Goal: Task Accomplishment & Management: Use online tool/utility

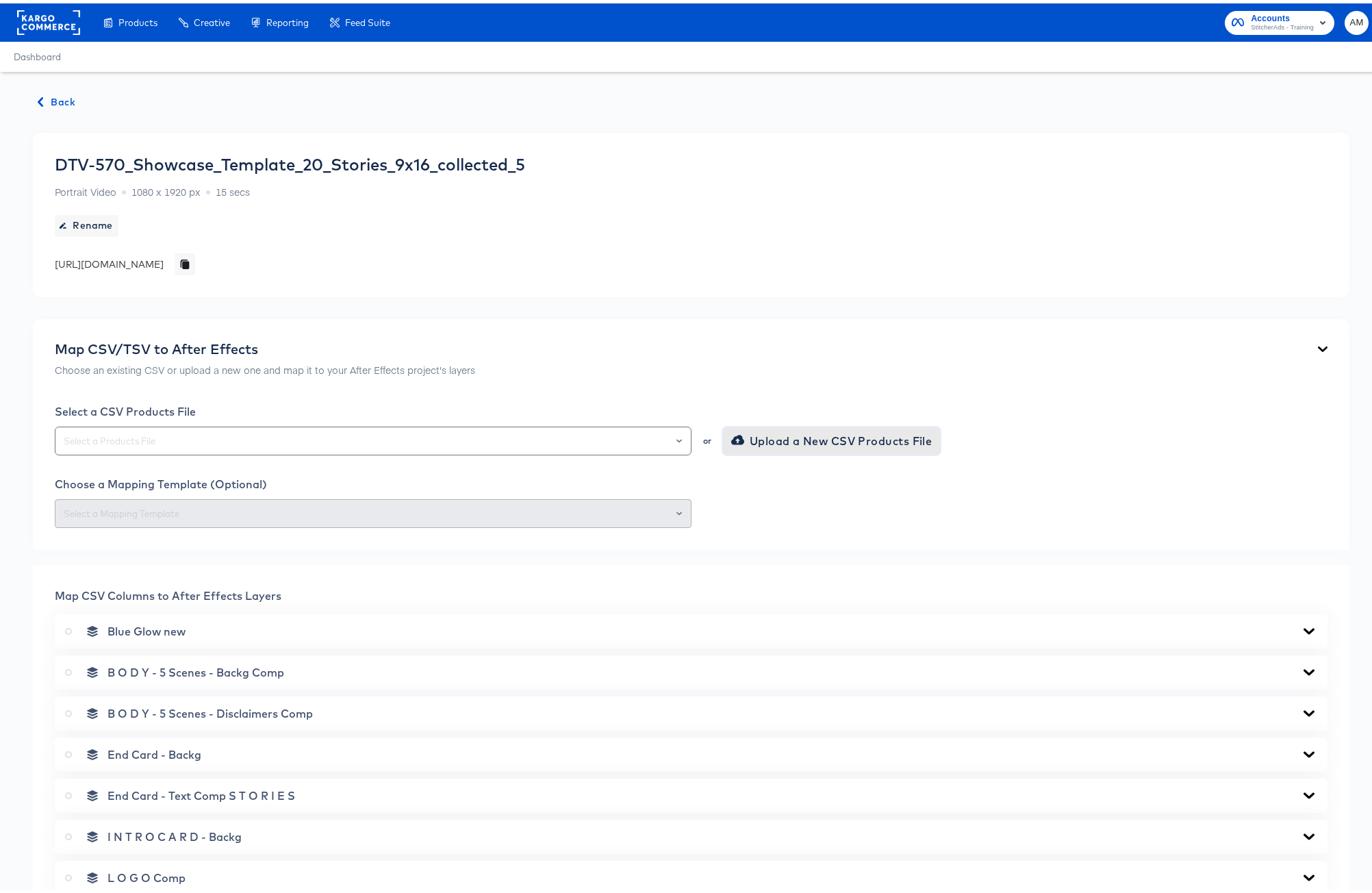
click at [773, 439] on span "Upload a New CSV Products File" at bounding box center [833, 437] width 199 height 19
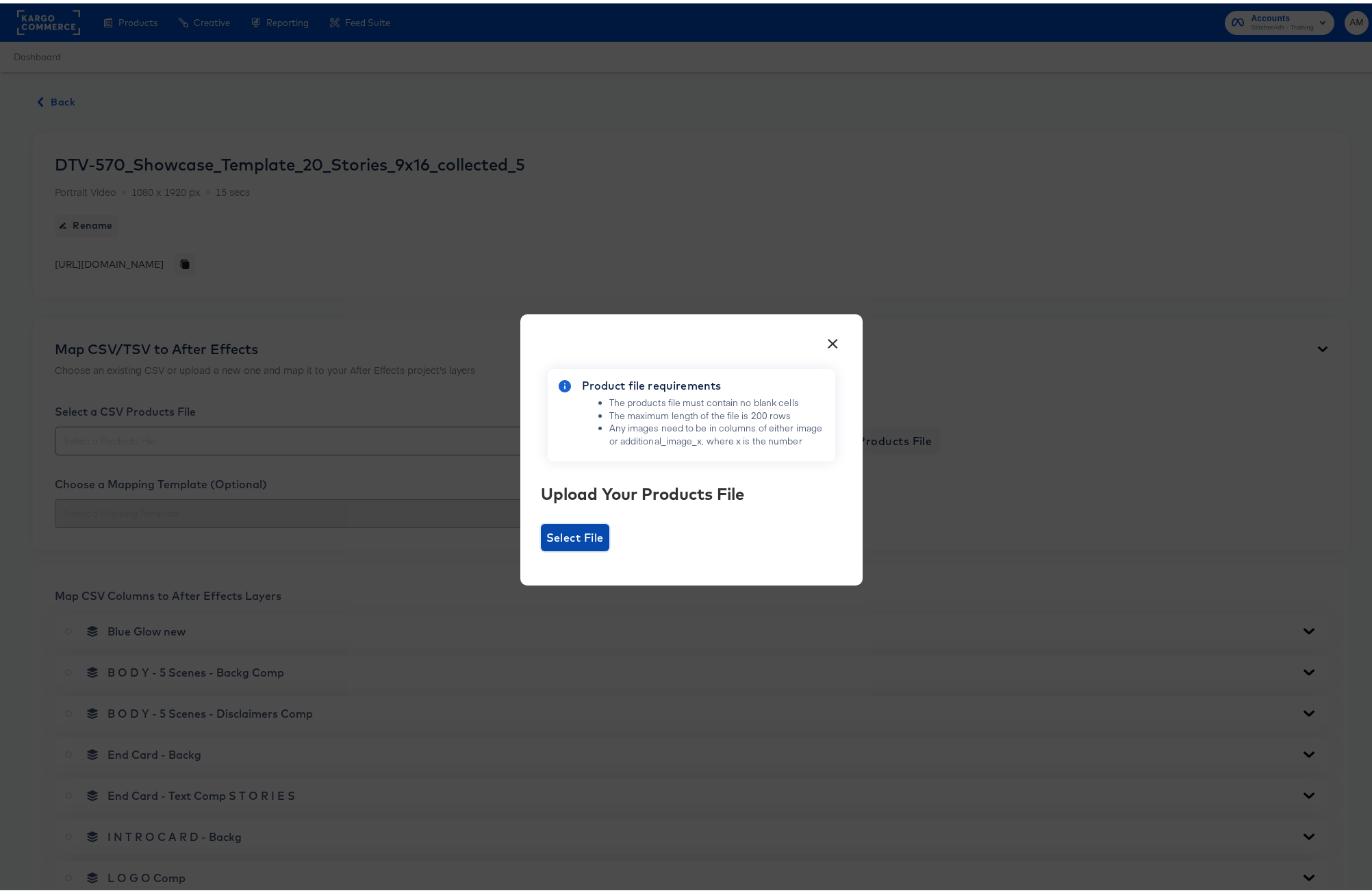
click at [572, 538] on span "Select File" at bounding box center [575, 534] width 58 height 19
click at [541, 548] on input "Select File" at bounding box center [541, 548] width 0 height 0
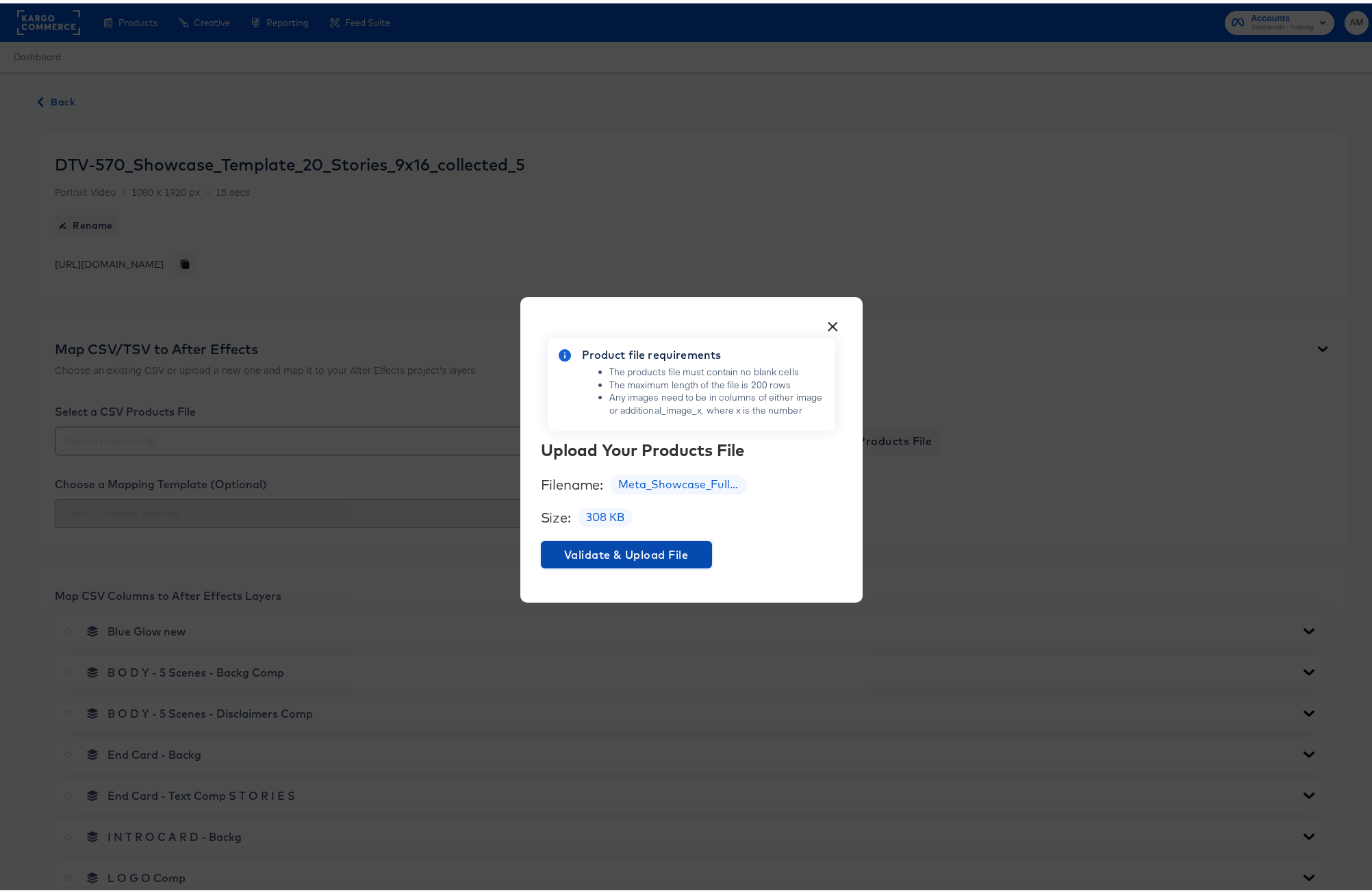
click at [660, 548] on span "Validate & Upload File" at bounding box center [626, 551] width 160 height 19
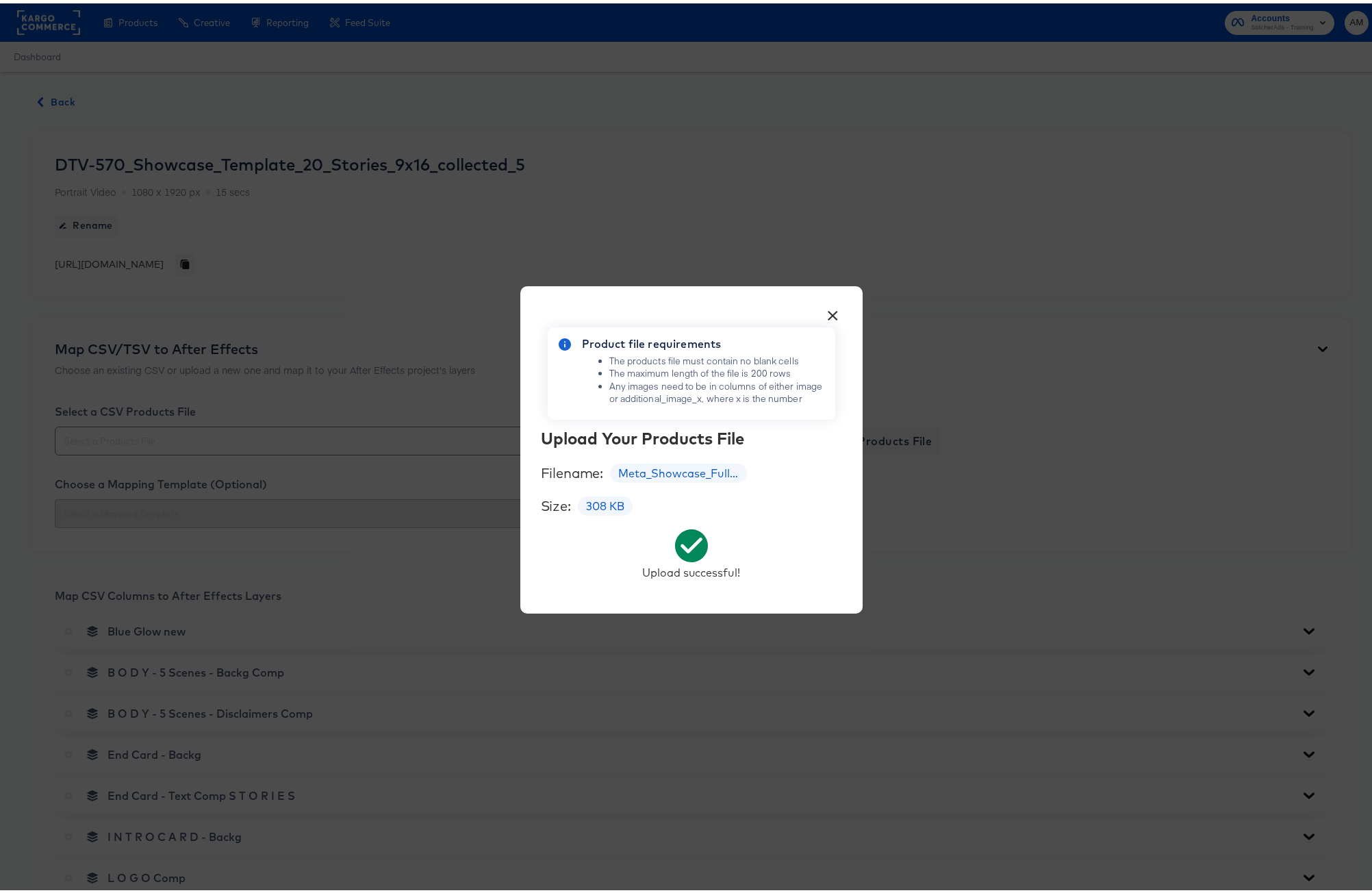
click at [826, 314] on button "×" at bounding box center [832, 309] width 24 height 24
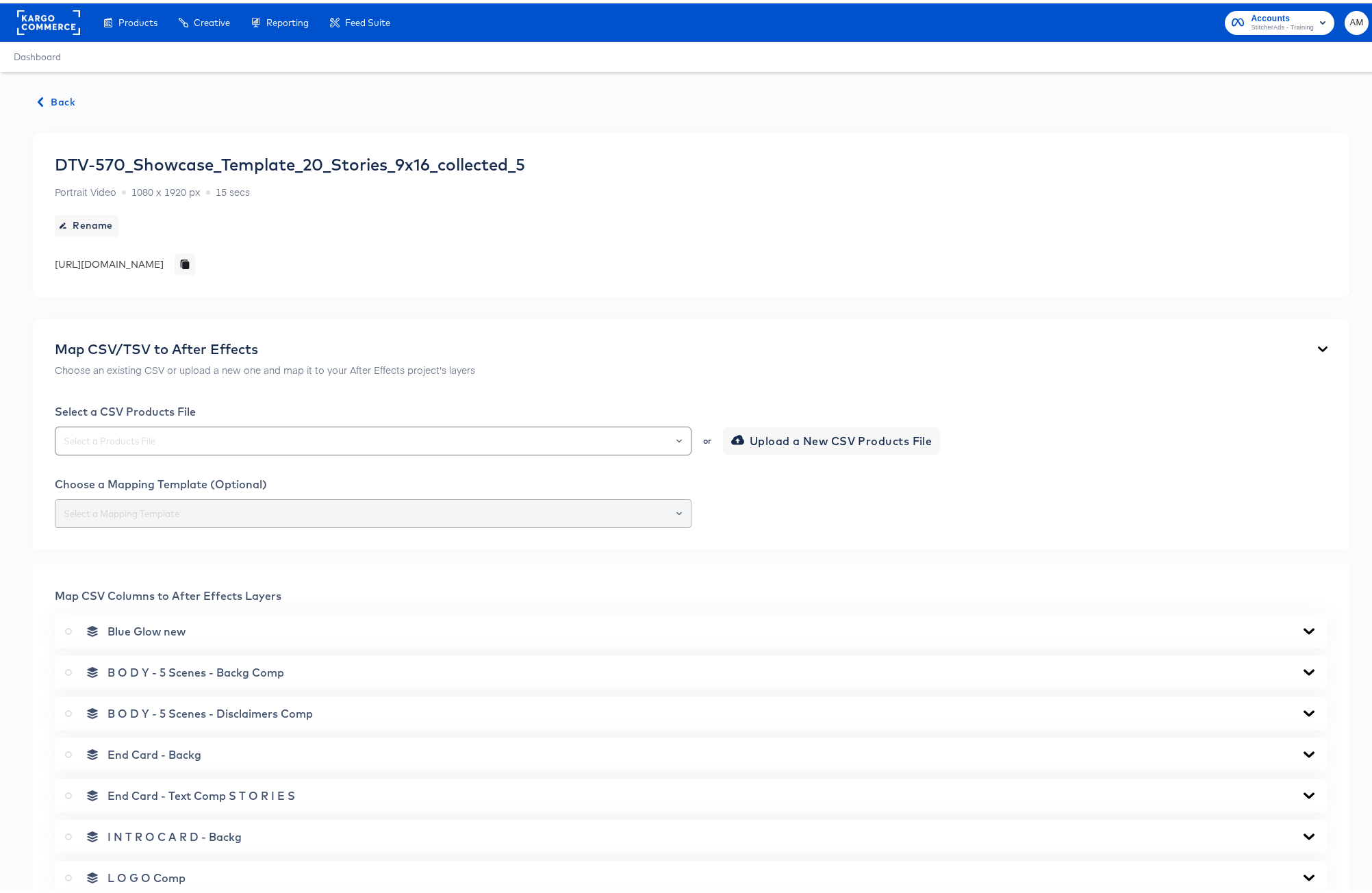
click at [674, 509] on div at bounding box center [679, 510] width 11 height 19
click at [674, 508] on div at bounding box center [679, 510] width 11 height 19
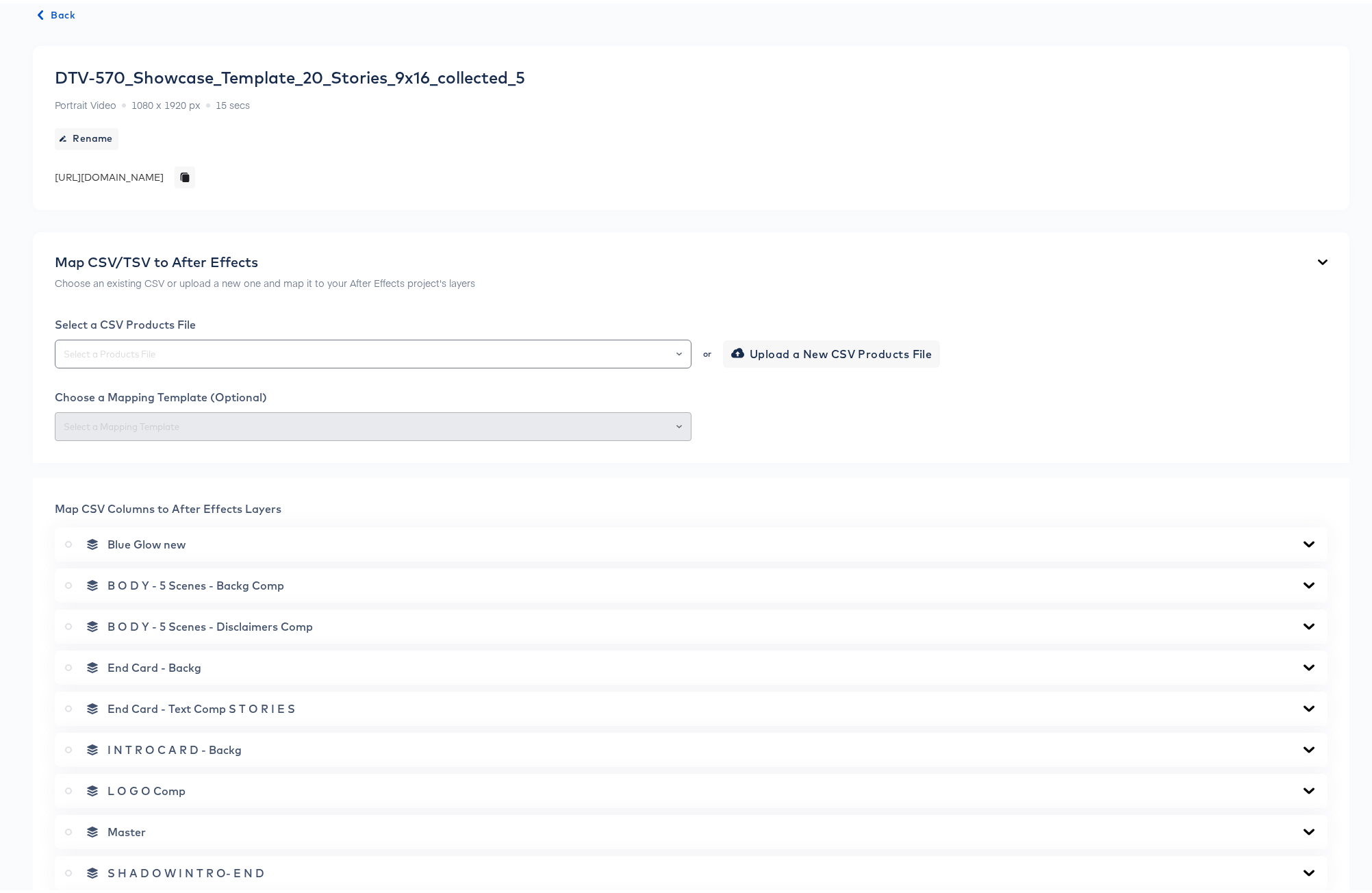
scroll to position [88, 0]
click at [676, 345] on button "Open" at bounding box center [679, 350] width 6 height 19
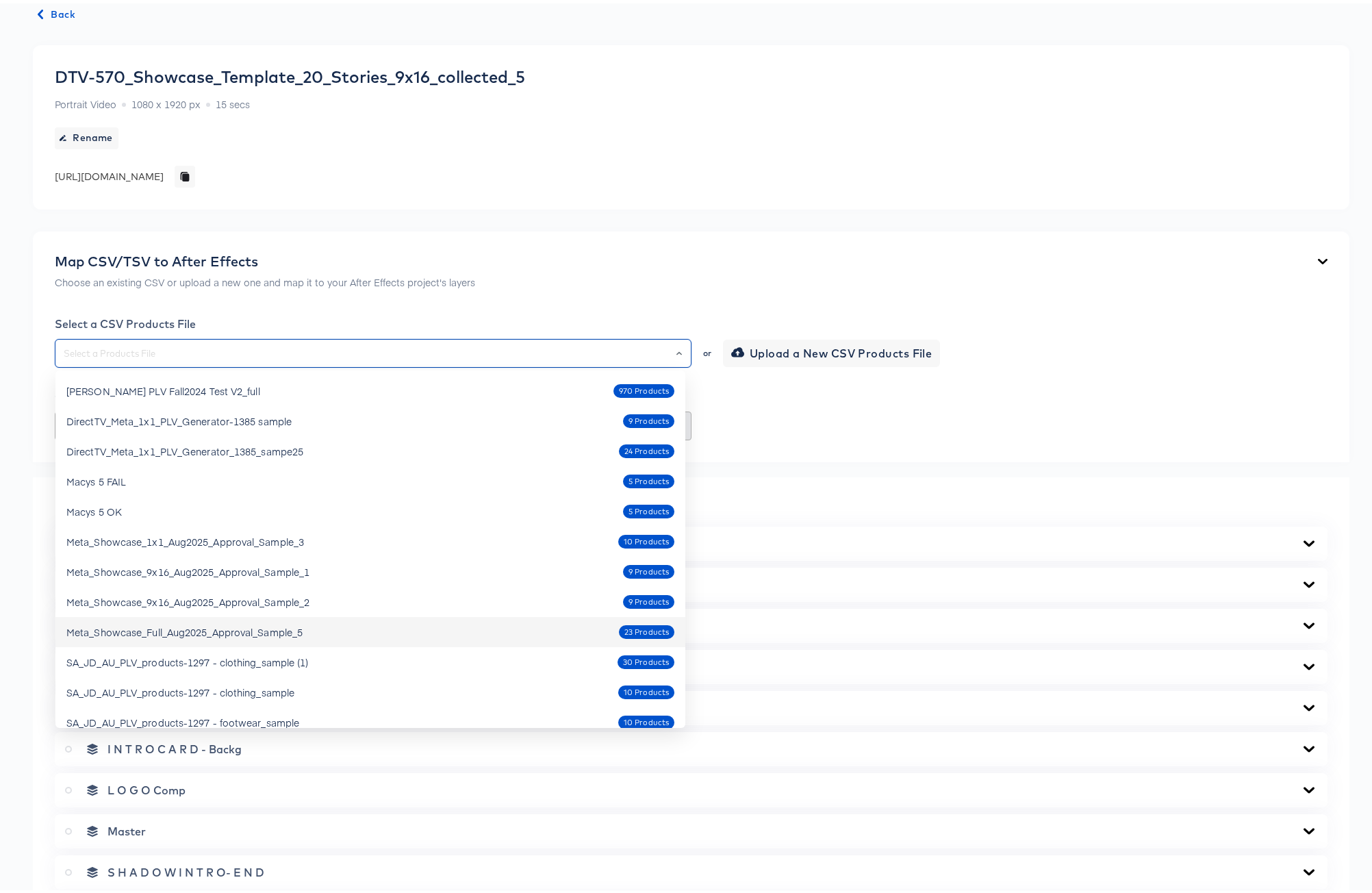
click at [297, 628] on div "Meta_Showcase_Full_Aug2025_Approval_Sample_5" at bounding box center [184, 629] width 236 height 13
type input "Meta_Showcase_Full_Aug2025_Approval_Sample_5"
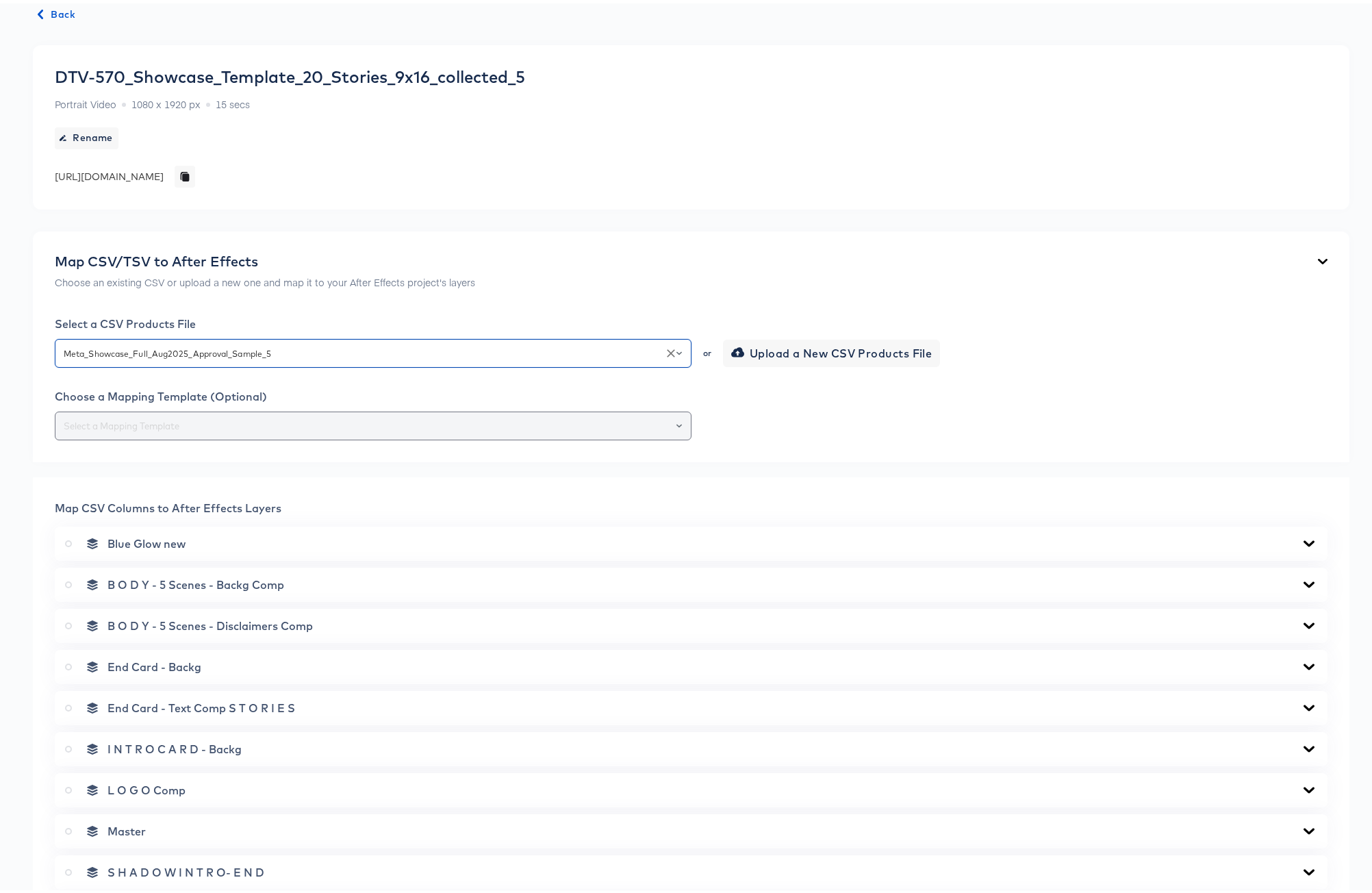
click at [676, 423] on icon "Open" at bounding box center [679, 423] width 6 height 6
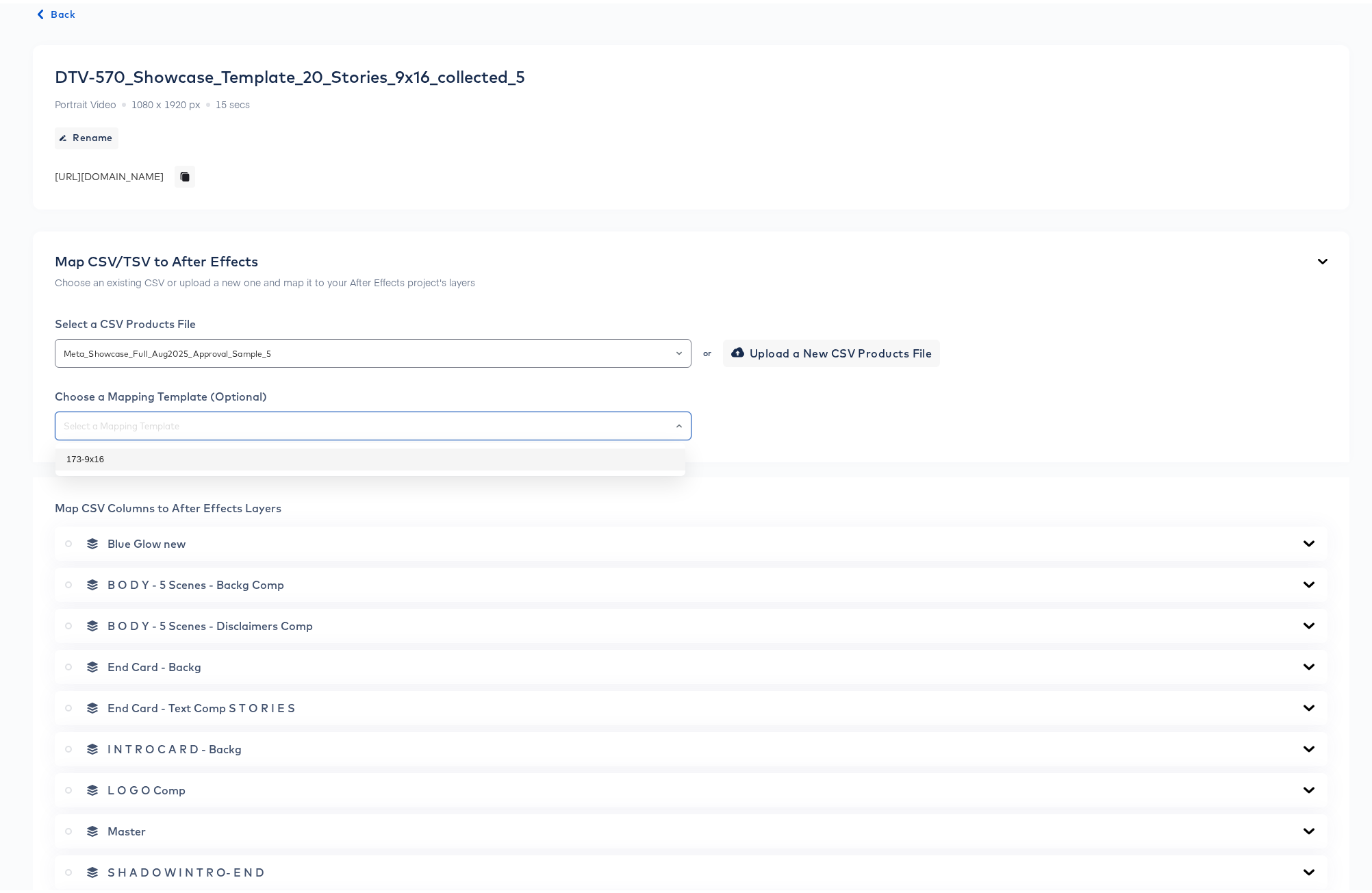
click at [303, 461] on li "173-9x16" at bounding box center [370, 456] width 629 height 22
type input "173-9x16"
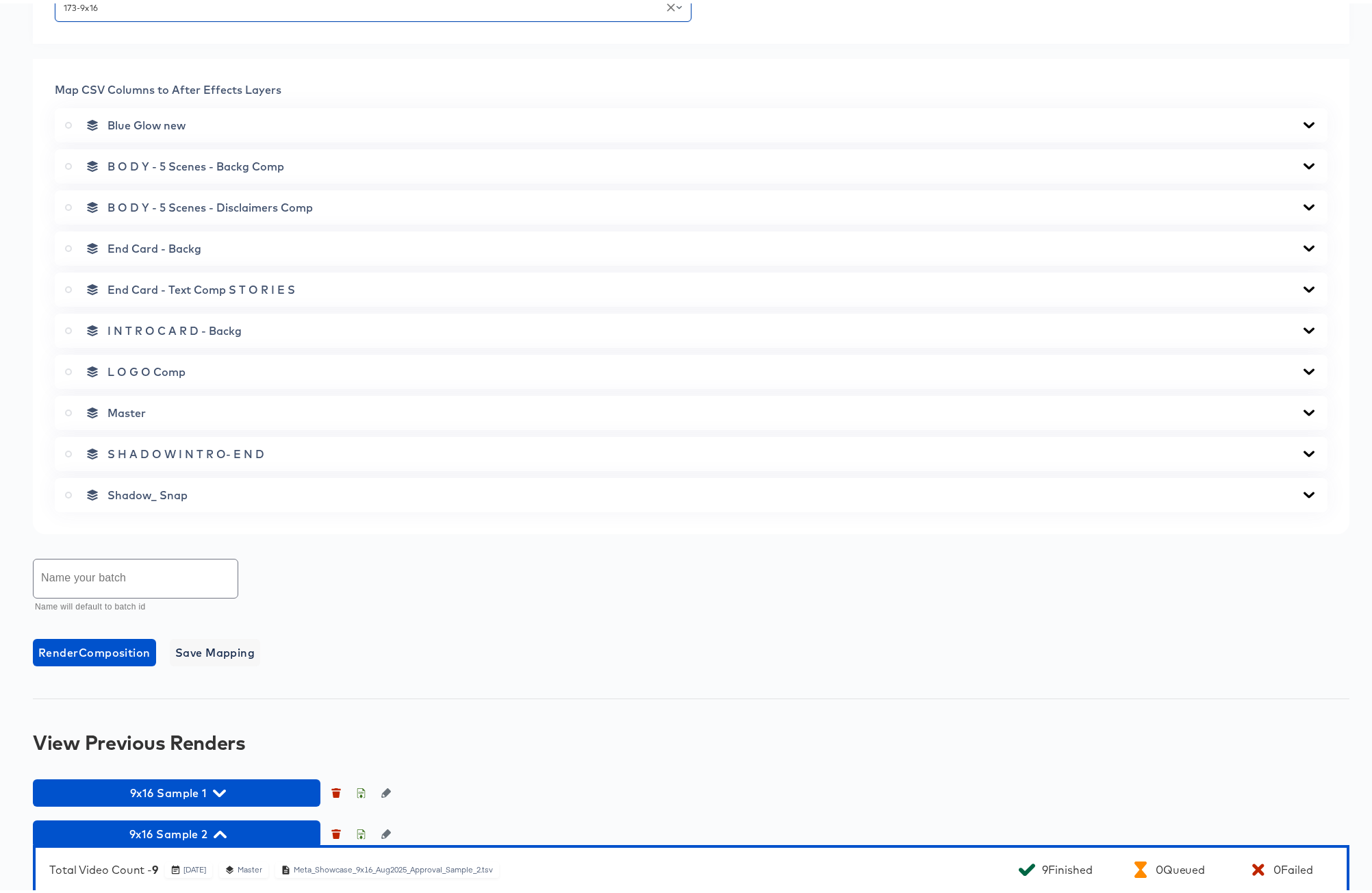
scroll to position [506, 0]
click at [70, 408] on icon at bounding box center [69, 409] width 7 height 7
click at [0, 0] on input "radio" at bounding box center [0, 0] width 0 height 0
click at [1303, 408] on icon at bounding box center [1308, 408] width 11 height 6
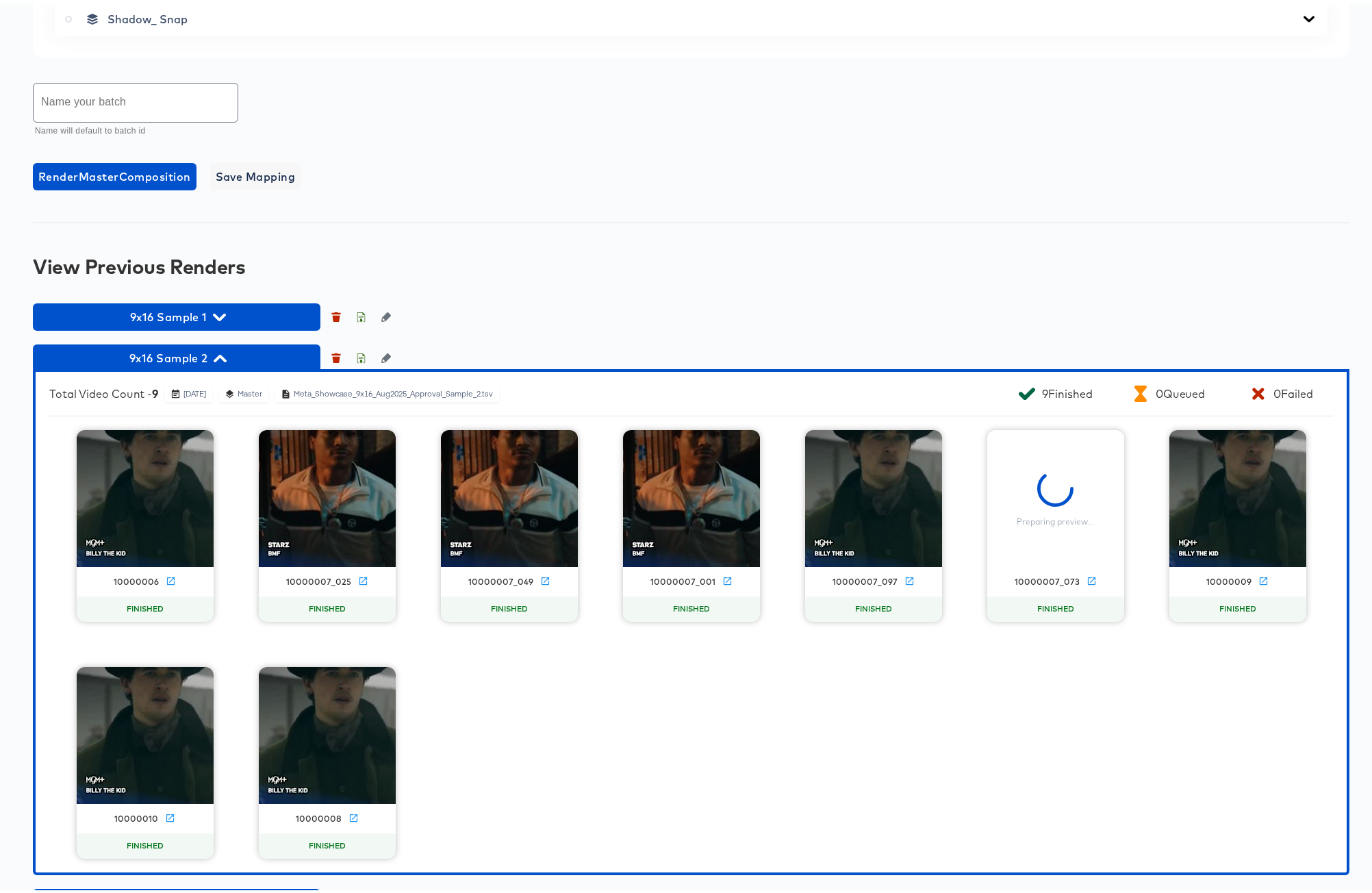
scroll to position [1719, 0]
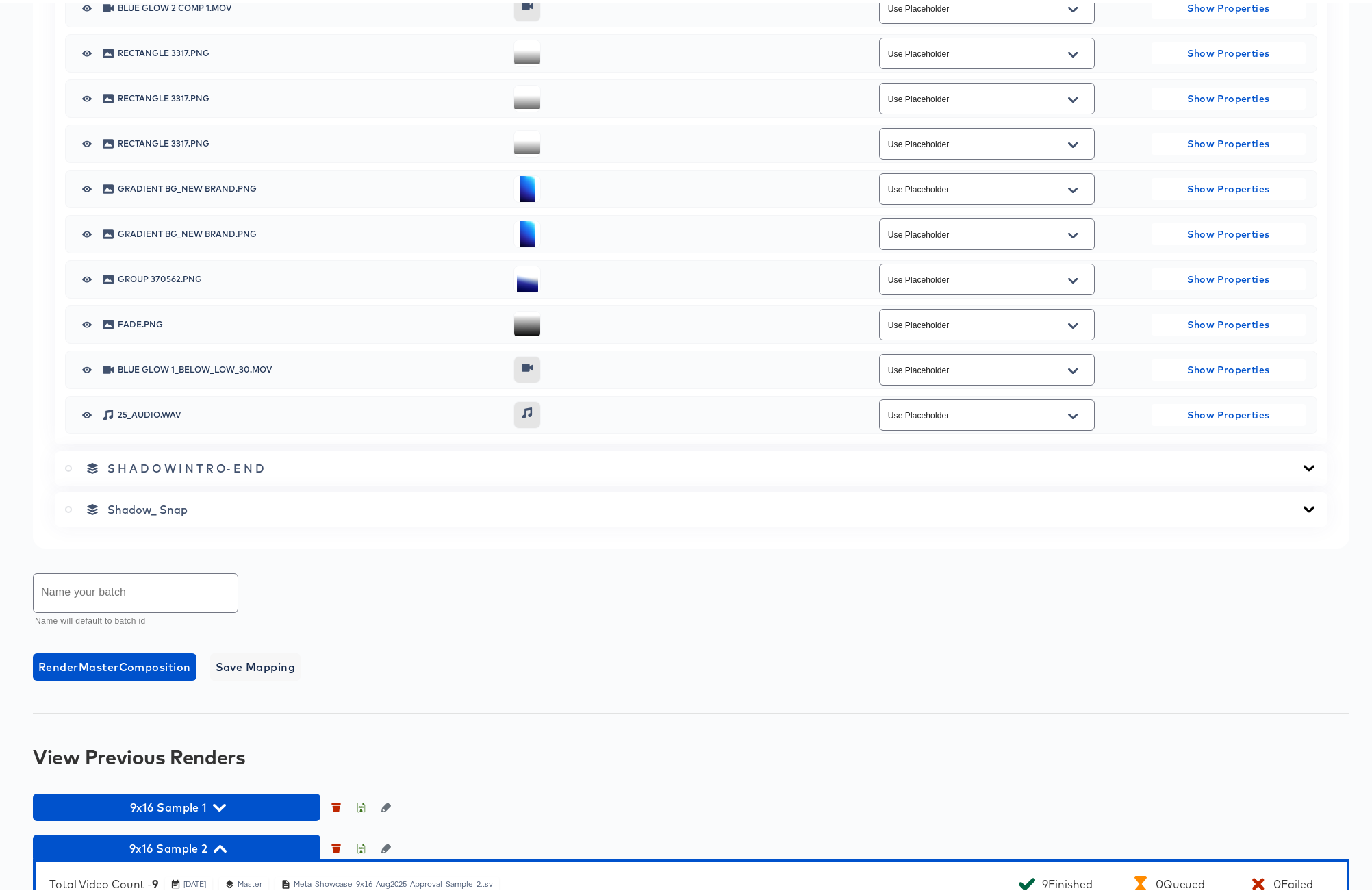
click at [1068, 413] on icon "Open" at bounding box center [1072, 413] width 9 height 6
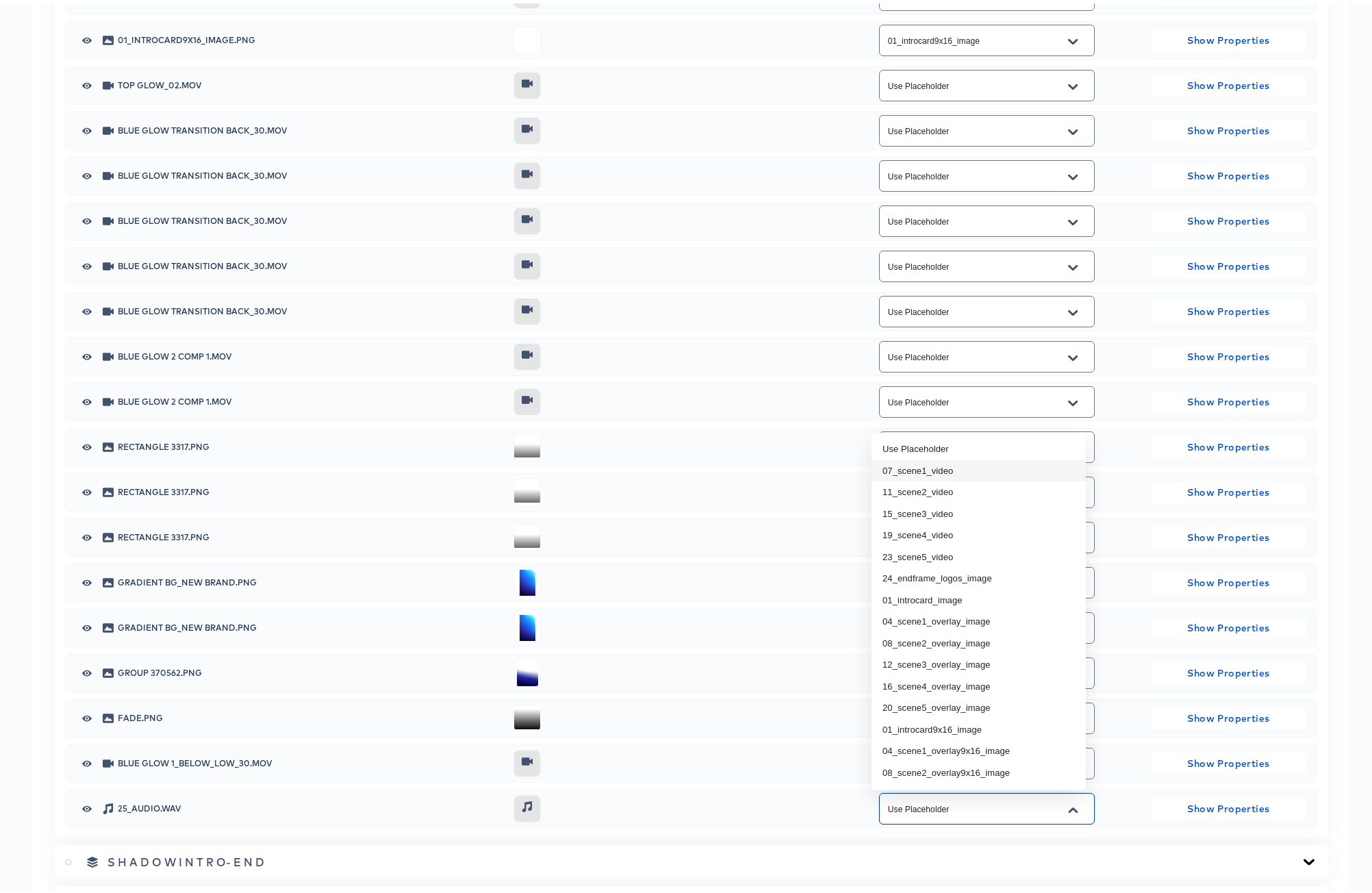
scroll to position [1323, 0]
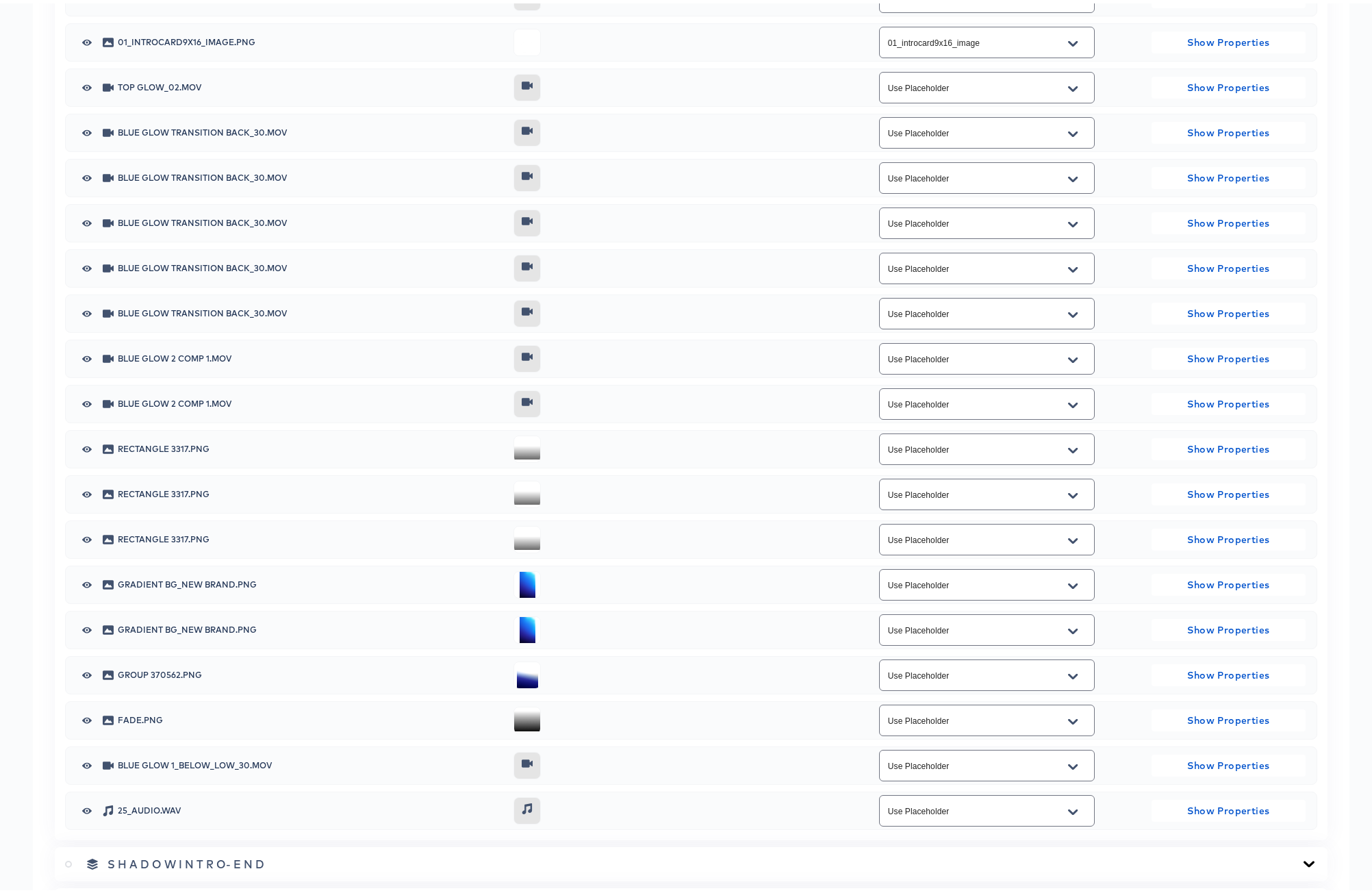
click at [785, 820] on div at bounding box center [668, 807] width 308 height 28
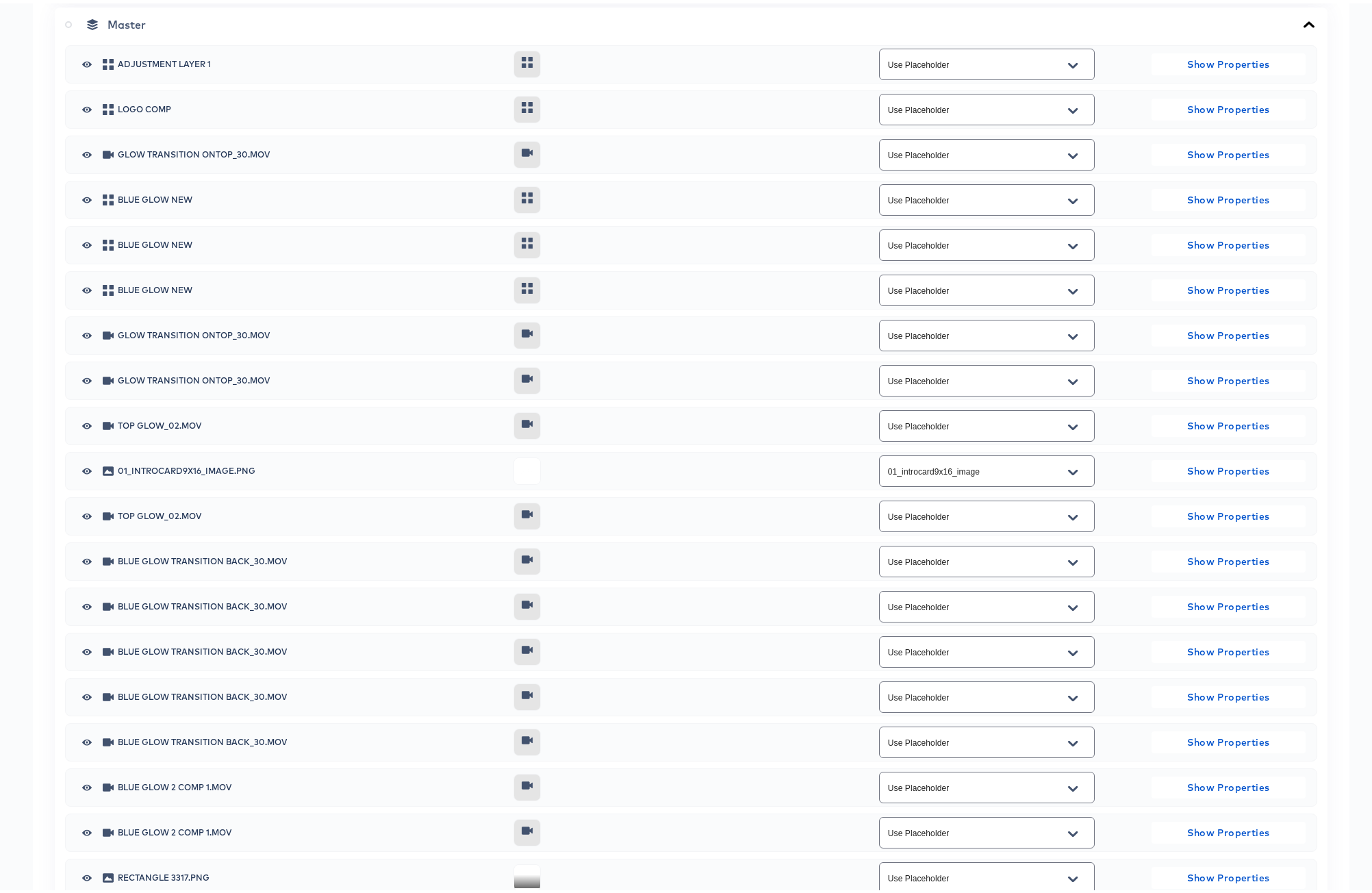
scroll to position [412, 0]
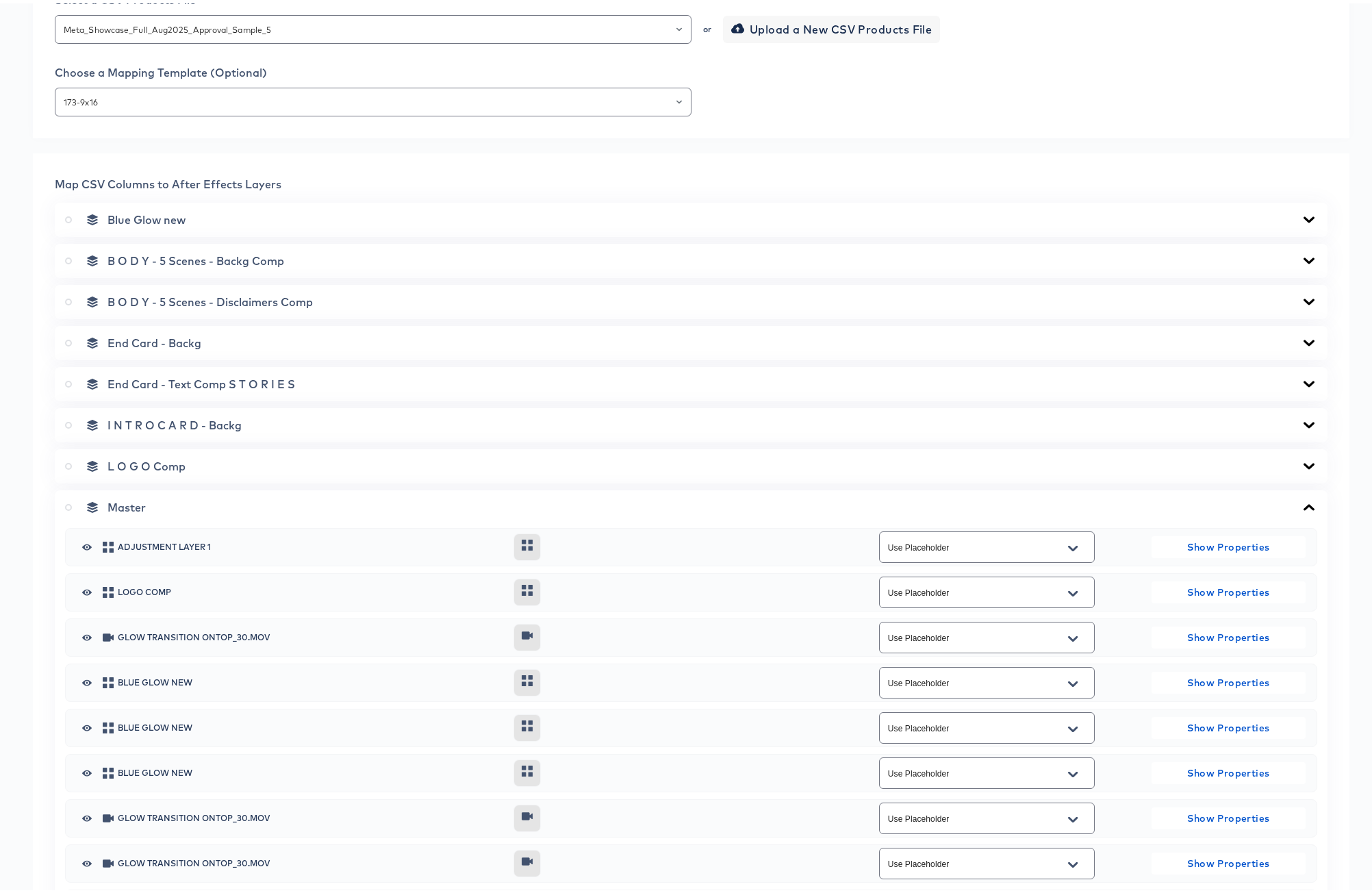
click at [1301, 503] on icon at bounding box center [1309, 504] width 17 height 11
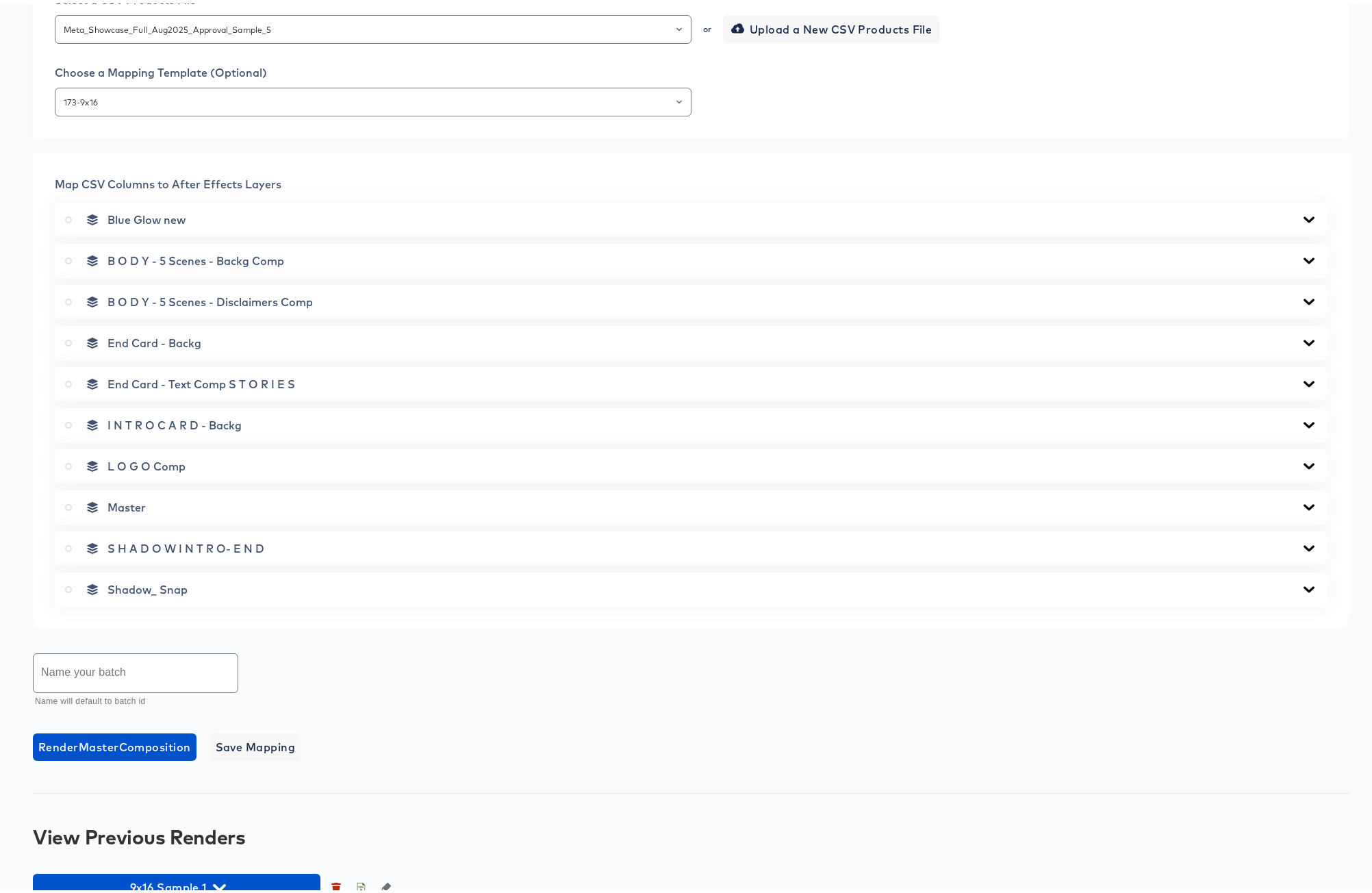
click at [1301, 253] on icon at bounding box center [1309, 257] width 17 height 11
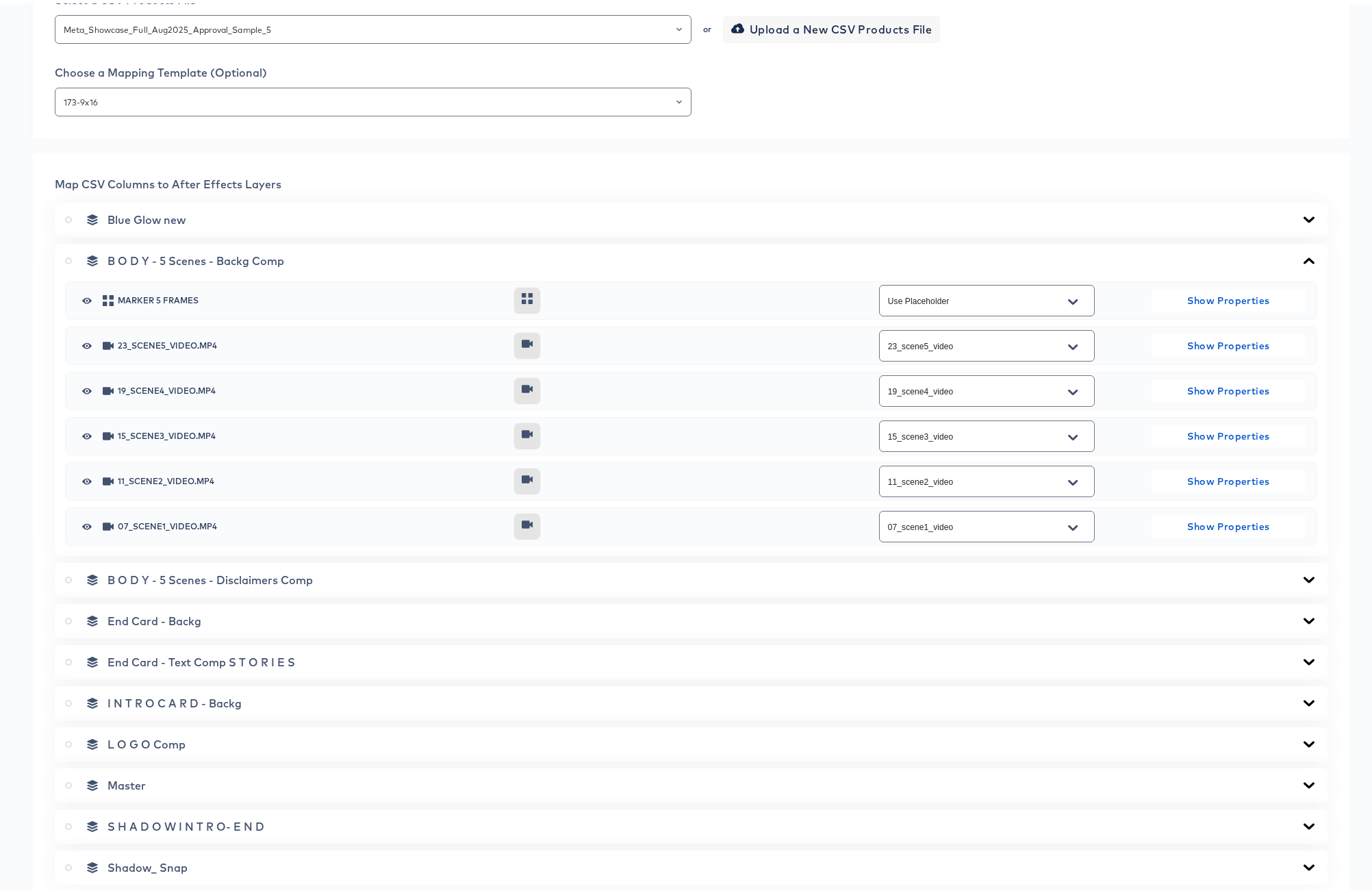
click at [1301, 253] on icon at bounding box center [1309, 257] width 17 height 11
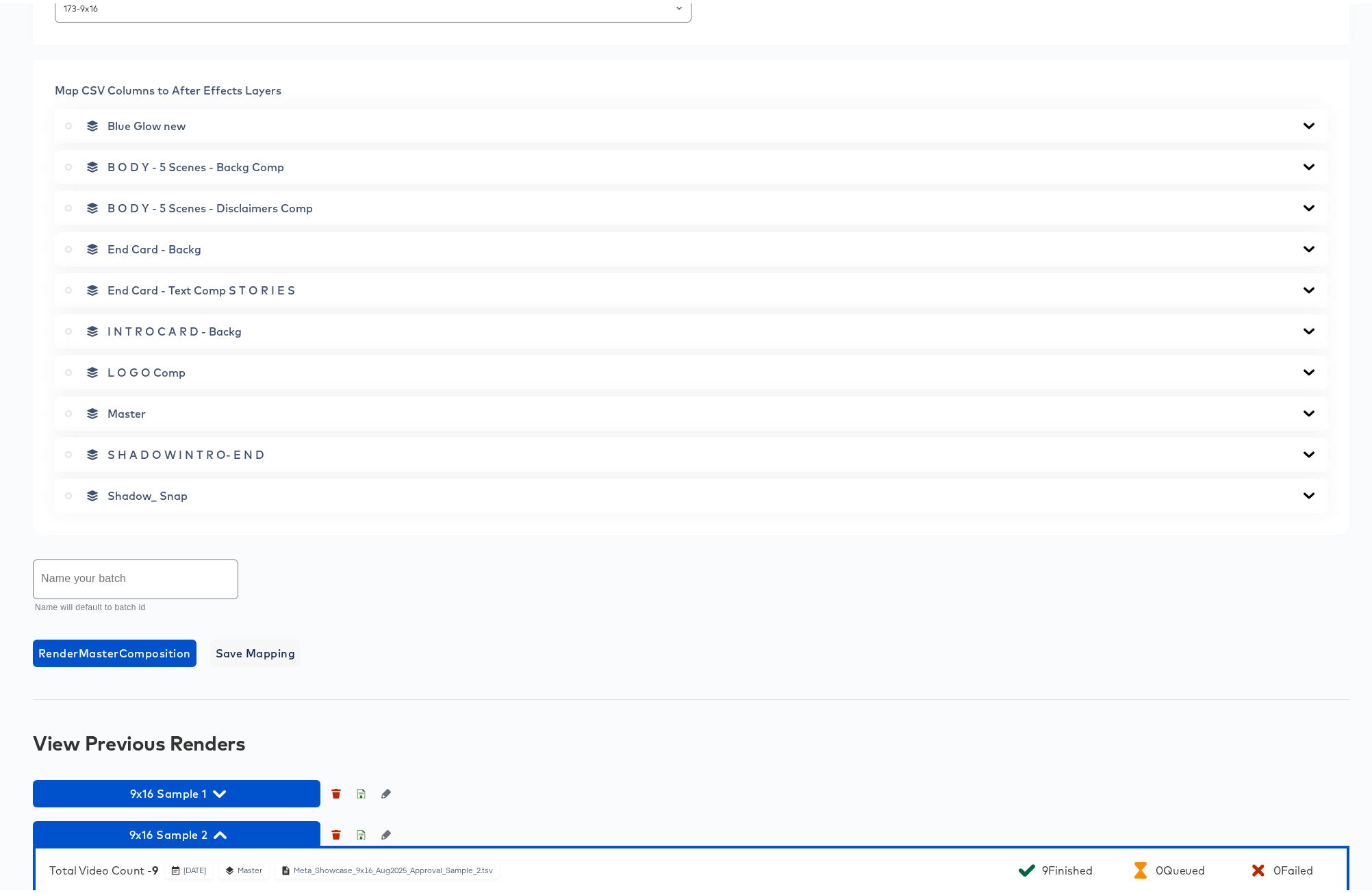
scroll to position [655, 0]
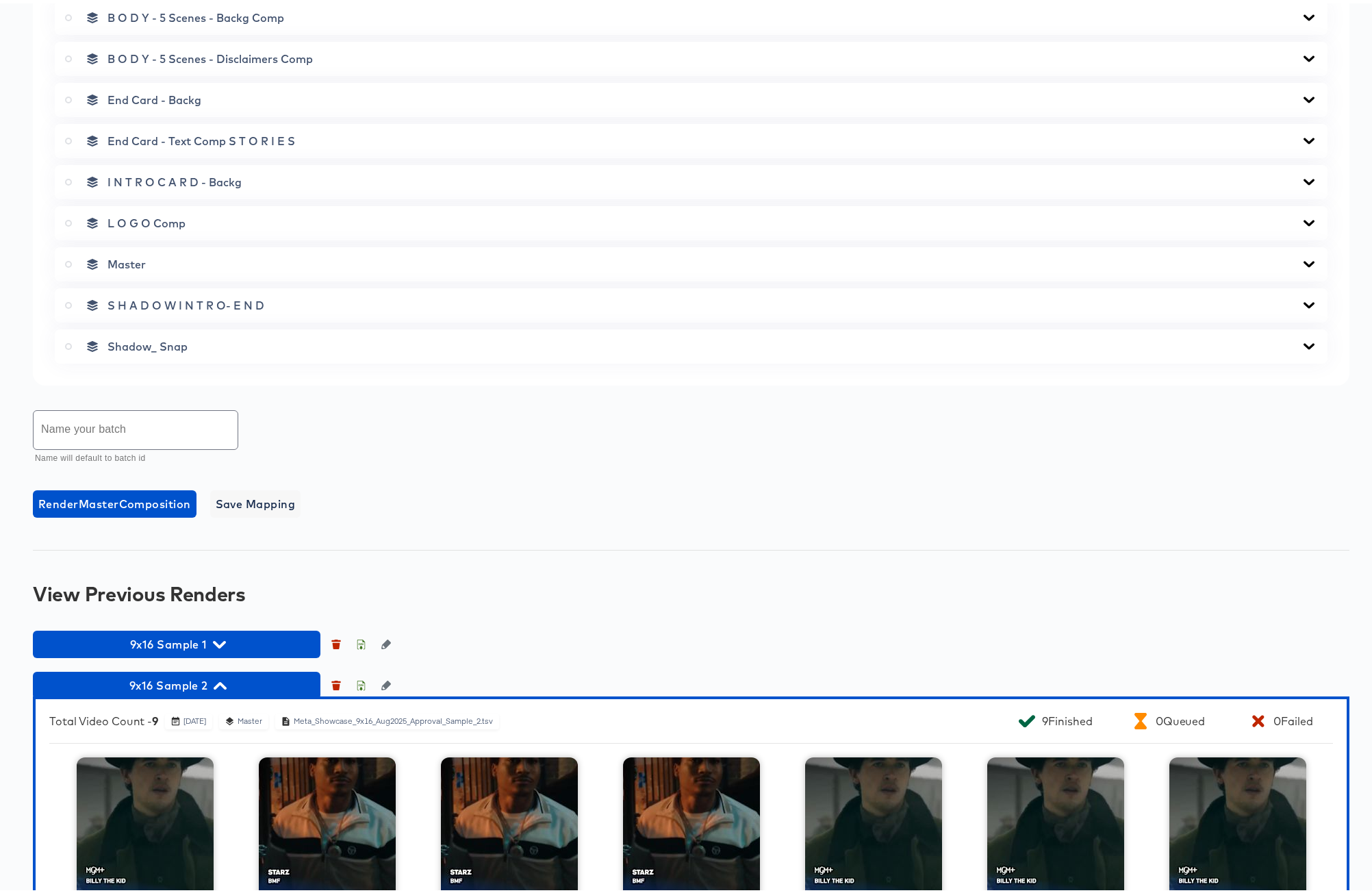
click at [133, 431] on input "text" at bounding box center [135, 427] width 204 height 39
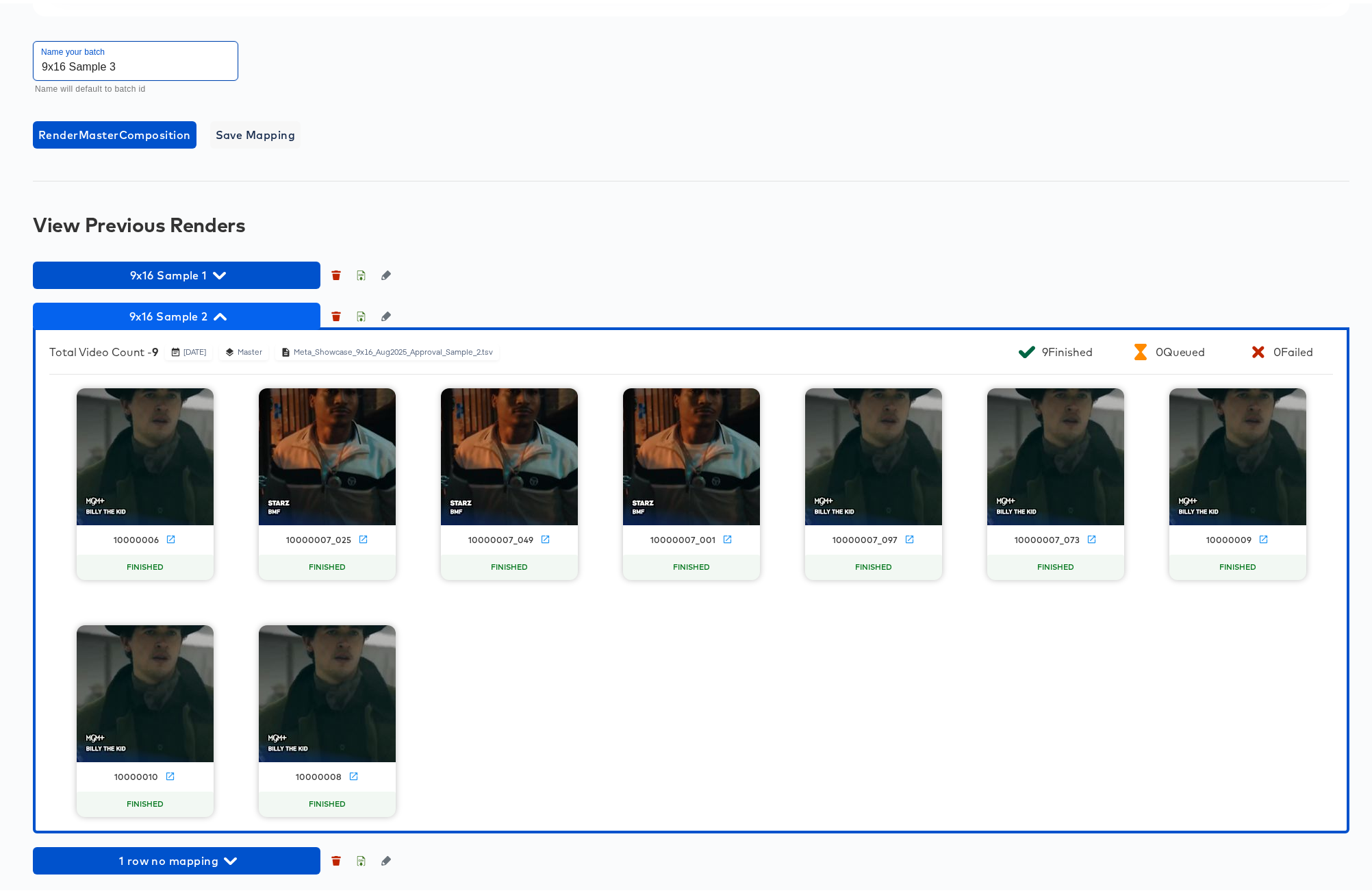
type input "9x16 Sample 3"
click at [219, 311] on icon "button" at bounding box center [220, 313] width 13 height 8
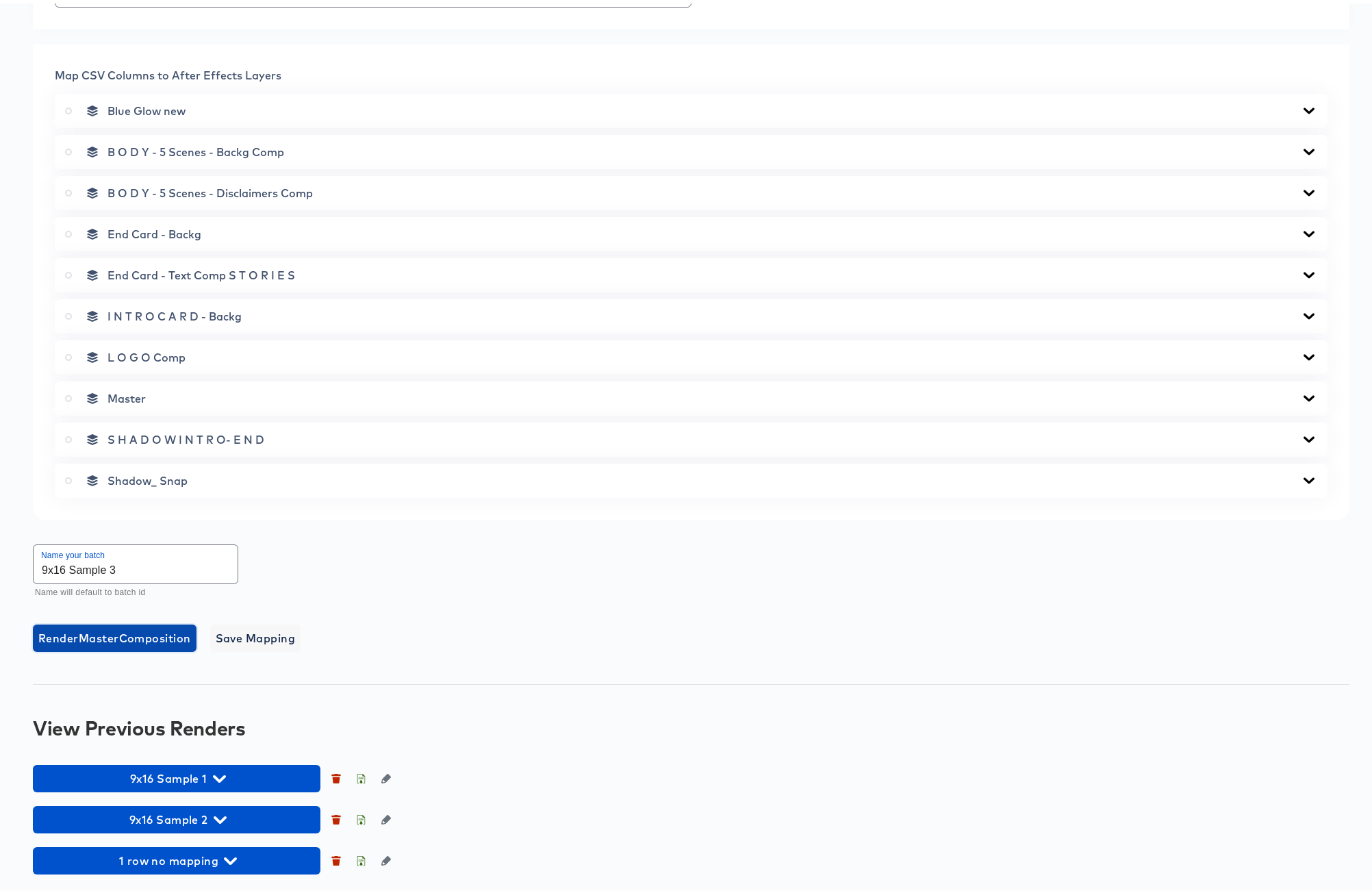
click at [139, 631] on span "Render Master Composition" at bounding box center [115, 635] width 153 height 19
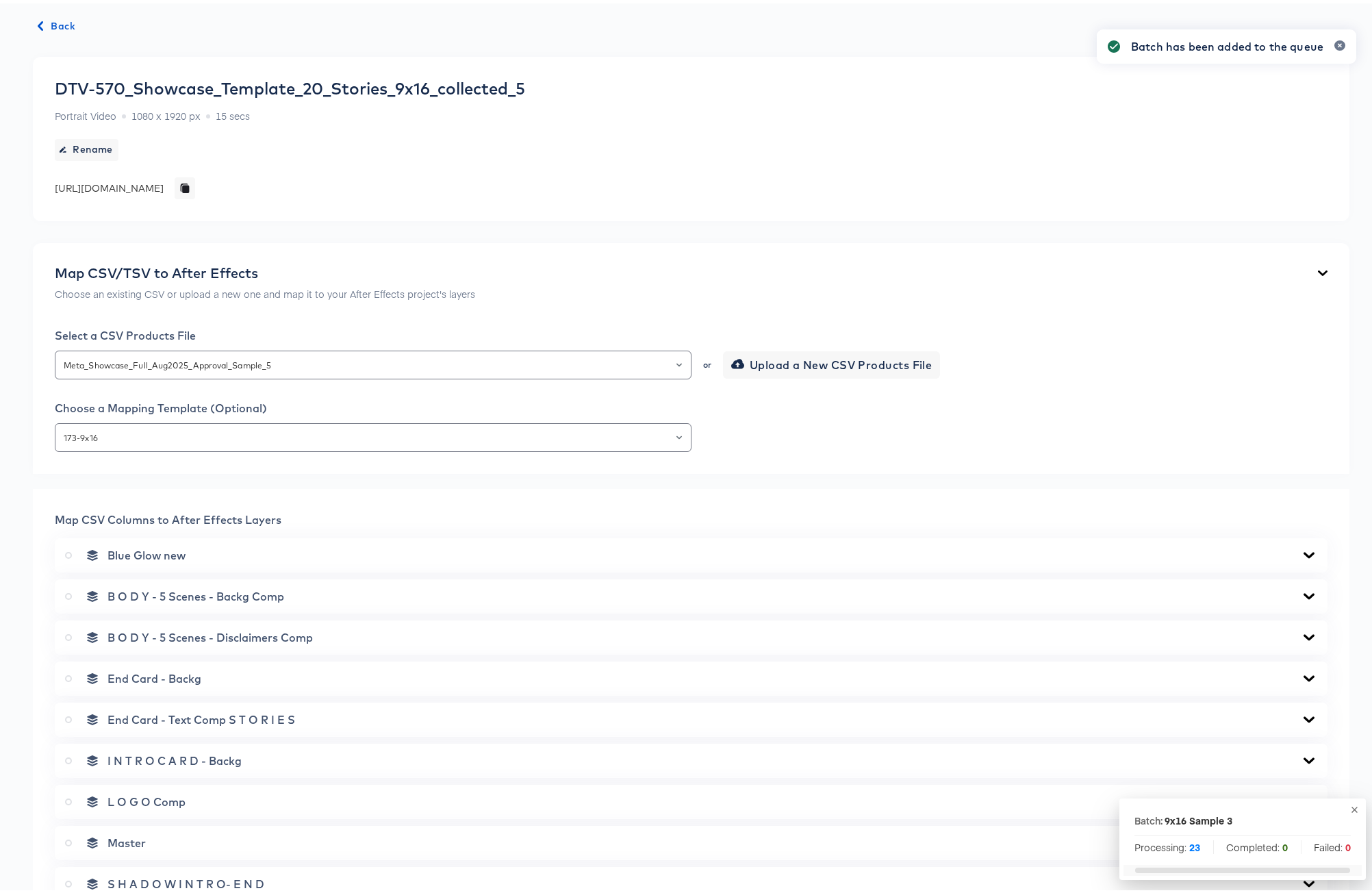
scroll to position [0, 0]
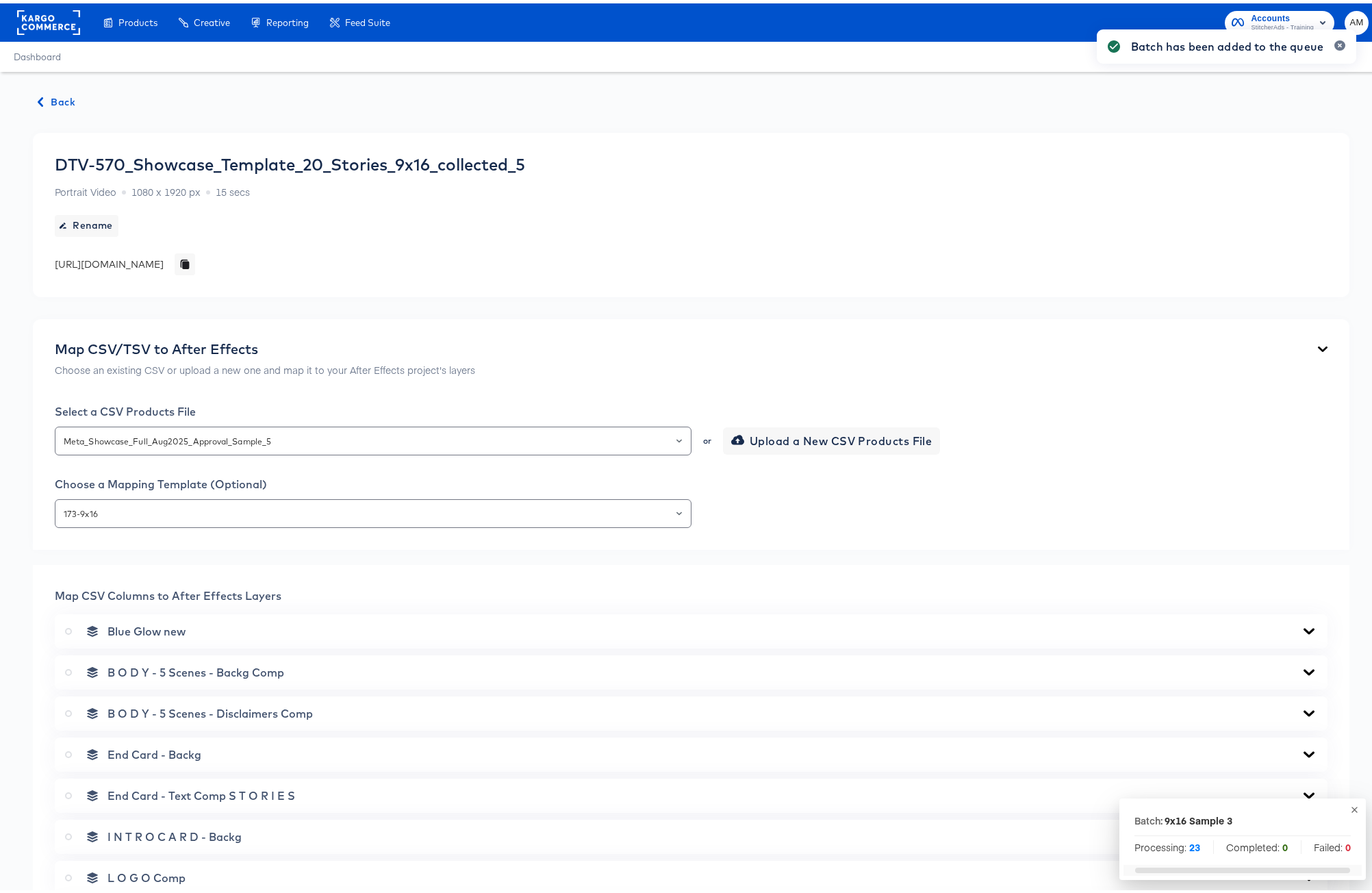
click at [51, 97] on span "Back" at bounding box center [57, 99] width 37 height 17
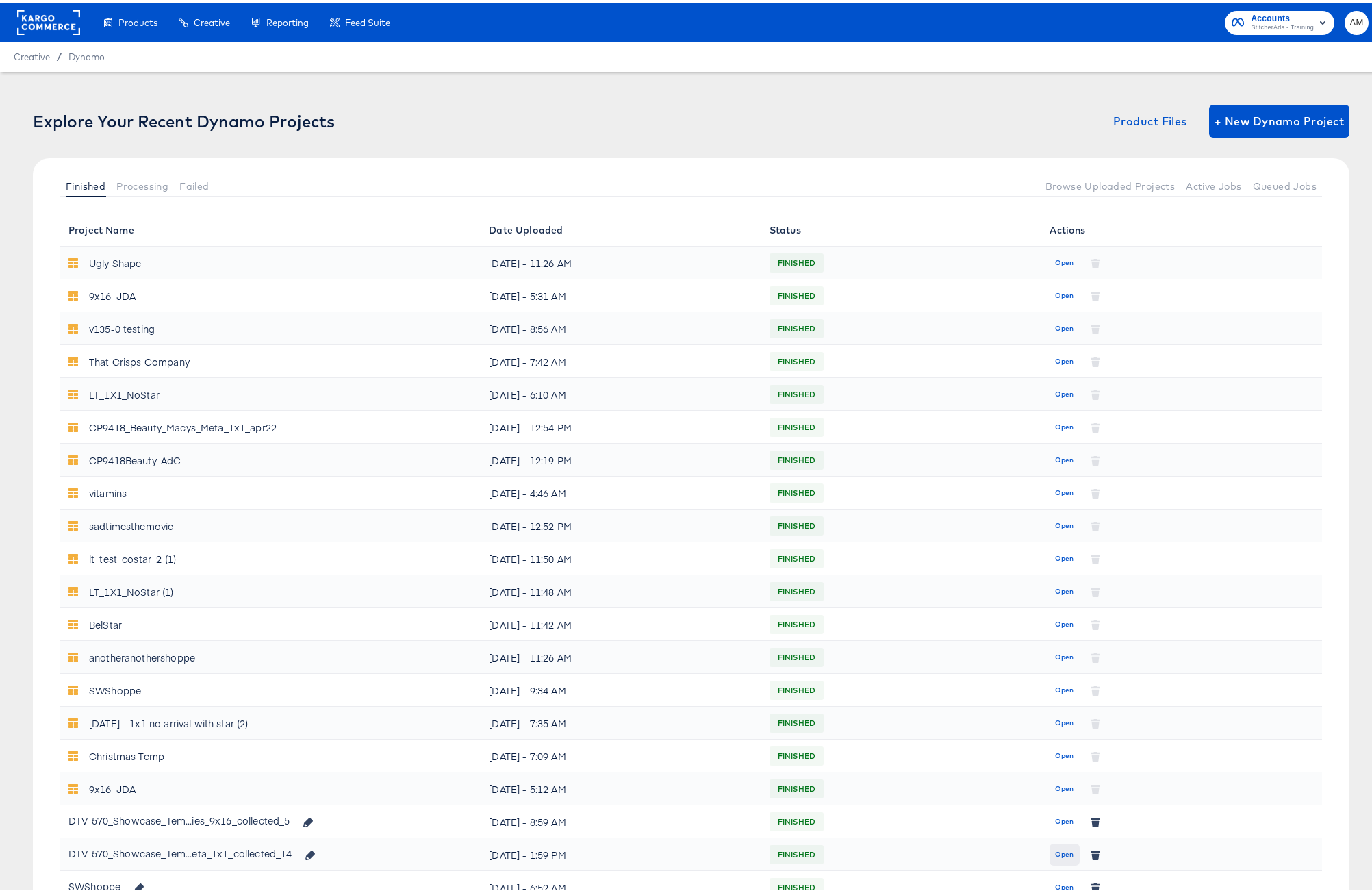
click at [1065, 855] on span "Open" at bounding box center [1064, 851] width 18 height 13
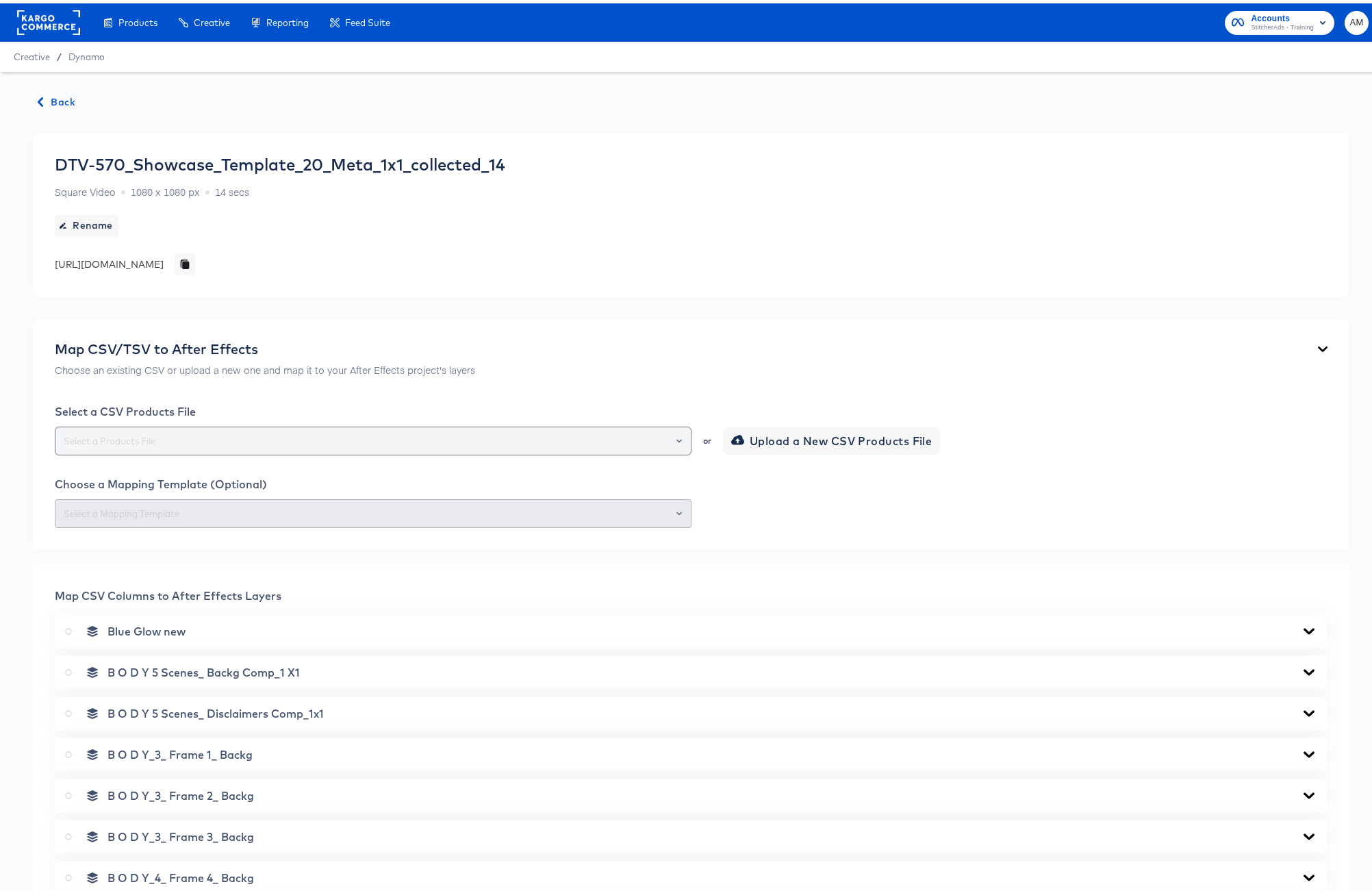
click at [676, 435] on icon "Open" at bounding box center [679, 438] width 6 height 6
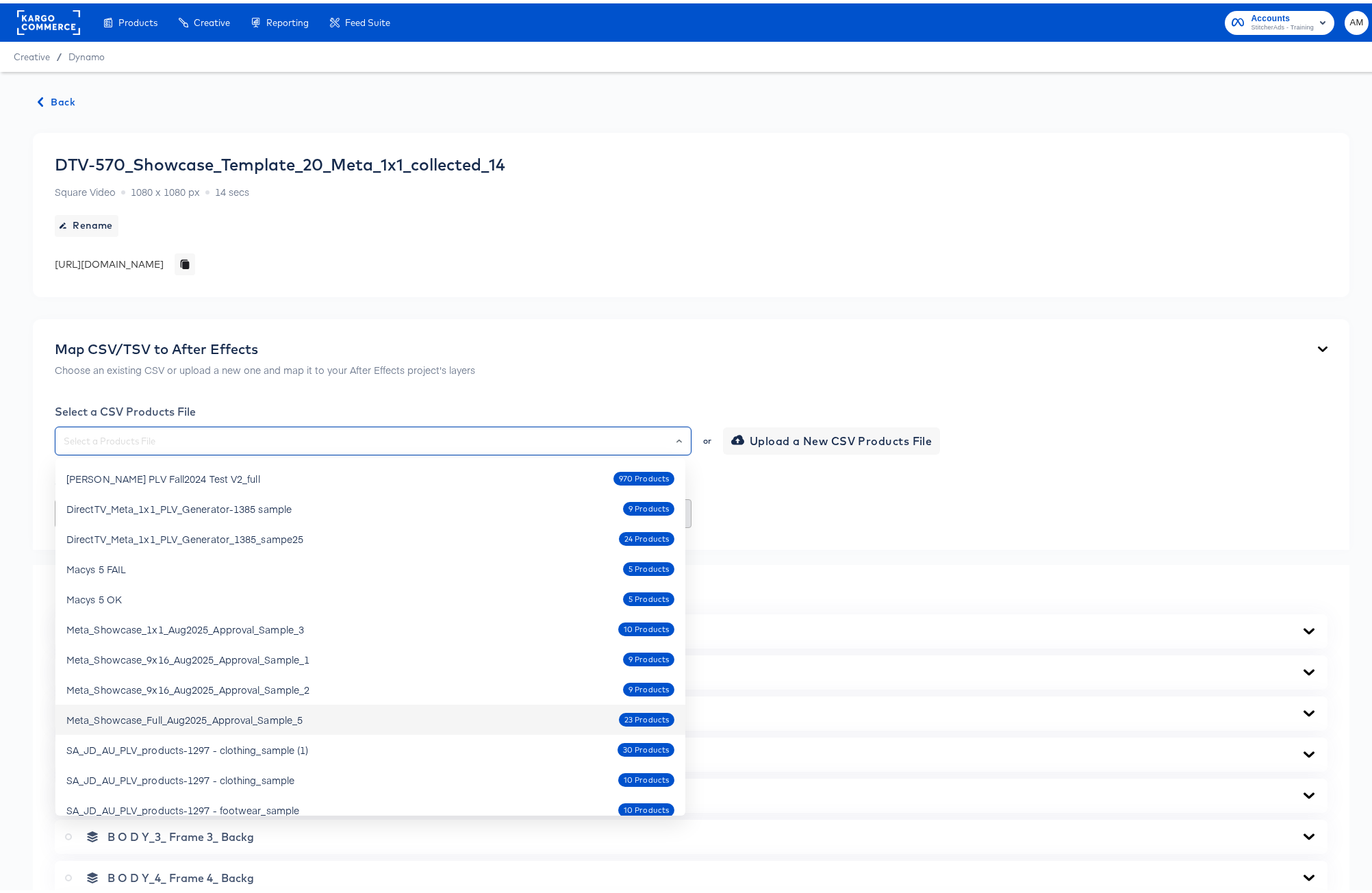
click at [318, 720] on div "Meta_Showcase_Full_Aug2025_Approval_Sample_5 23 Products" at bounding box center [370, 716] width 608 height 22
type input "Meta_Showcase_Full_Aug2025_Approval_Sample_5"
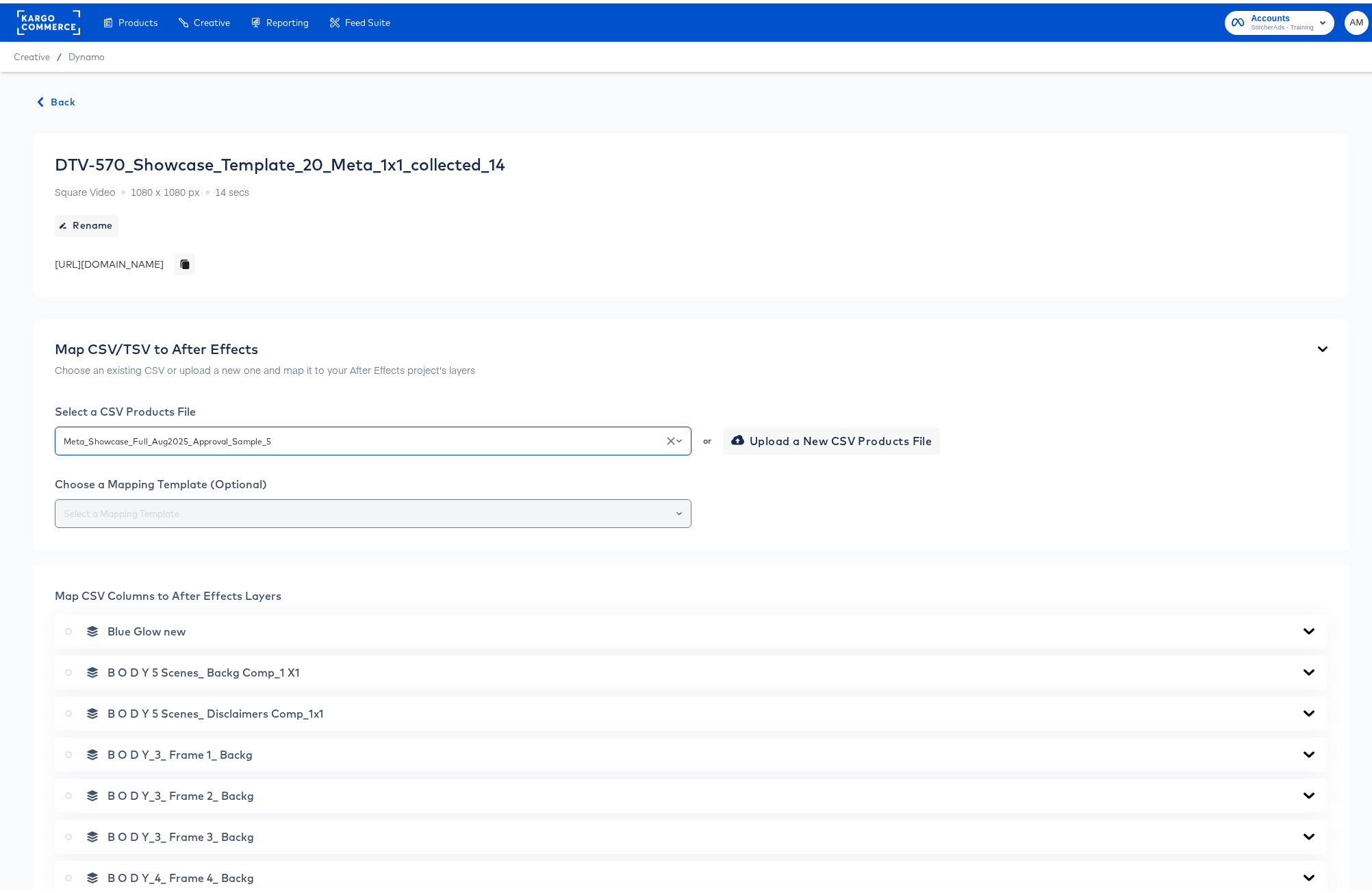
click at [676, 509] on icon "Open" at bounding box center [679, 510] width 6 height 3
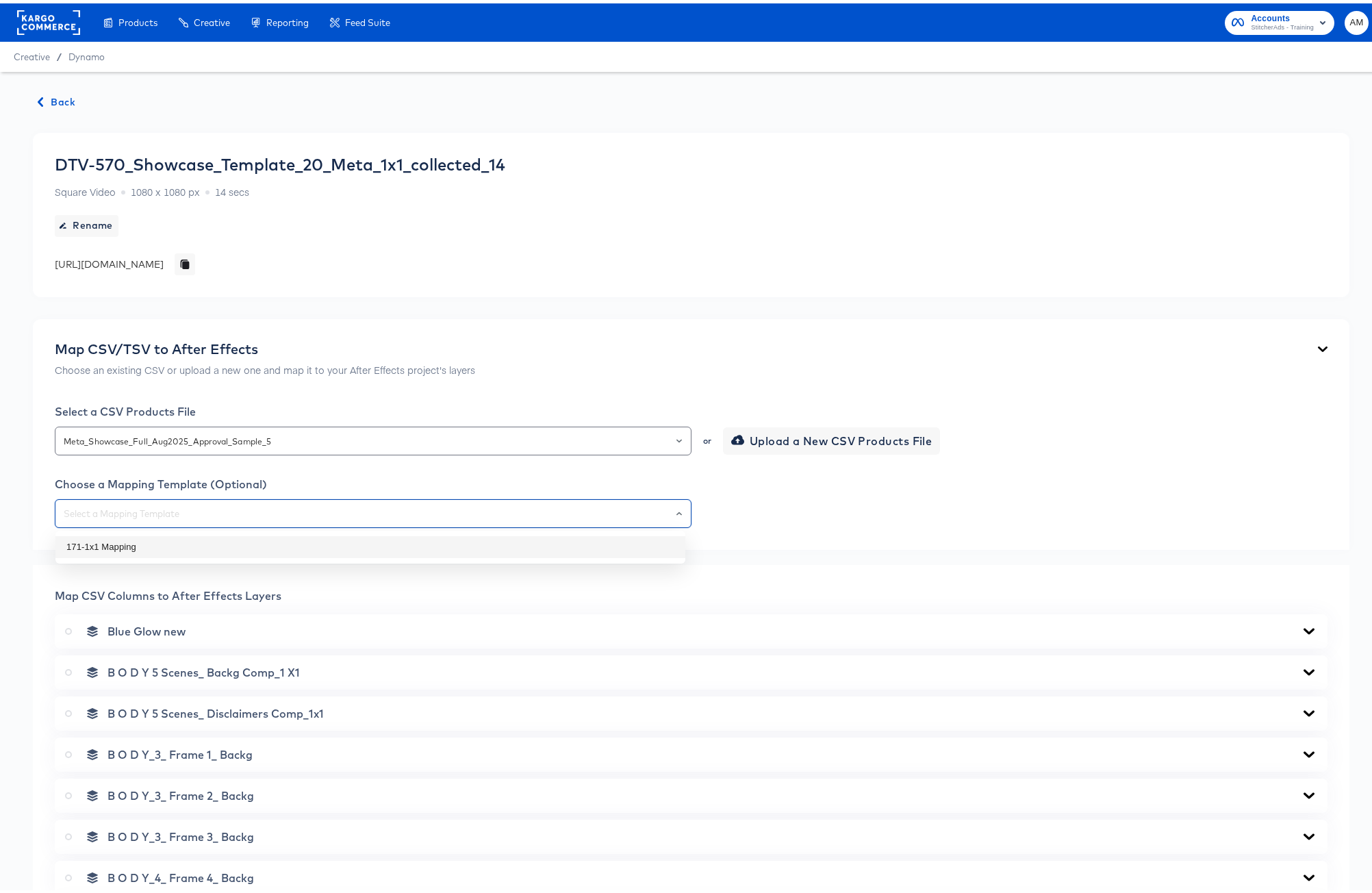
click at [93, 540] on li "171-1x1 Mapping" at bounding box center [370, 543] width 629 height 22
type input "171-1x1 Mapping"
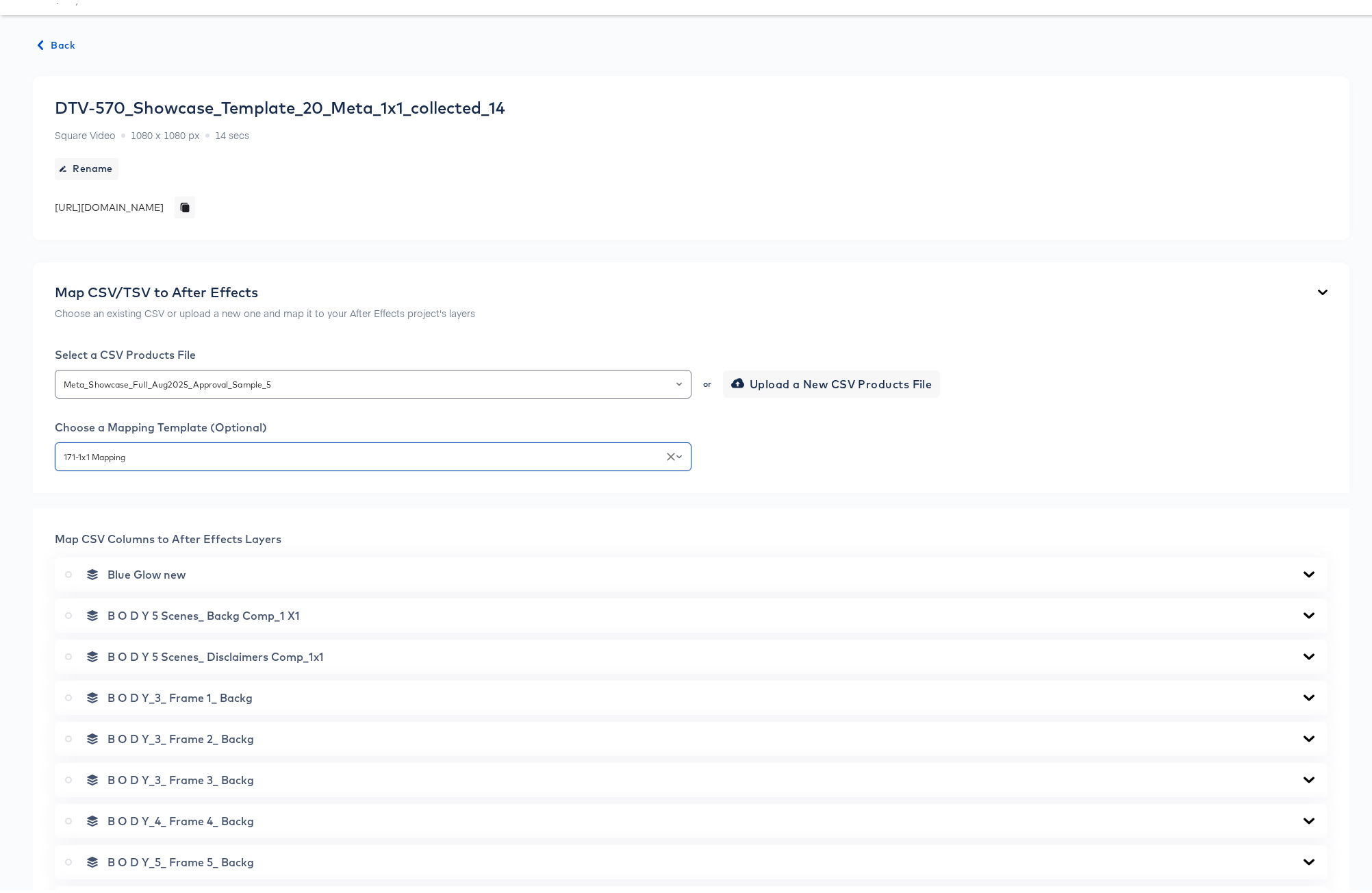
scroll to position [404, 0]
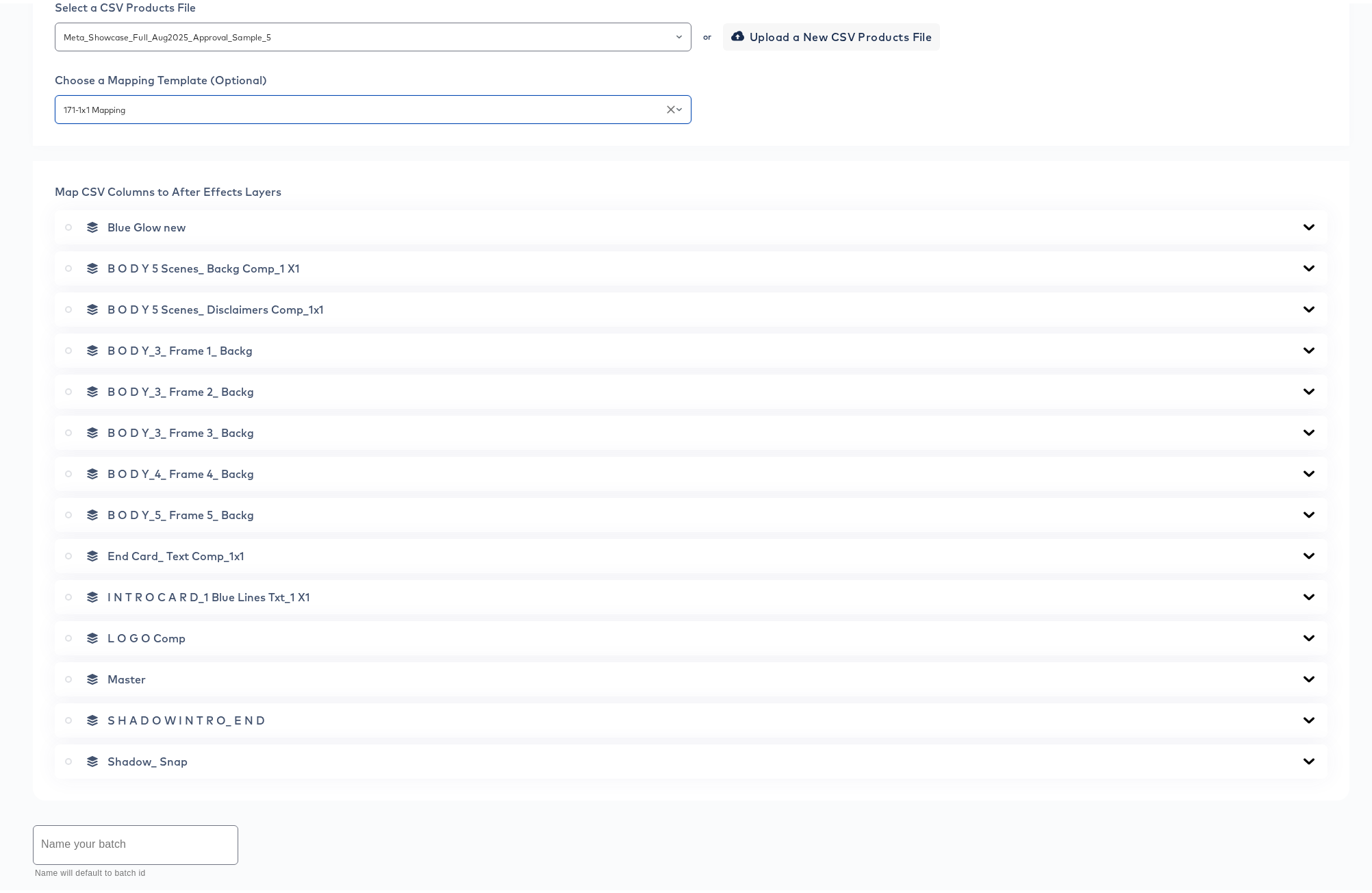
click at [68, 676] on icon at bounding box center [69, 676] width 7 height 7
click at [0, 0] on input "radio" at bounding box center [0, 0] width 0 height 0
click at [1301, 672] on icon at bounding box center [1309, 676] width 17 height 11
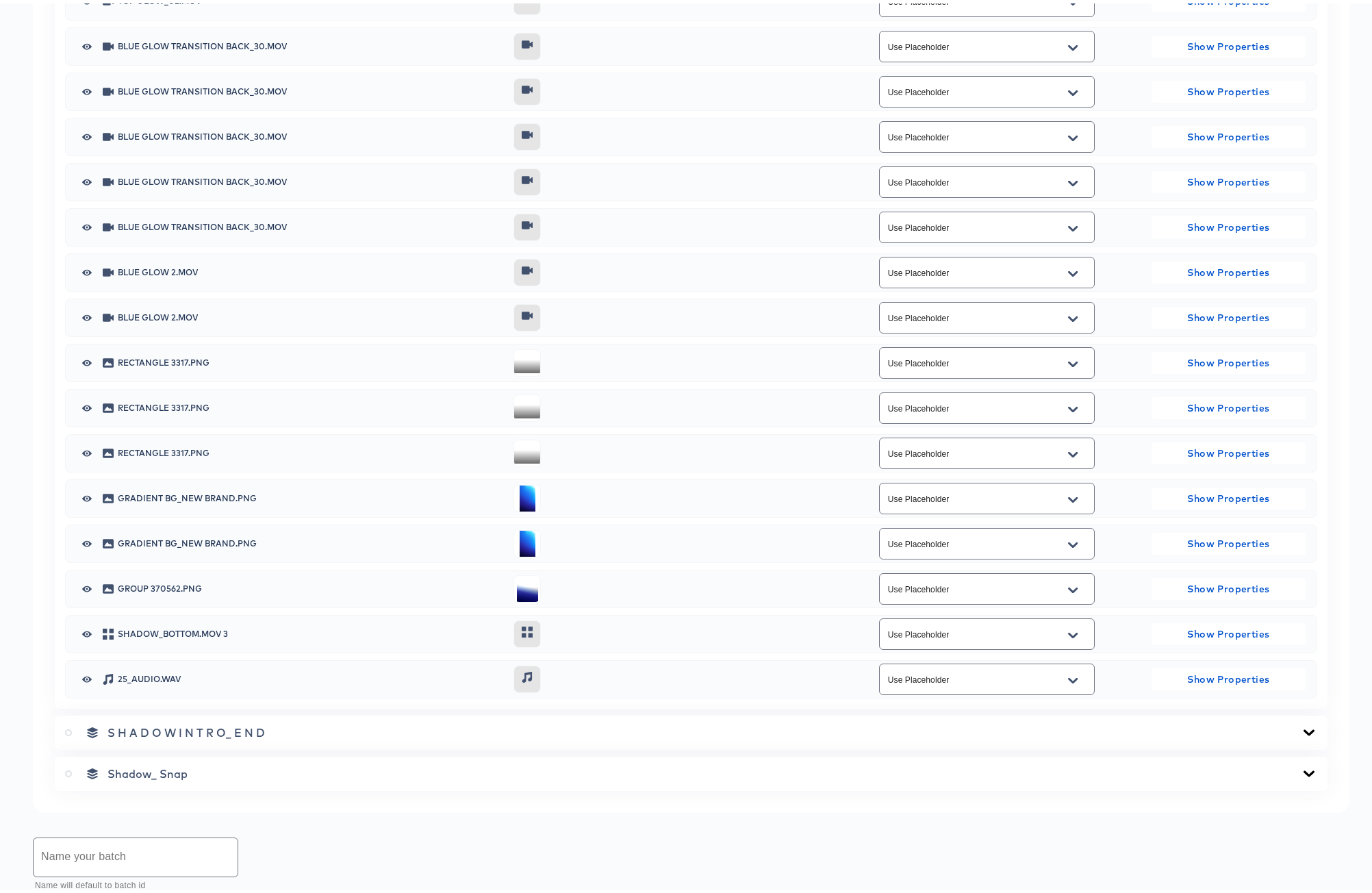
scroll to position [1669, 0]
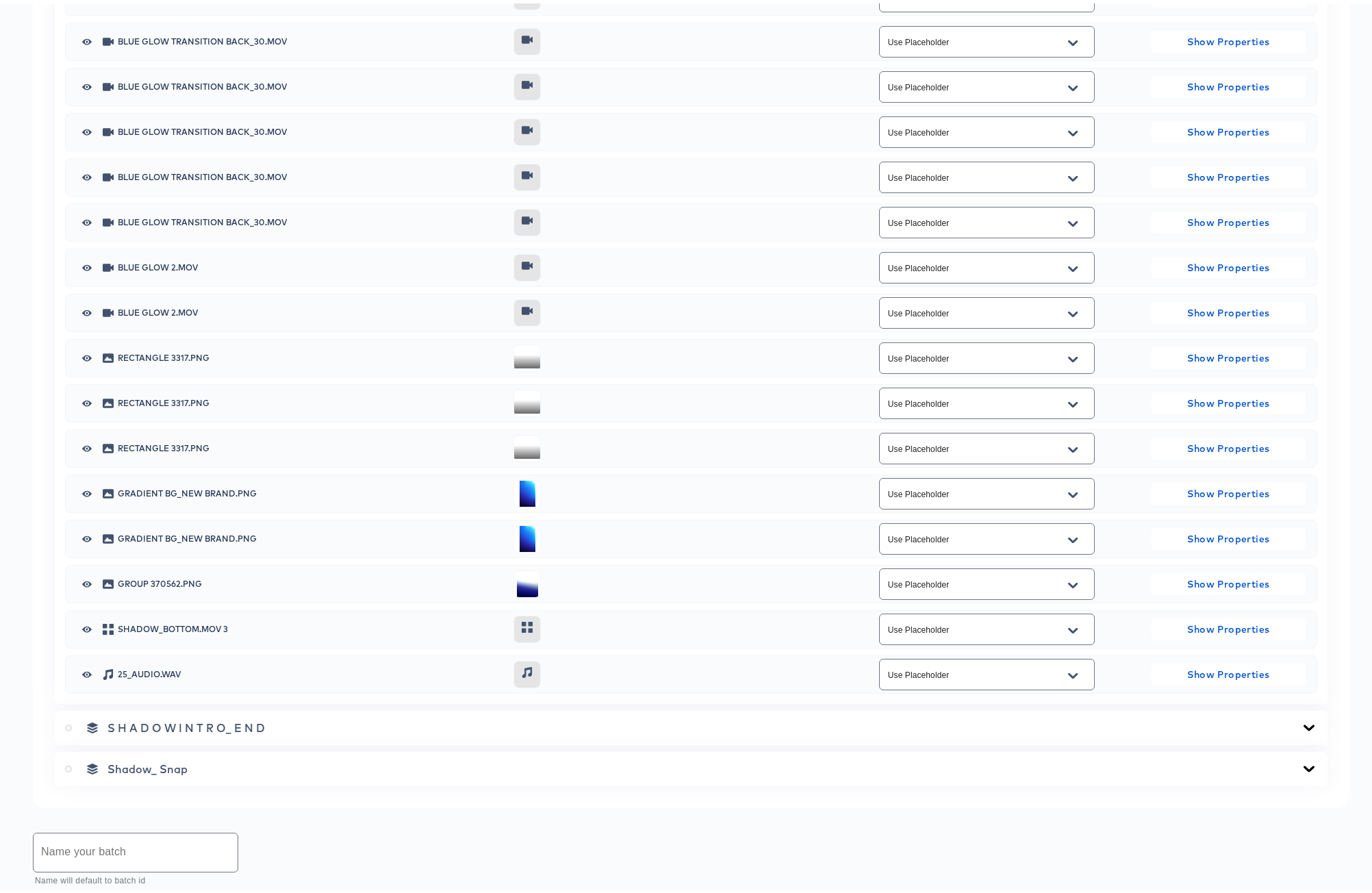
click at [1068, 672] on icon "Open" at bounding box center [1072, 672] width 9 height 6
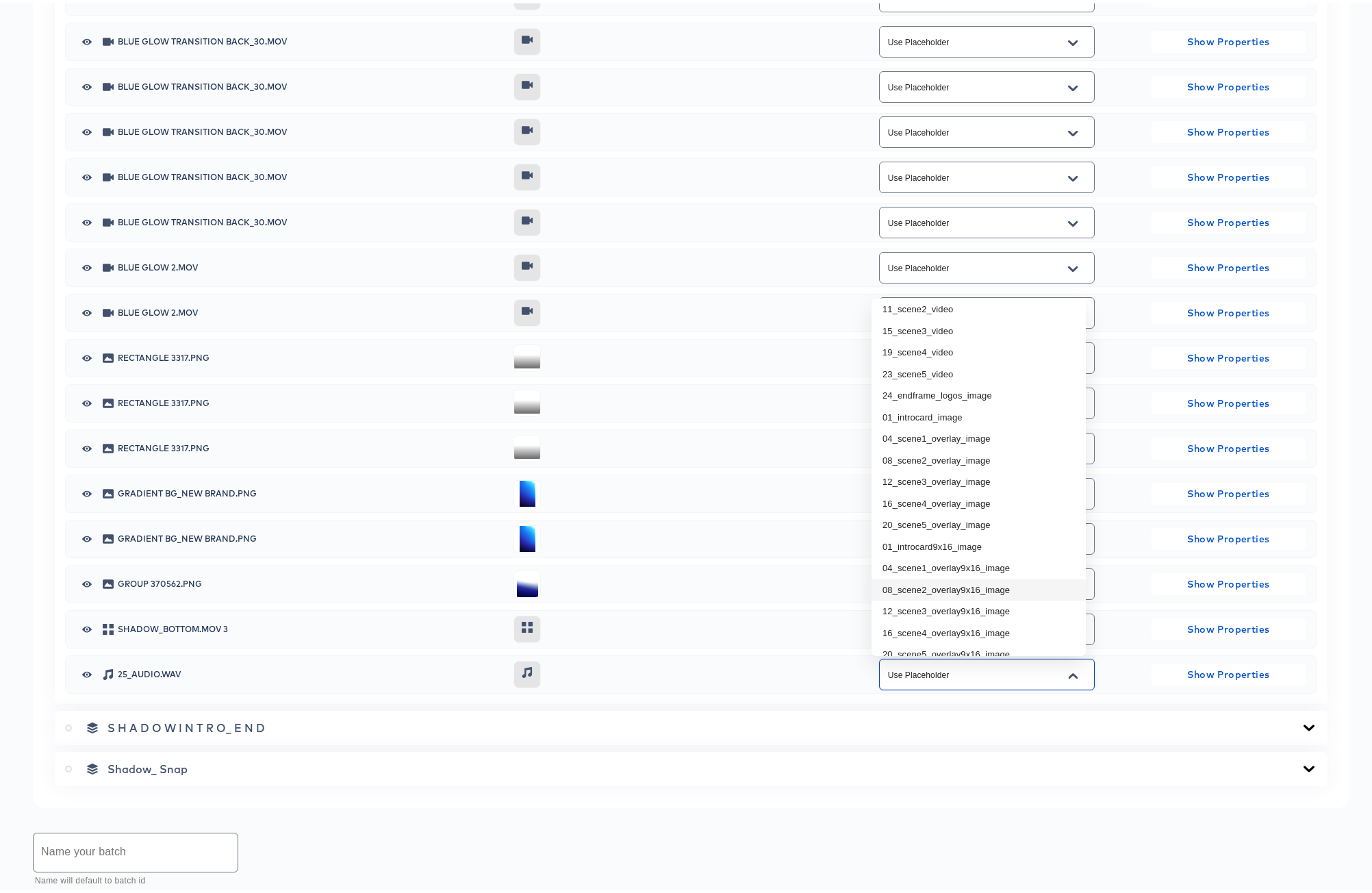
scroll to position [64, 0]
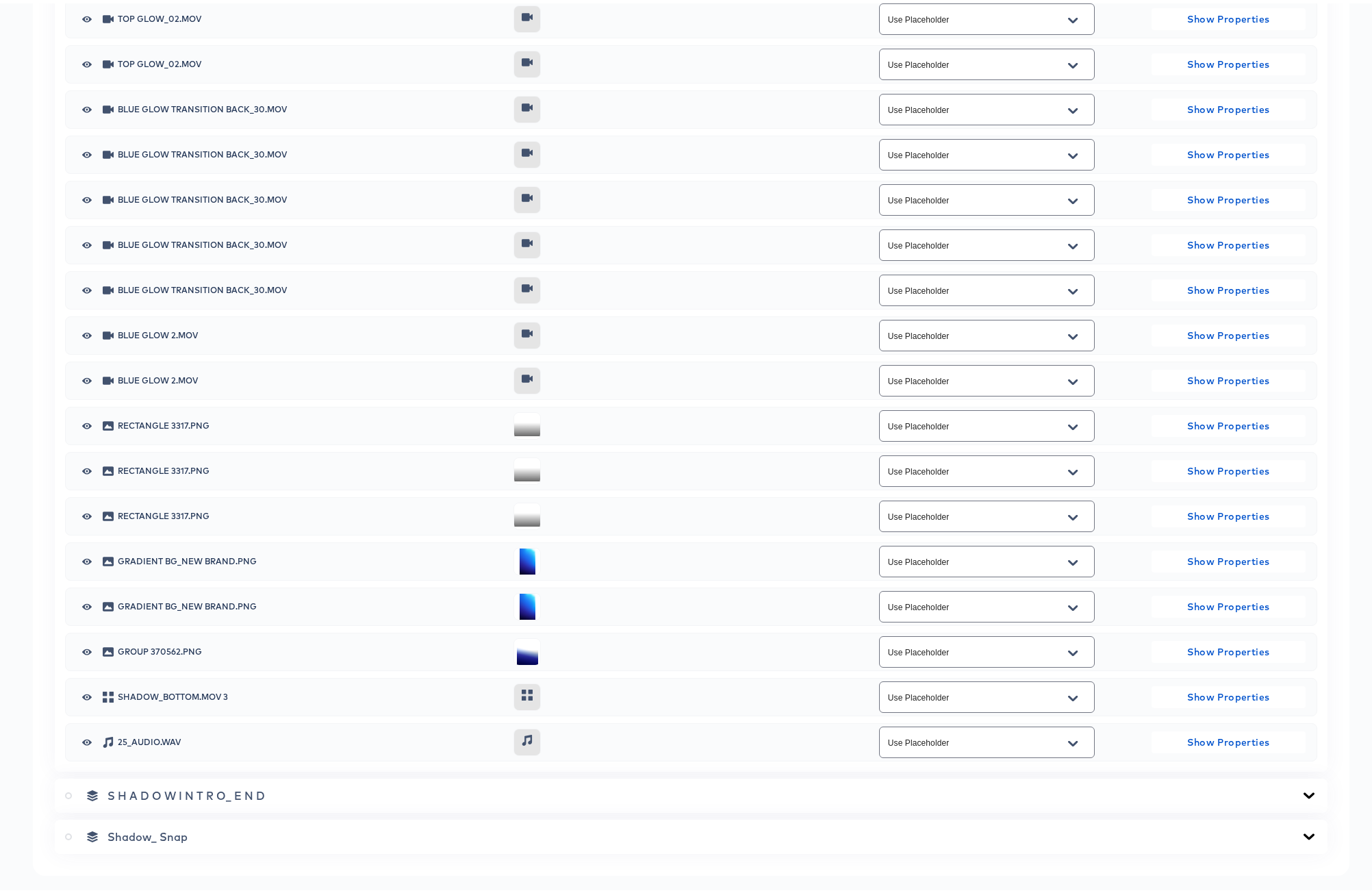
scroll to position [1610, 0]
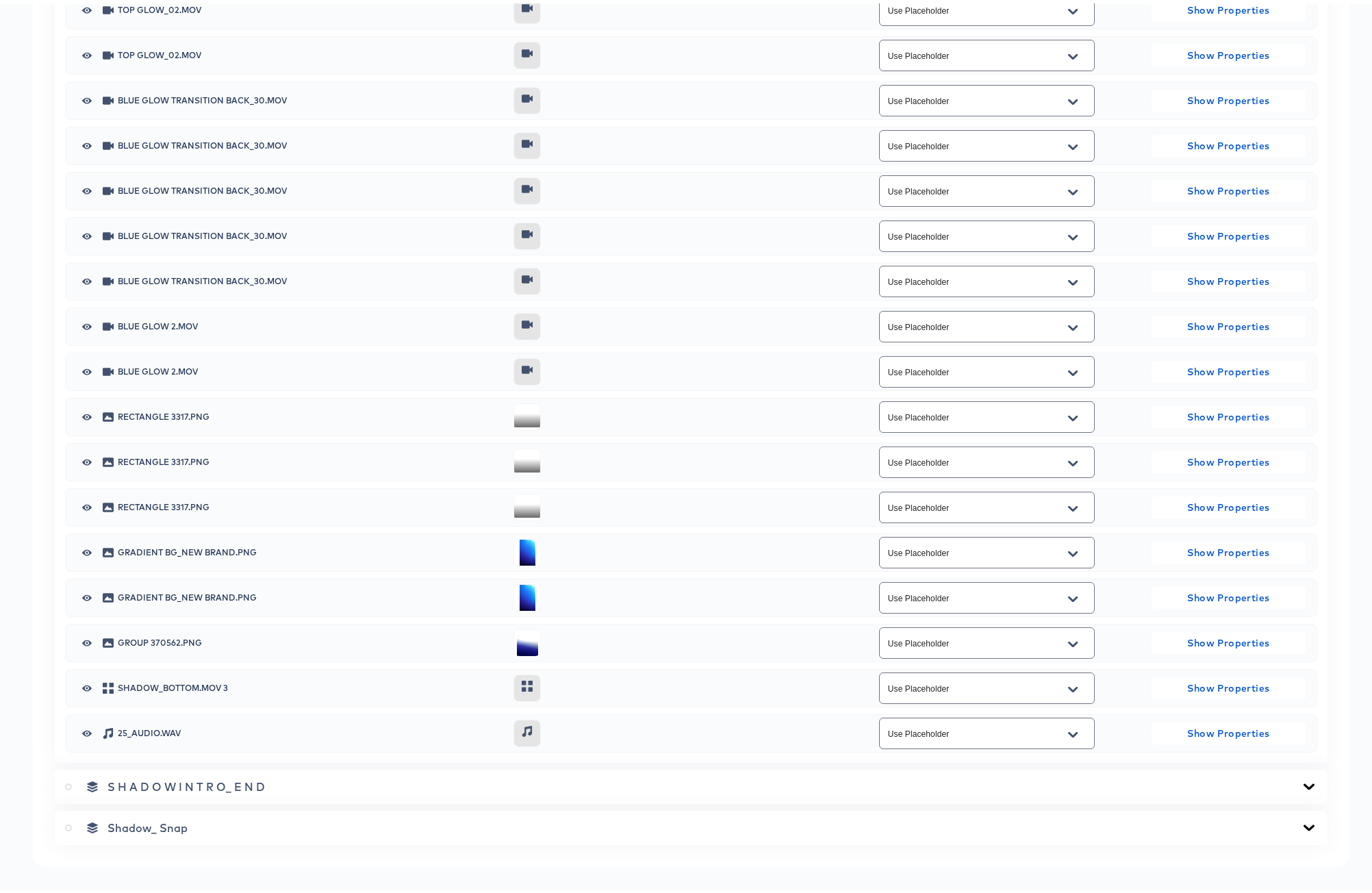
click at [1301, 778] on icon at bounding box center [1309, 783] width 17 height 11
click at [1303, 782] on icon at bounding box center [1308, 782] width 11 height 6
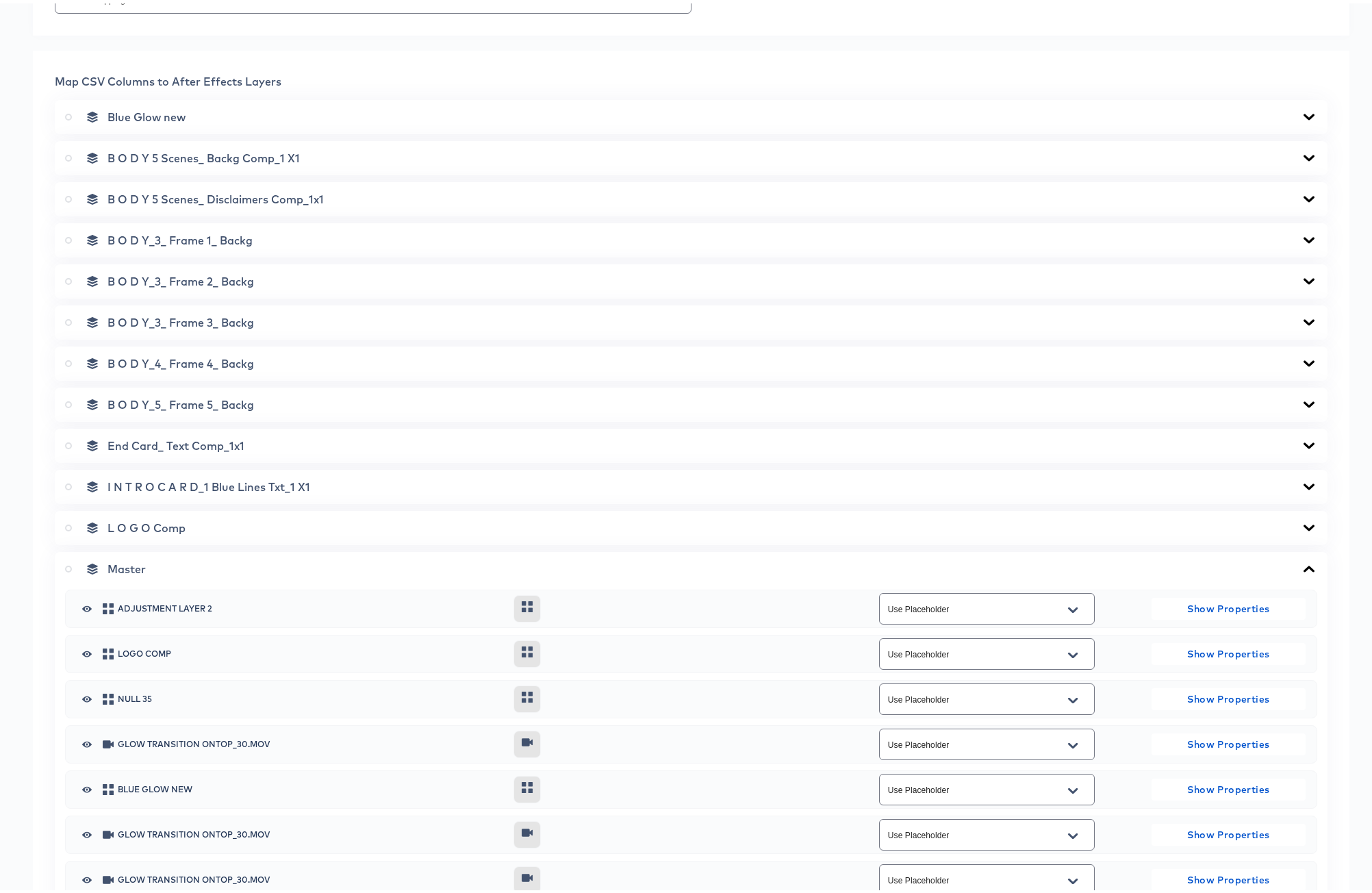
scroll to position [522, 0]
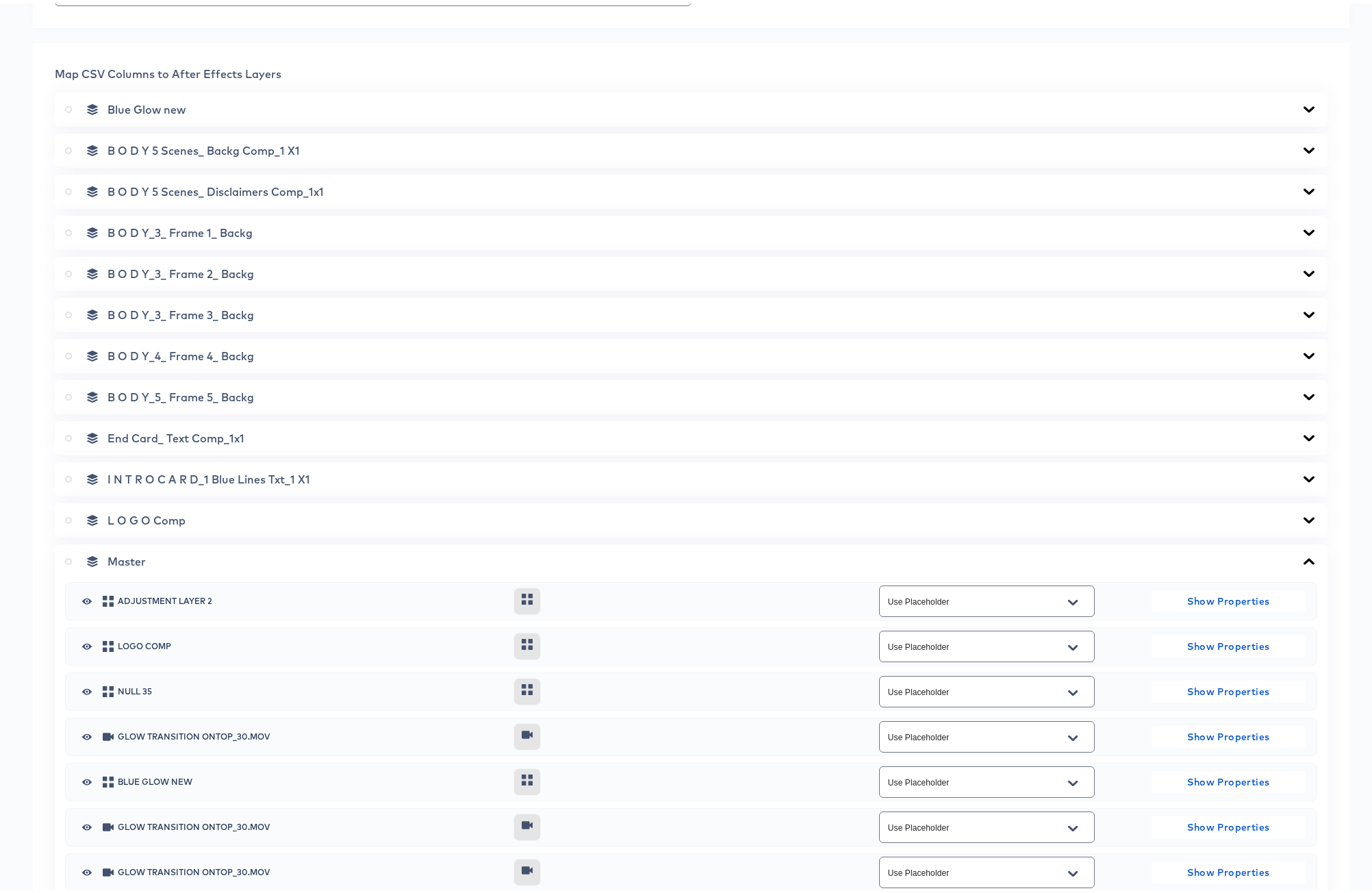
click at [1301, 553] on icon at bounding box center [1309, 558] width 17 height 11
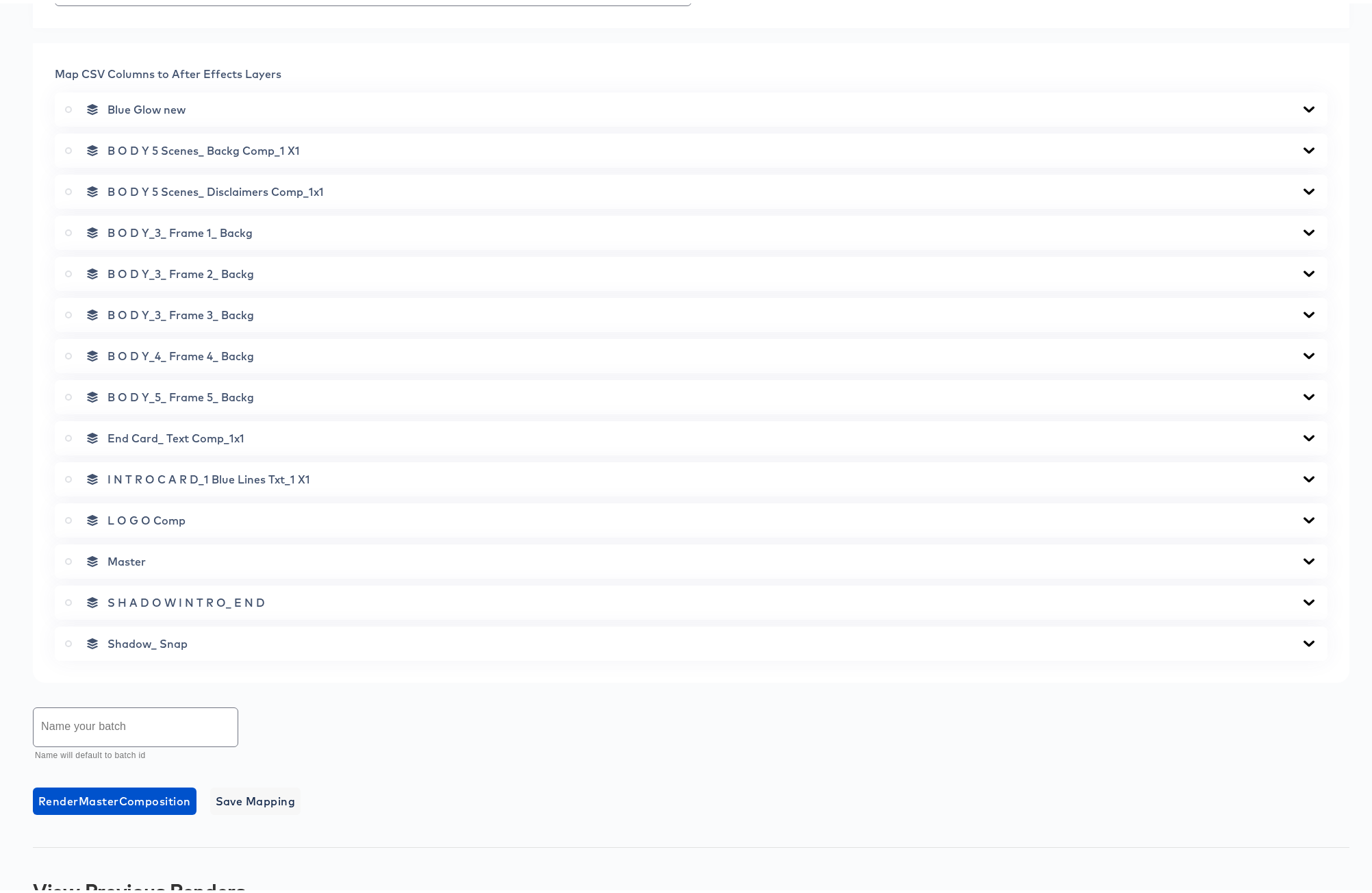
click at [1301, 515] on icon at bounding box center [1309, 517] width 17 height 11
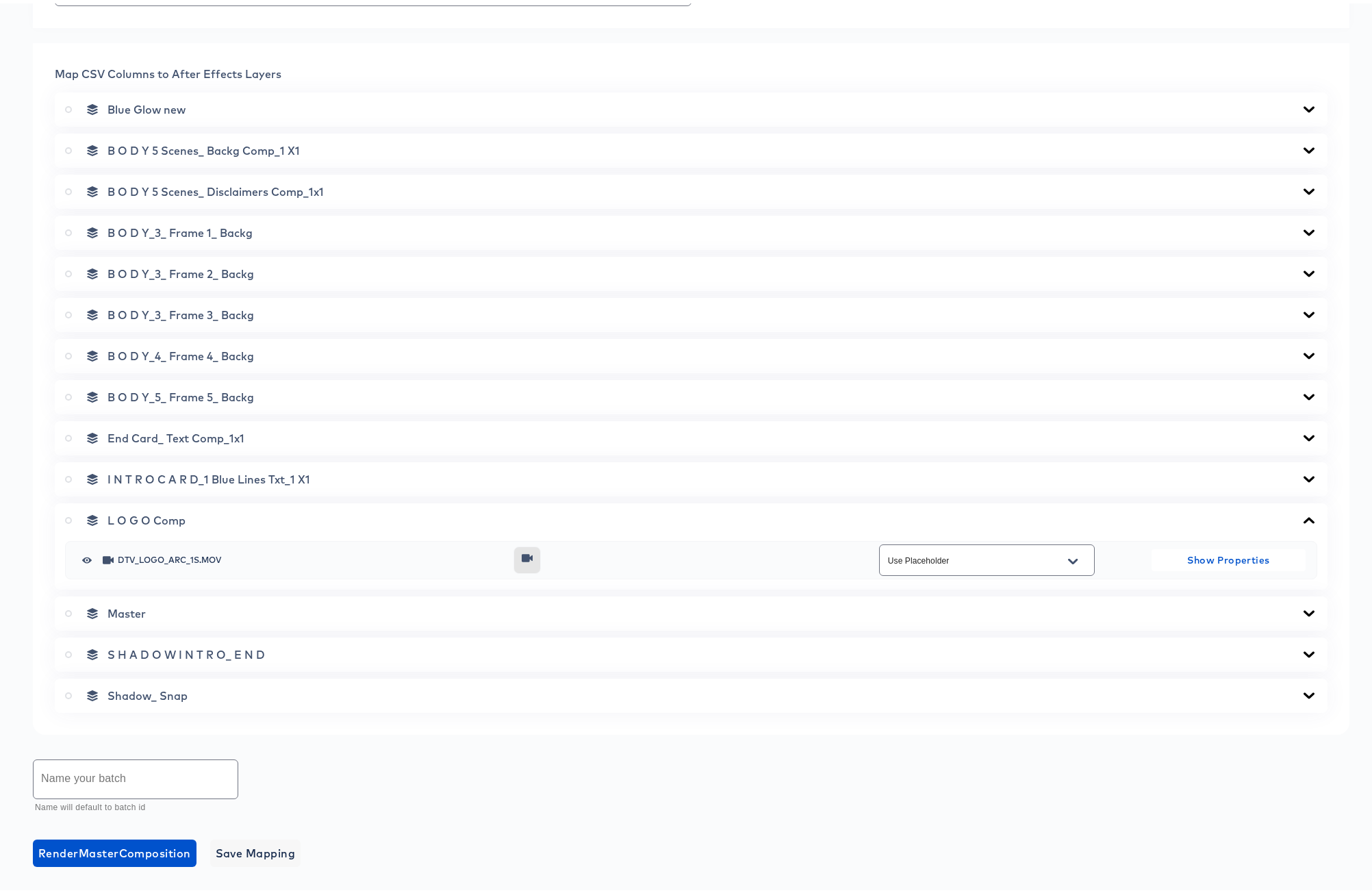
click at [1303, 515] on icon at bounding box center [1308, 517] width 11 height 6
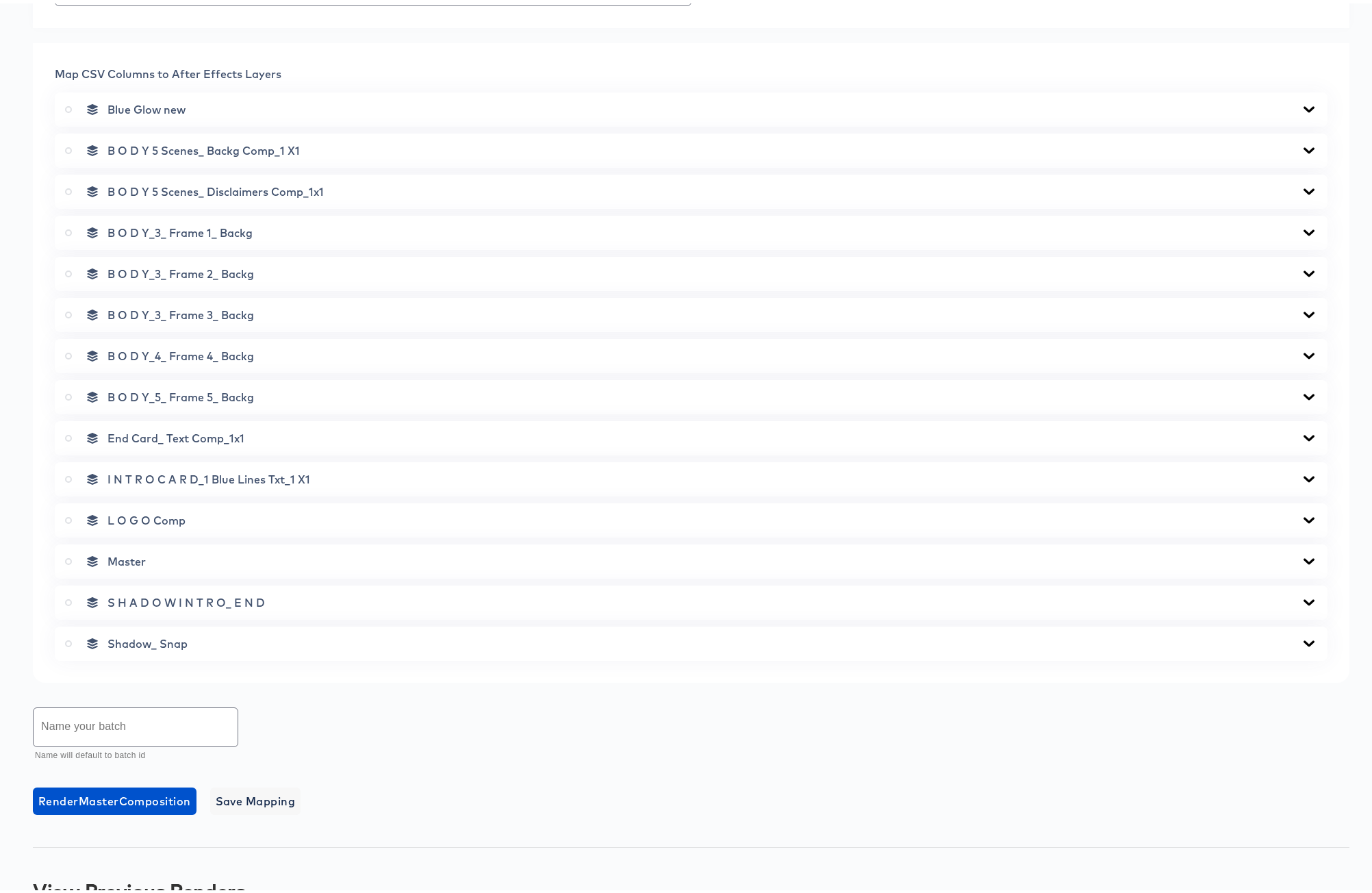
click at [1303, 476] on icon at bounding box center [1308, 475] width 11 height 6
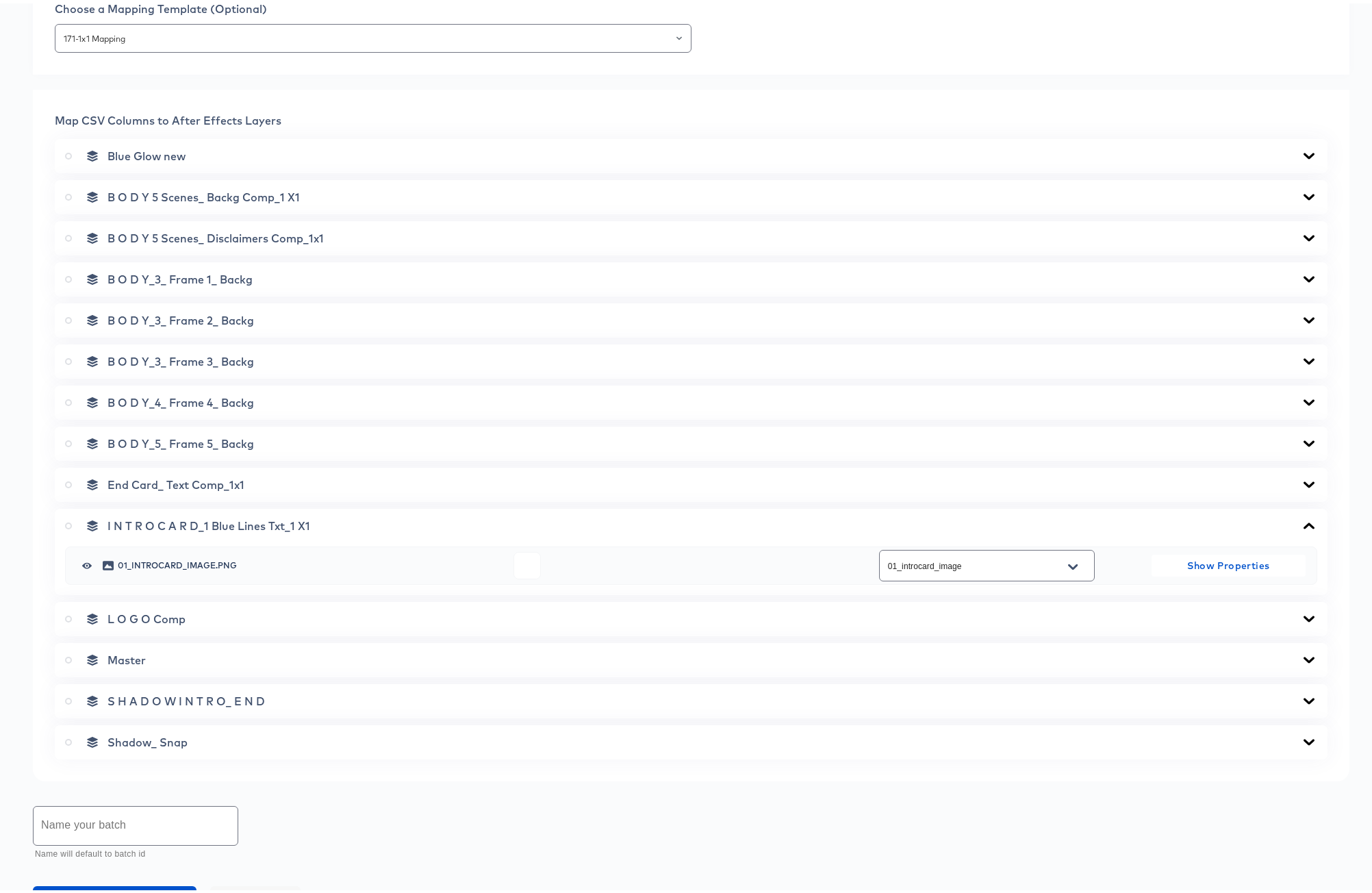
scroll to position [413, 0]
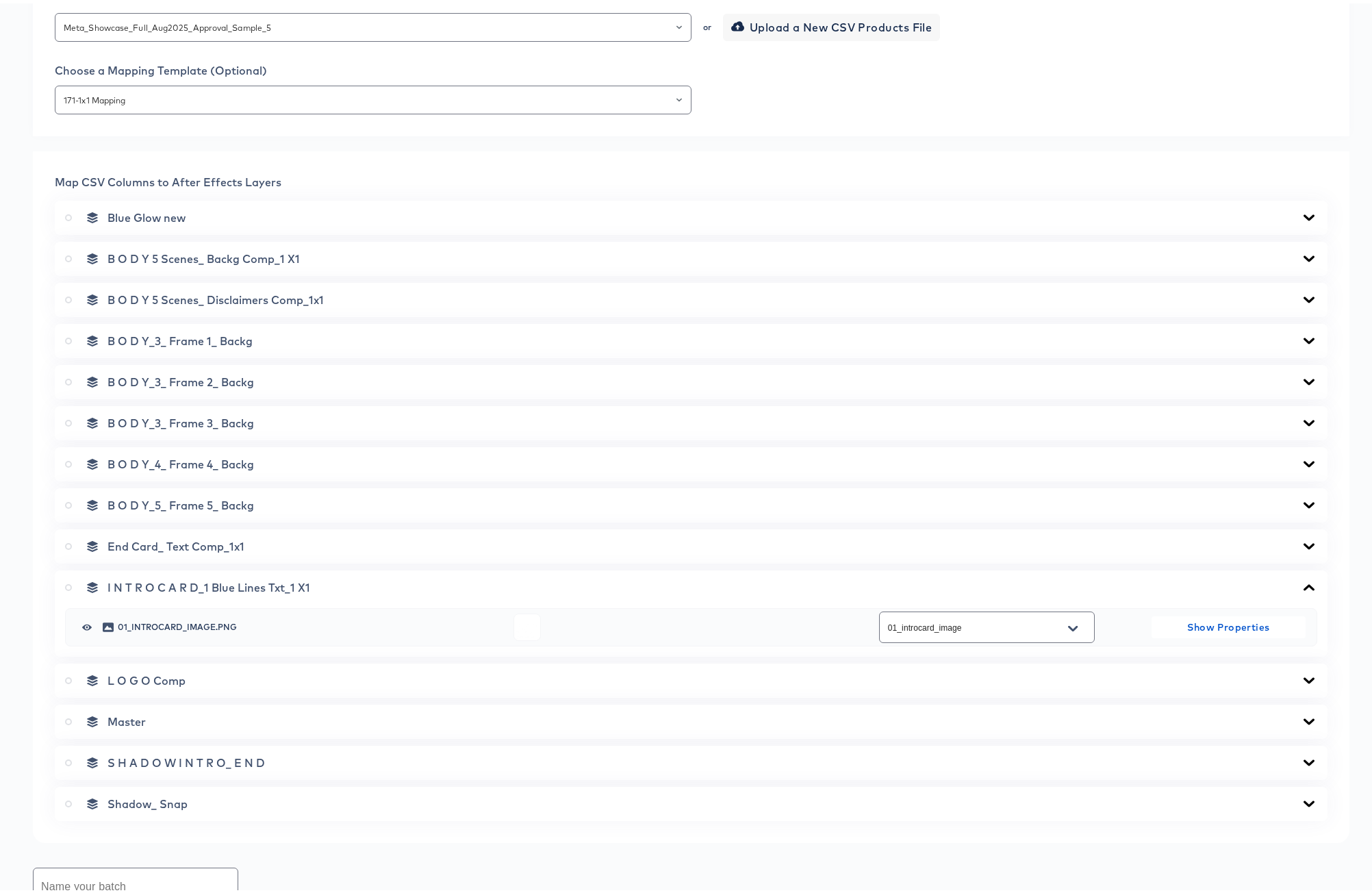
click at [1301, 542] on icon at bounding box center [1309, 543] width 17 height 11
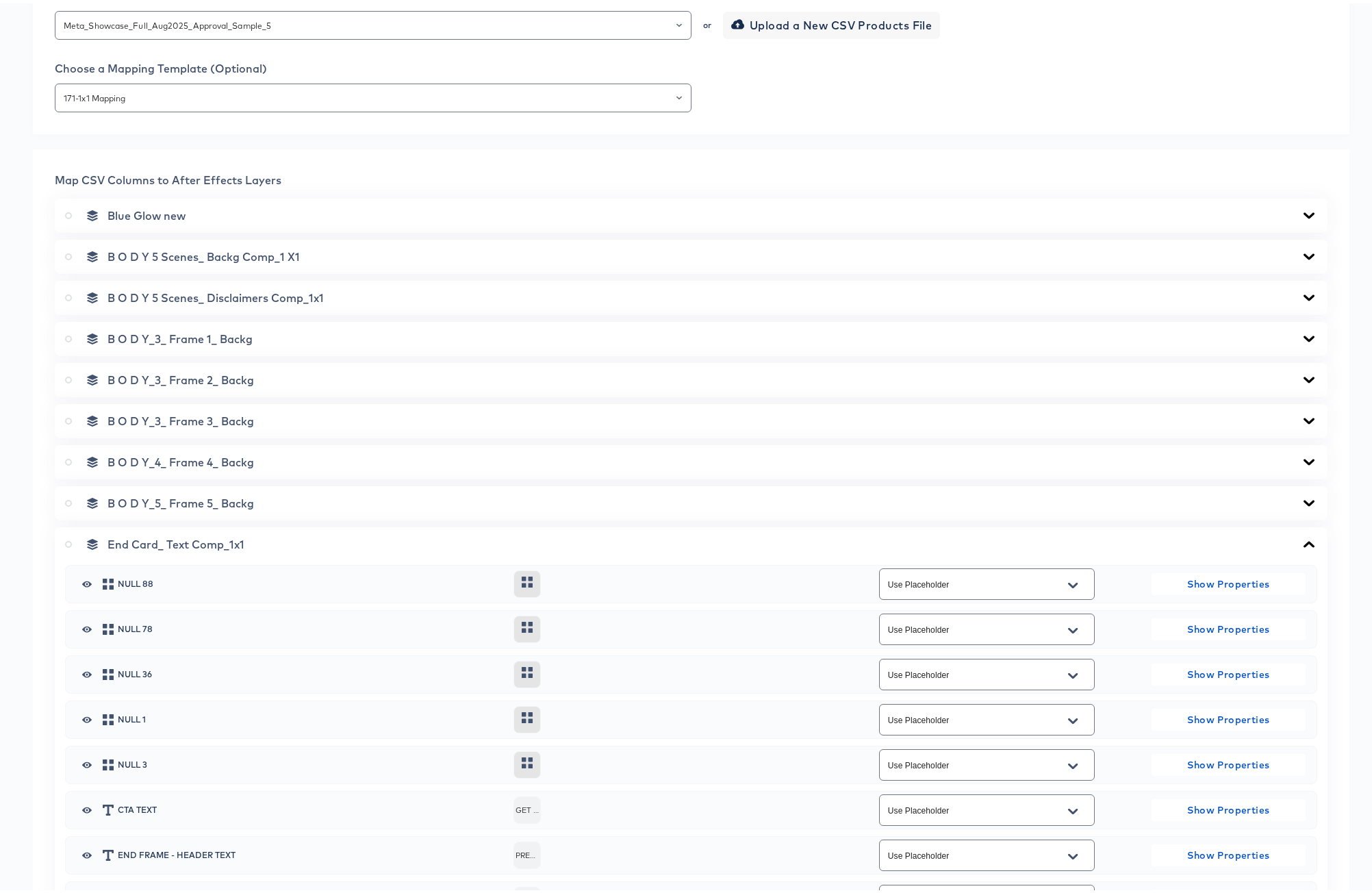
scroll to position [411, 0]
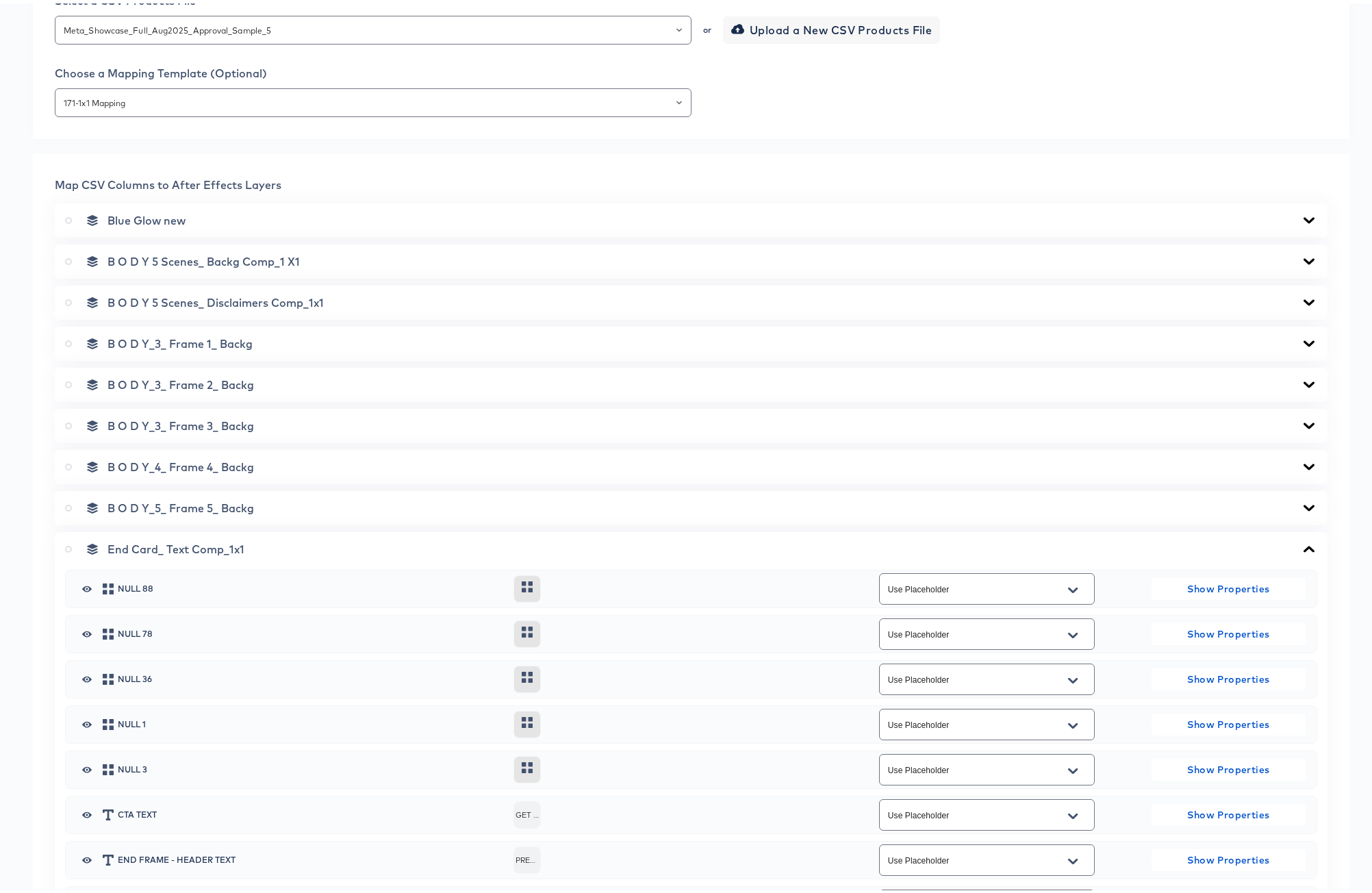
click at [1303, 463] on icon at bounding box center [1308, 463] width 11 height 6
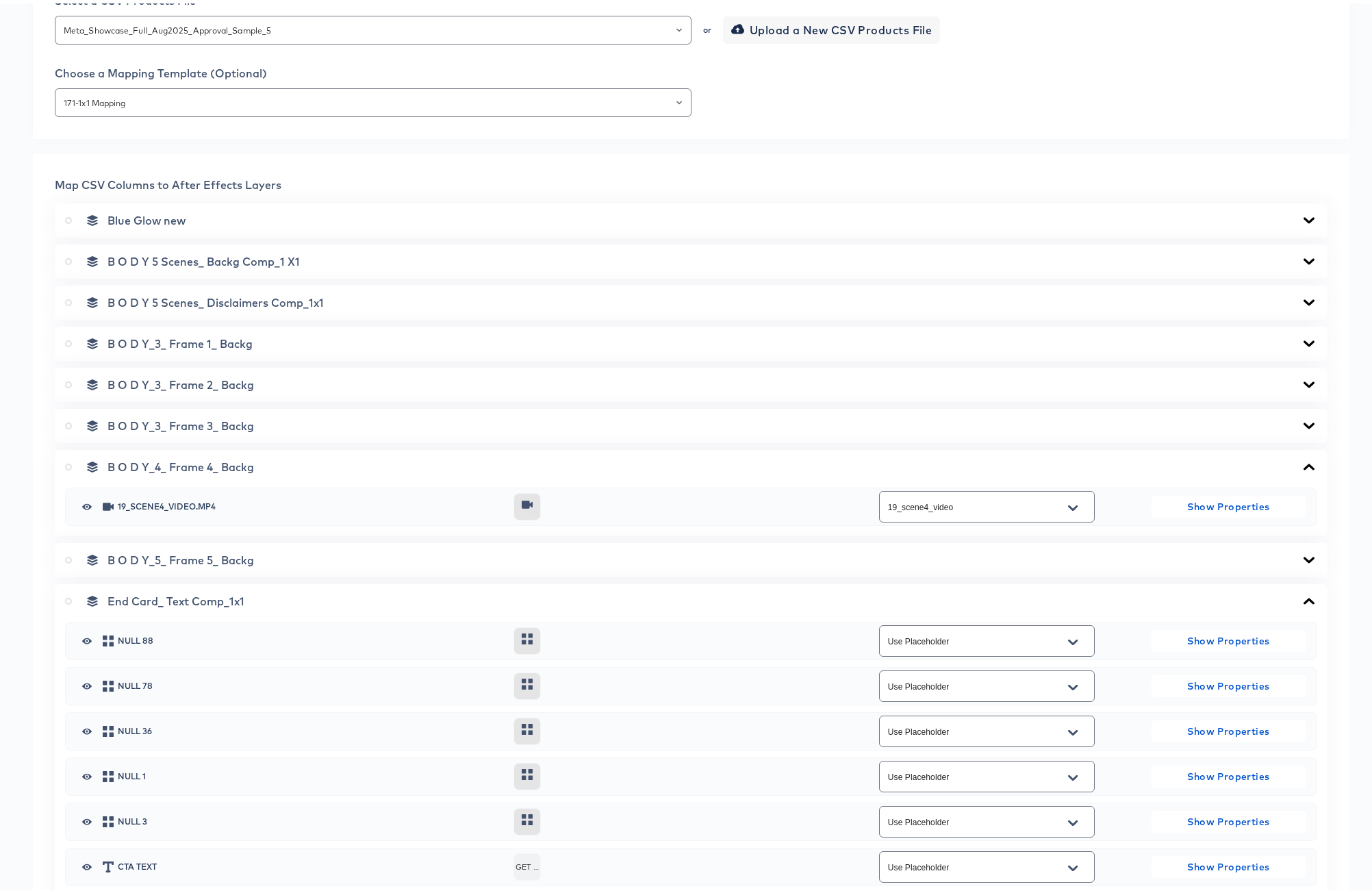
click at [1301, 418] on icon at bounding box center [1309, 422] width 17 height 11
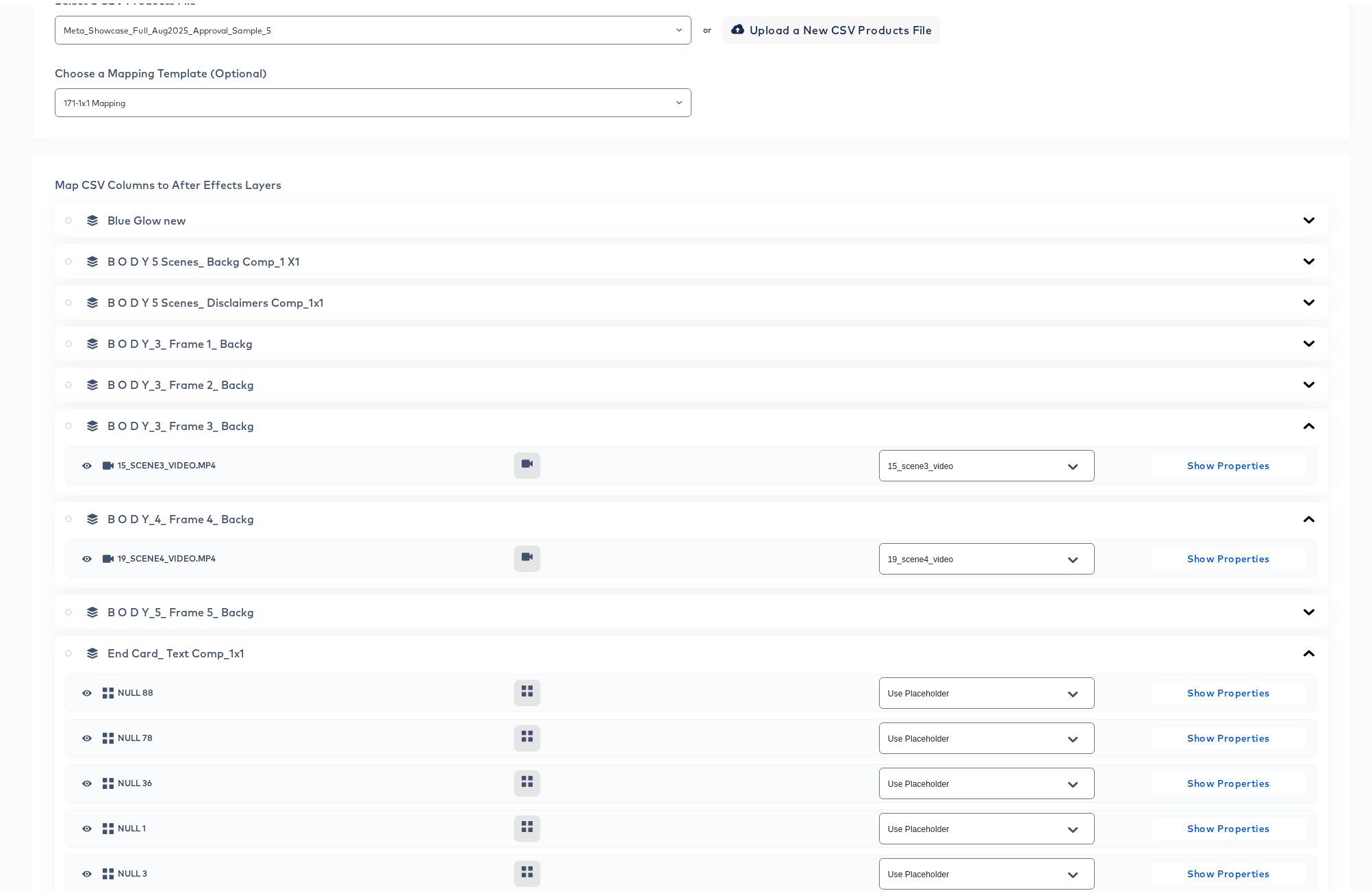
click at [1301, 605] on icon at bounding box center [1309, 609] width 17 height 11
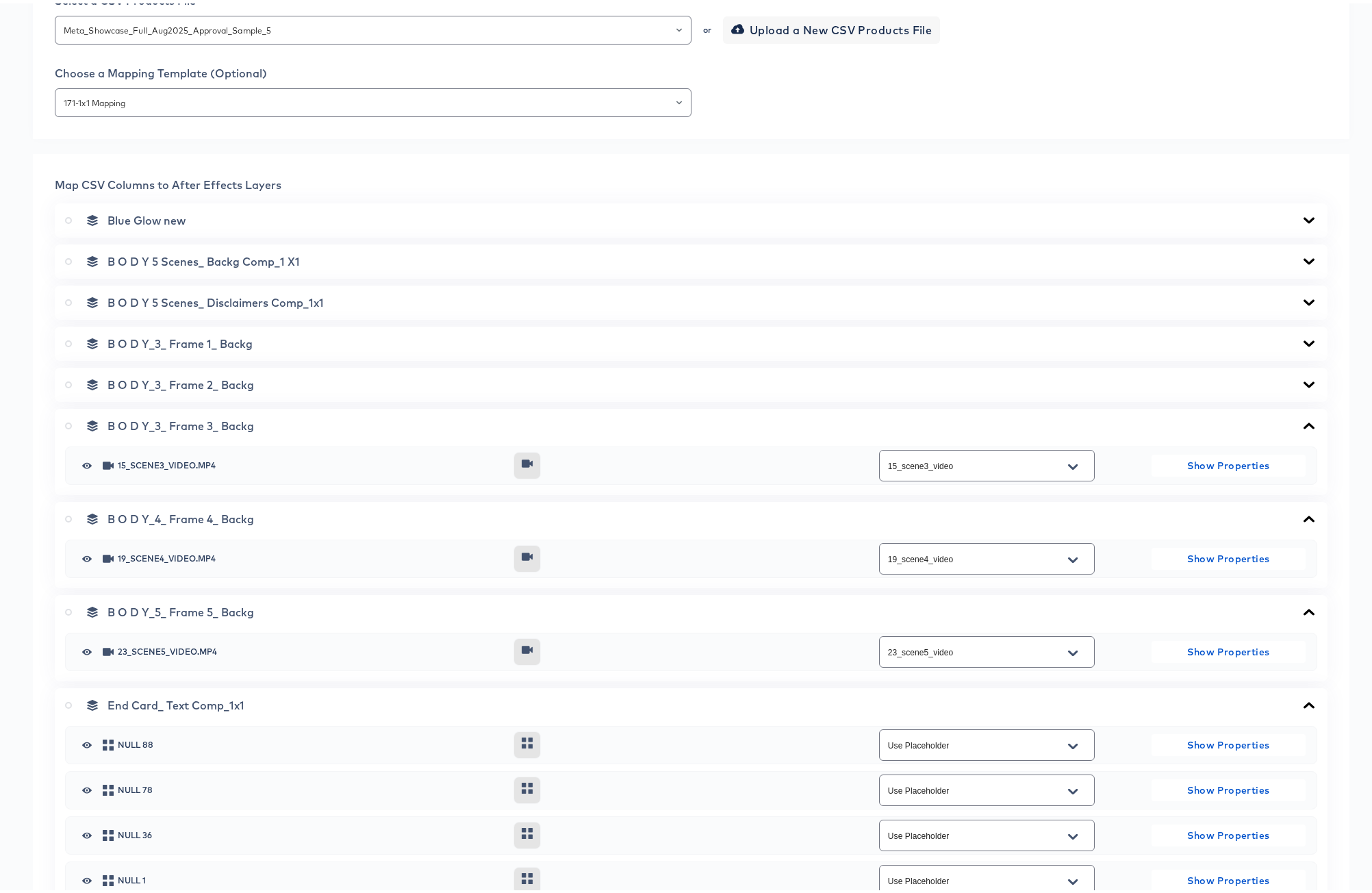
click at [1303, 383] on icon at bounding box center [1308, 381] width 11 height 6
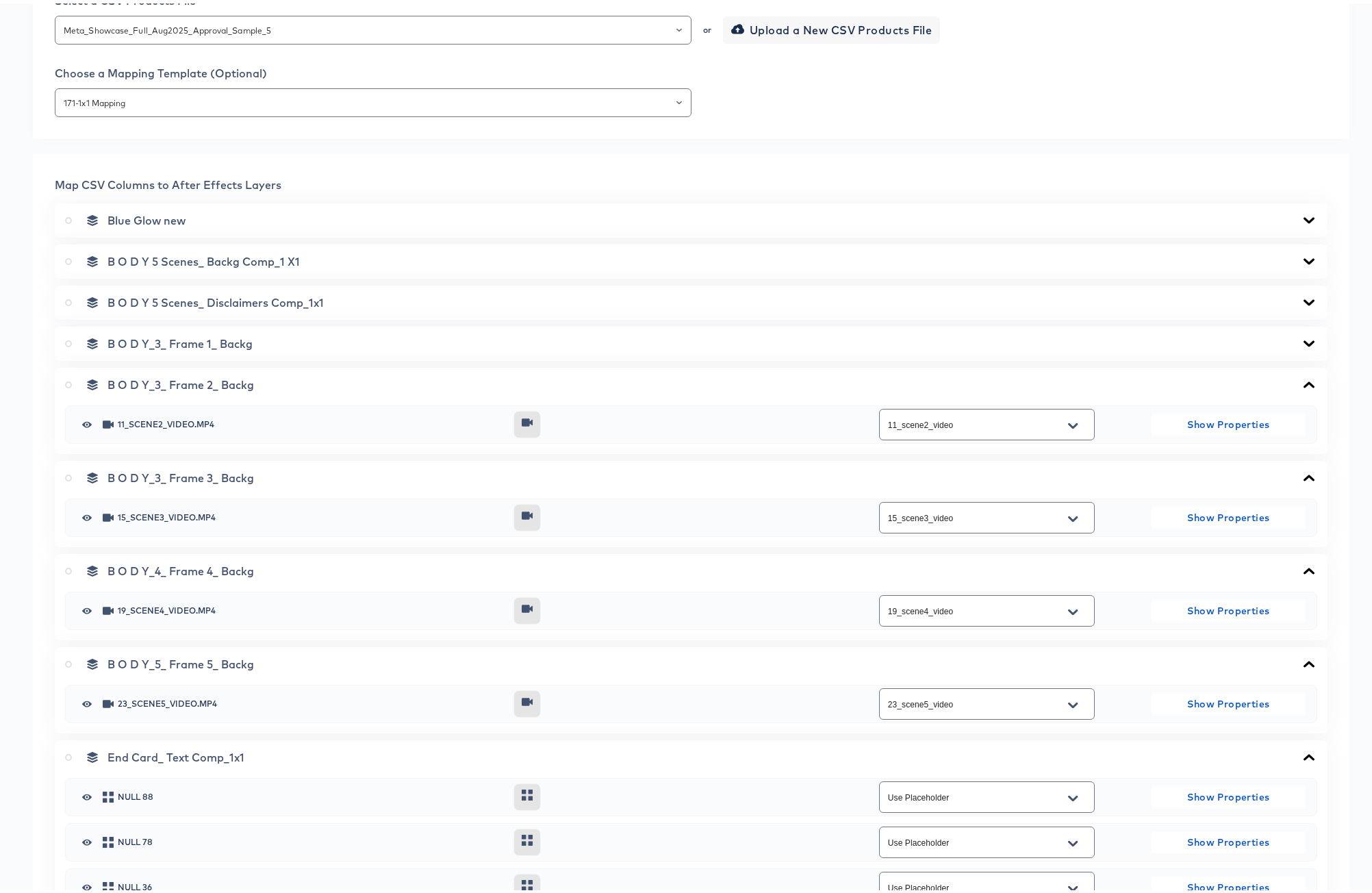
click at [1301, 335] on icon at bounding box center [1309, 340] width 17 height 11
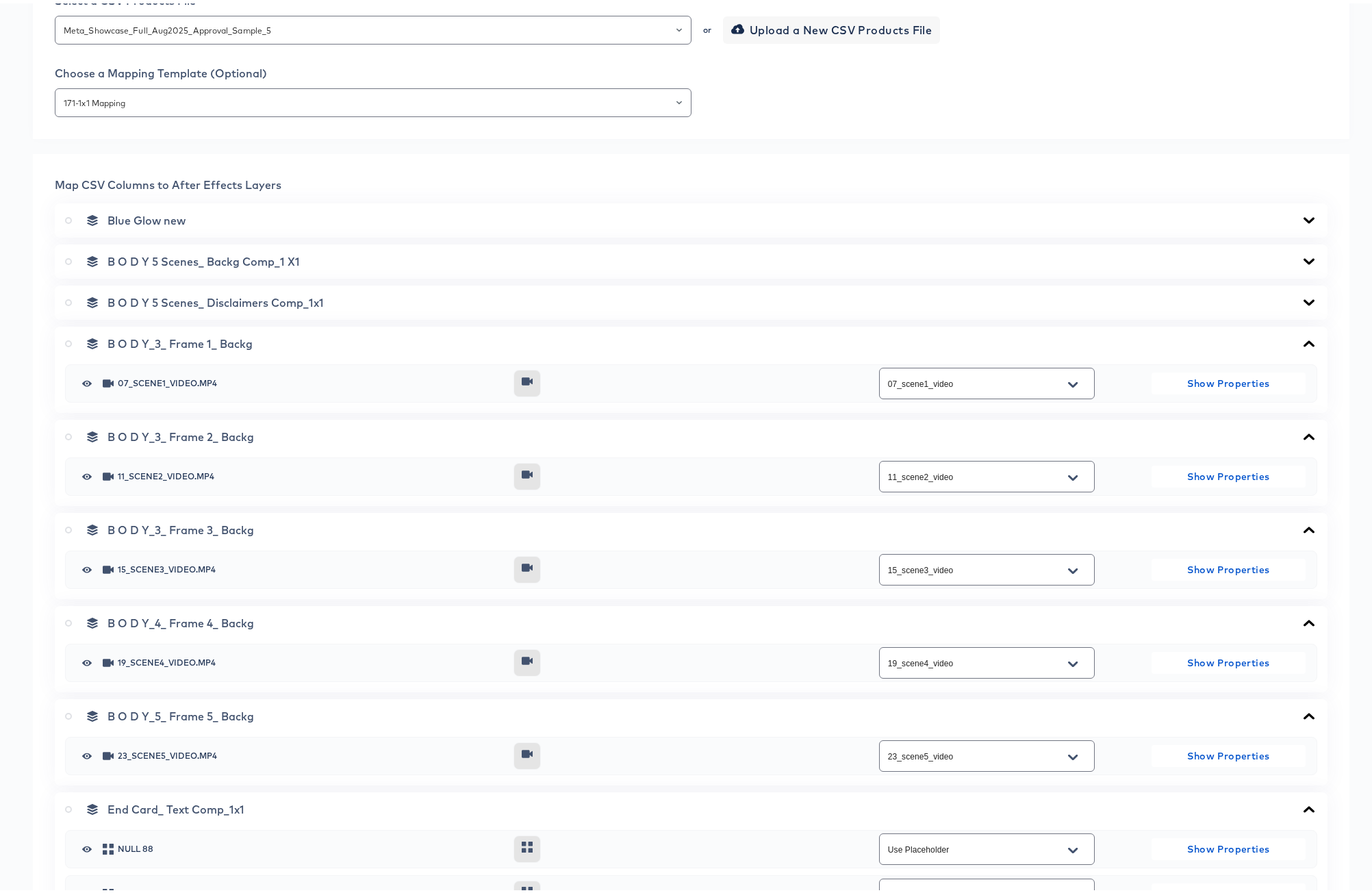
click at [1303, 299] on icon at bounding box center [1308, 299] width 11 height 6
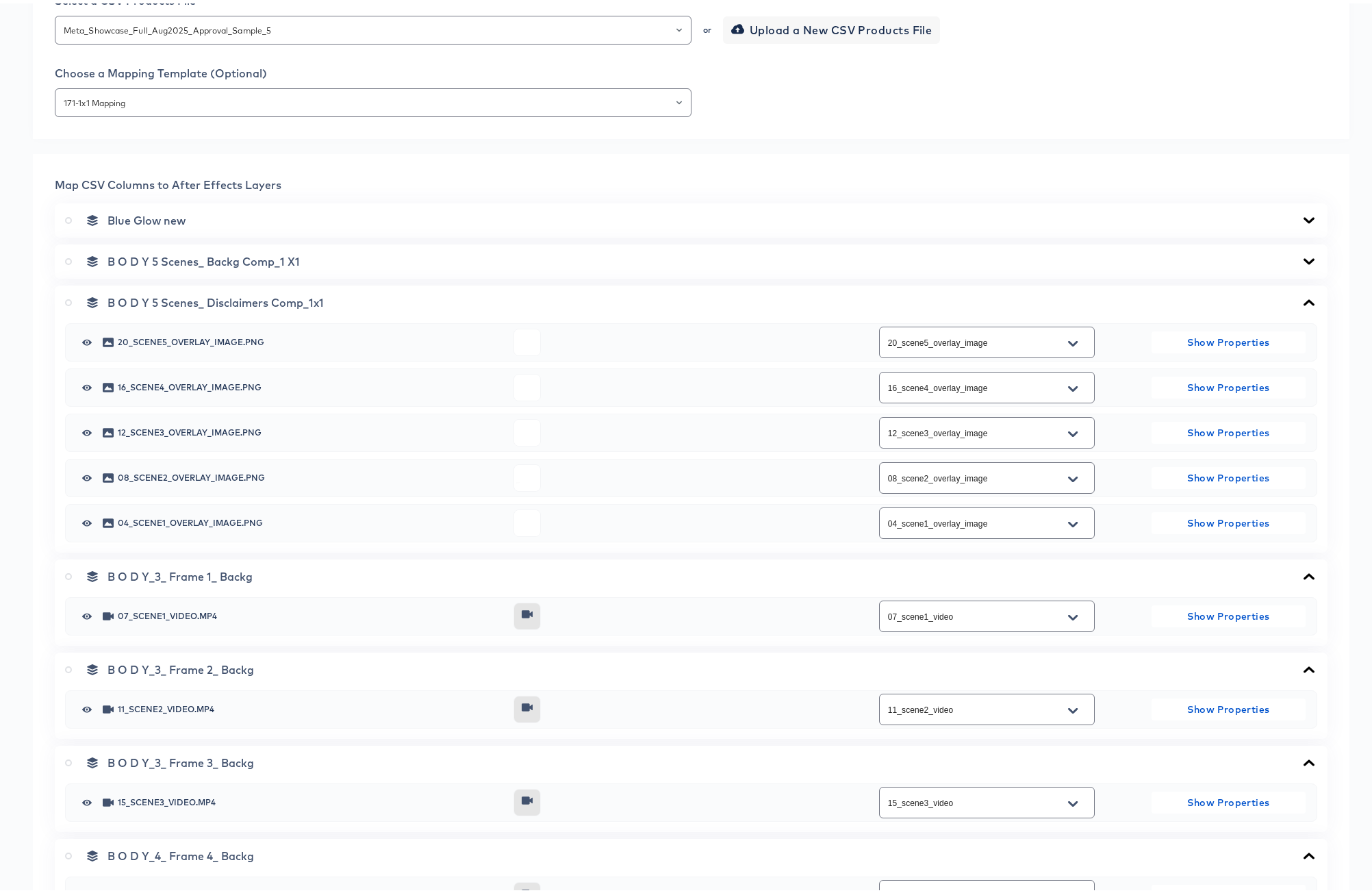
click at [1301, 255] on icon at bounding box center [1309, 257] width 17 height 11
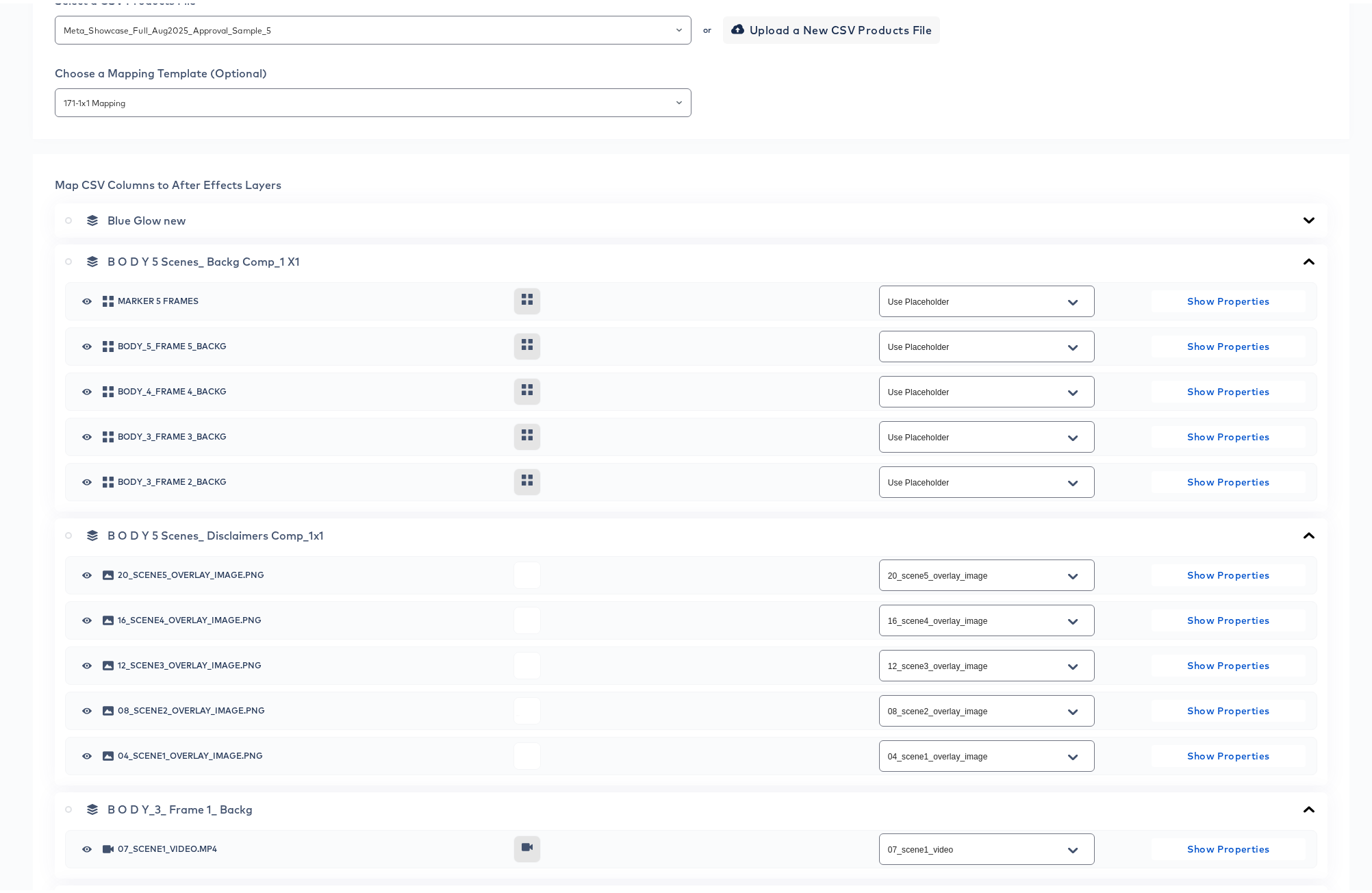
click at [1303, 219] on icon at bounding box center [1308, 216] width 11 height 6
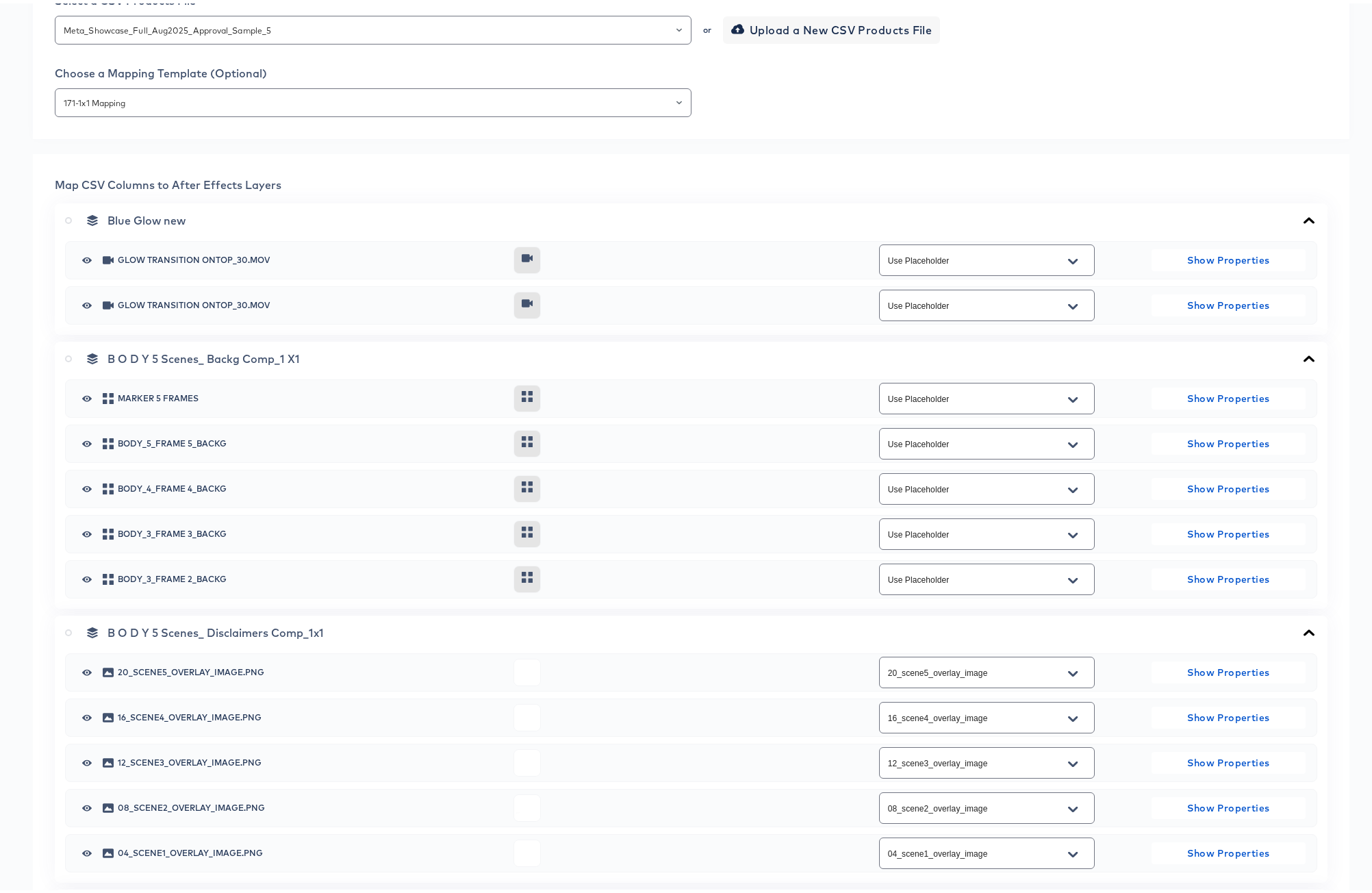
click at [1301, 219] on icon at bounding box center [1309, 216] width 17 height 11
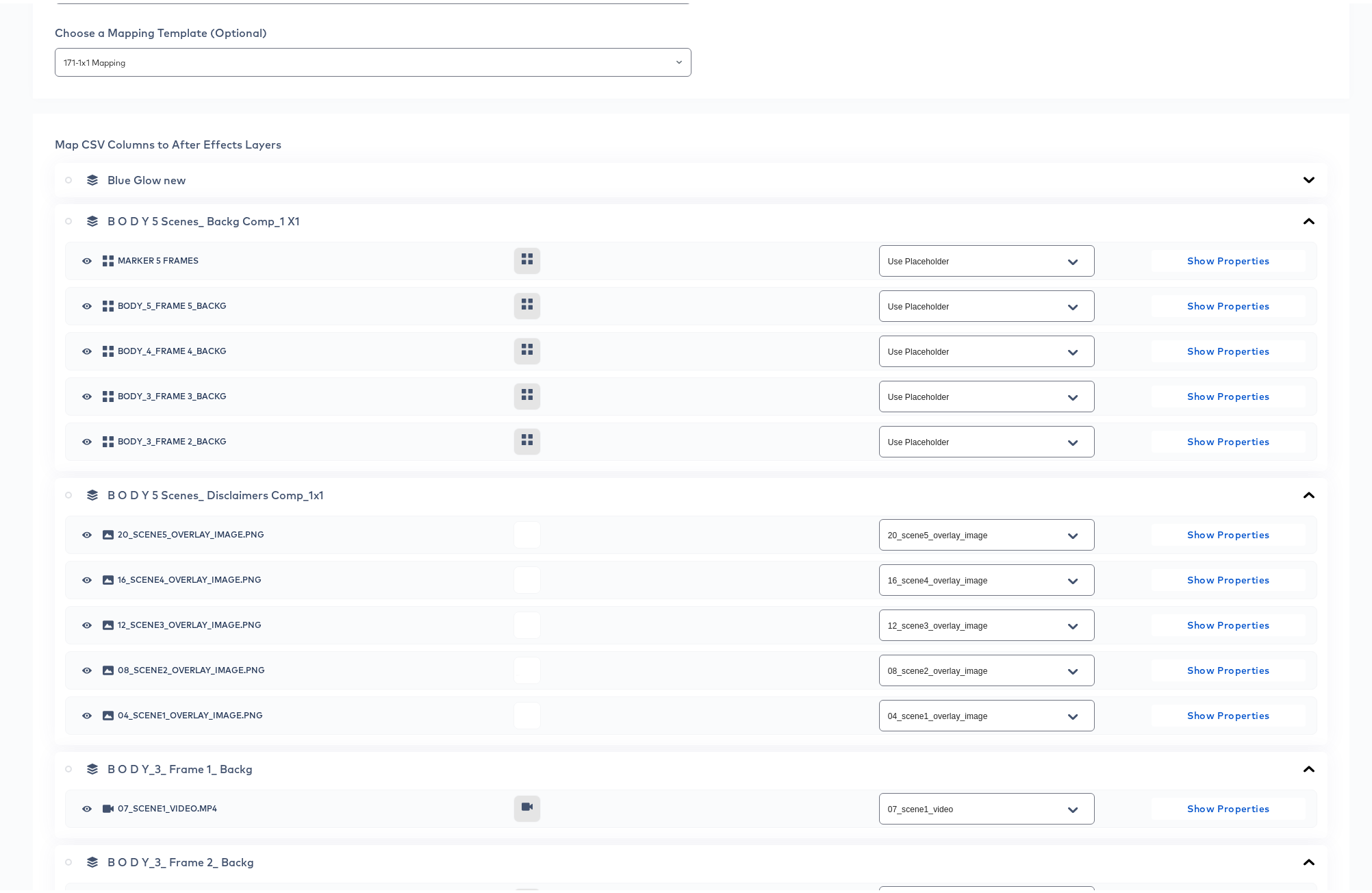
scroll to position [472, 0]
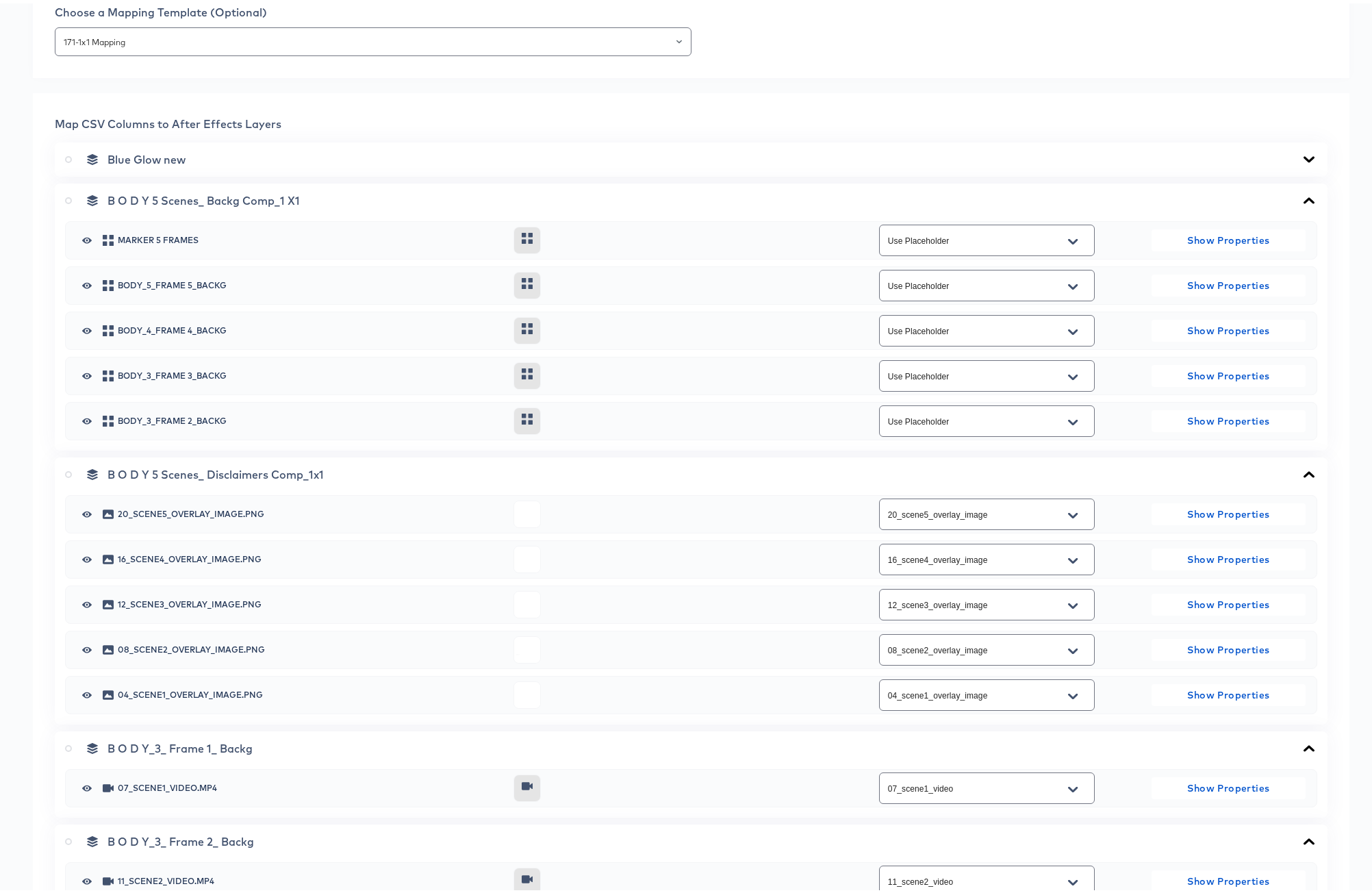
click at [1303, 195] on icon at bounding box center [1308, 196] width 11 height 6
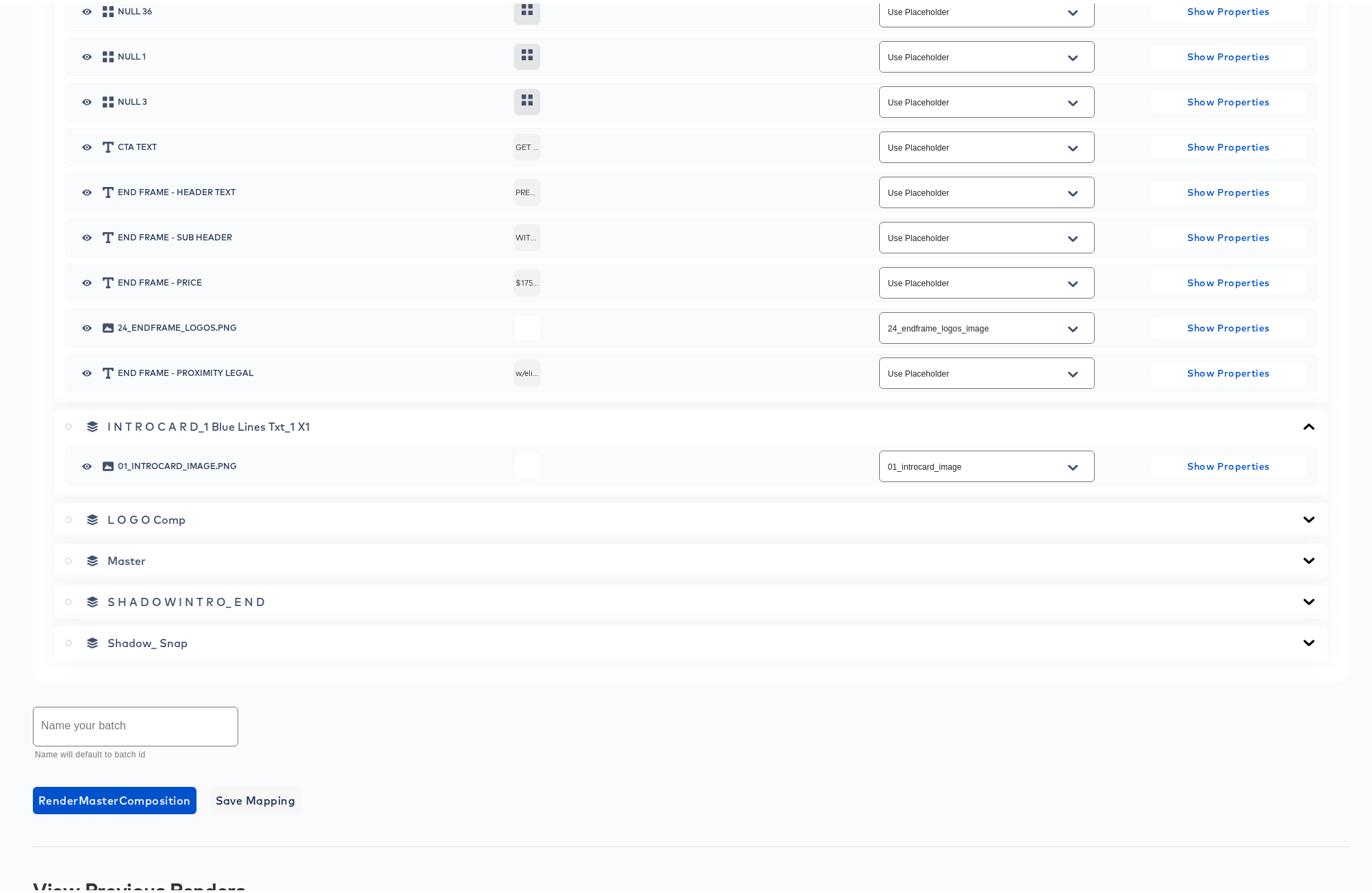
scroll to position [1555, 0]
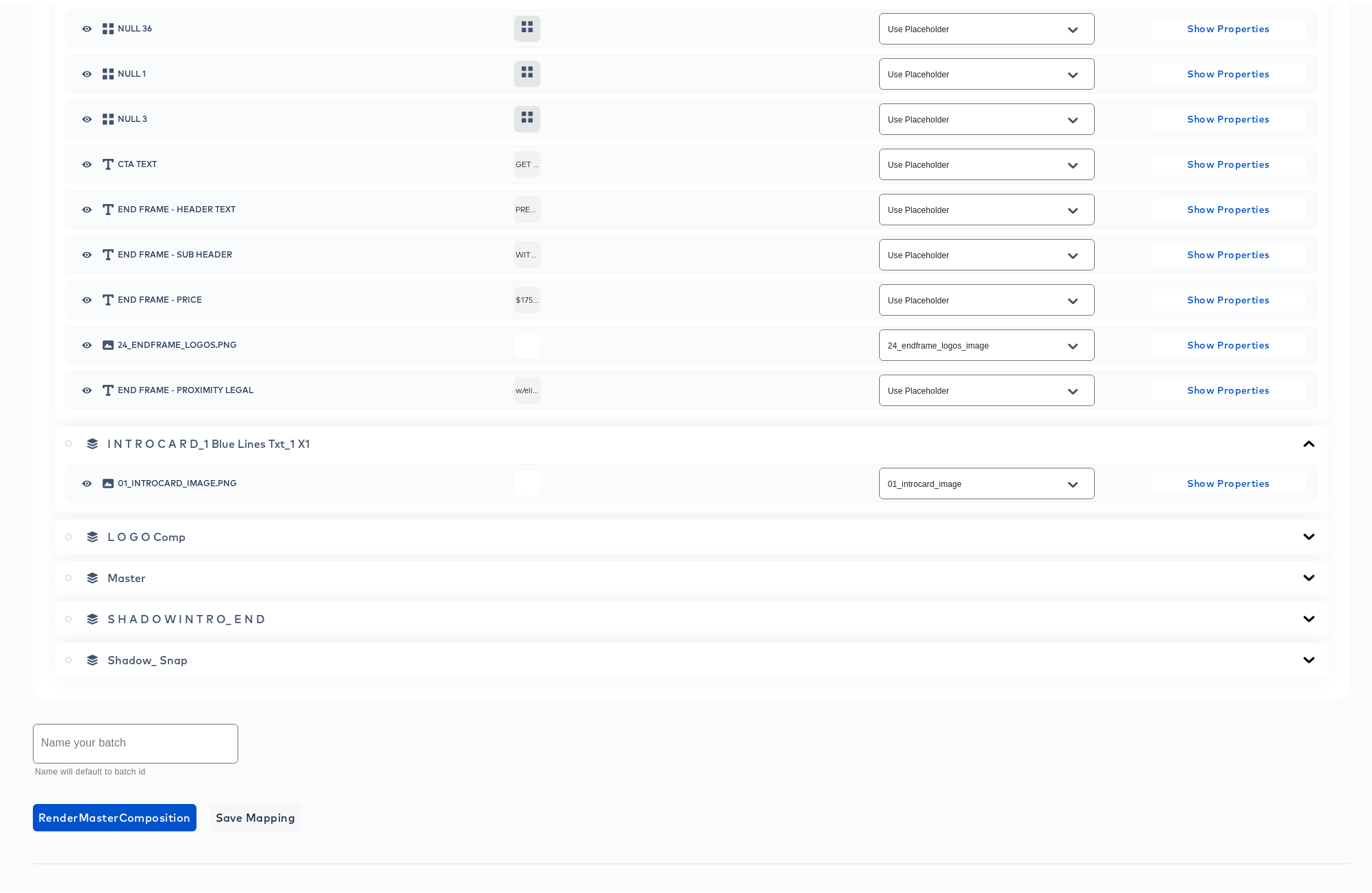
click at [104, 731] on input "text" at bounding box center [135, 740] width 204 height 39
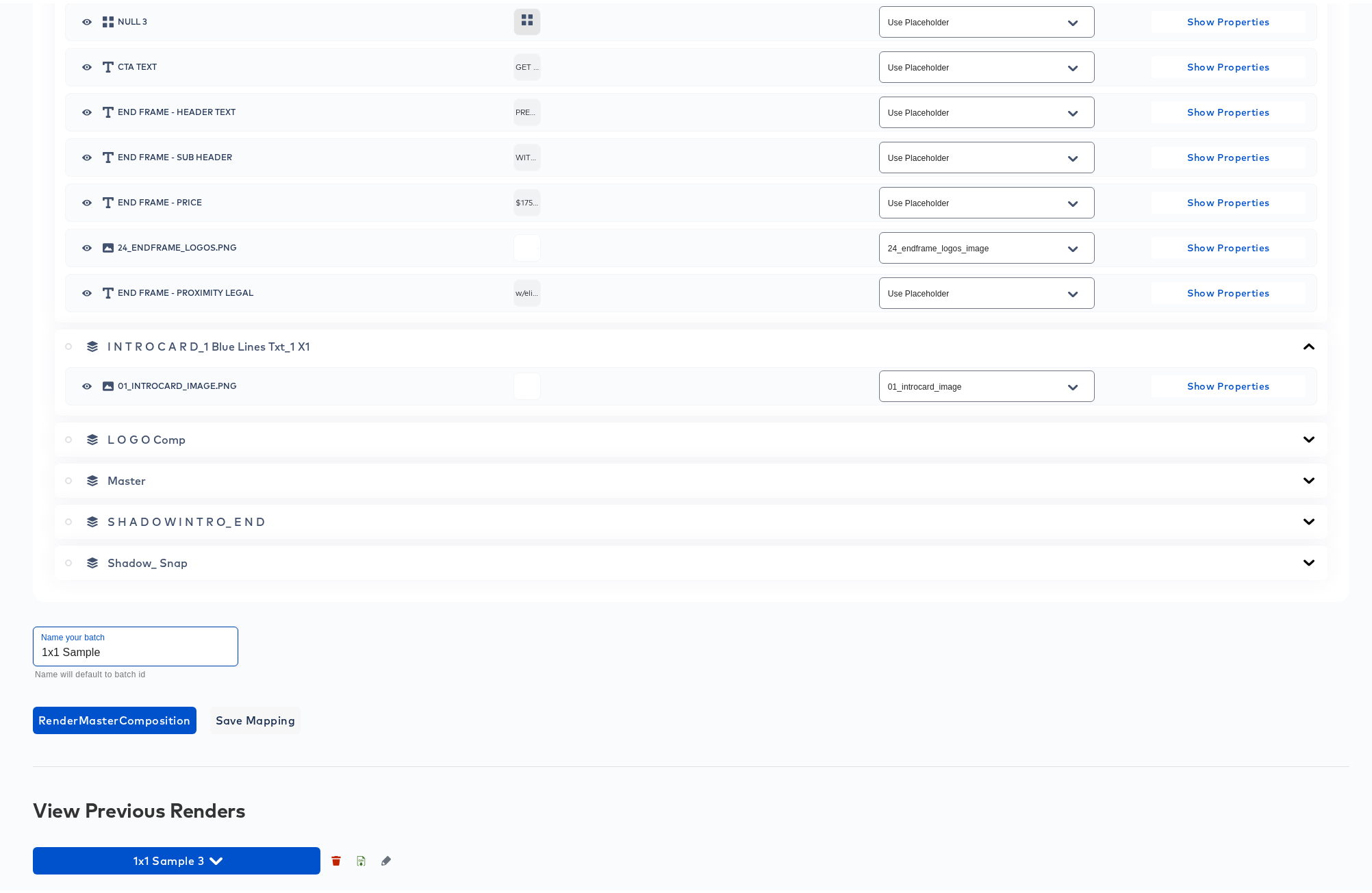
scroll to position [1649, 0]
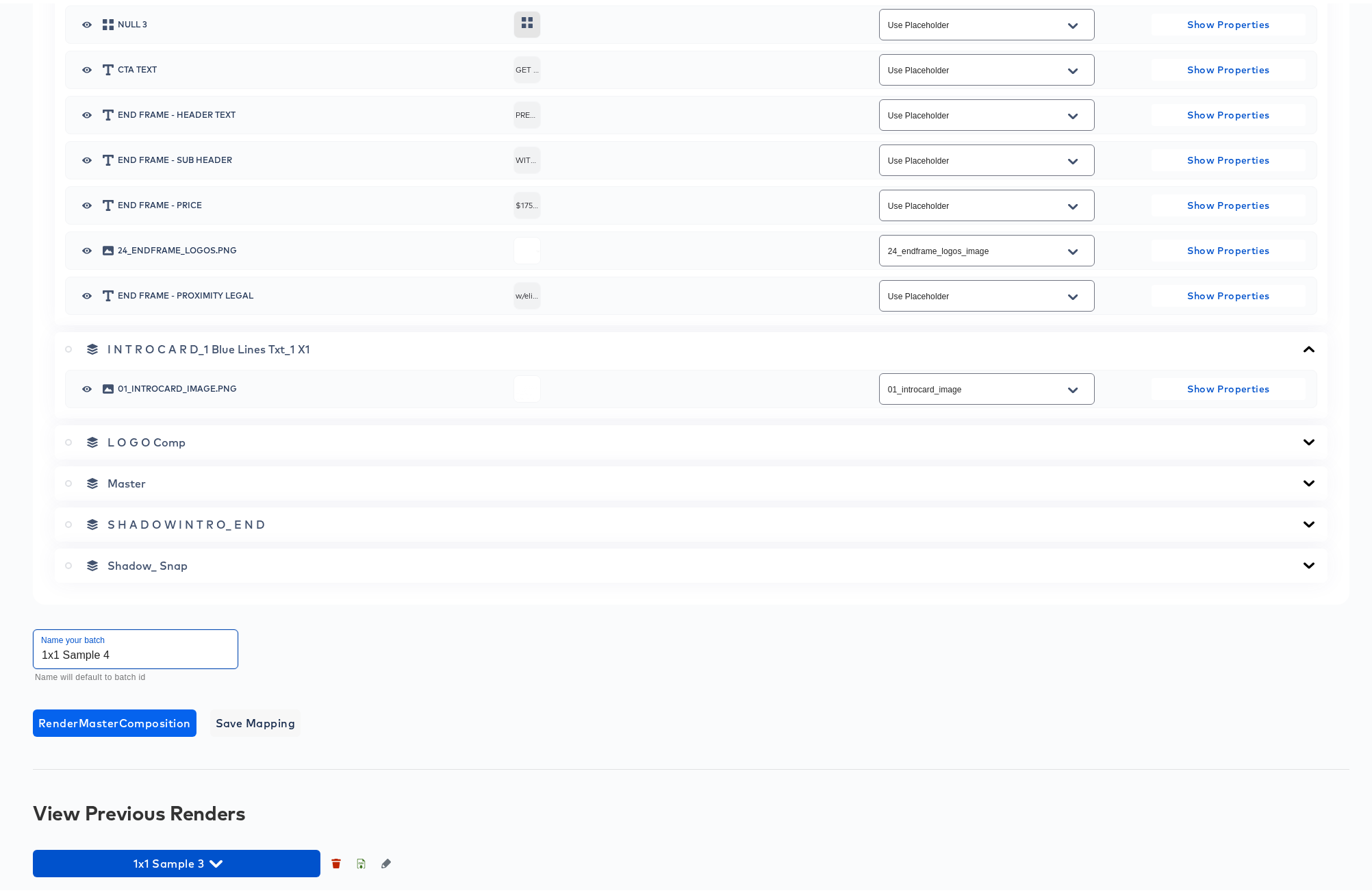
type input "1x1 Sample 4"
click at [132, 715] on span "Render Master Composition" at bounding box center [115, 719] width 153 height 19
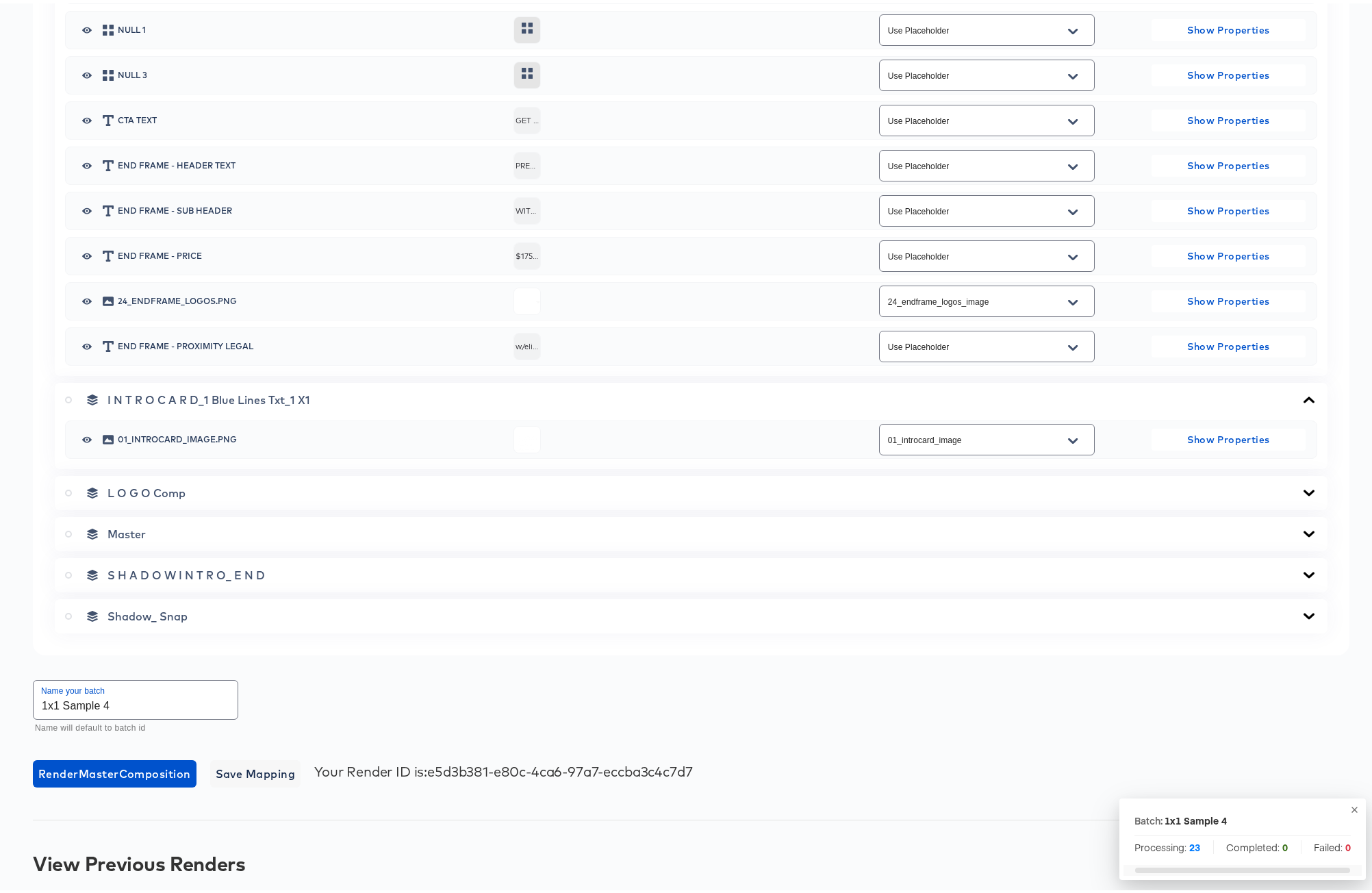
scroll to position [1693, 0]
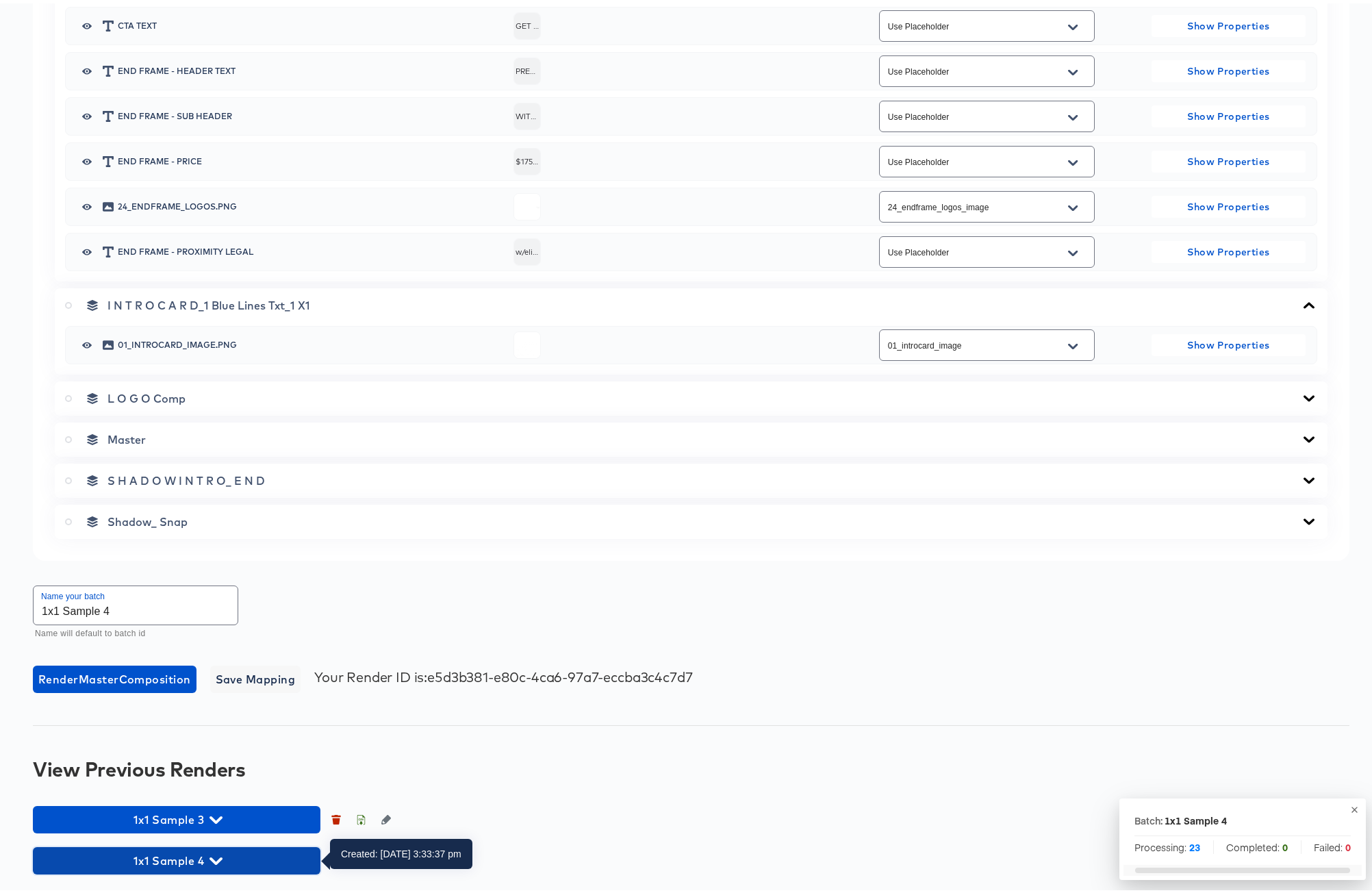
click at [213, 856] on icon "button" at bounding box center [216, 857] width 13 height 8
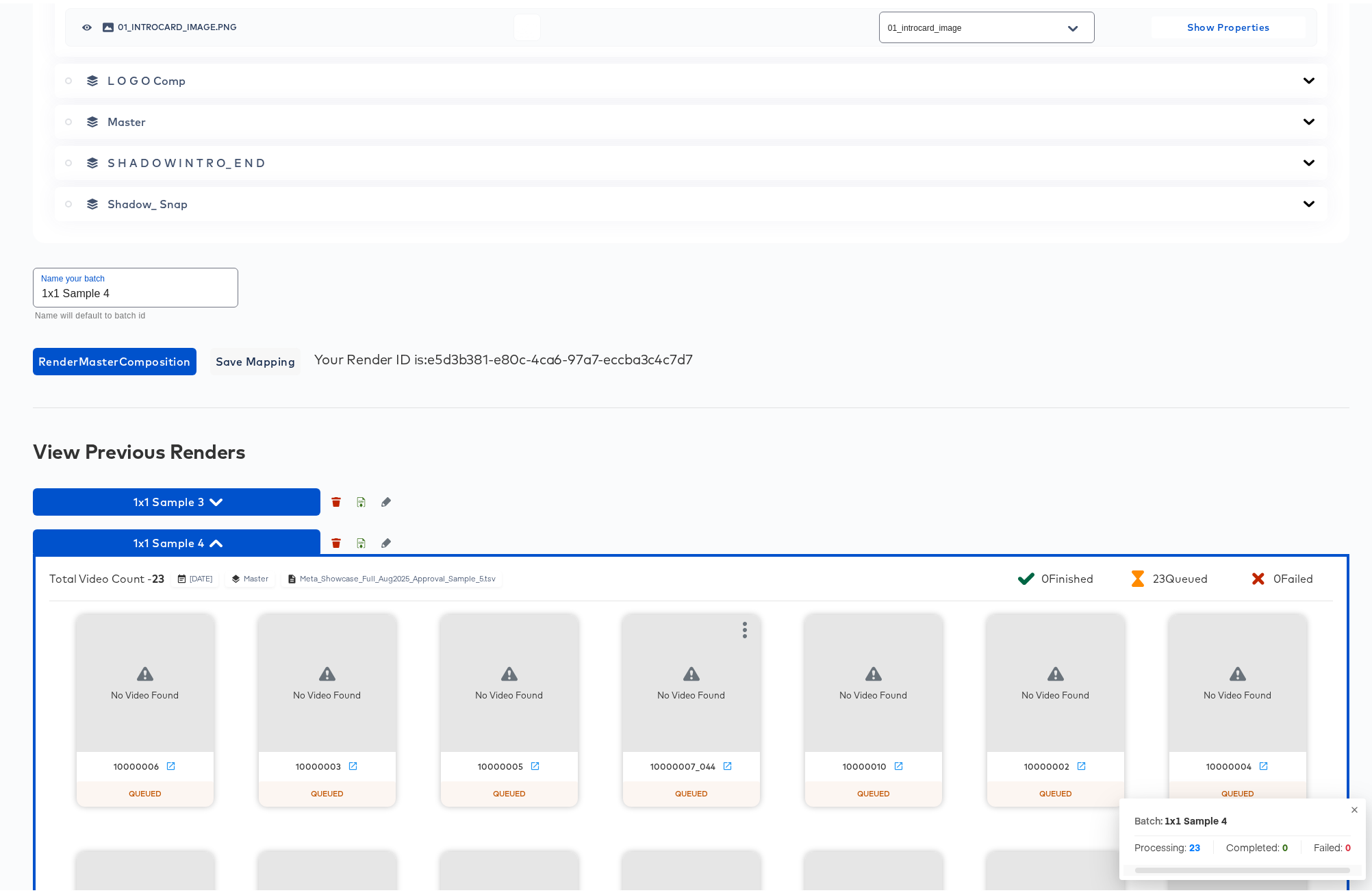
scroll to position [2012, 0]
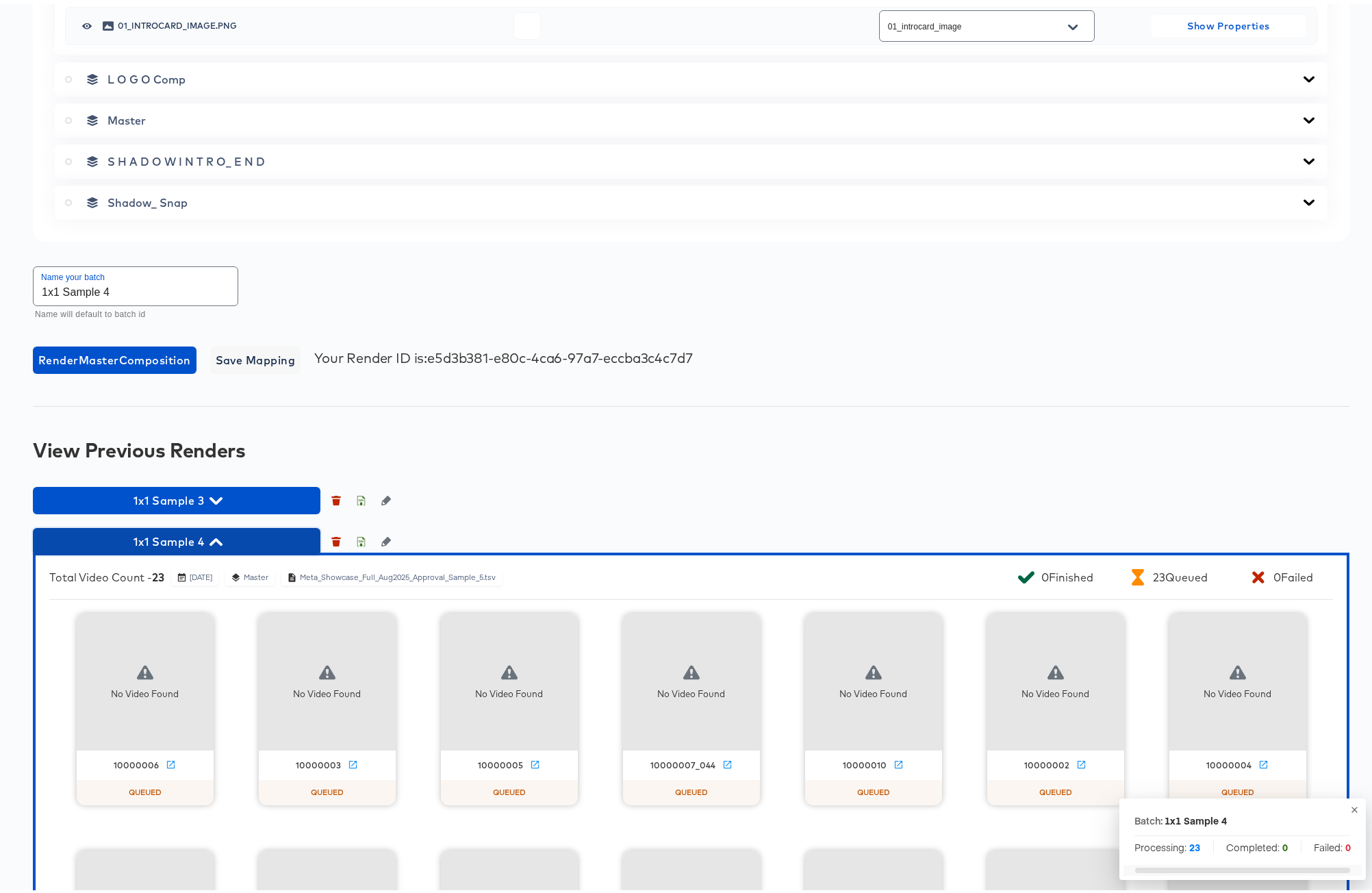
click at [220, 538] on icon "button" at bounding box center [216, 538] width 13 height 8
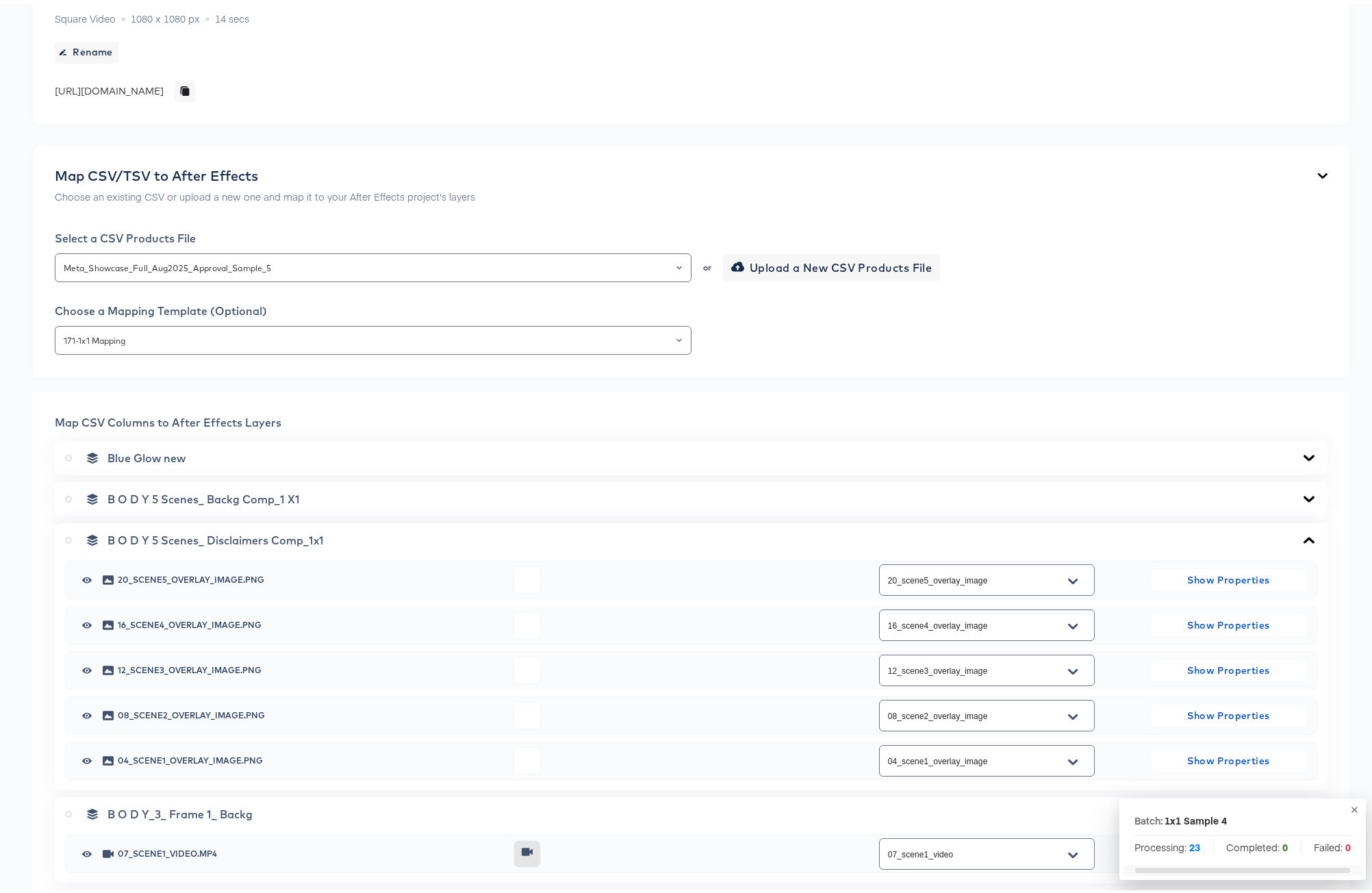
scroll to position [0, 0]
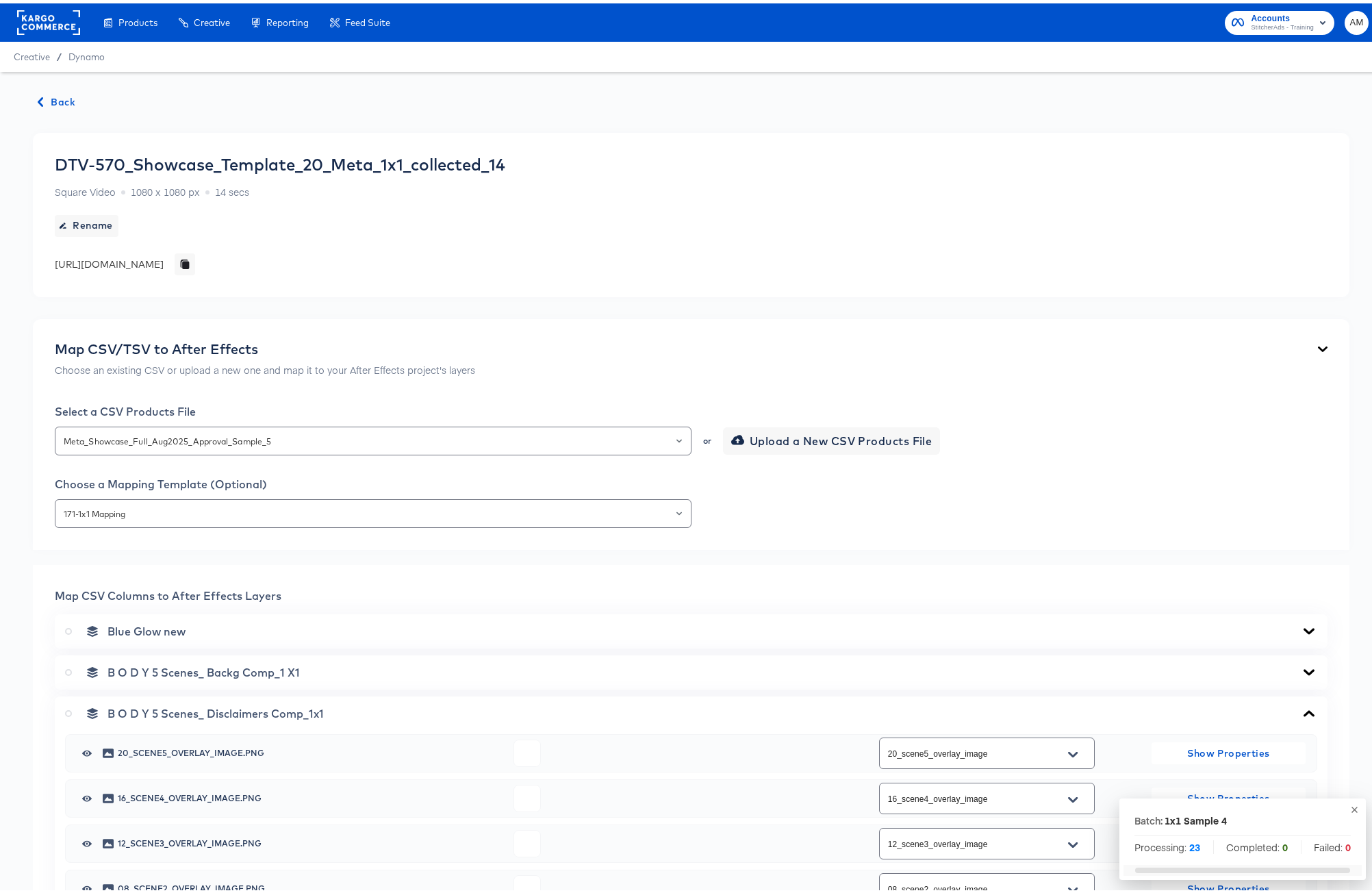
click at [41, 92] on span "Back" at bounding box center [57, 99] width 37 height 17
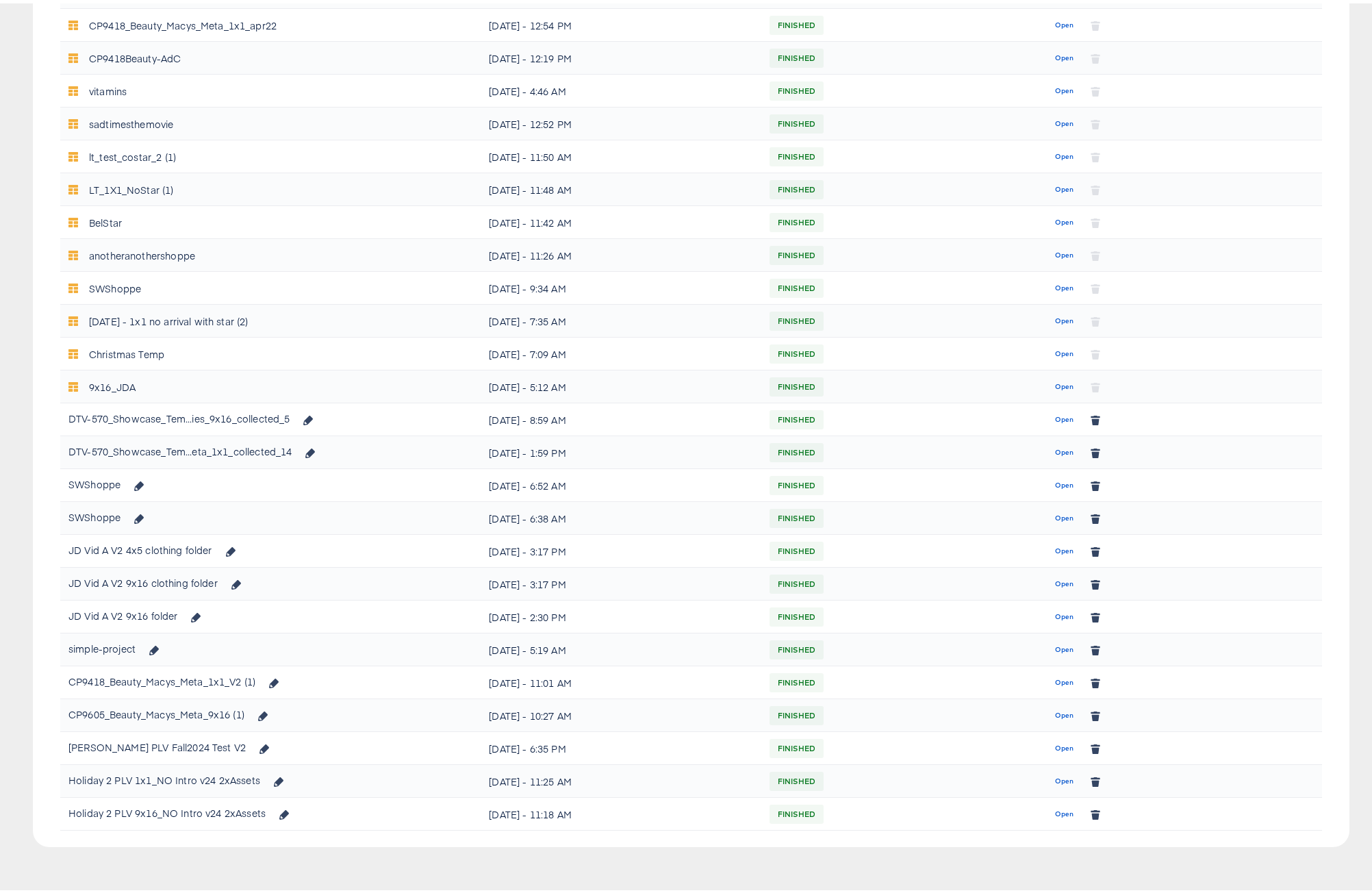
scroll to position [401, 0]
click at [1056, 421] on span "Open" at bounding box center [1064, 418] width 18 height 13
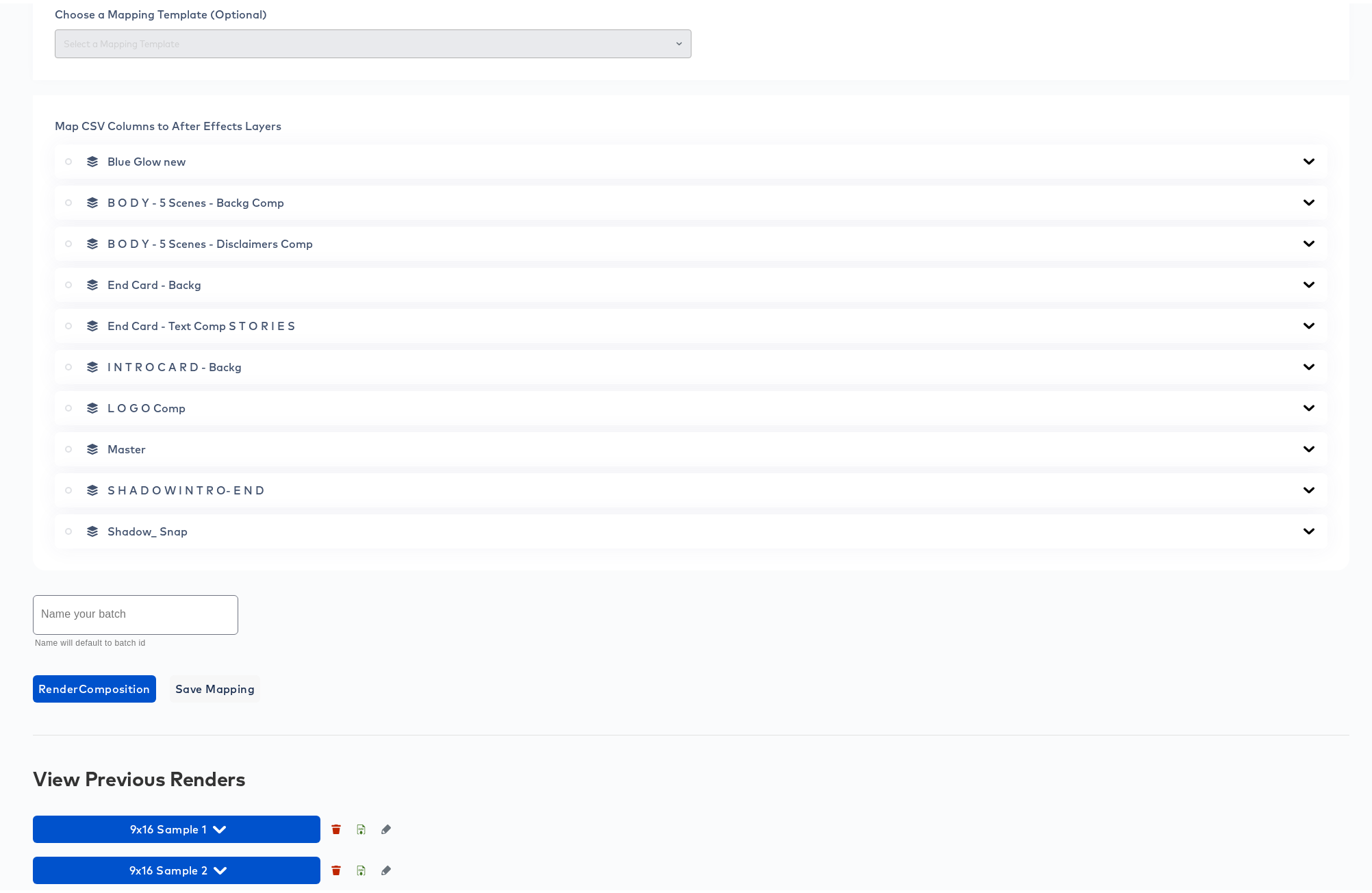
scroll to position [562, 0]
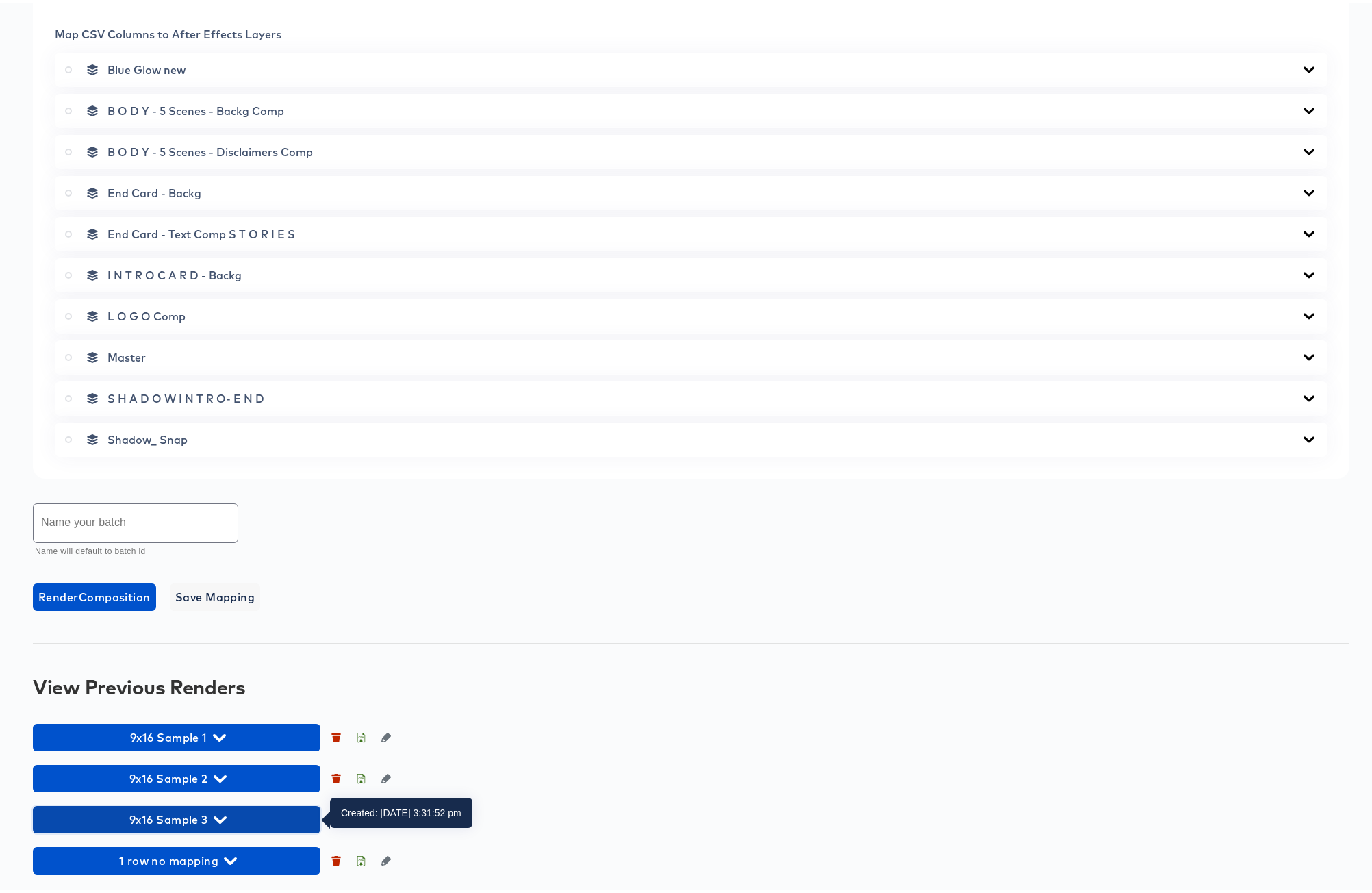
click at [221, 817] on icon "button" at bounding box center [220, 816] width 13 height 8
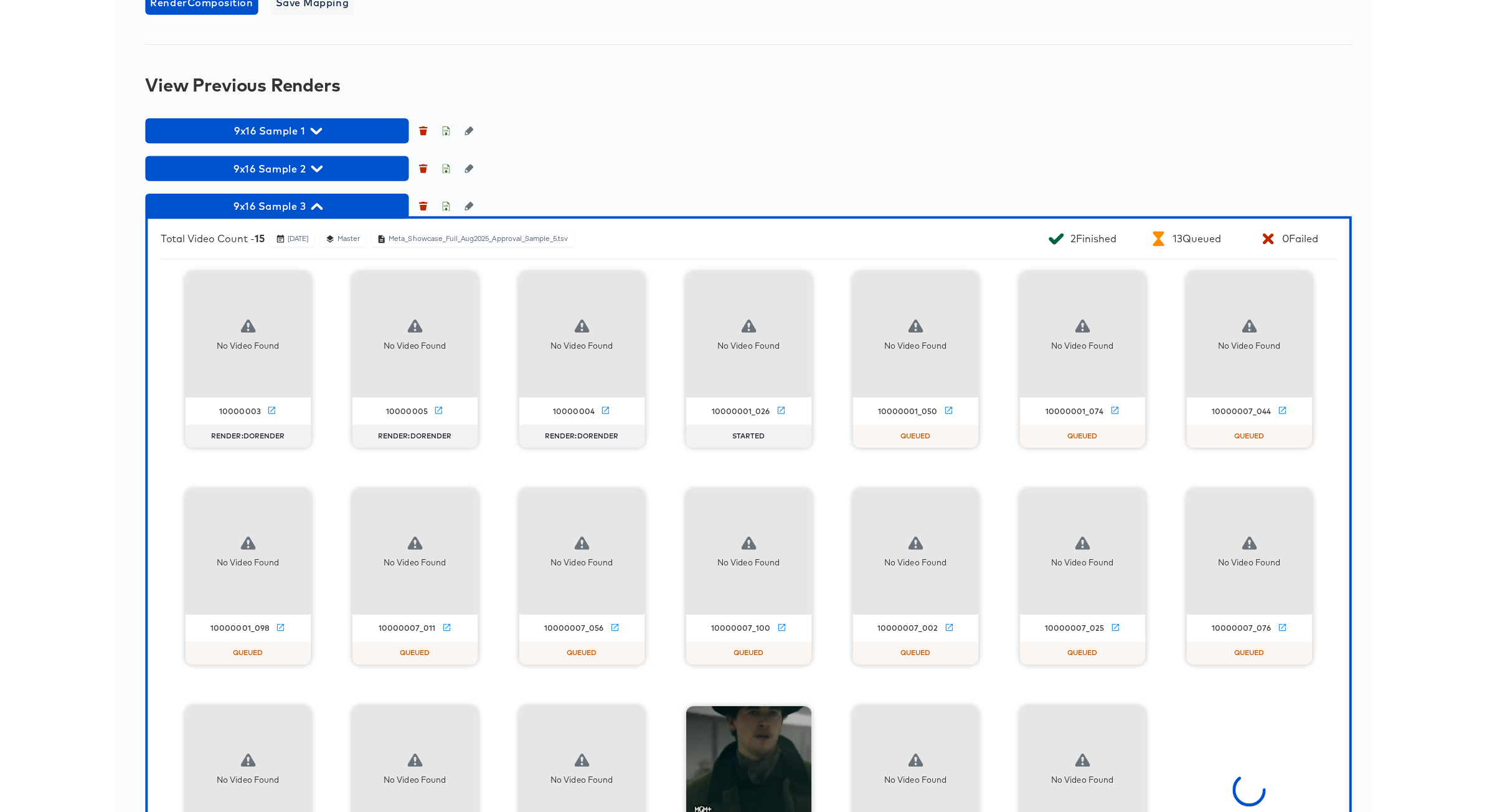
scroll to position [1184, 0]
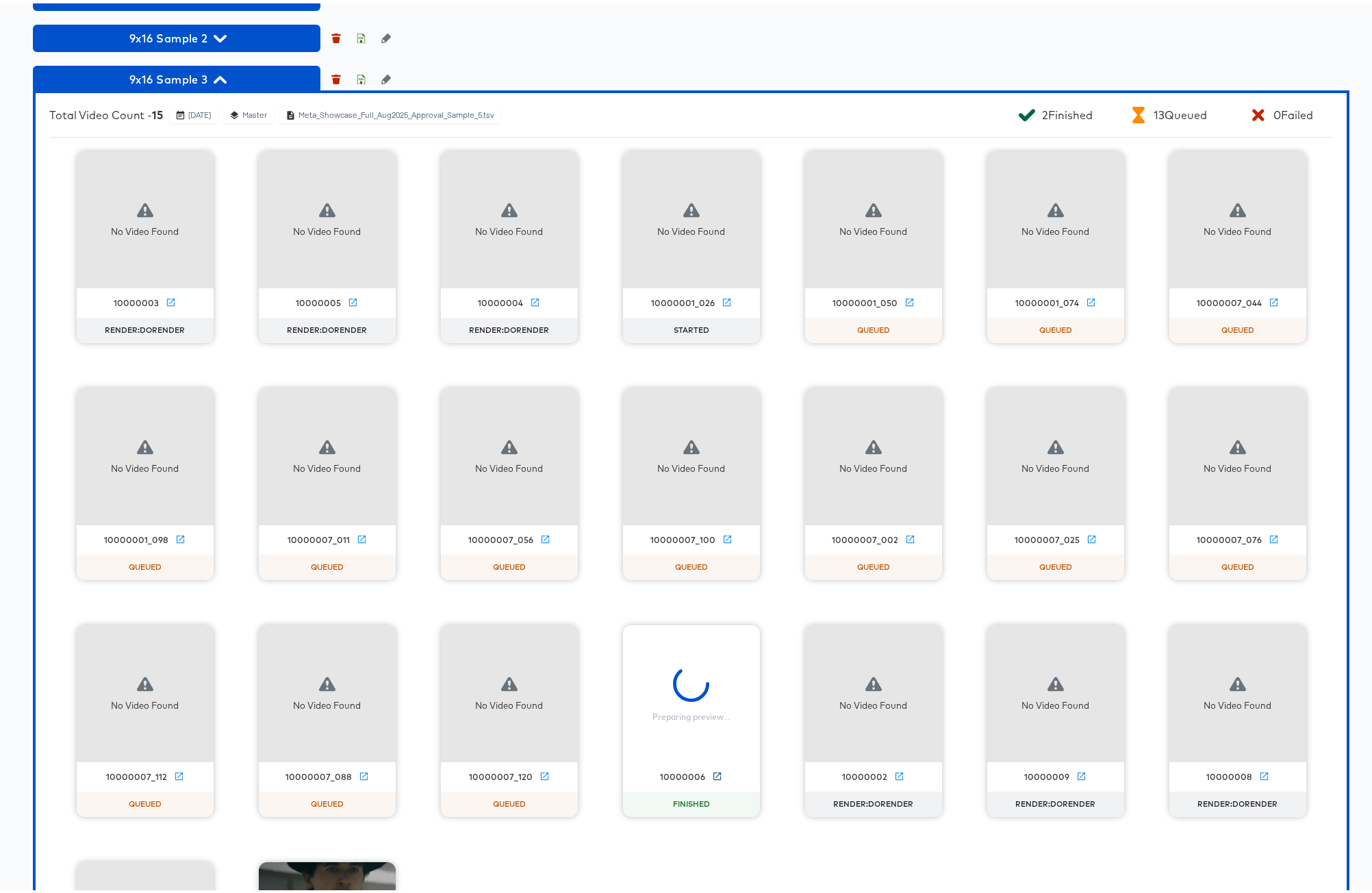
click at [712, 771] on icon at bounding box center [717, 773] width 10 height 10
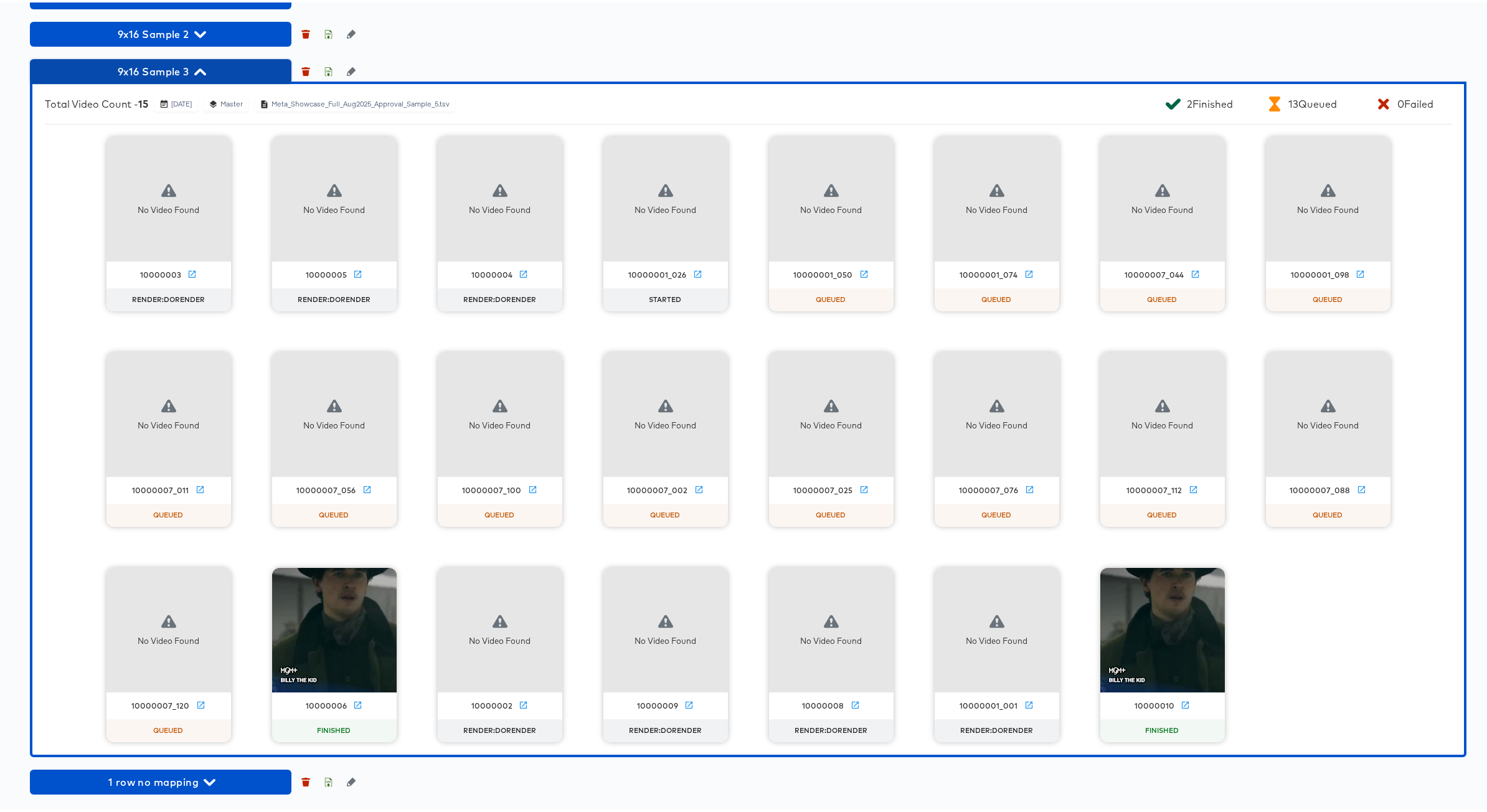
click at [202, 68] on icon "button" at bounding box center [201, 69] width 12 height 7
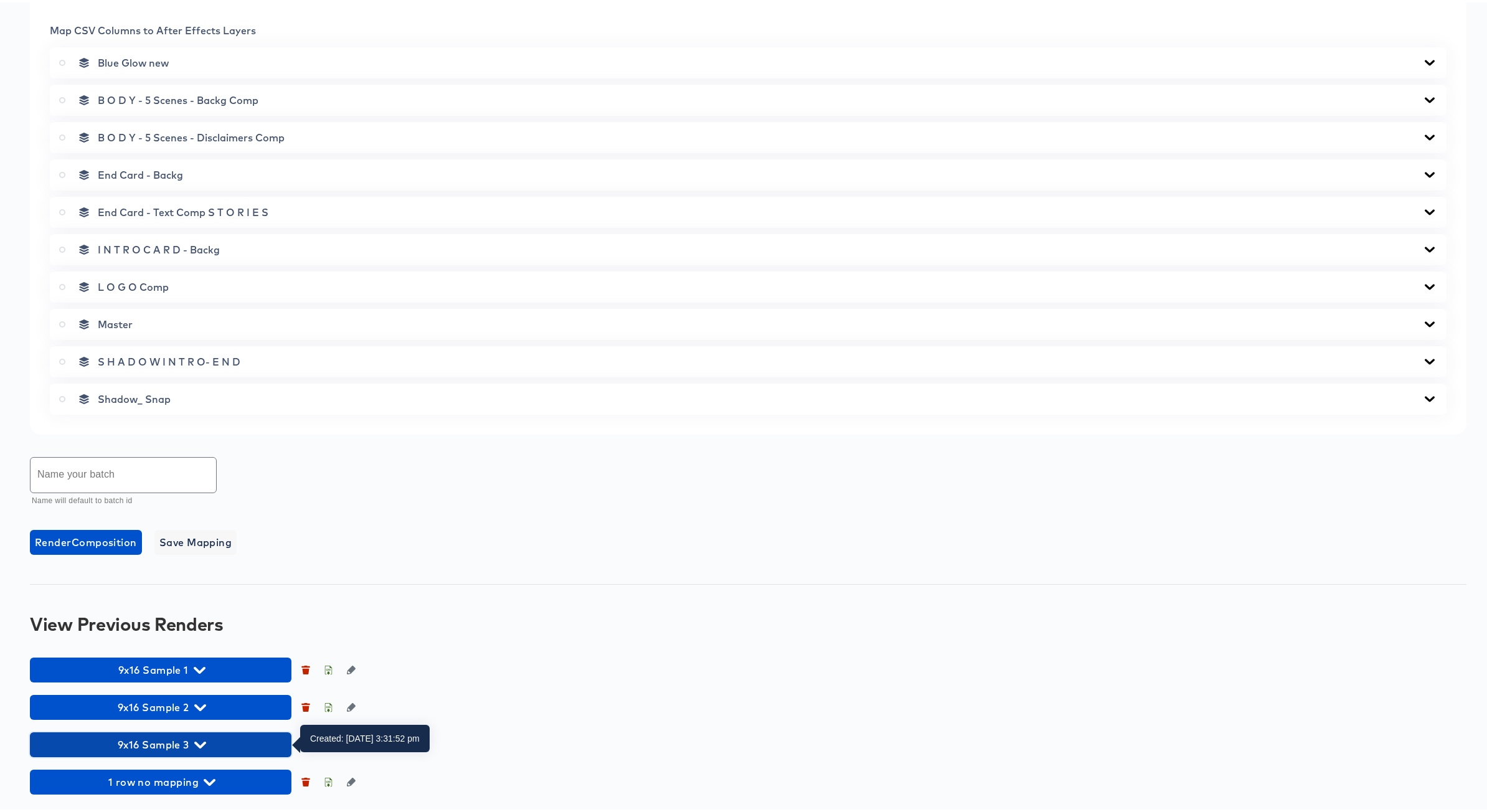
click at [198, 740] on icon "button" at bounding box center [201, 742] width 12 height 7
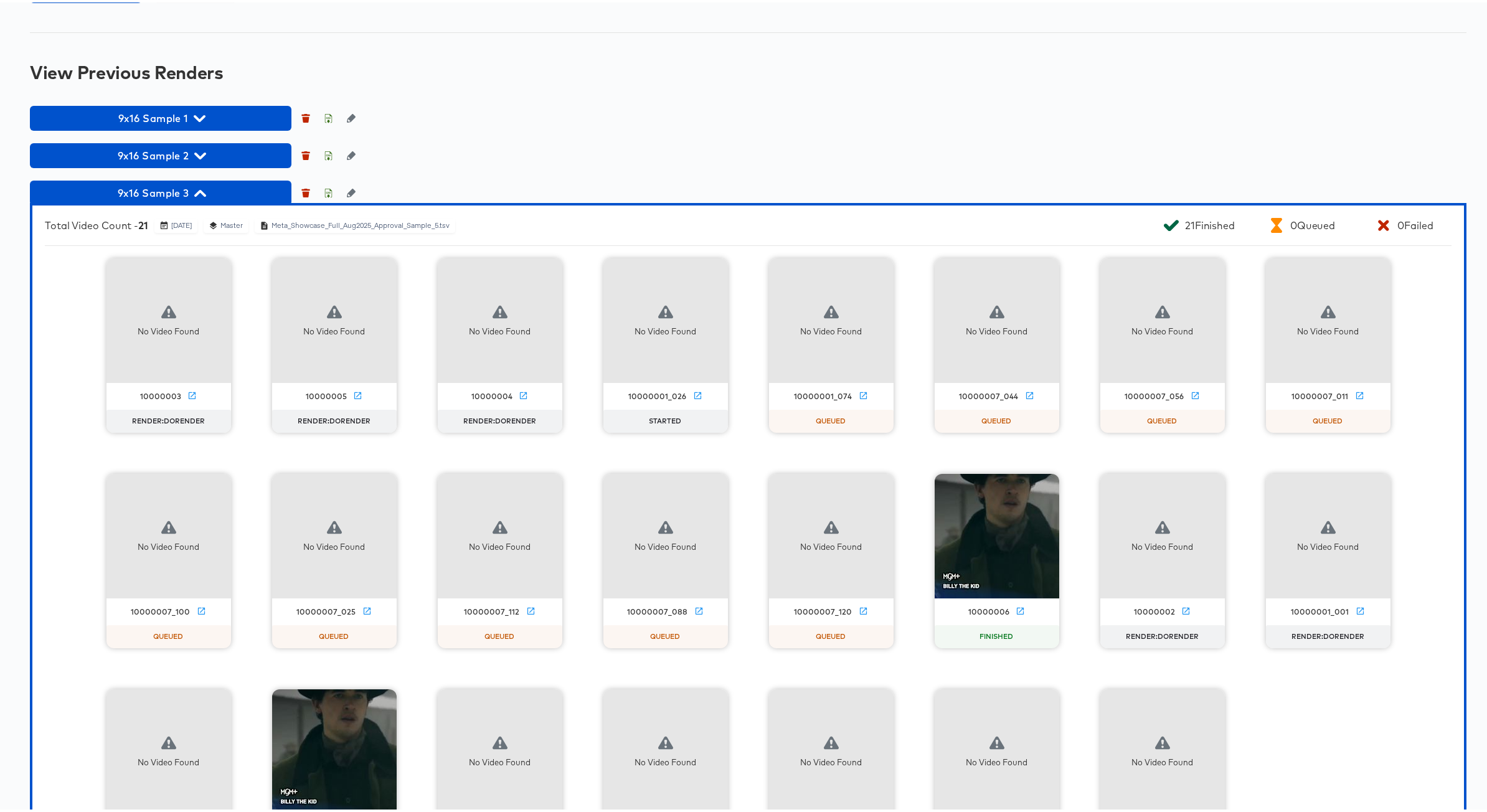
scroll to position [824, 0]
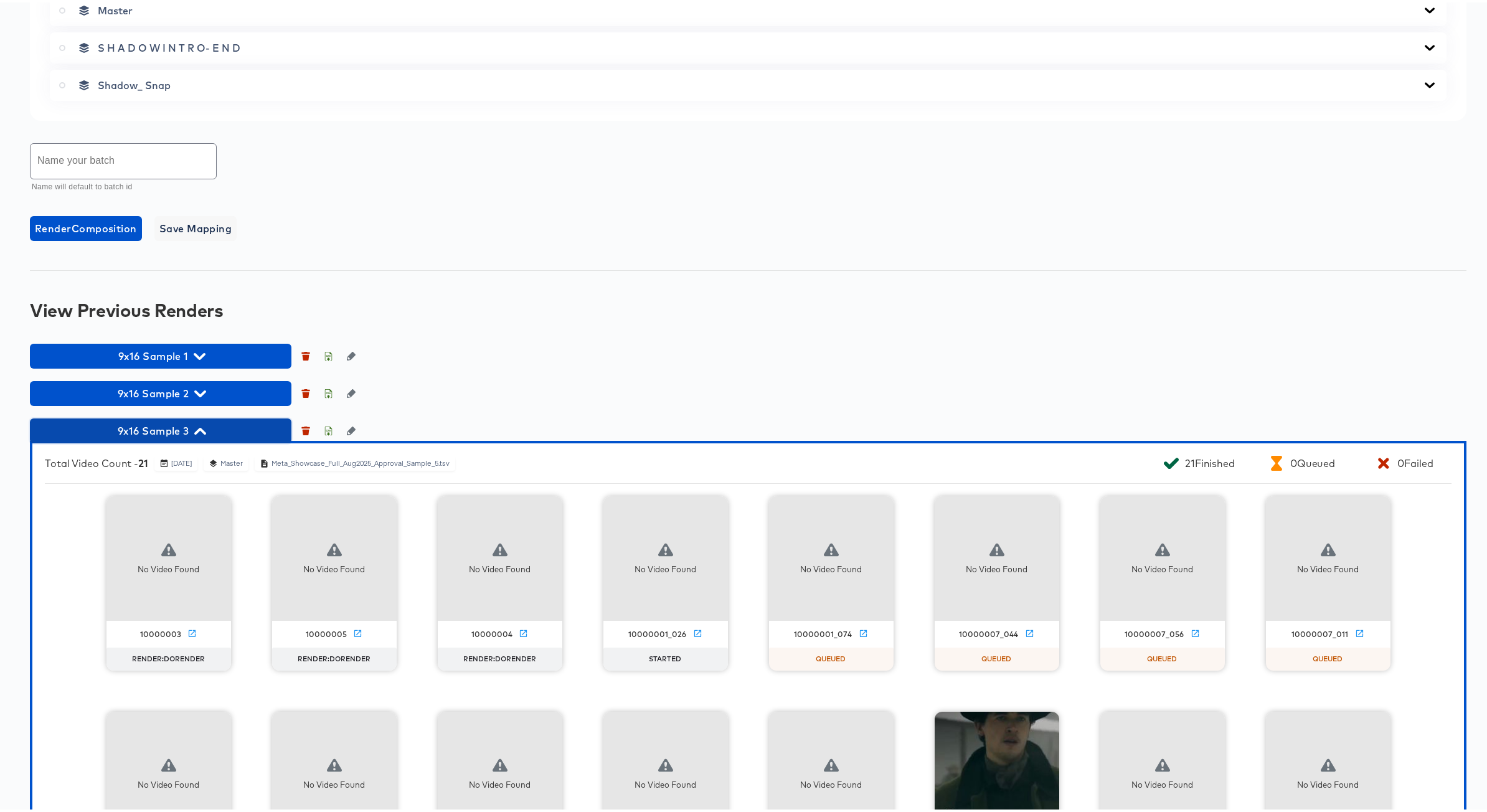
click at [201, 426] on icon "button" at bounding box center [201, 428] width 12 height 7
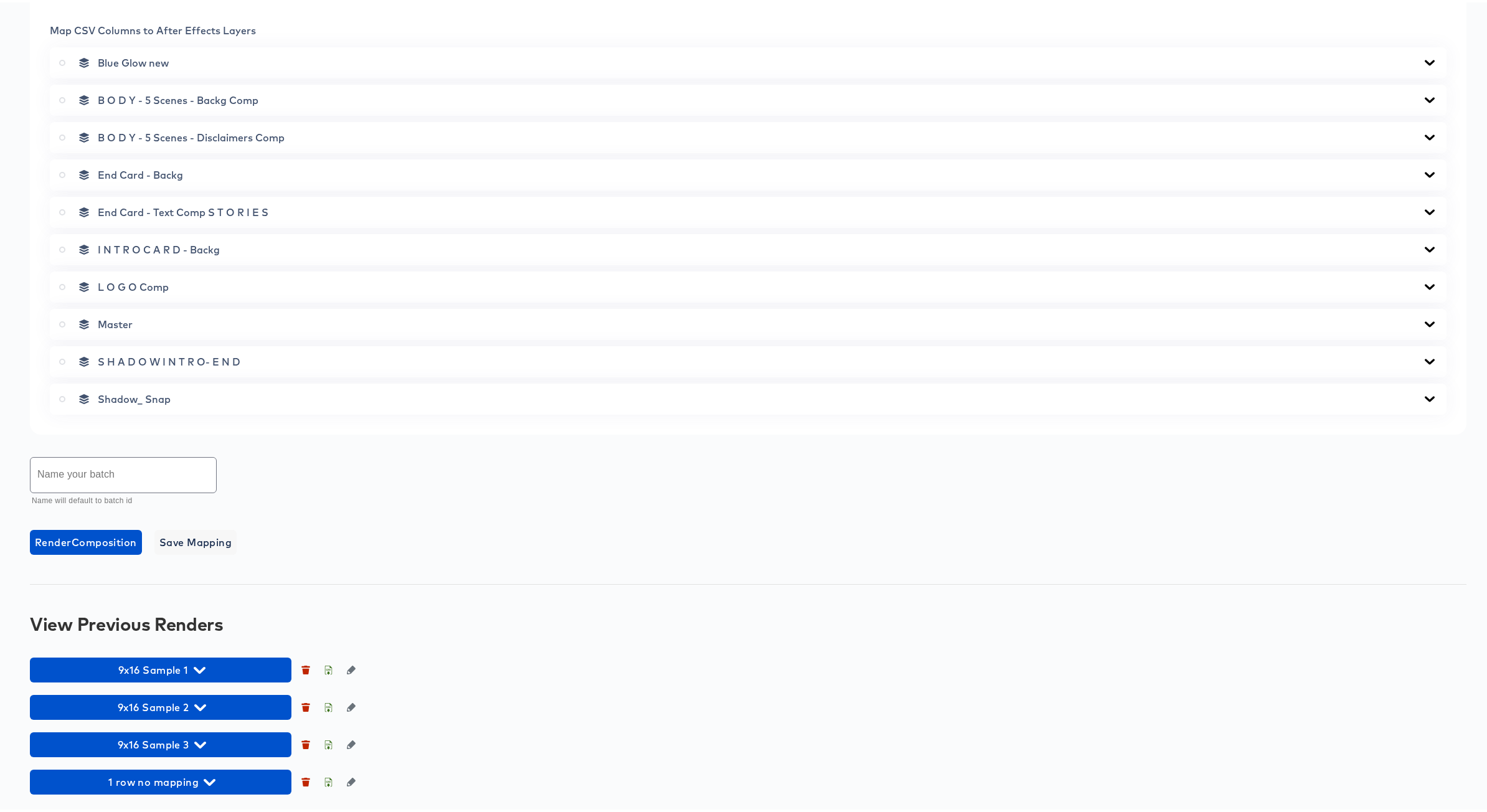
scroll to position [511, 0]
click at [198, 743] on icon "button" at bounding box center [201, 743] width 12 height 12
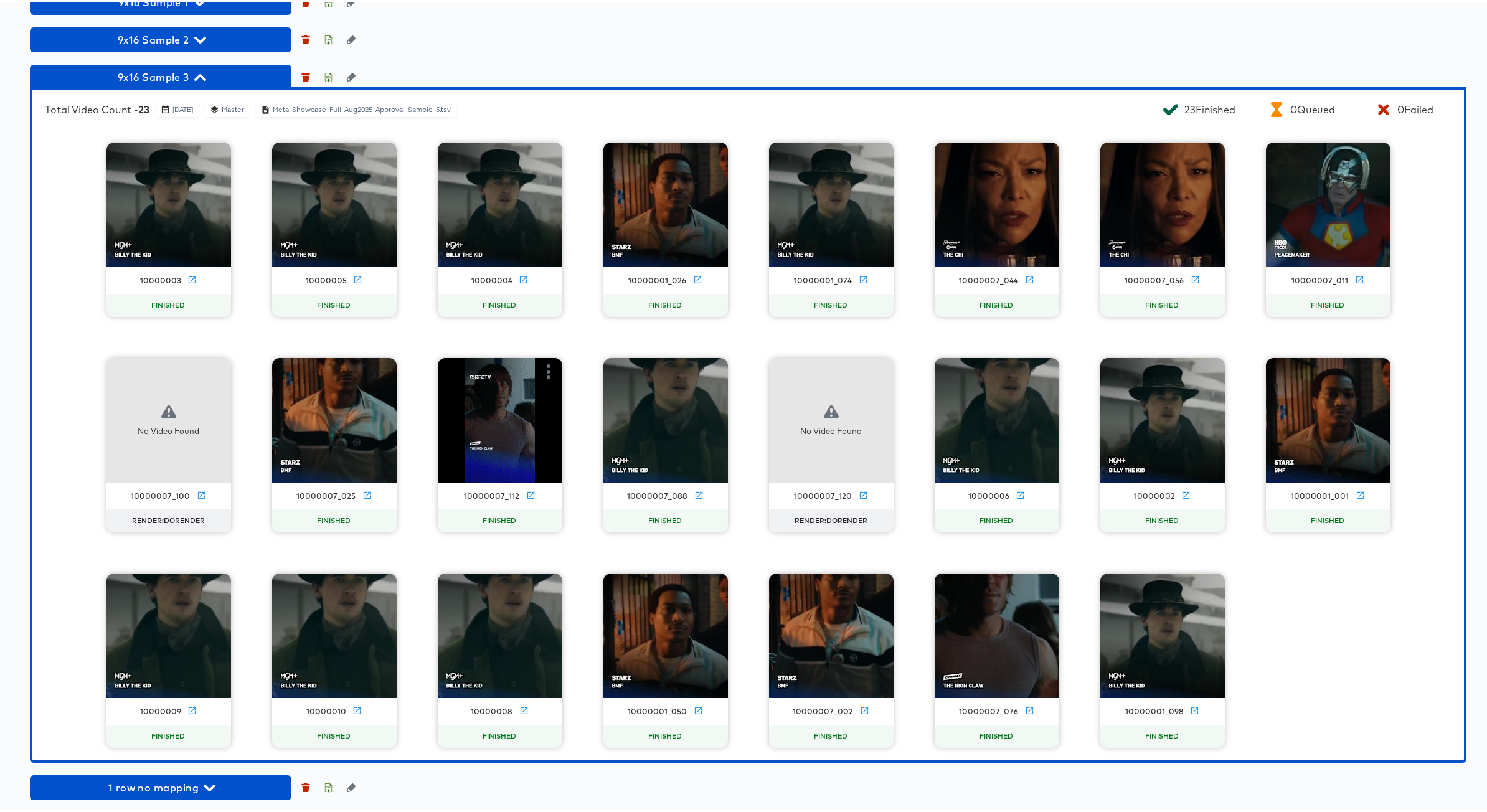
scroll to position [1184, 0]
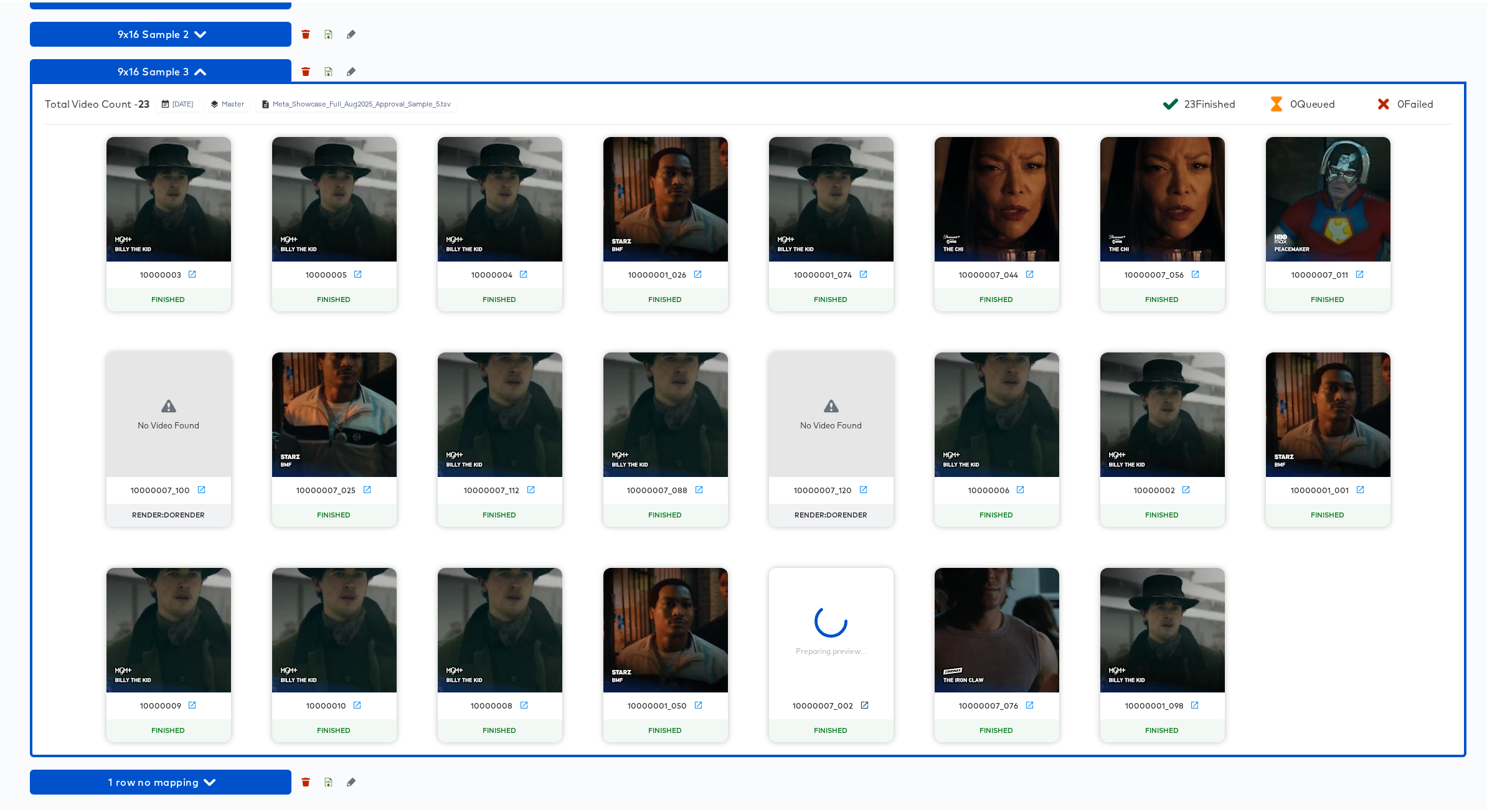
click at [860, 704] on icon at bounding box center [865, 703] width 9 height 9
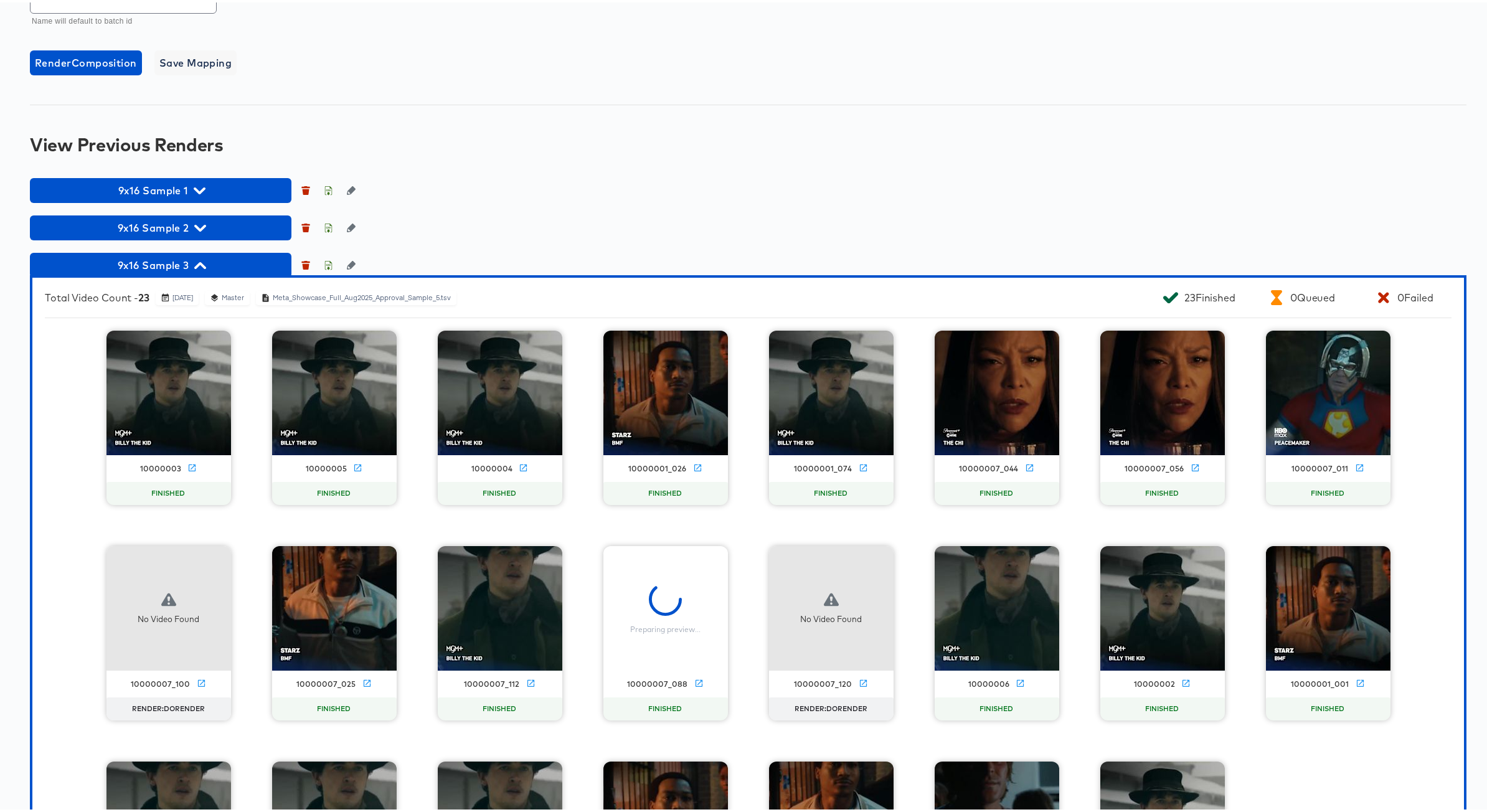
scroll to position [804, 0]
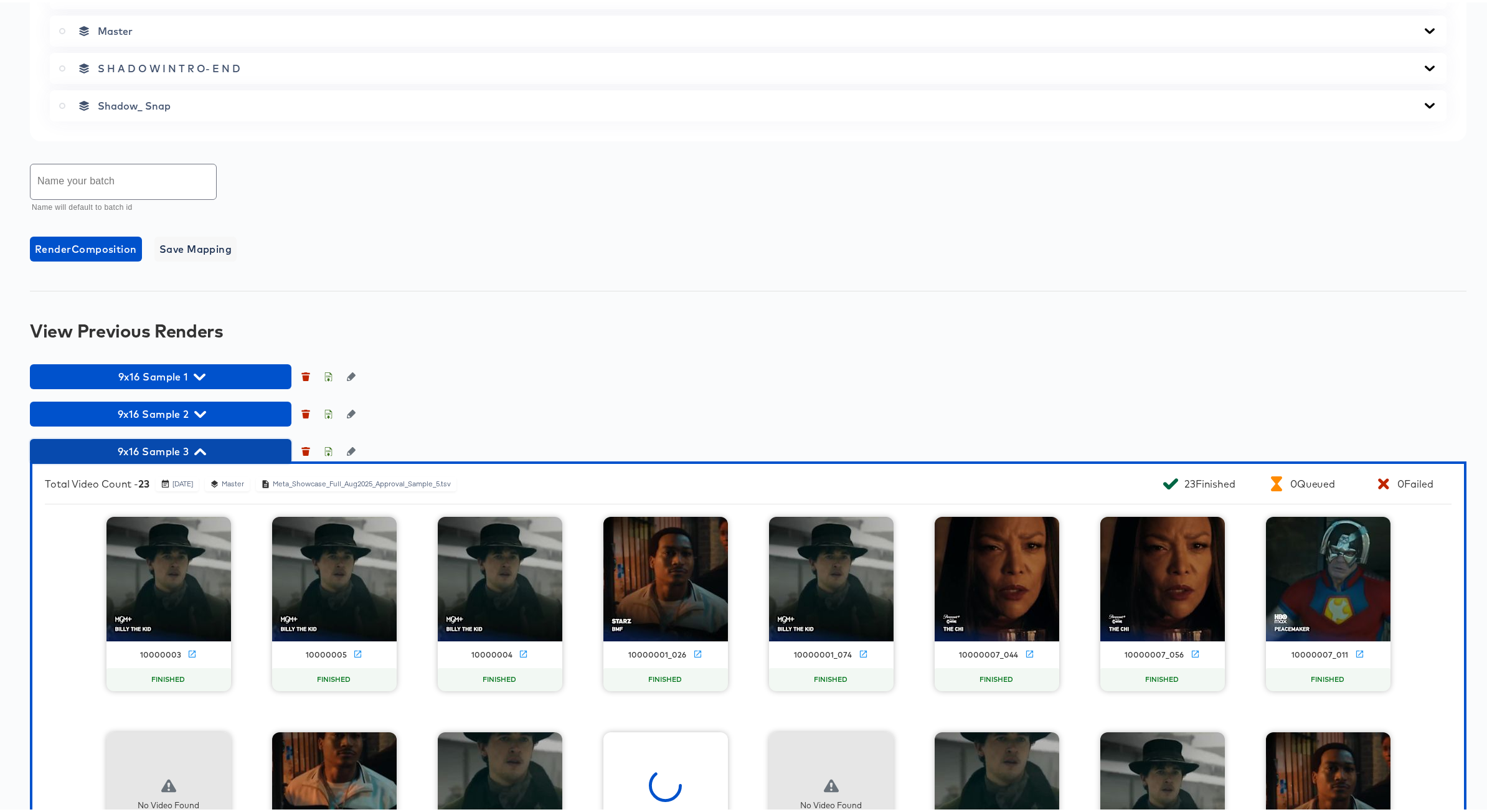
click at [204, 452] on icon "button" at bounding box center [201, 450] width 12 height 12
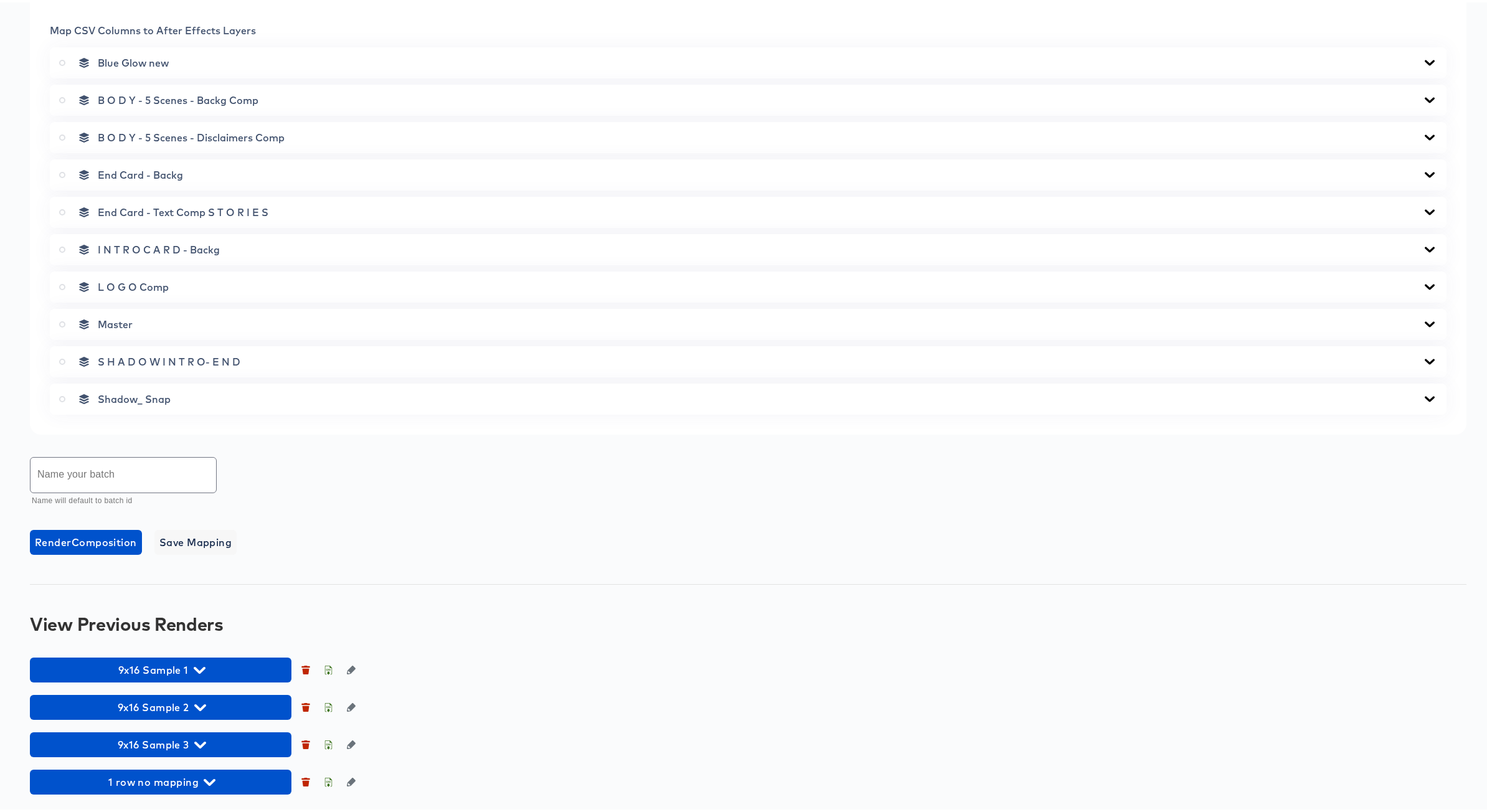
scroll to position [511, 0]
click at [199, 743] on icon "button" at bounding box center [201, 742] width 12 height 7
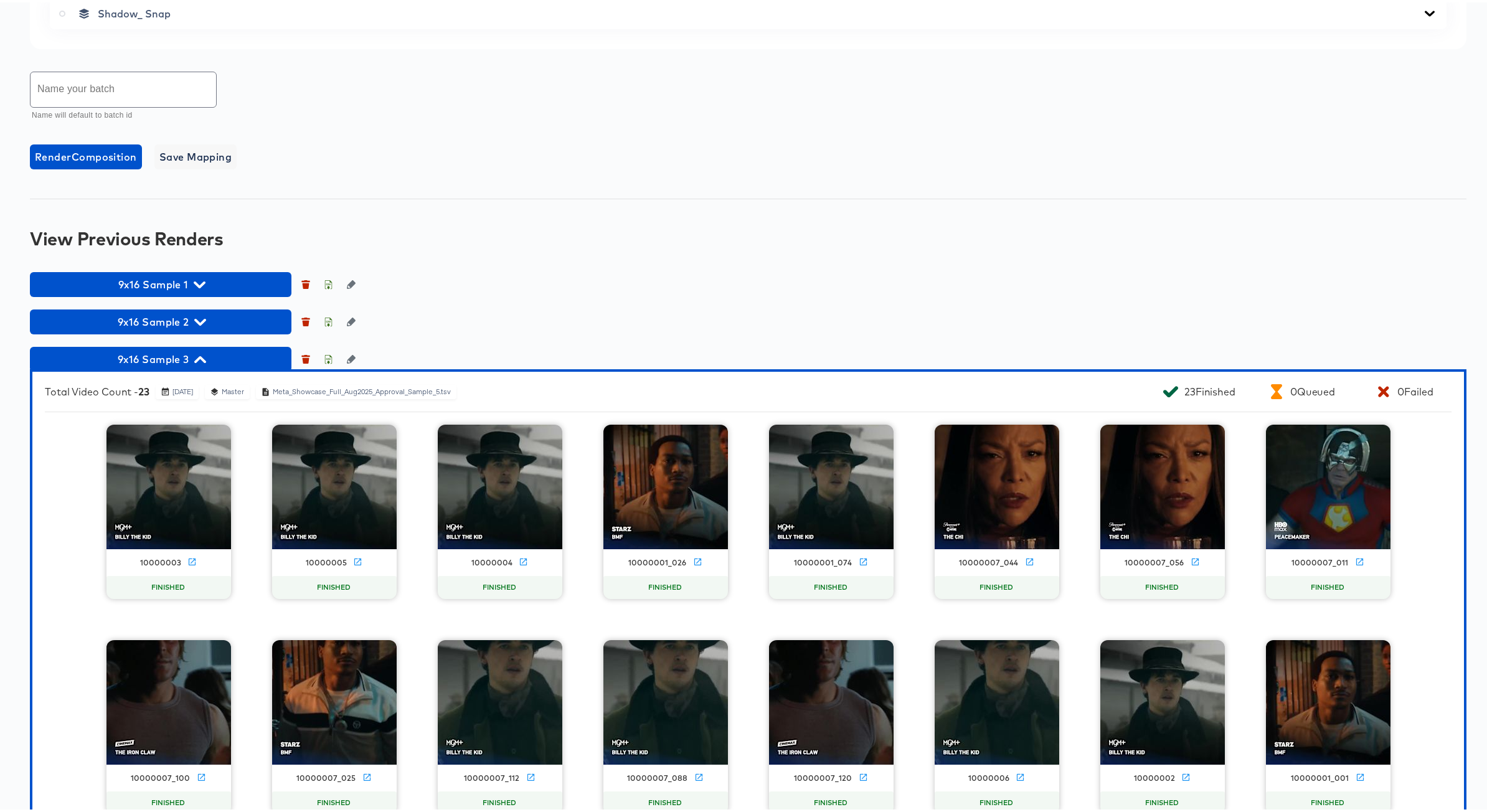
scroll to position [753, 0]
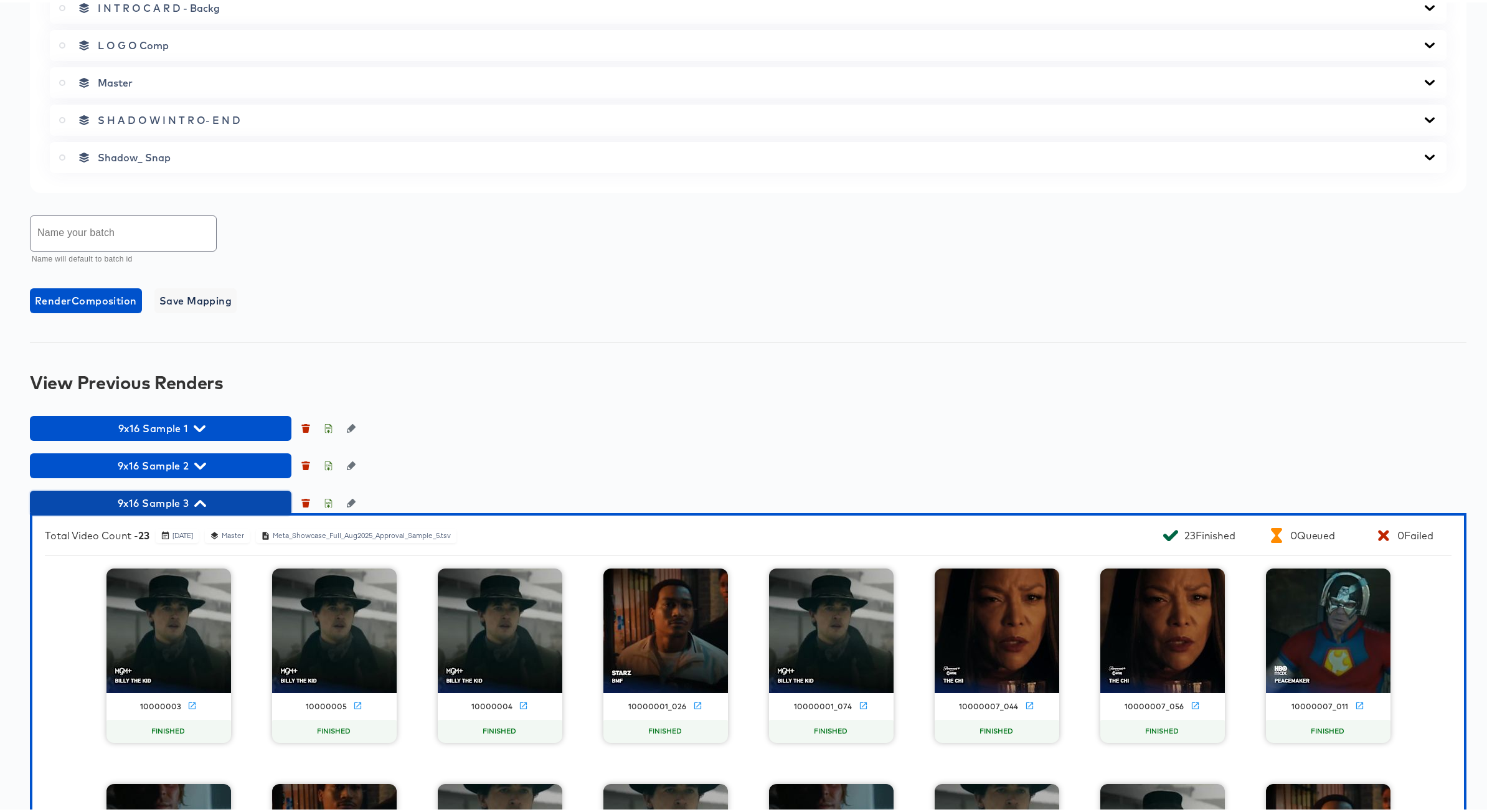
click at [200, 500] on icon "button" at bounding box center [201, 501] width 12 height 7
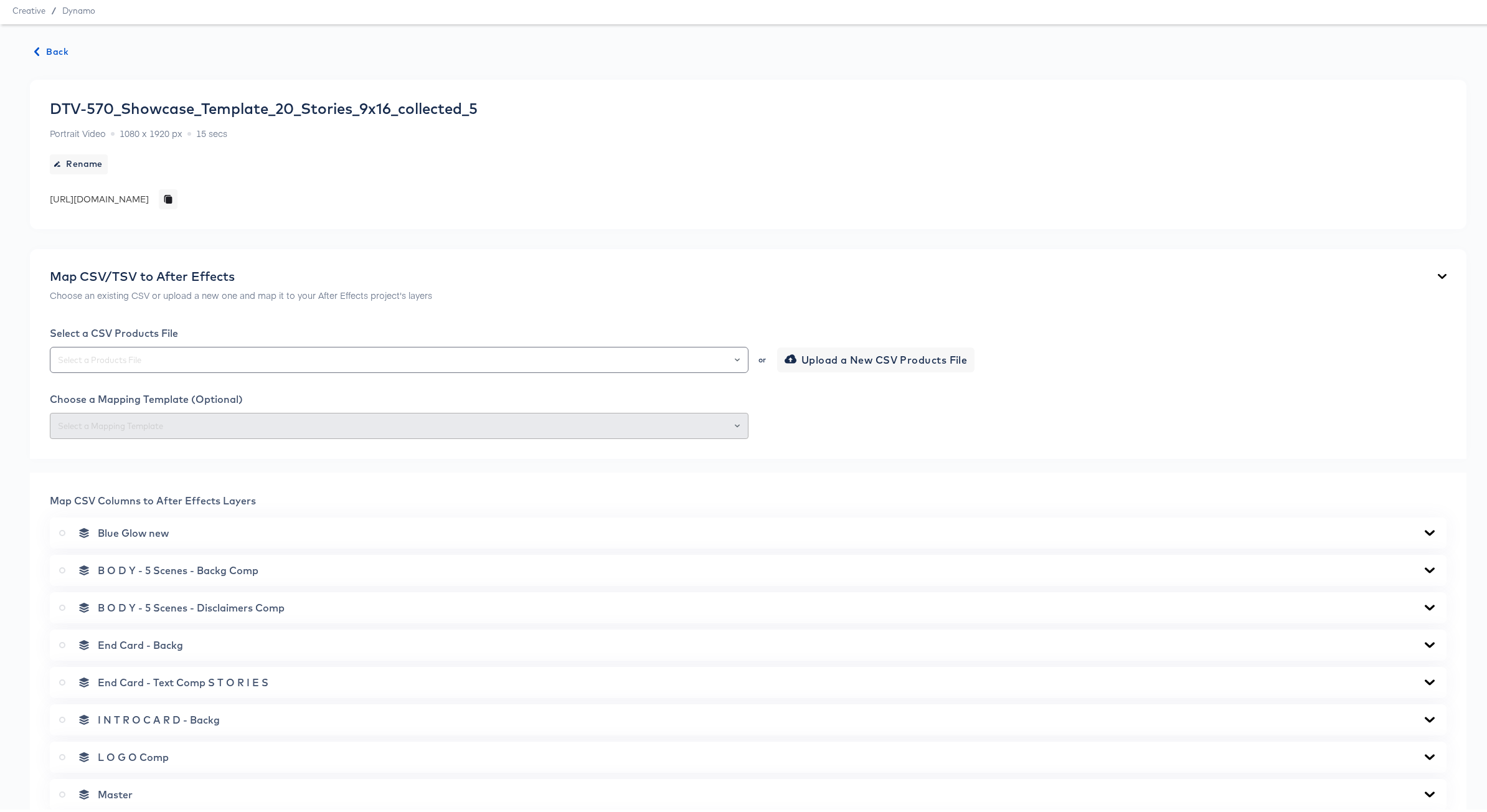
scroll to position [0, 0]
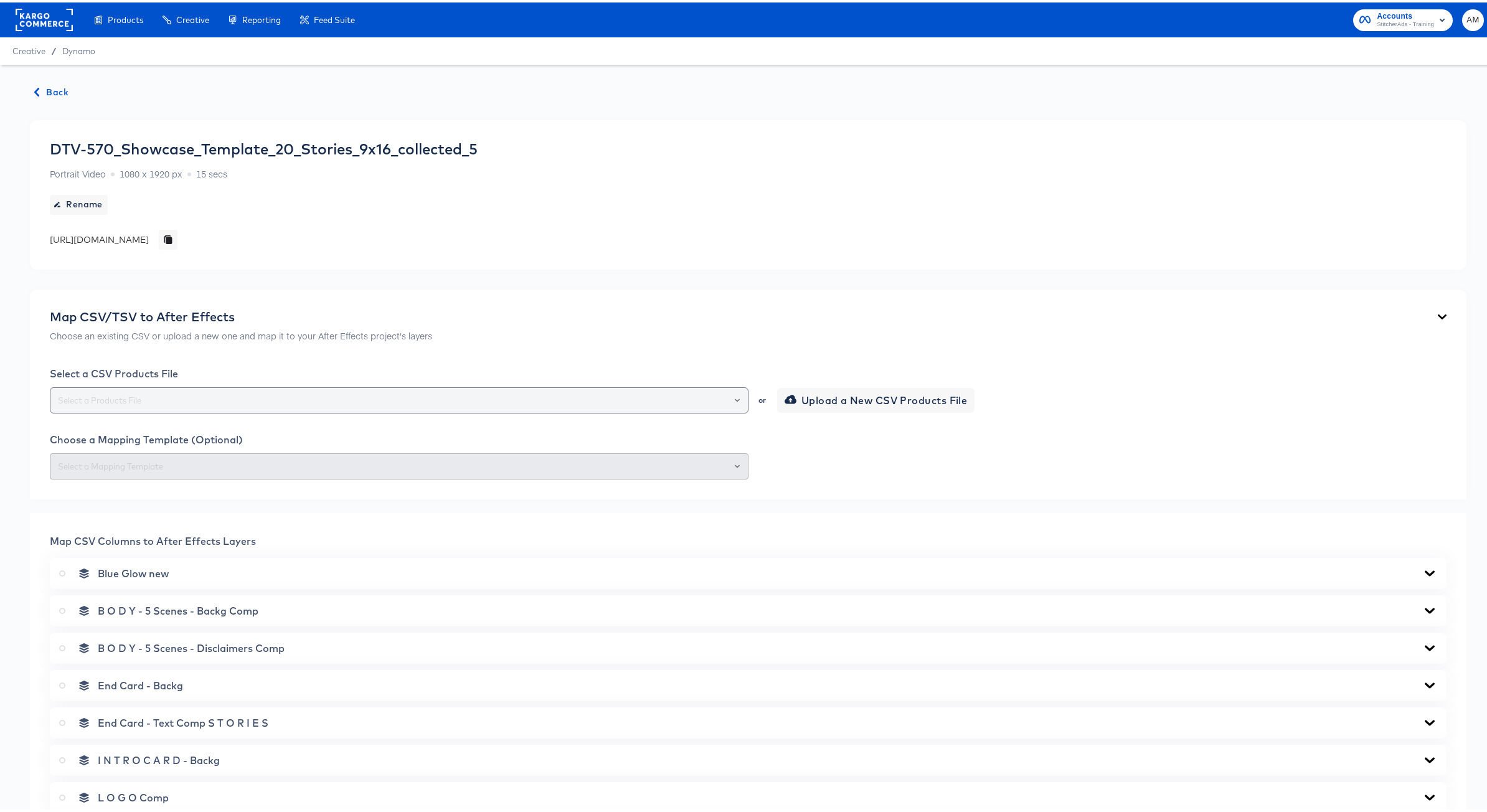
click at [736, 397] on div at bounding box center [732, 397] width 21 height 18
click at [727, 398] on div at bounding box center [732, 397] width 21 height 18
click at [735, 396] on icon "Open" at bounding box center [737, 398] width 5 height 5
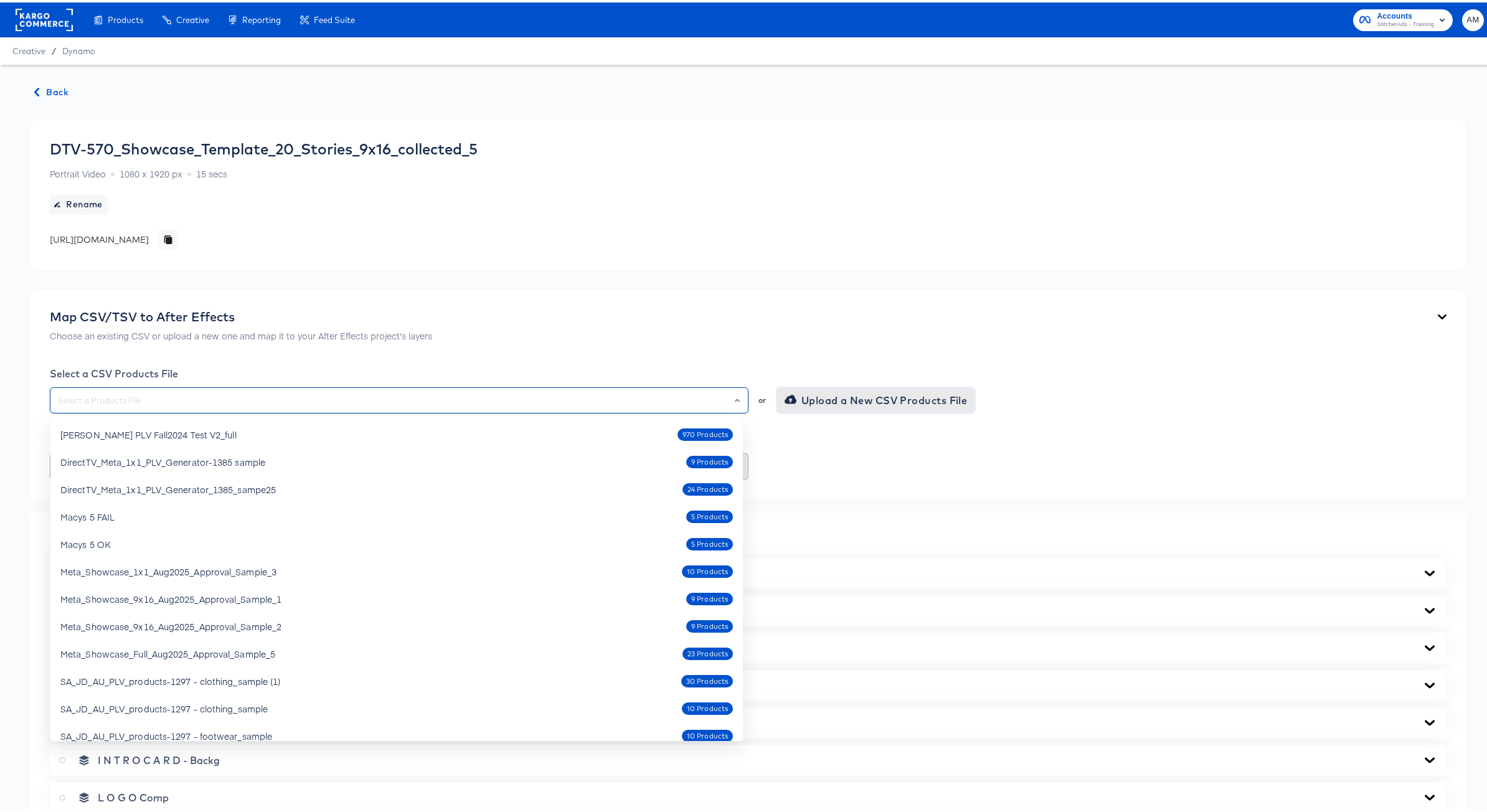
click at [813, 399] on span "Upload a New CSV Products File" at bounding box center [877, 397] width 181 height 18
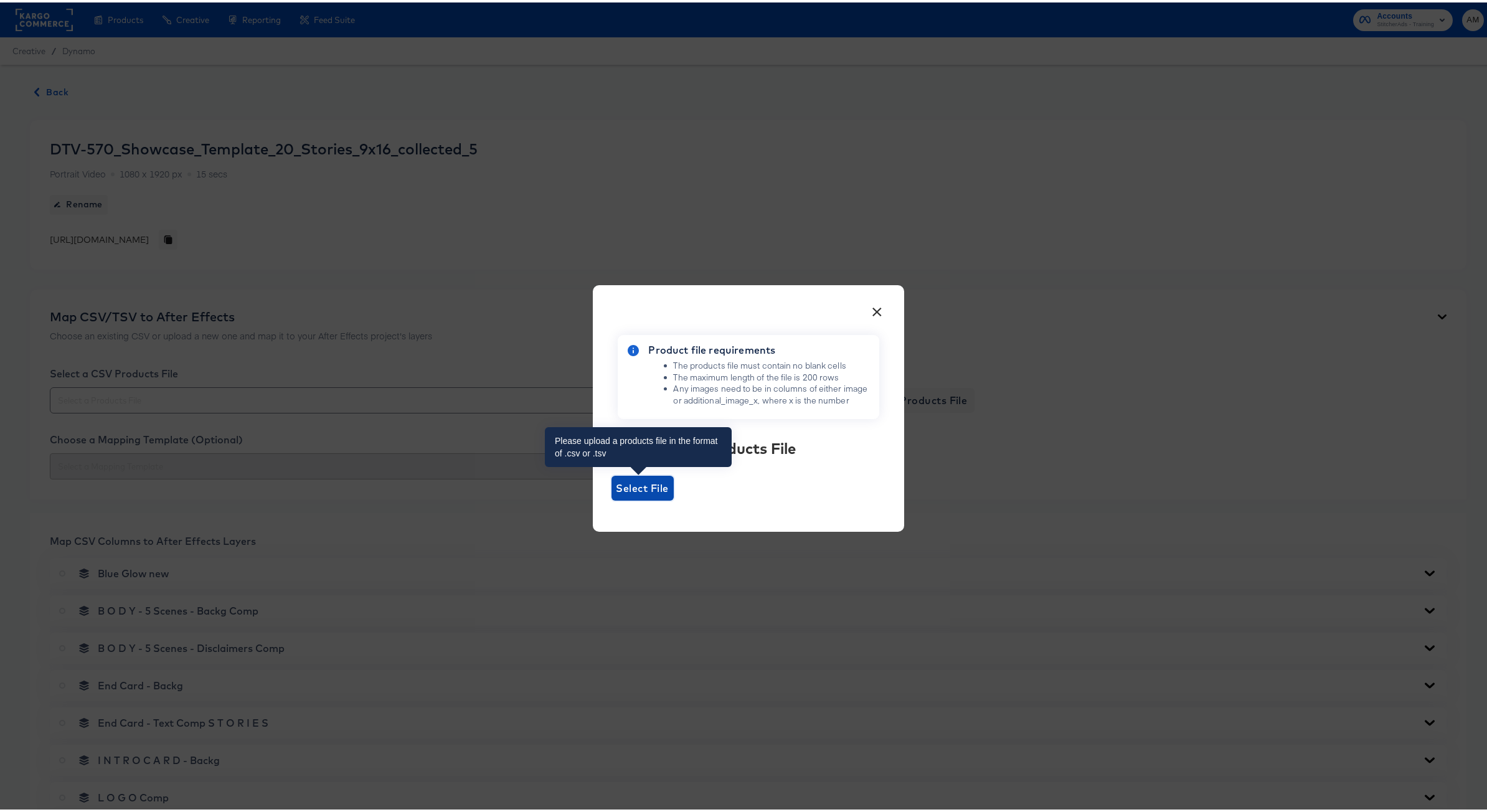
click at [644, 483] on span "Select File" at bounding box center [643, 486] width 53 height 18
click at [612, 498] on input "Select File" at bounding box center [612, 498] width 0 height 0
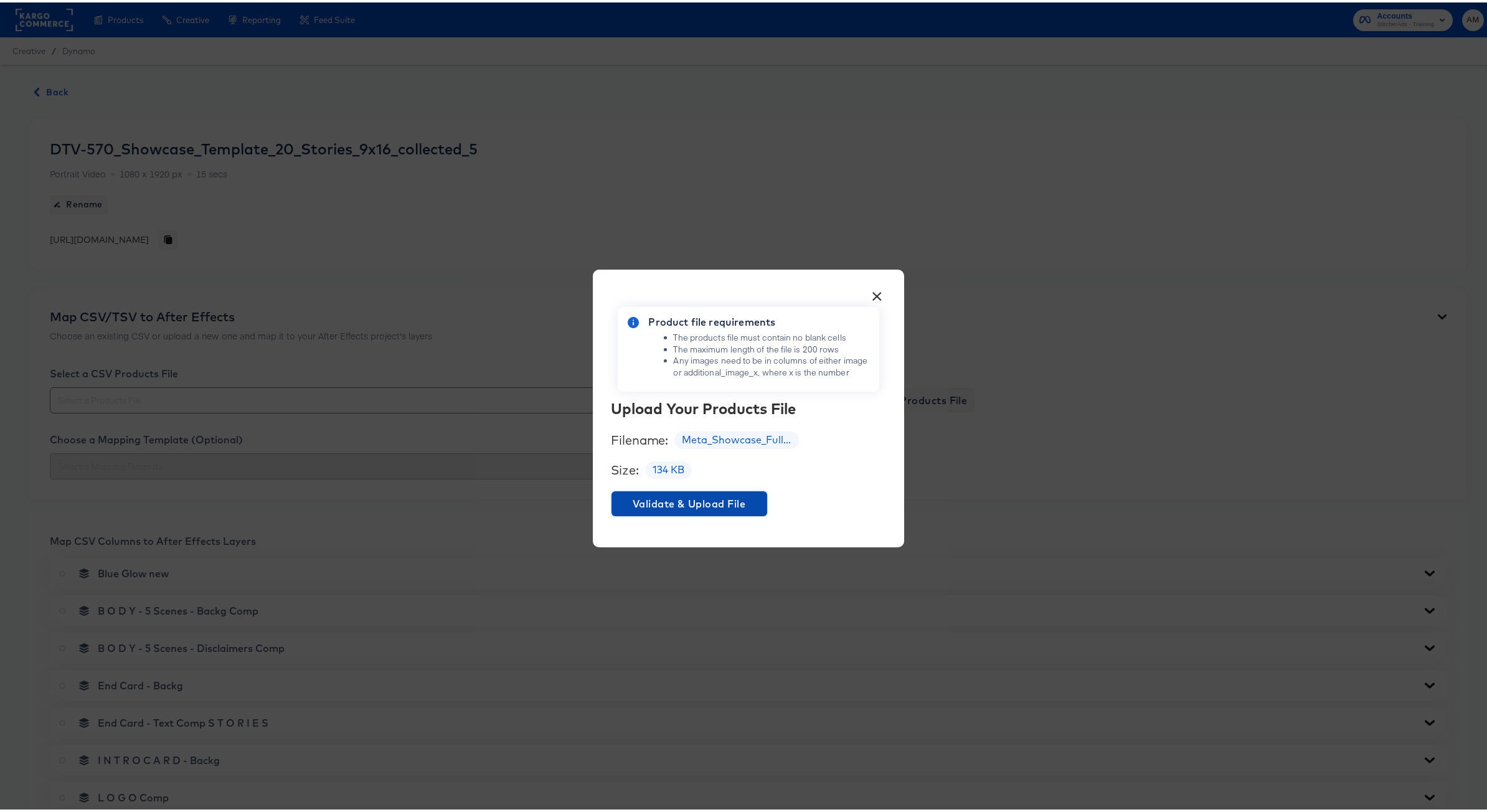
click at [720, 498] on span "Validate & Upload File" at bounding box center [689, 501] width 146 height 18
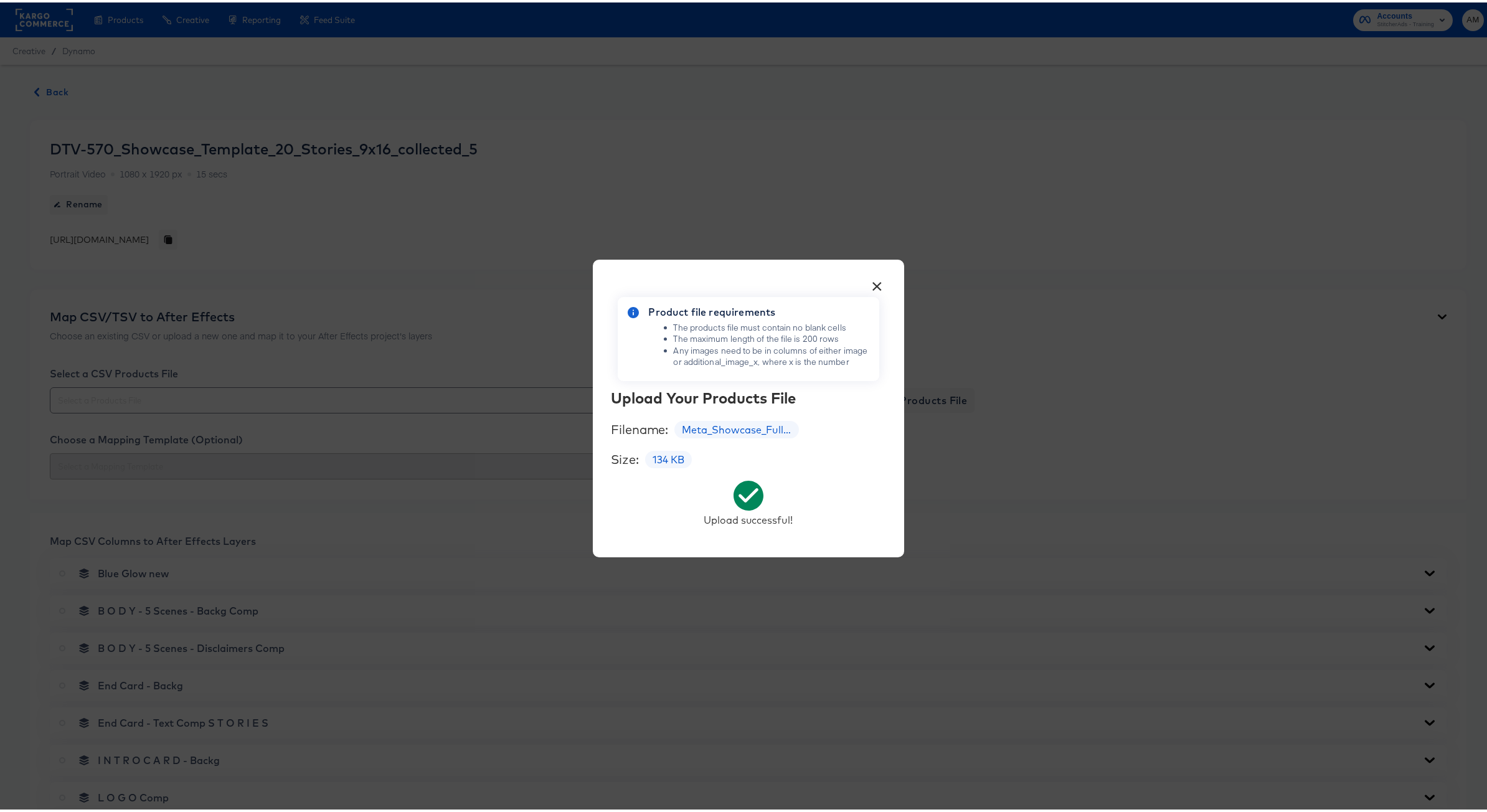
click at [405, 518] on div "× Product file requirements The products file must contain no blank cells The m…" at bounding box center [748, 406] width 1497 height 812
click at [869, 281] on button "×" at bounding box center [877, 281] width 22 height 22
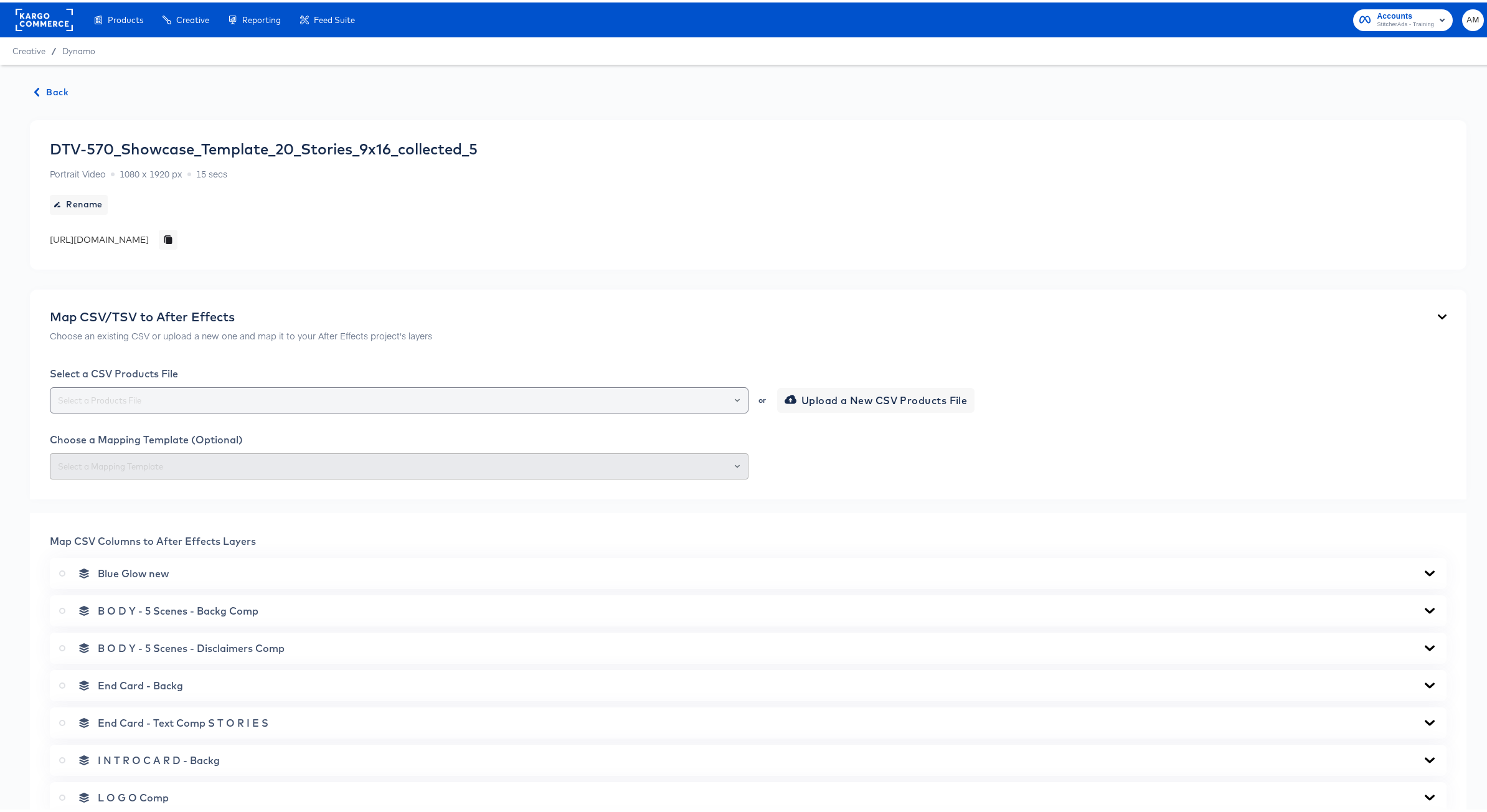
click at [735, 396] on icon "Open" at bounding box center [737, 398] width 5 height 5
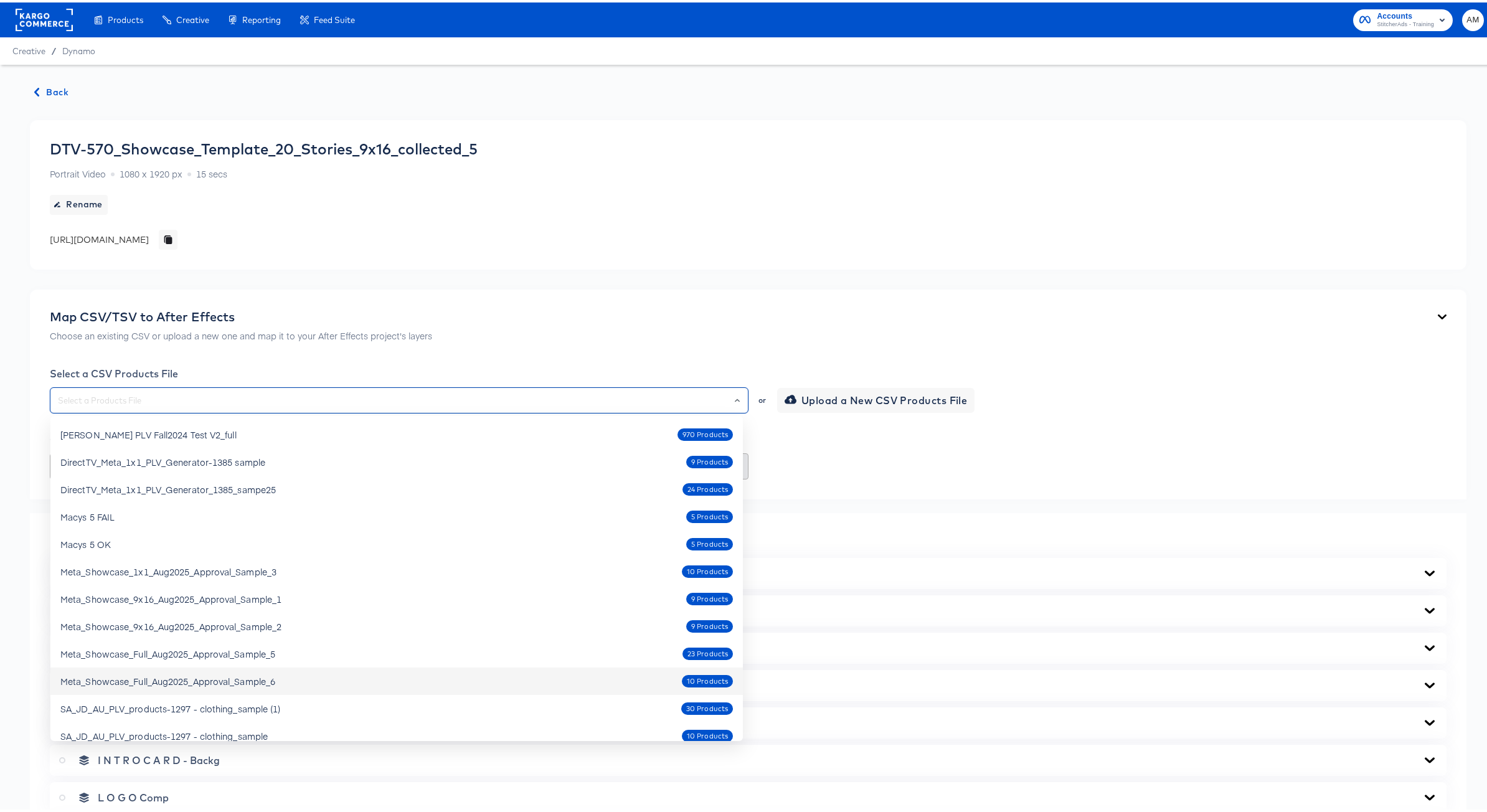
click at [294, 675] on div "Meta_Showcase_Full_Aug2025_Approval_Sample_6 10 Products" at bounding box center [397, 679] width 673 height 20
type input "Meta_Showcase_Full_Aug2025_Approval_Sample_6"
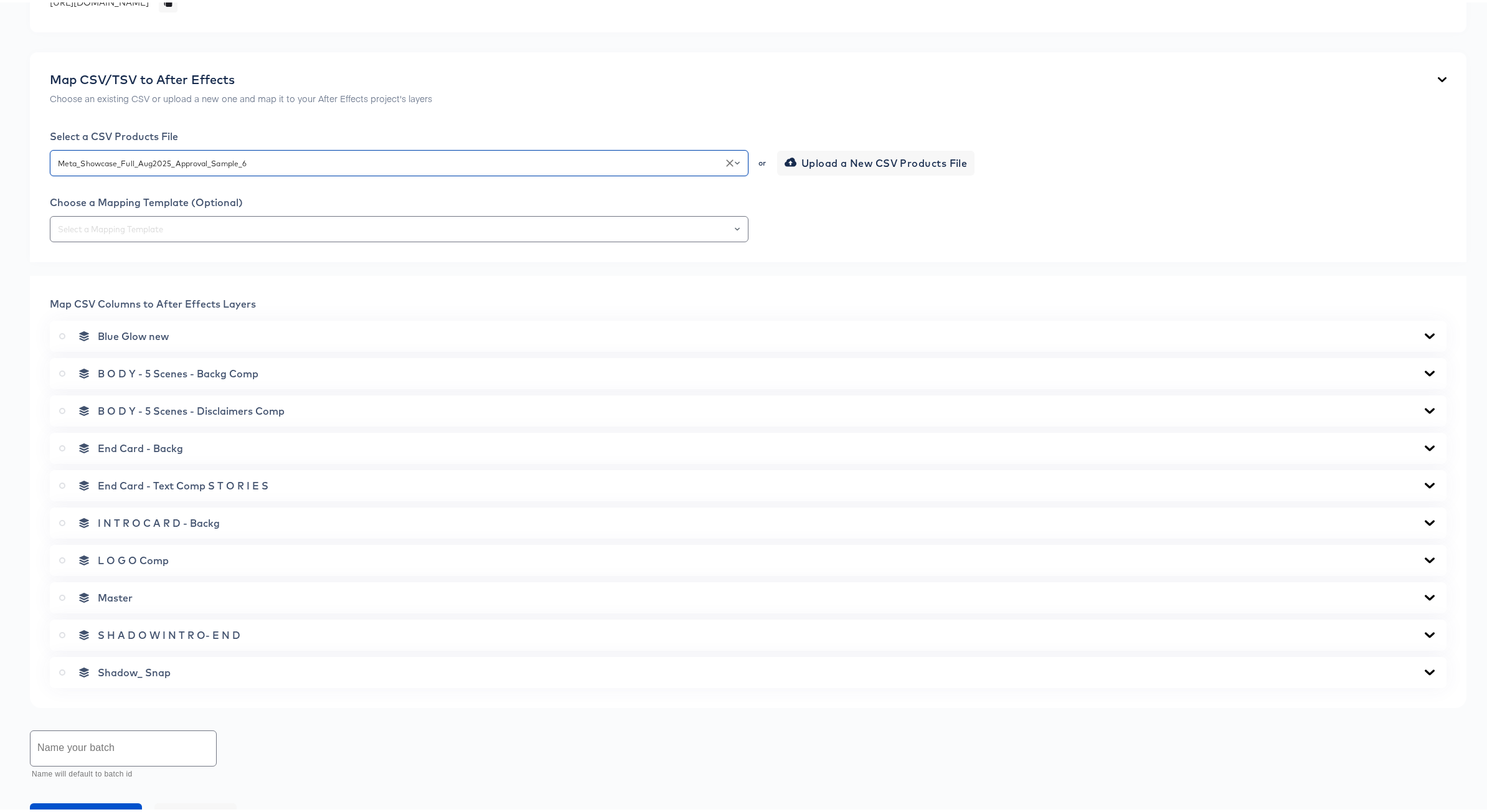
scroll to position [311, 0]
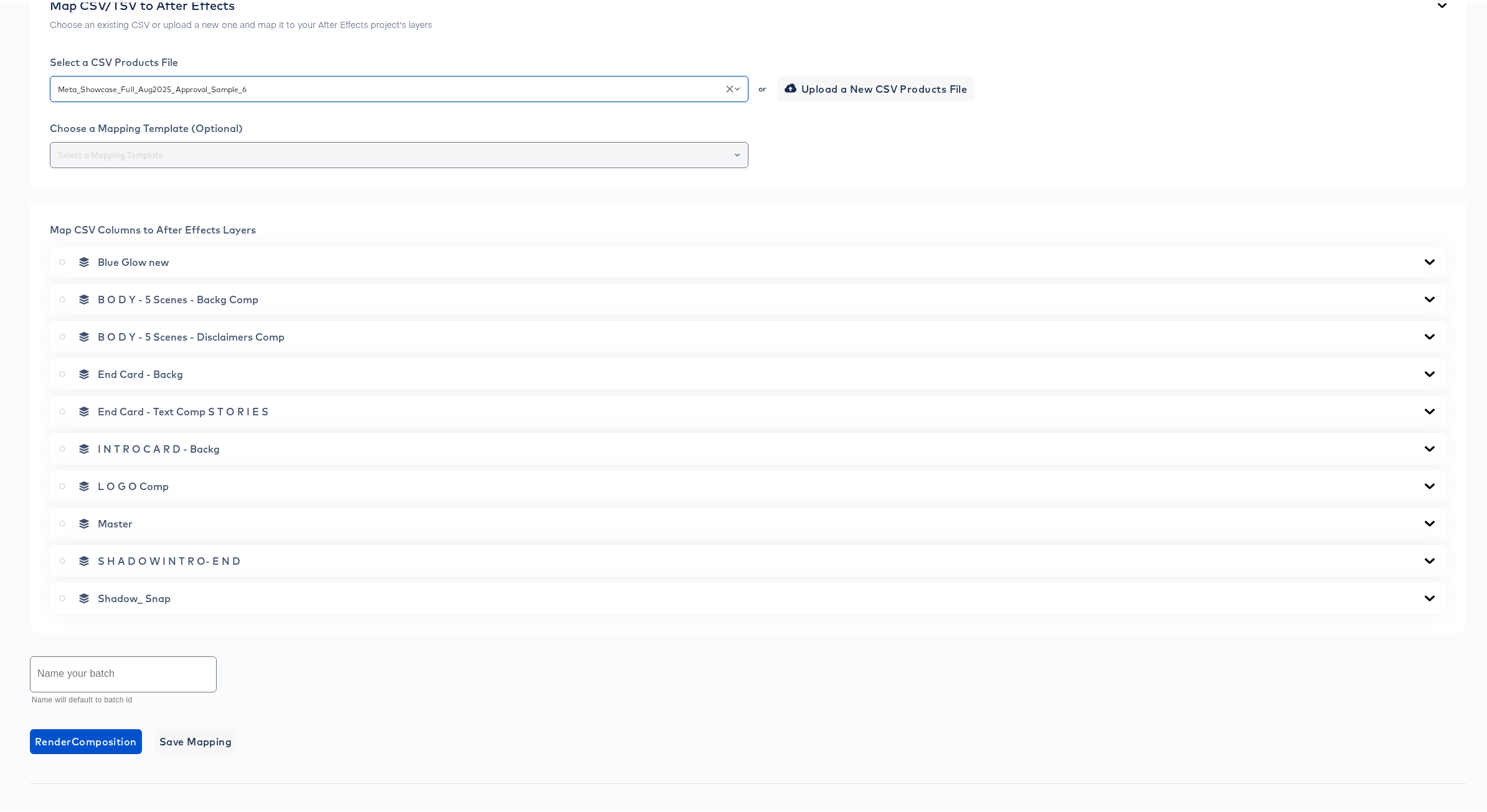
click at [735, 151] on icon "Open" at bounding box center [737, 152] width 5 height 5
drag, startPoint x: 236, startPoint y: 190, endPoint x: 242, endPoint y: 191, distance: 6.1
click at [236, 190] on li "173-9x16" at bounding box center [397, 183] width 692 height 20
type input "173-9x16"
click at [152, 671] on input "text" at bounding box center [123, 672] width 185 height 35
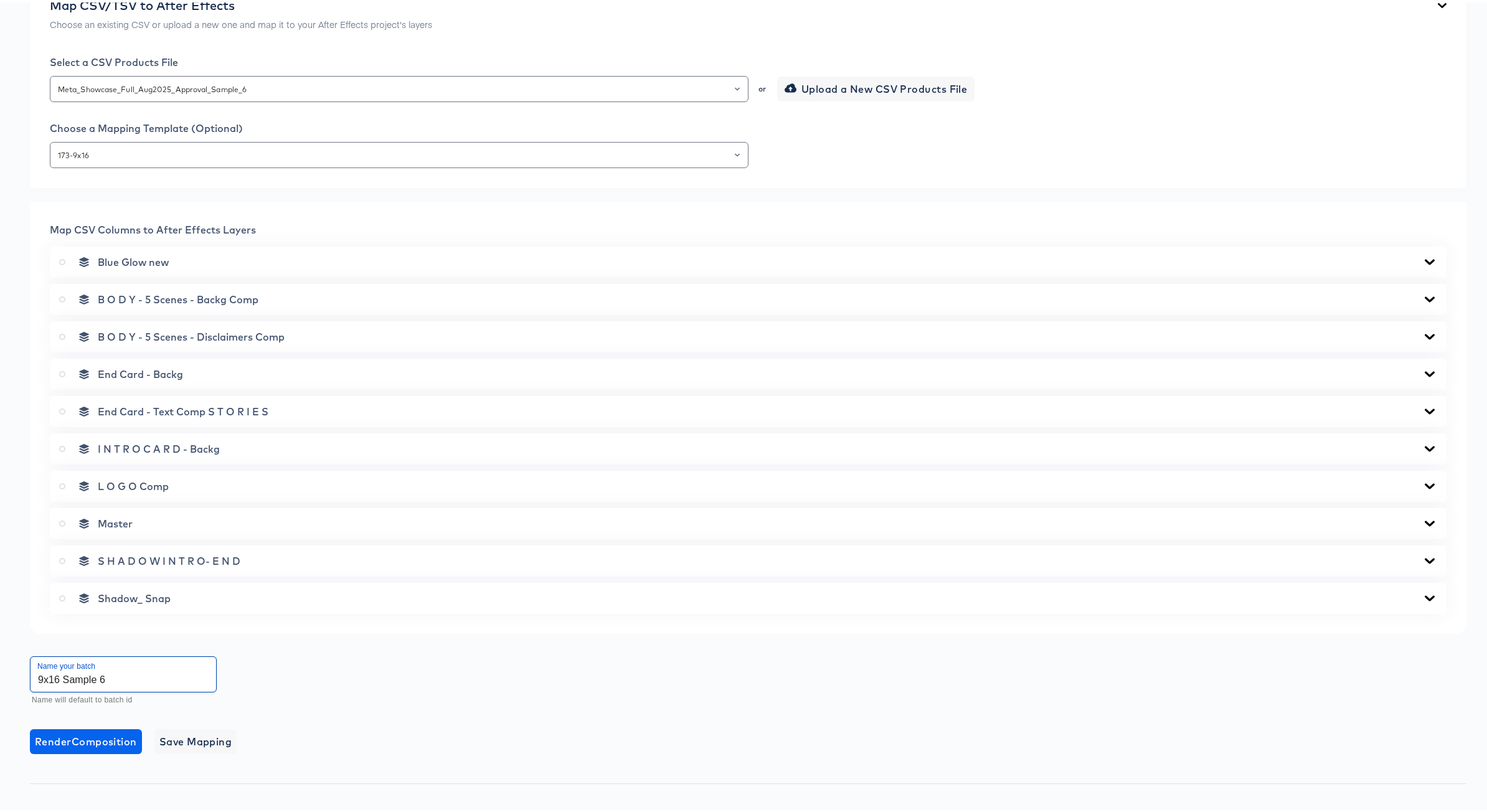
type input "9x16 Sample 6"
click at [74, 742] on span "Render Composition" at bounding box center [86, 739] width 102 height 18
click at [63, 520] on icon at bounding box center [63, 522] width 6 height 6
click at [0, 0] on input "radio" at bounding box center [0, 0] width 0 height 0
click at [100, 741] on span "Render Master Composition" at bounding box center [104, 739] width 139 height 18
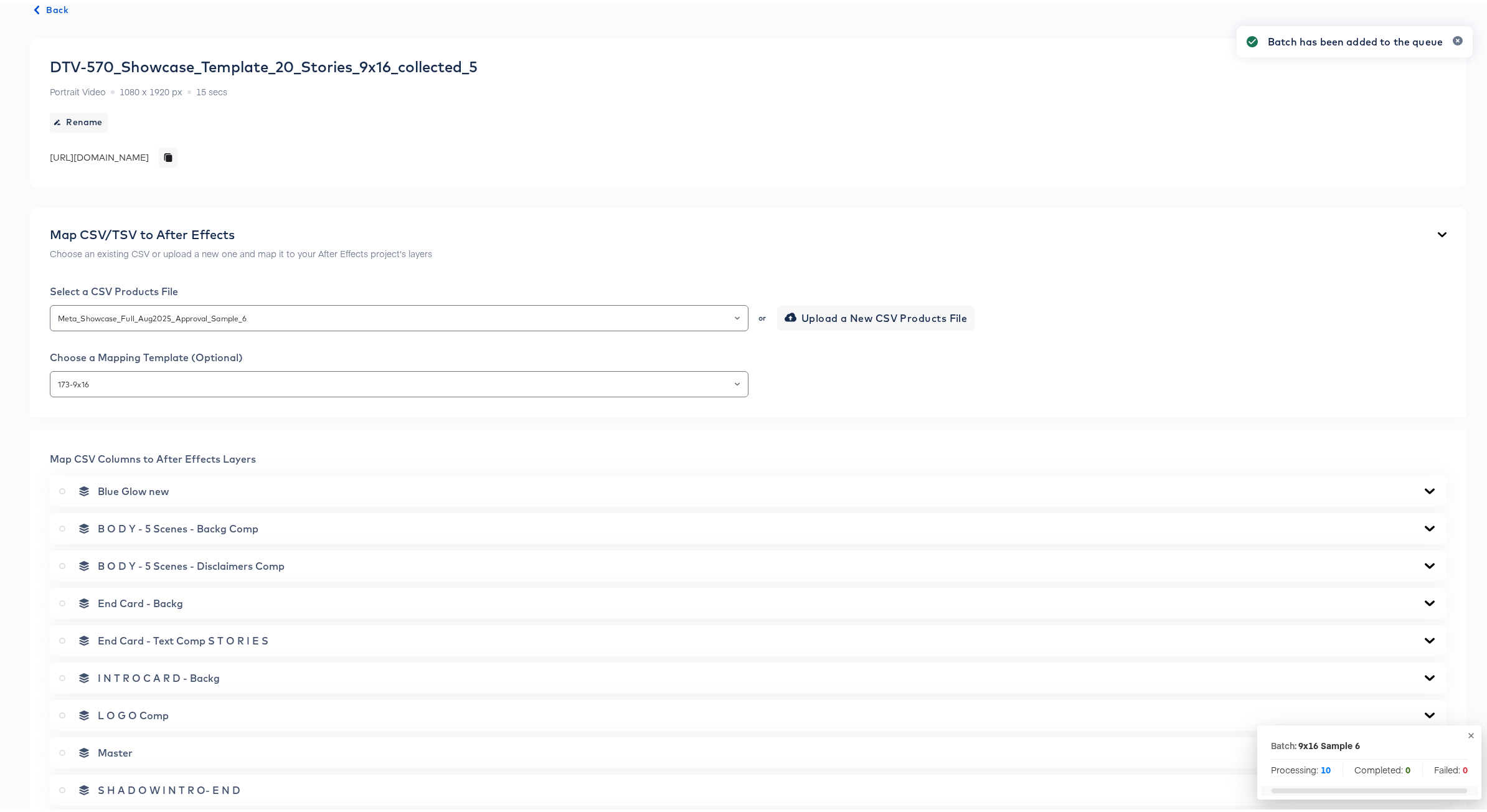
scroll to position [0, 0]
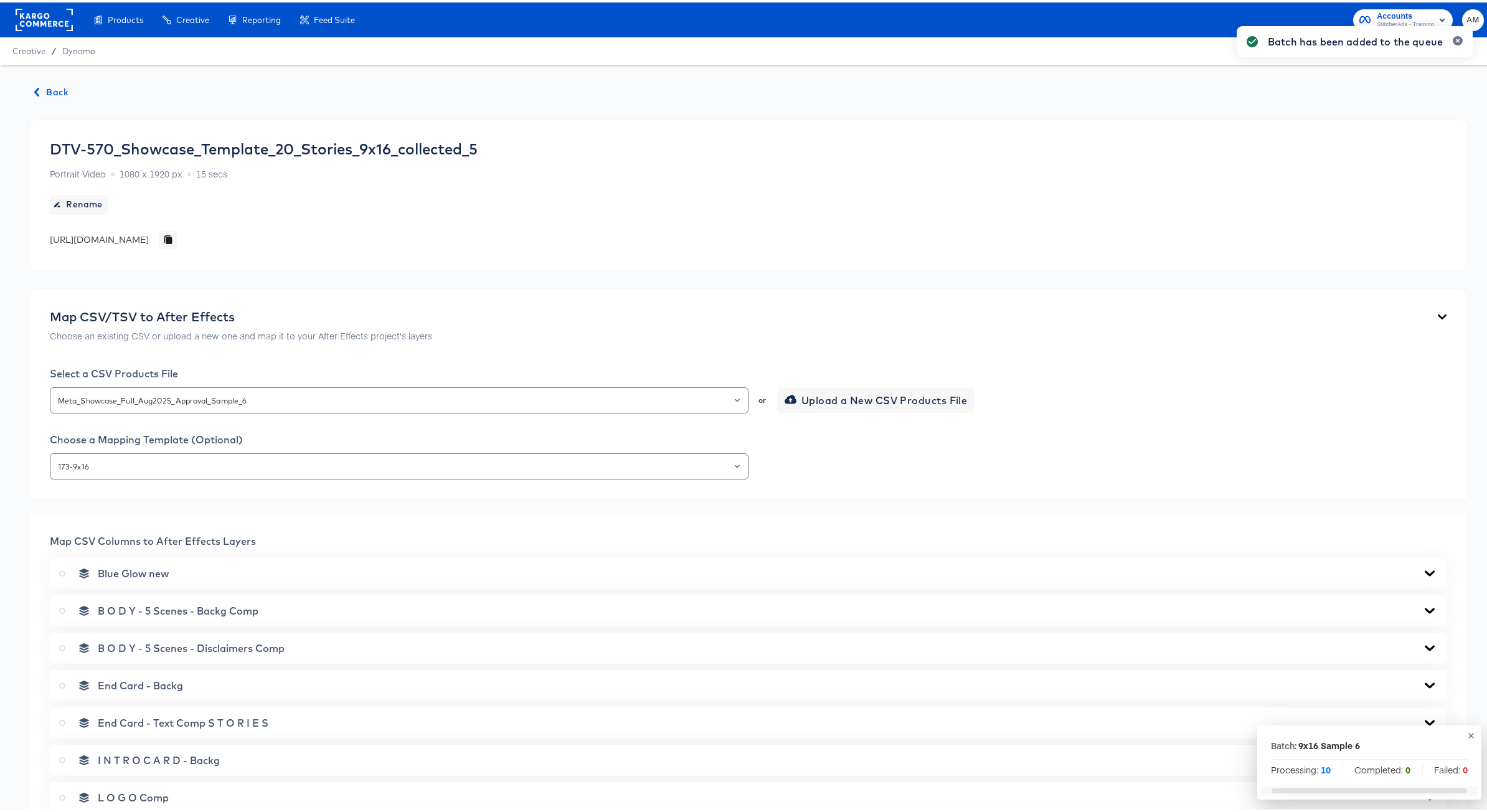
click at [51, 89] on span "Back" at bounding box center [52, 90] width 34 height 15
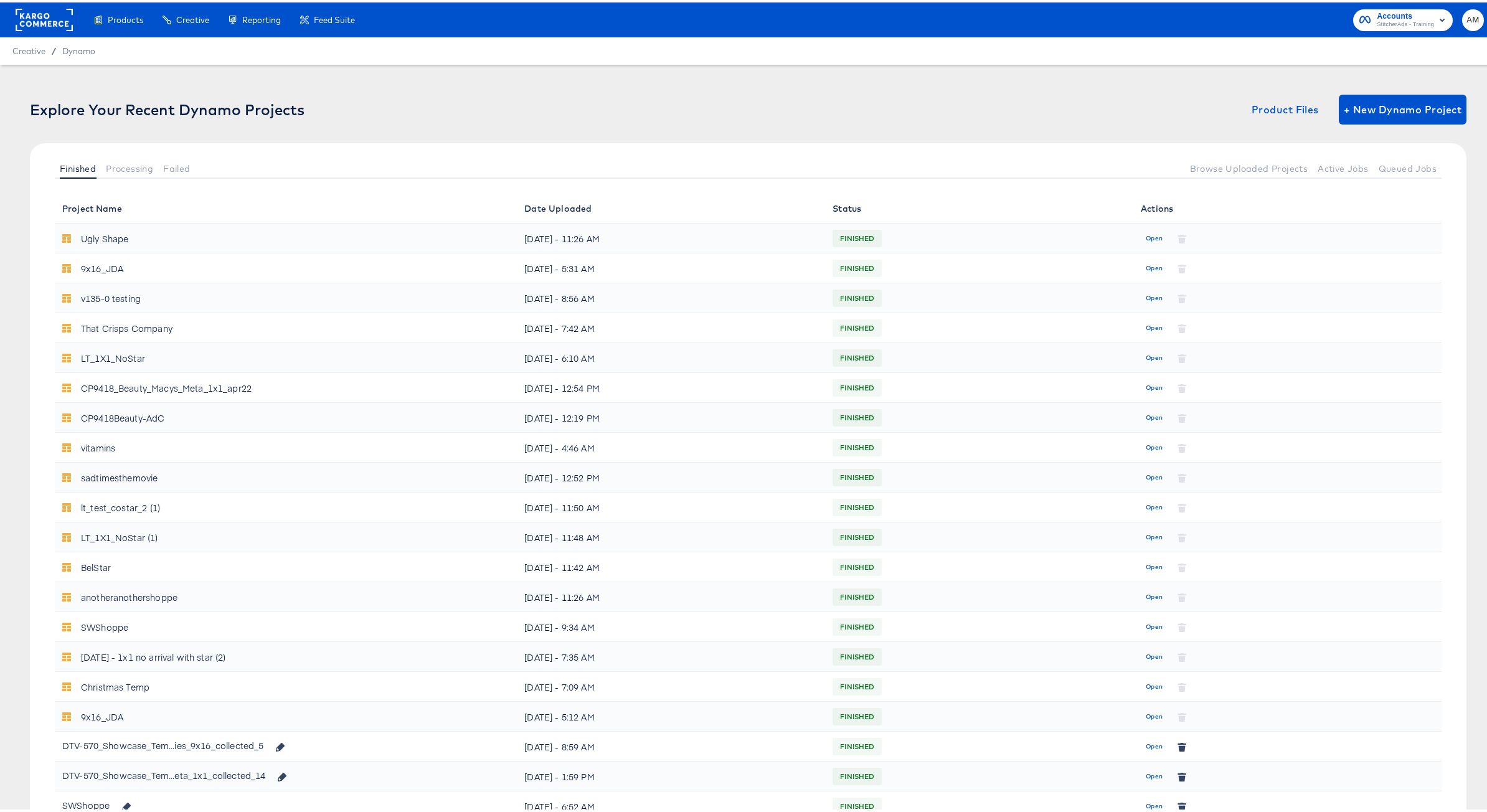
scroll to position [2, 0]
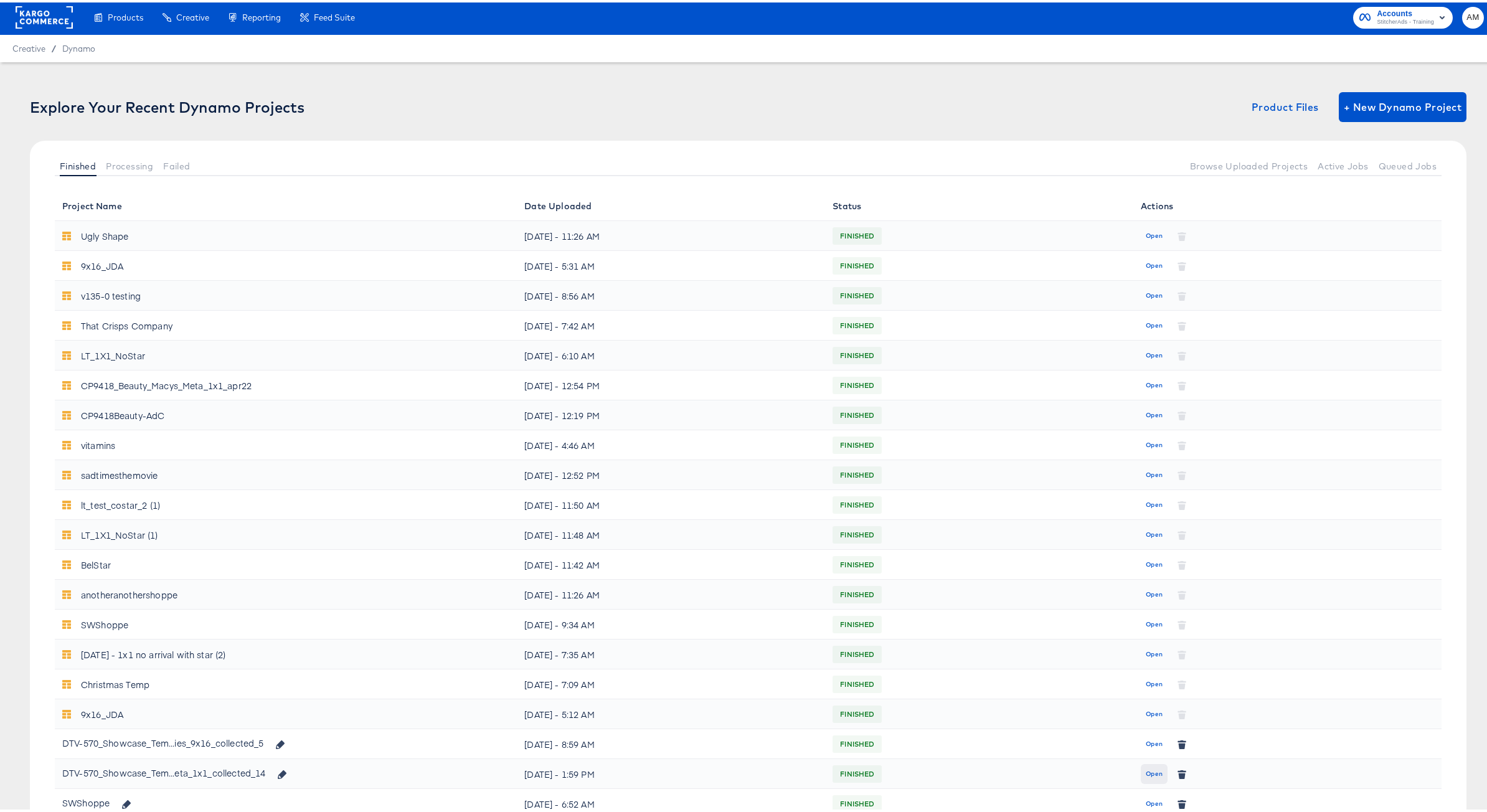
click at [1146, 772] on span "Open" at bounding box center [1155, 772] width 17 height 11
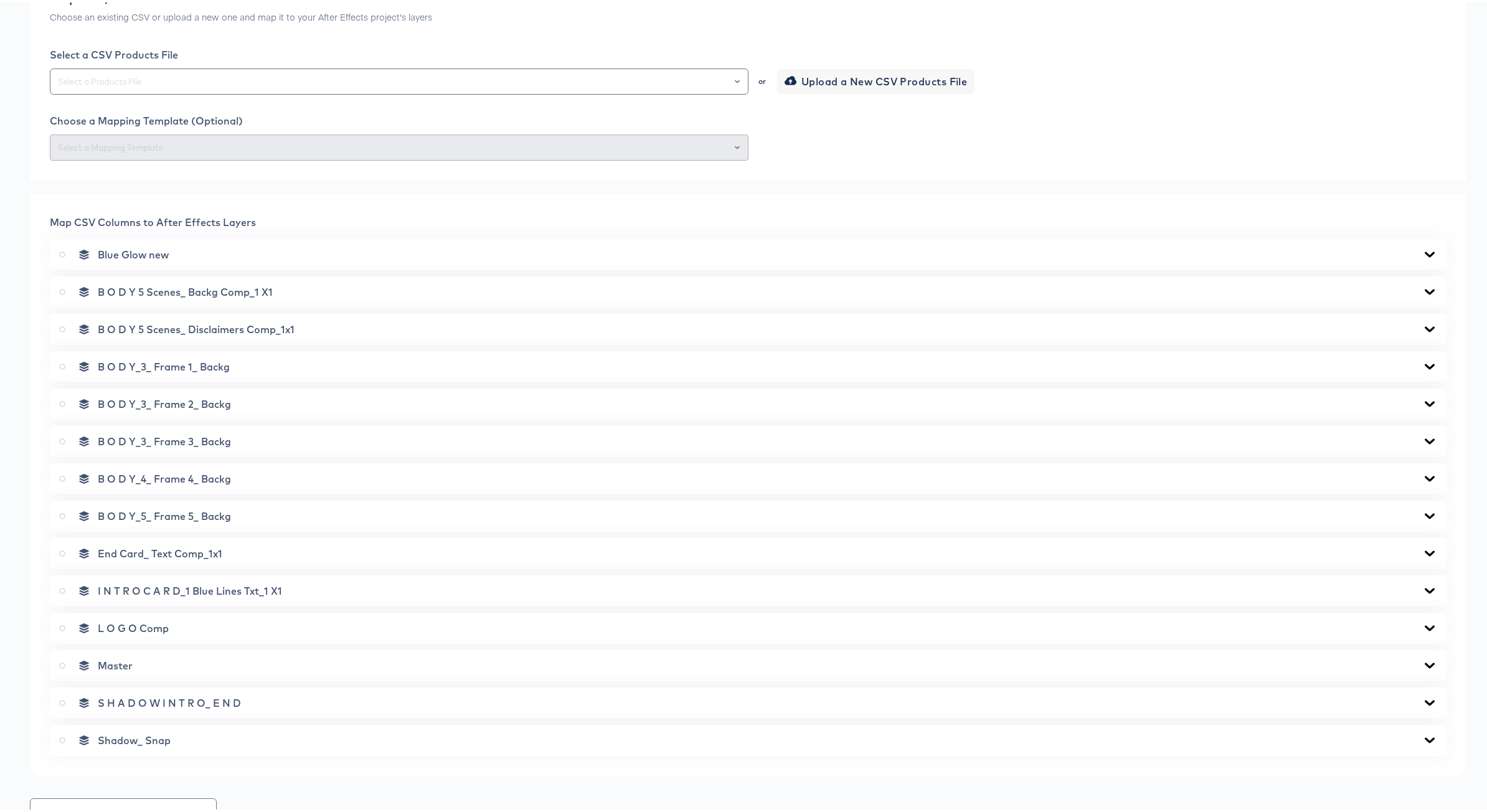
scroll to position [578, 0]
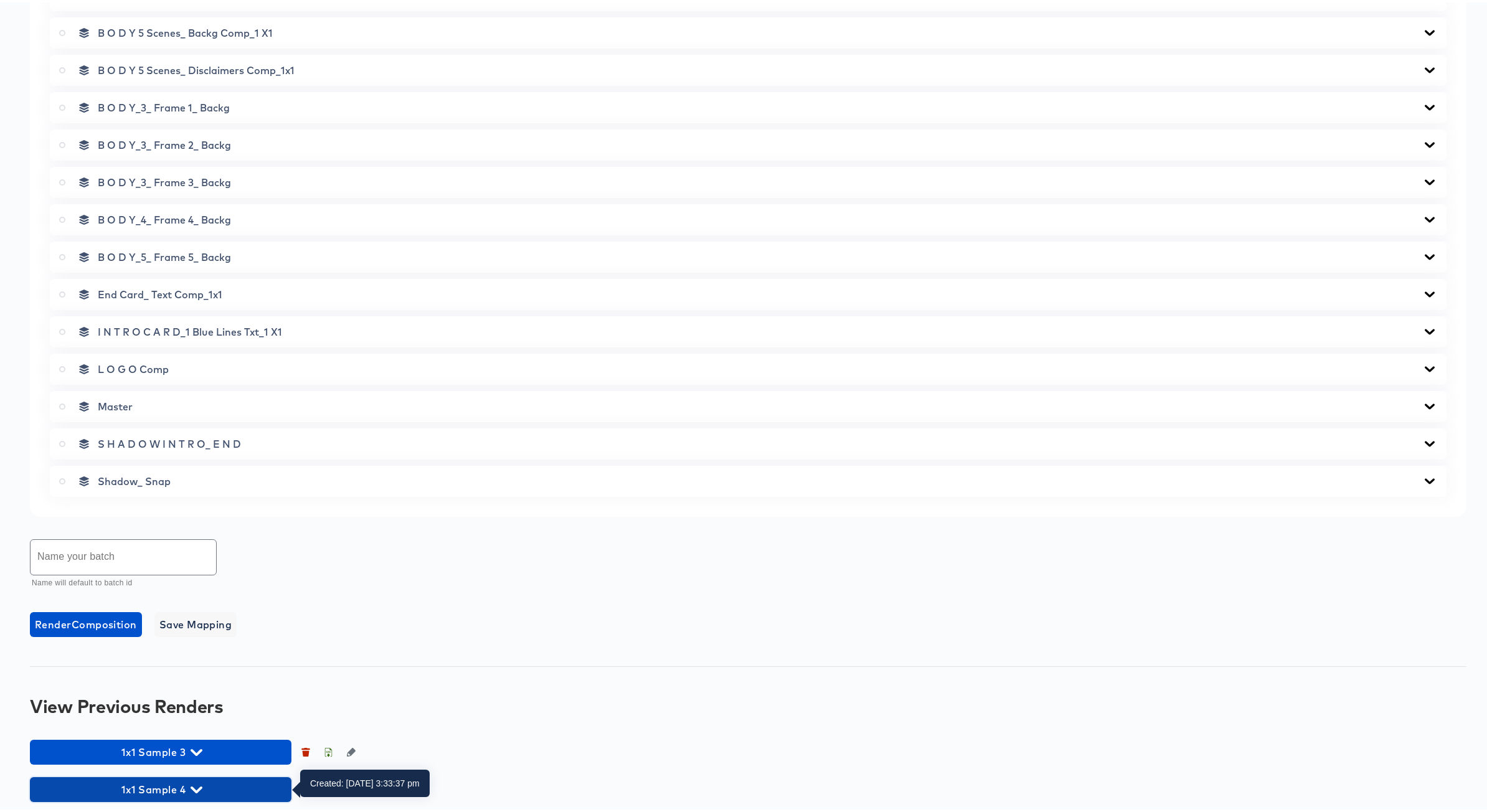
click at [199, 787] on icon "button" at bounding box center [197, 787] width 12 height 7
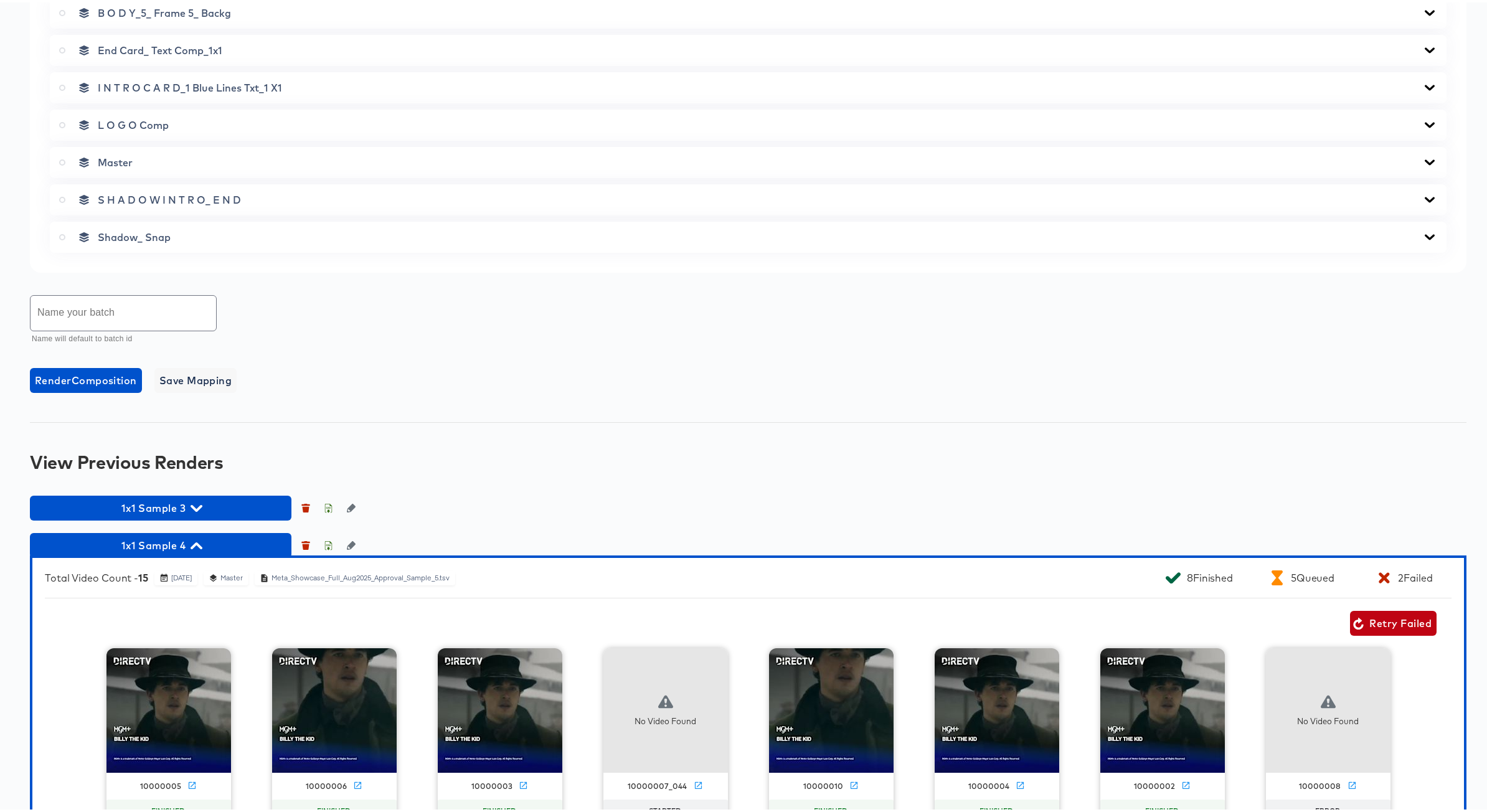
scroll to position [833, 0]
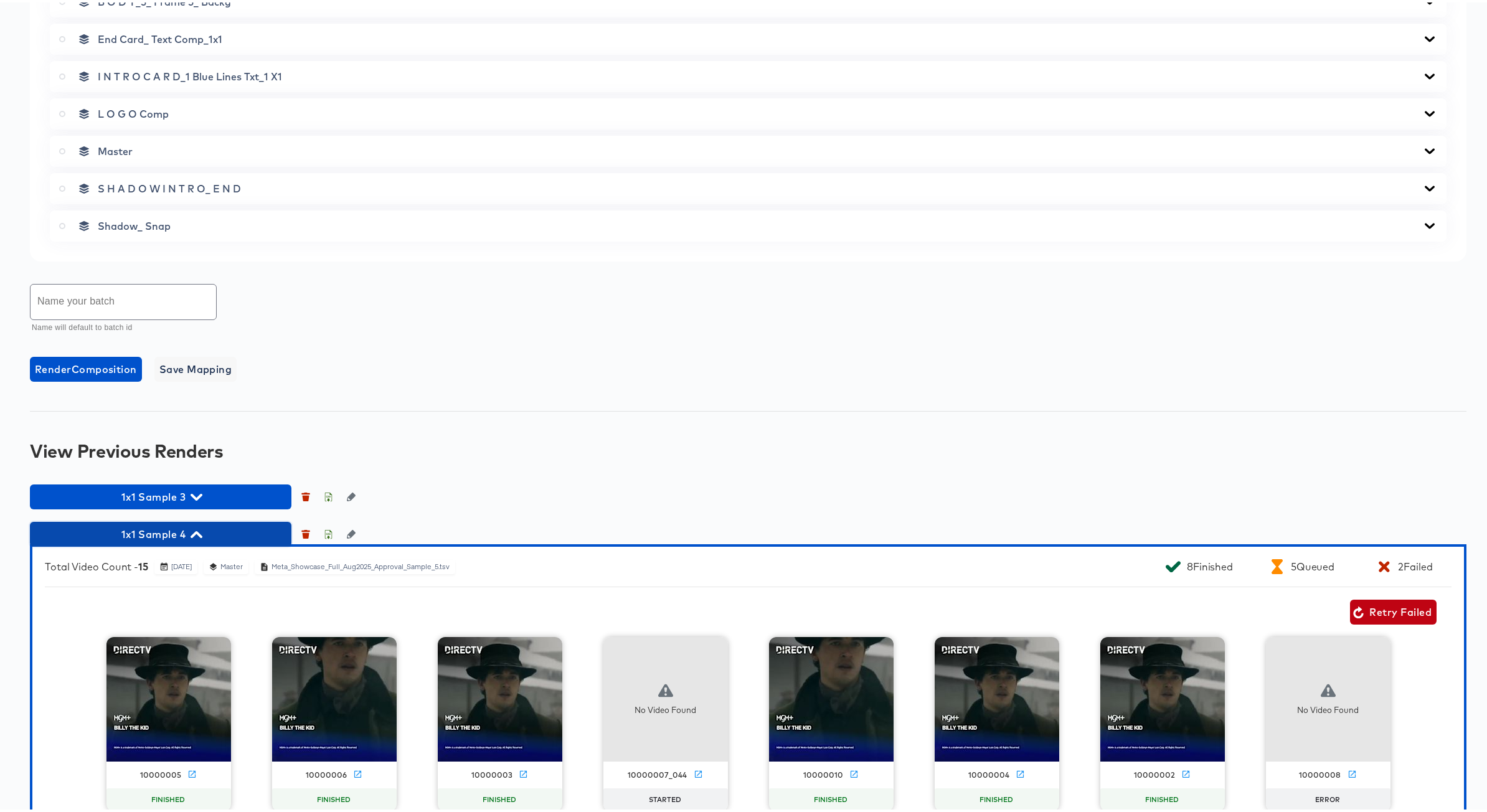
click at [202, 531] on icon "button" at bounding box center [197, 532] width 12 height 12
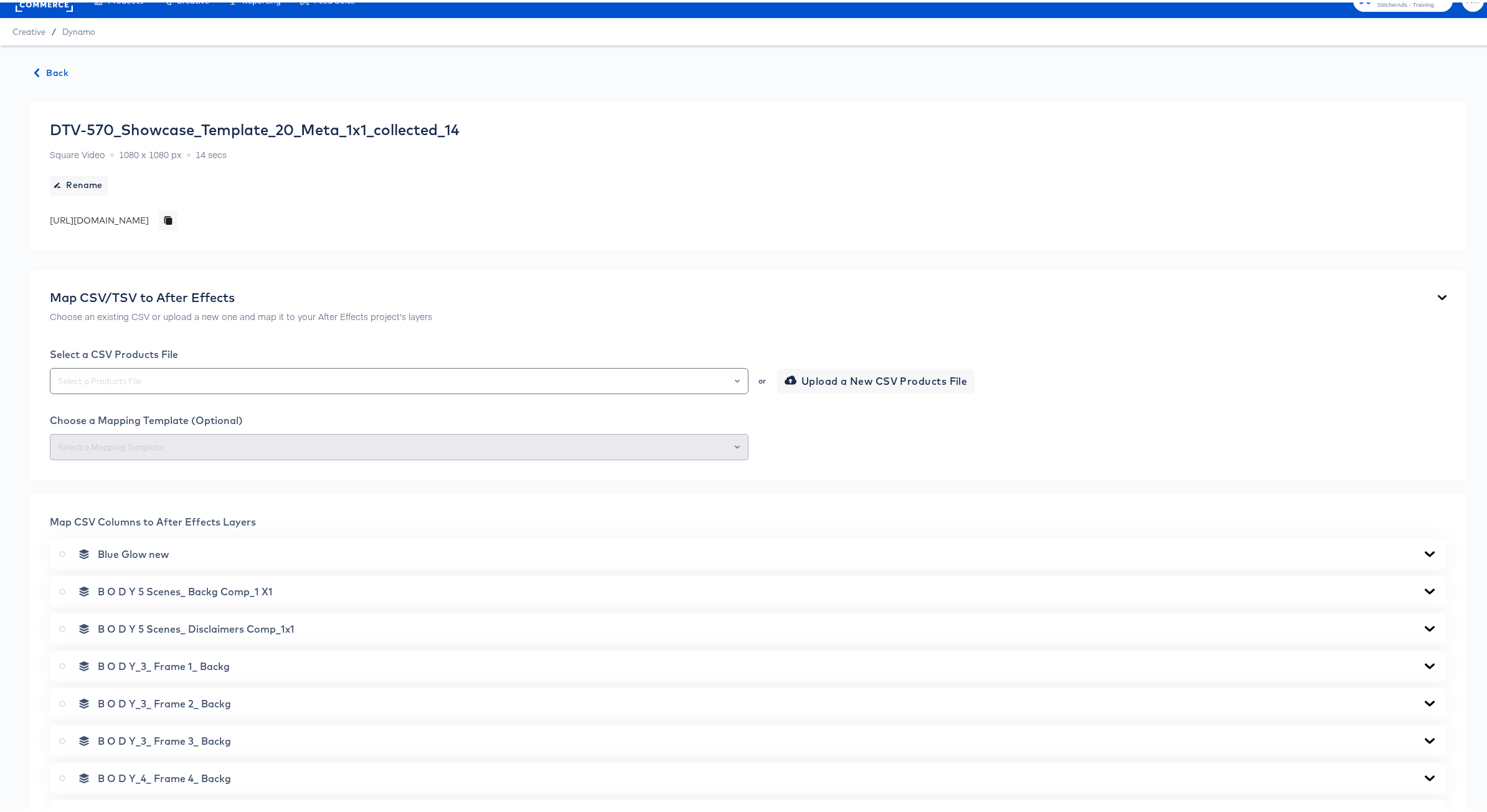
scroll to position [0, 0]
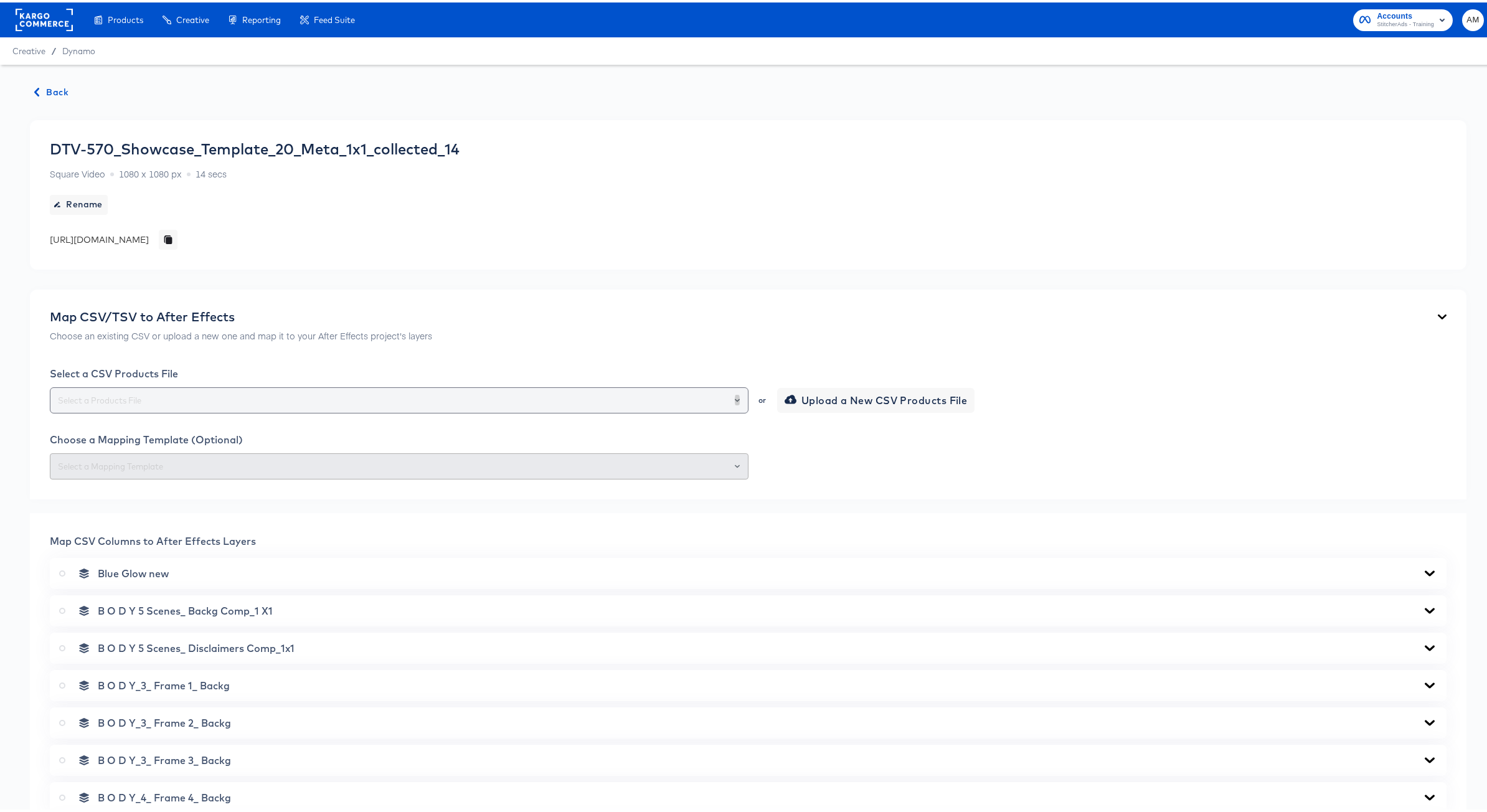
click at [735, 396] on icon "Open" at bounding box center [737, 398] width 5 height 5
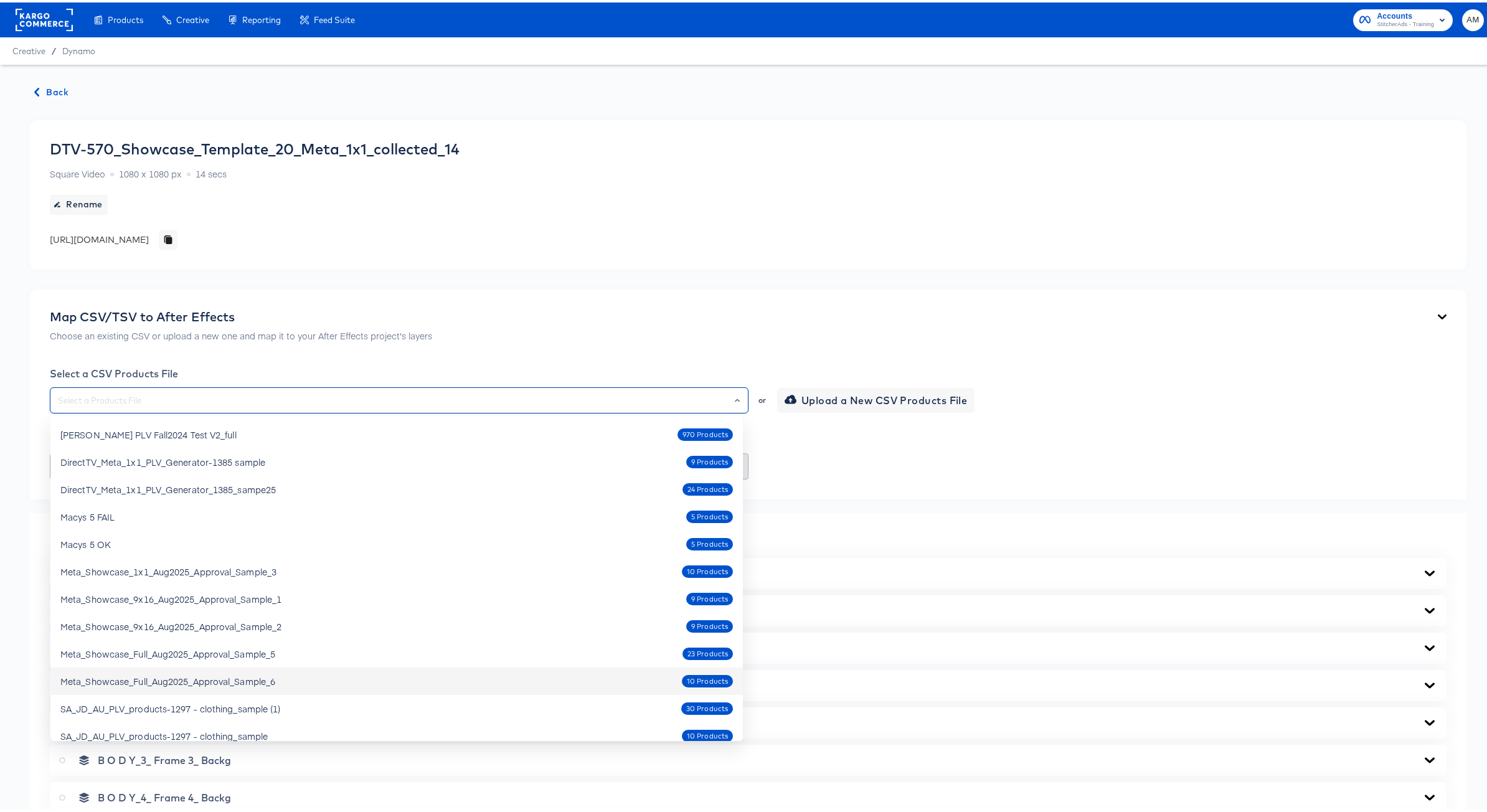
click at [275, 678] on div "Meta_Showcase_Full_Aug2025_Approval_Sample_6" at bounding box center [168, 679] width 215 height 12
type input "Meta_Showcase_Full_Aug2025_Approval_Sample_6"
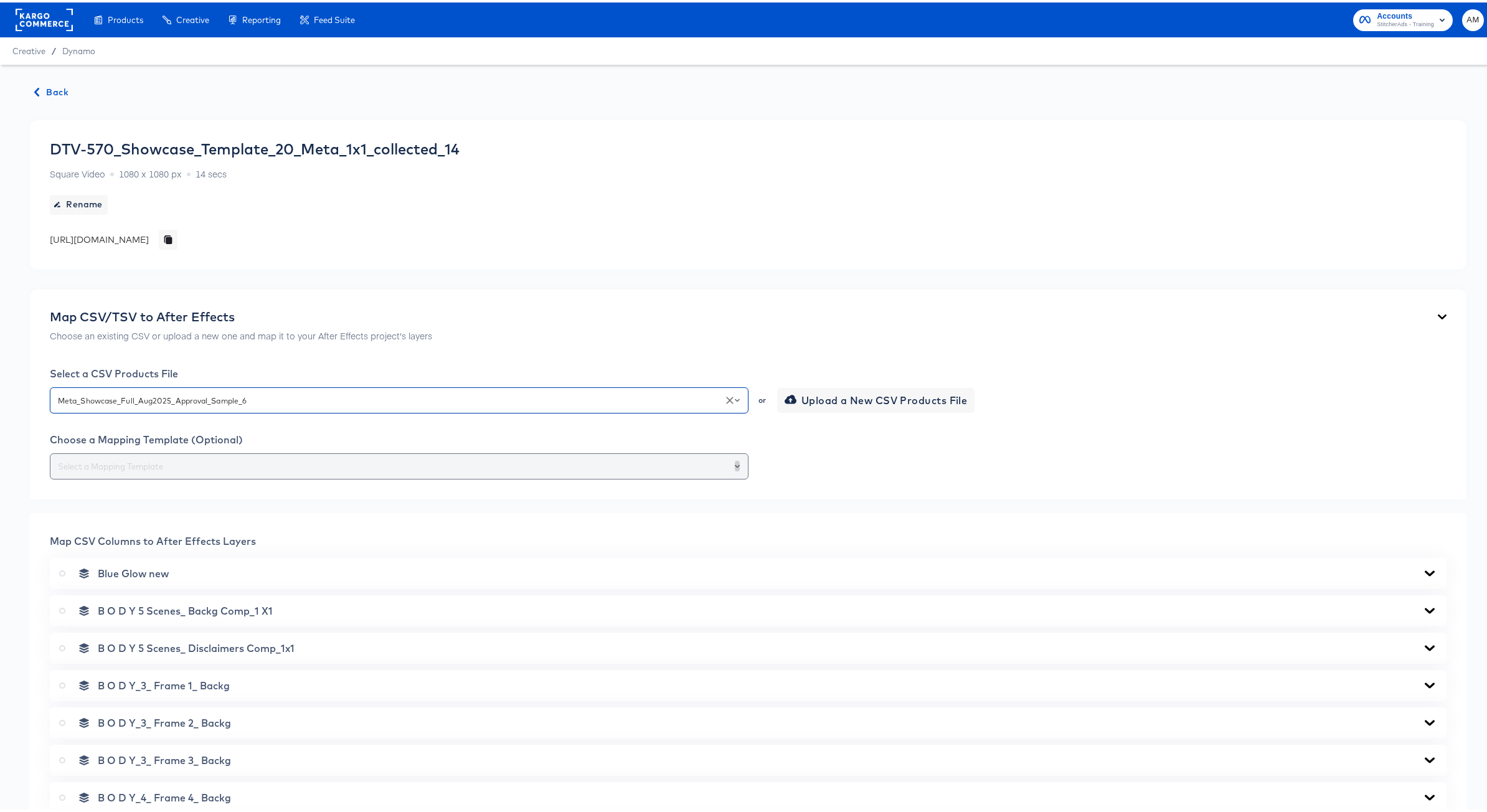
click at [735, 465] on icon "Open" at bounding box center [737, 464] width 5 height 5
click at [135, 496] on li "171-1x1 Mapping" at bounding box center [397, 494] width 692 height 20
type input "171-1x1 Mapping"
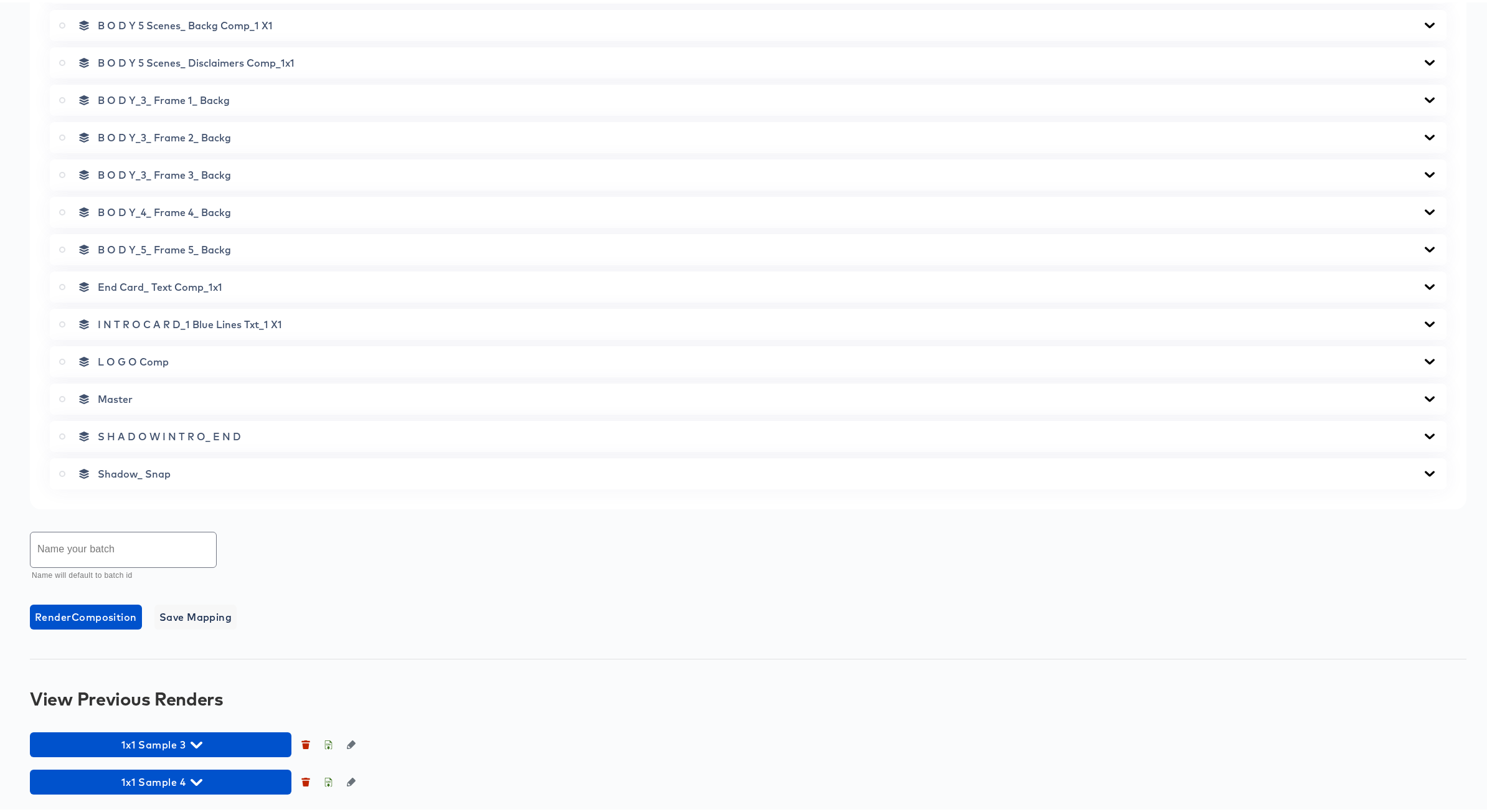
click at [63, 396] on icon at bounding box center [63, 396] width 6 height 6
click at [0, 0] on input "radio" at bounding box center [0, 0] width 0 height 0
click at [107, 553] on input "text" at bounding box center [123, 547] width 185 height 35
click at [96, 555] on input "1x1 Sample 5" at bounding box center [123, 547] width 185 height 35
type input "1x1 Sample 6"
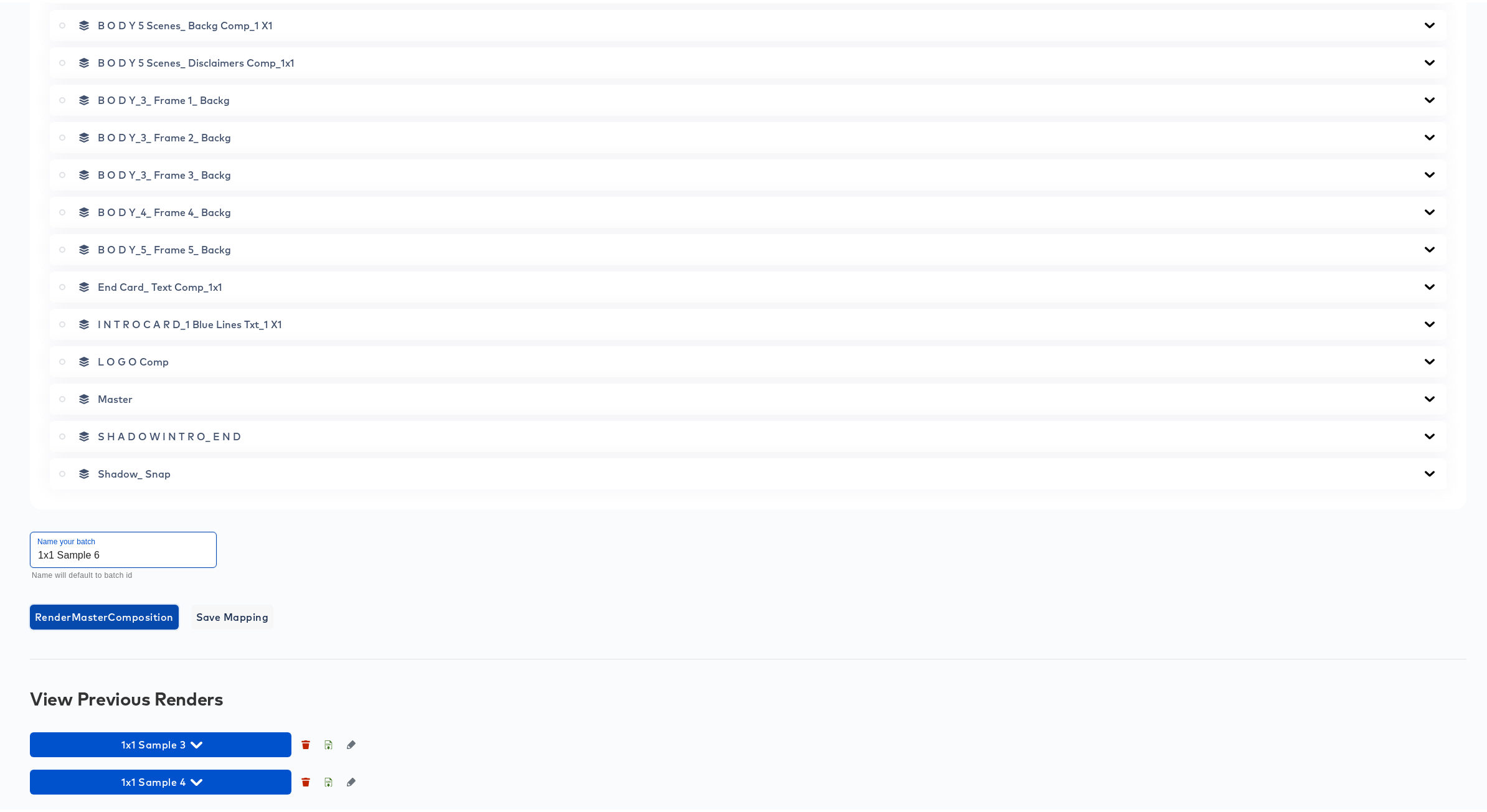
click at [90, 613] on span "Render Master Composition" at bounding box center [104, 615] width 139 height 18
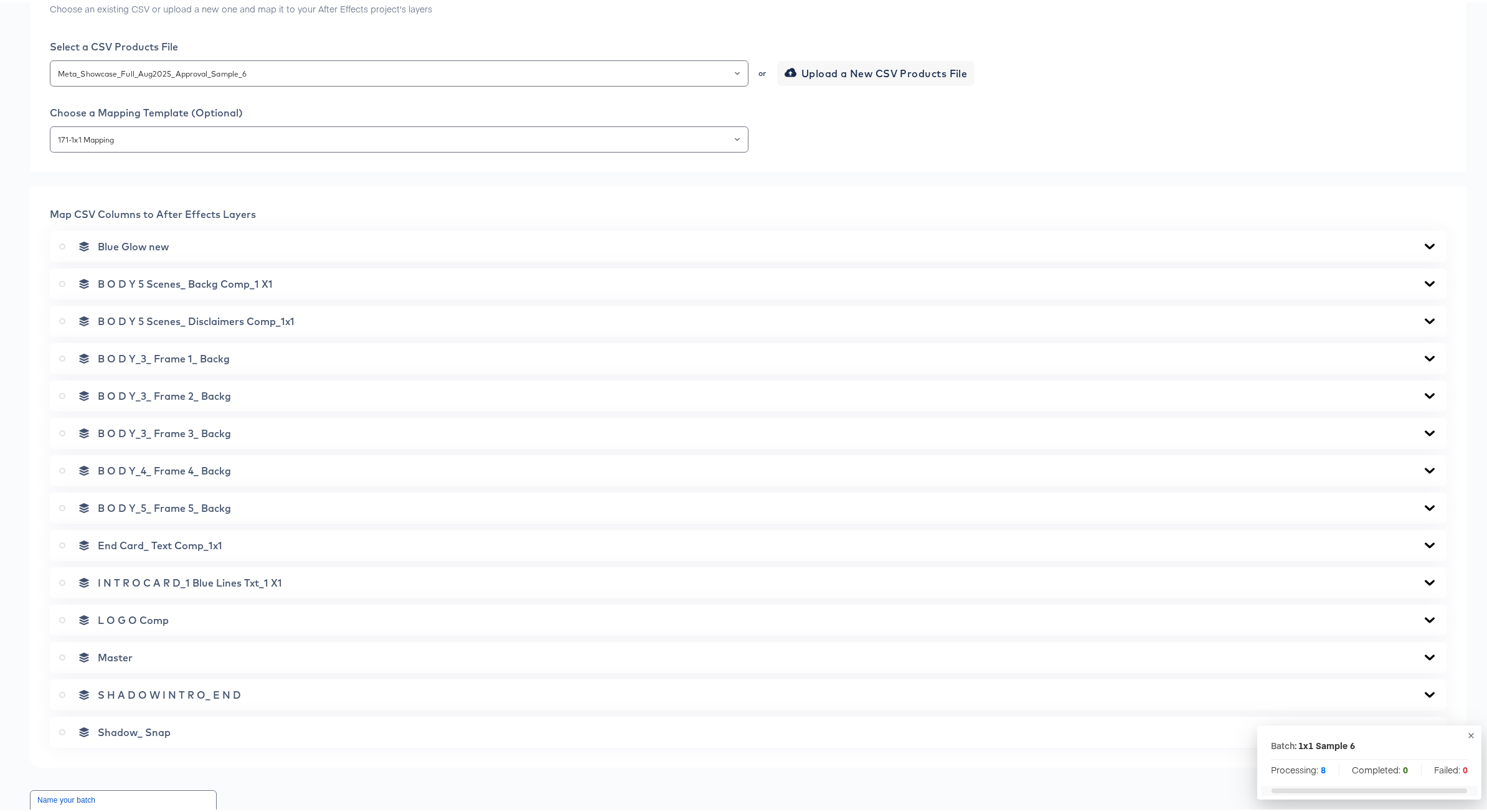
scroll to position [623, 0]
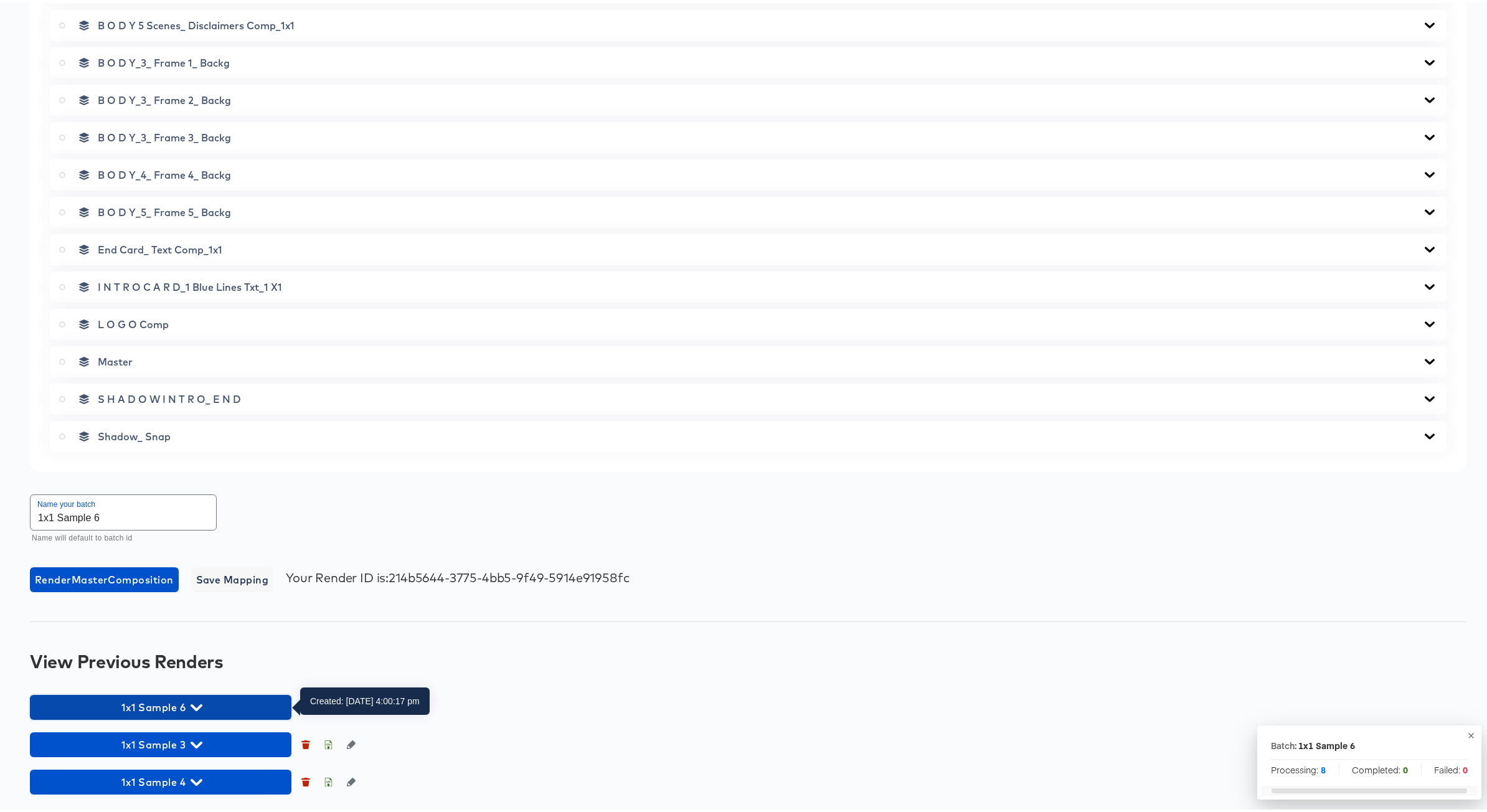
click at [199, 701] on icon "button" at bounding box center [197, 705] width 12 height 12
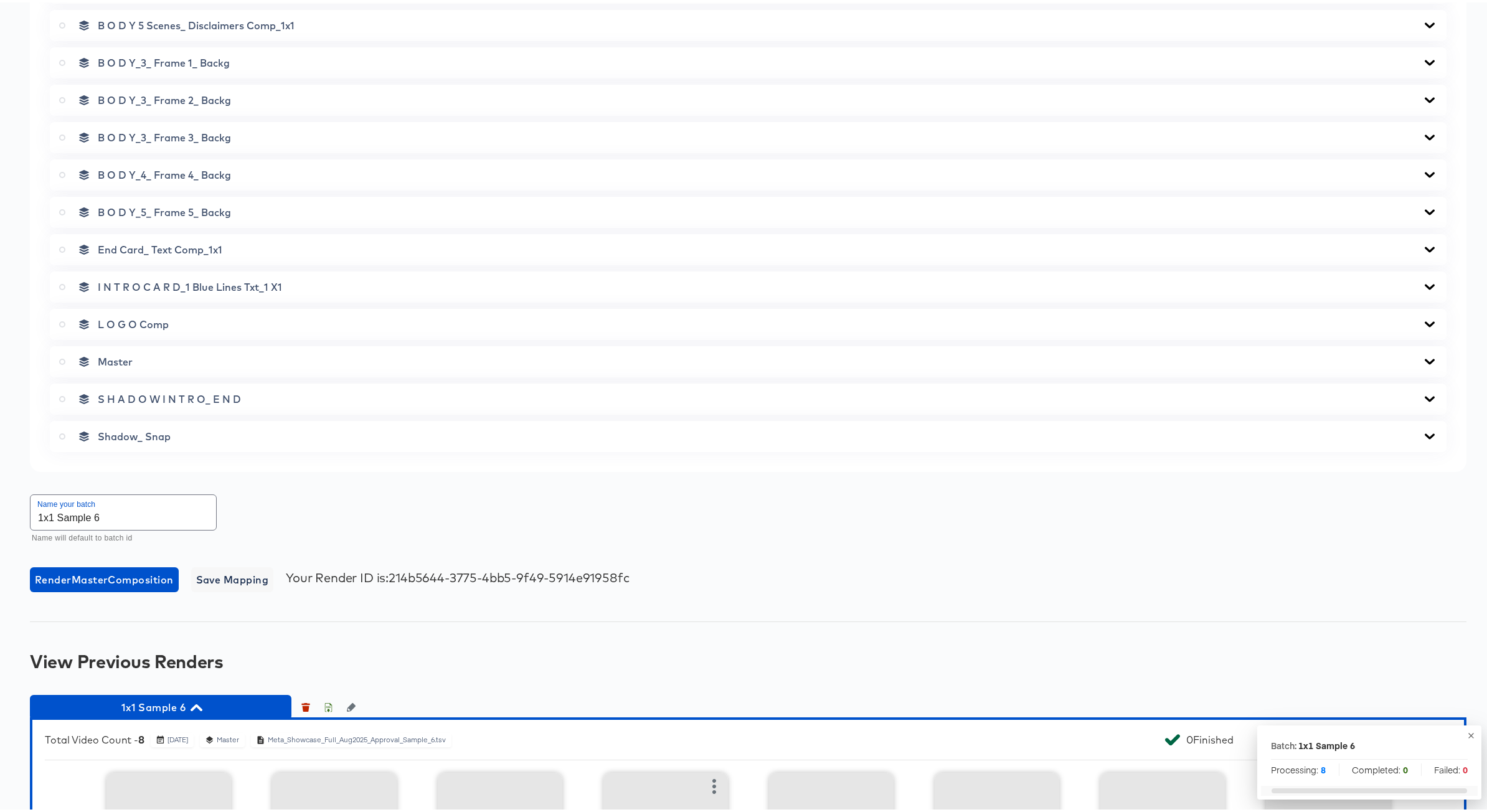
scroll to position [1018, 0]
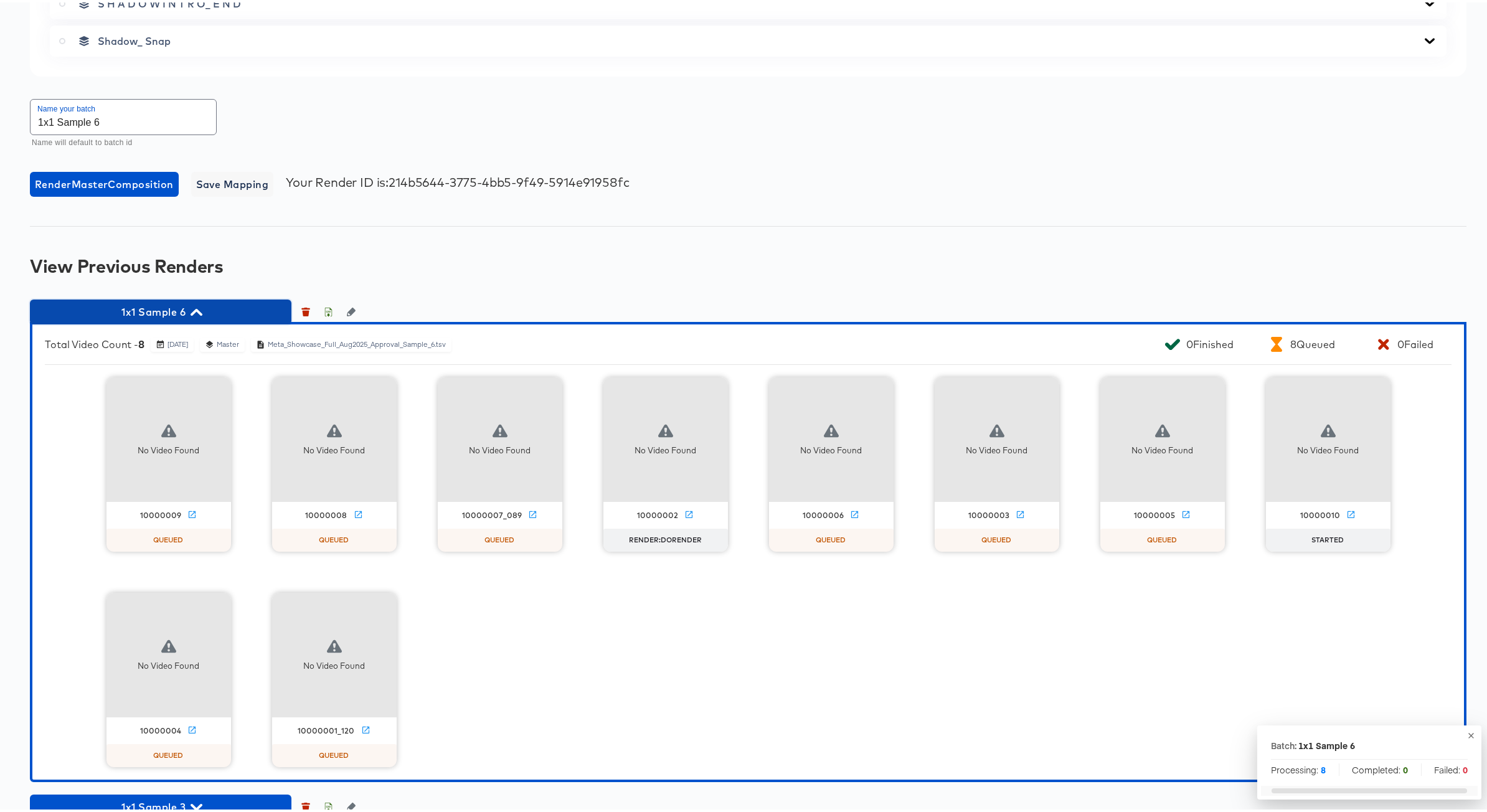
click at [194, 307] on icon "button" at bounding box center [197, 310] width 12 height 12
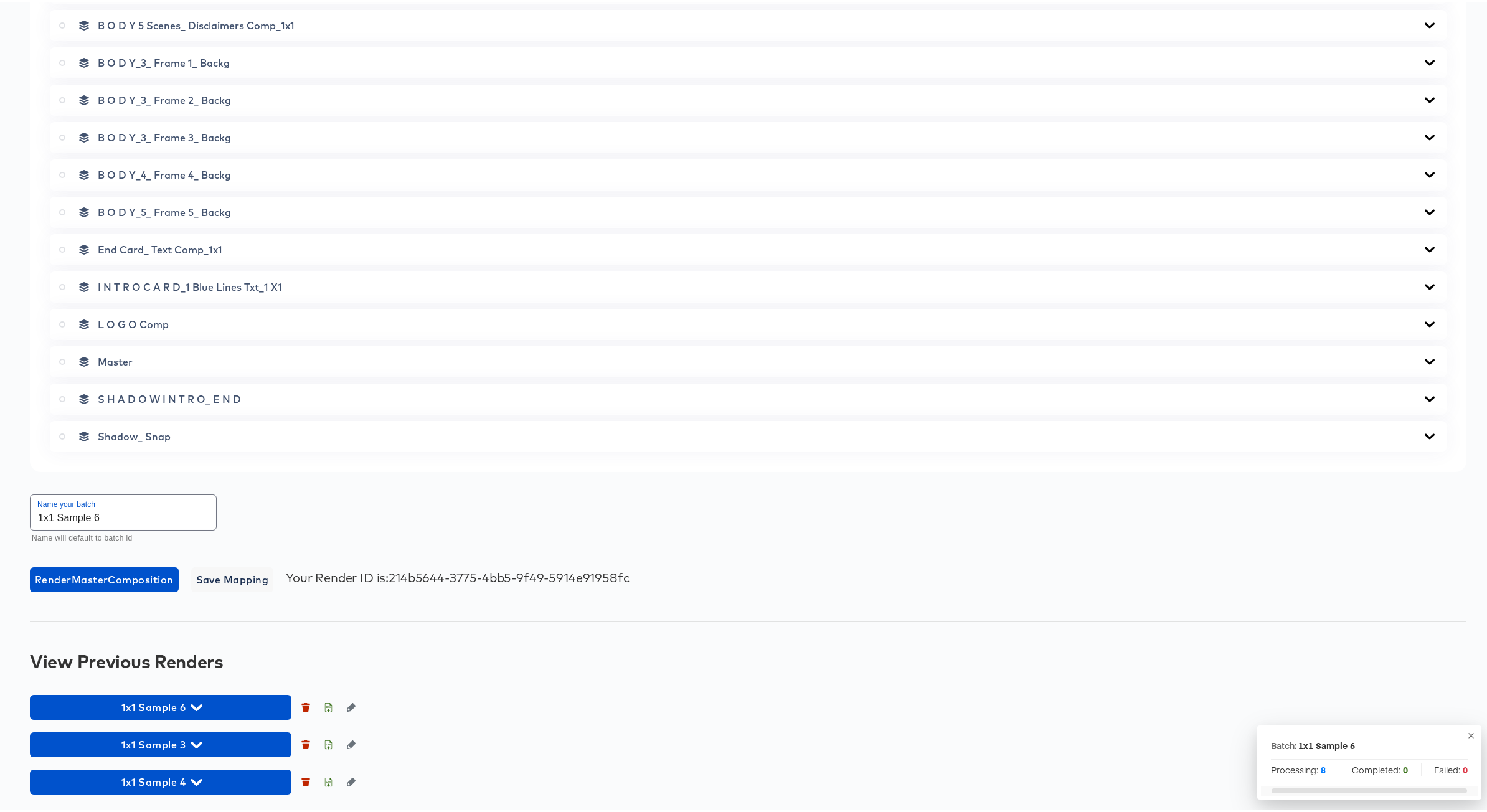
scroll to position [623, 0]
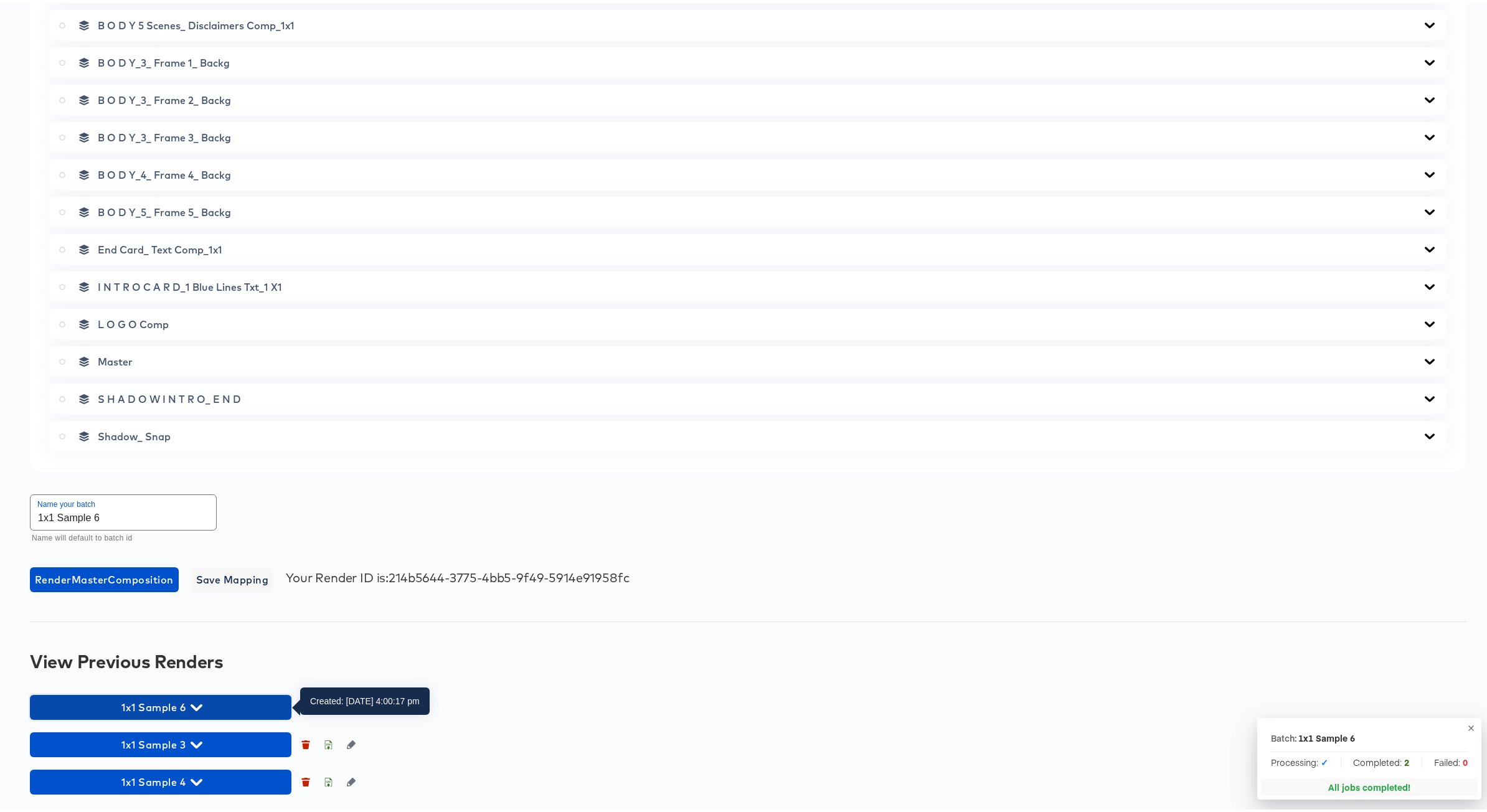
click at [201, 702] on icon "button" at bounding box center [197, 704] width 12 height 7
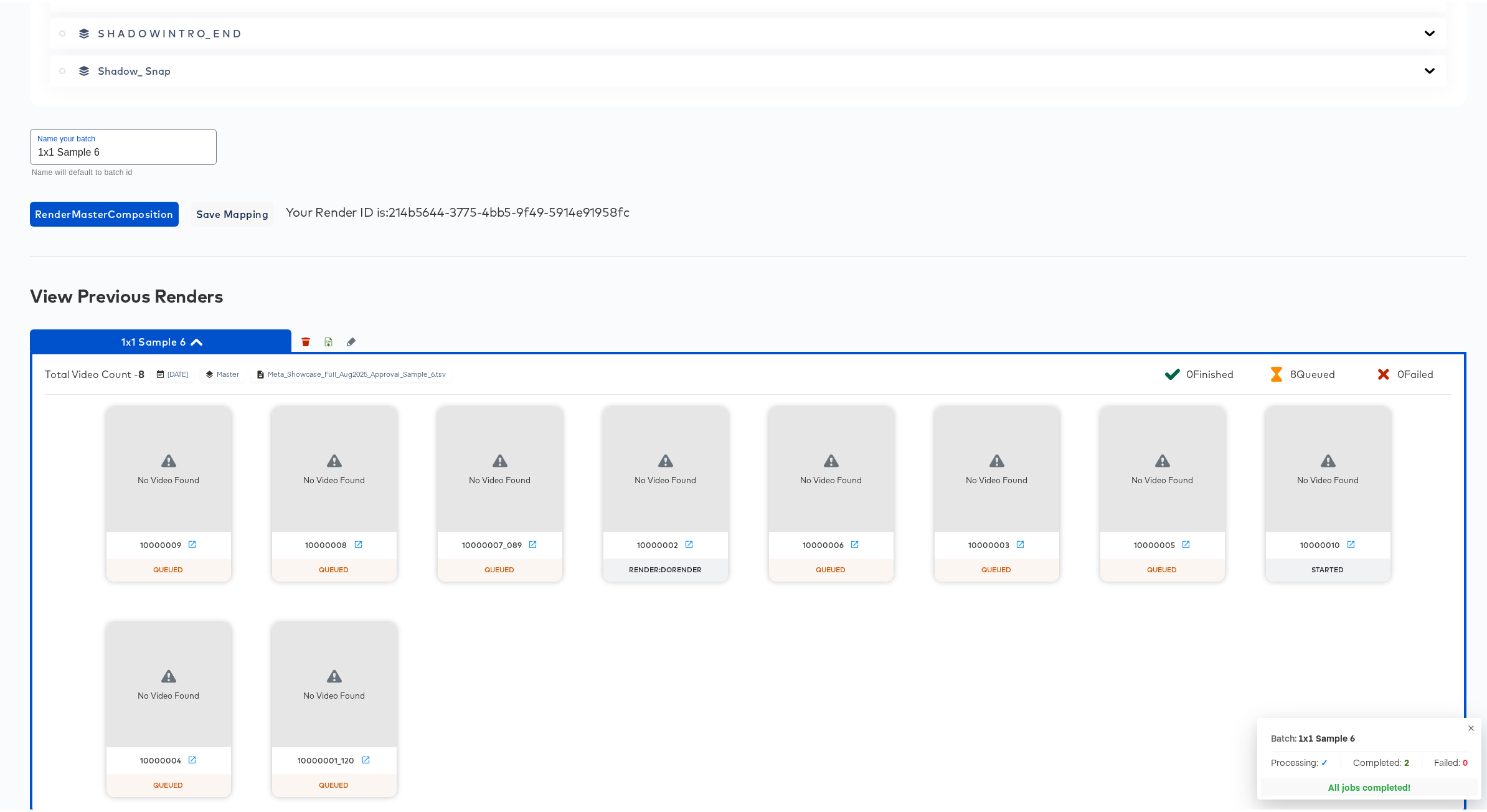
scroll to position [1080, 0]
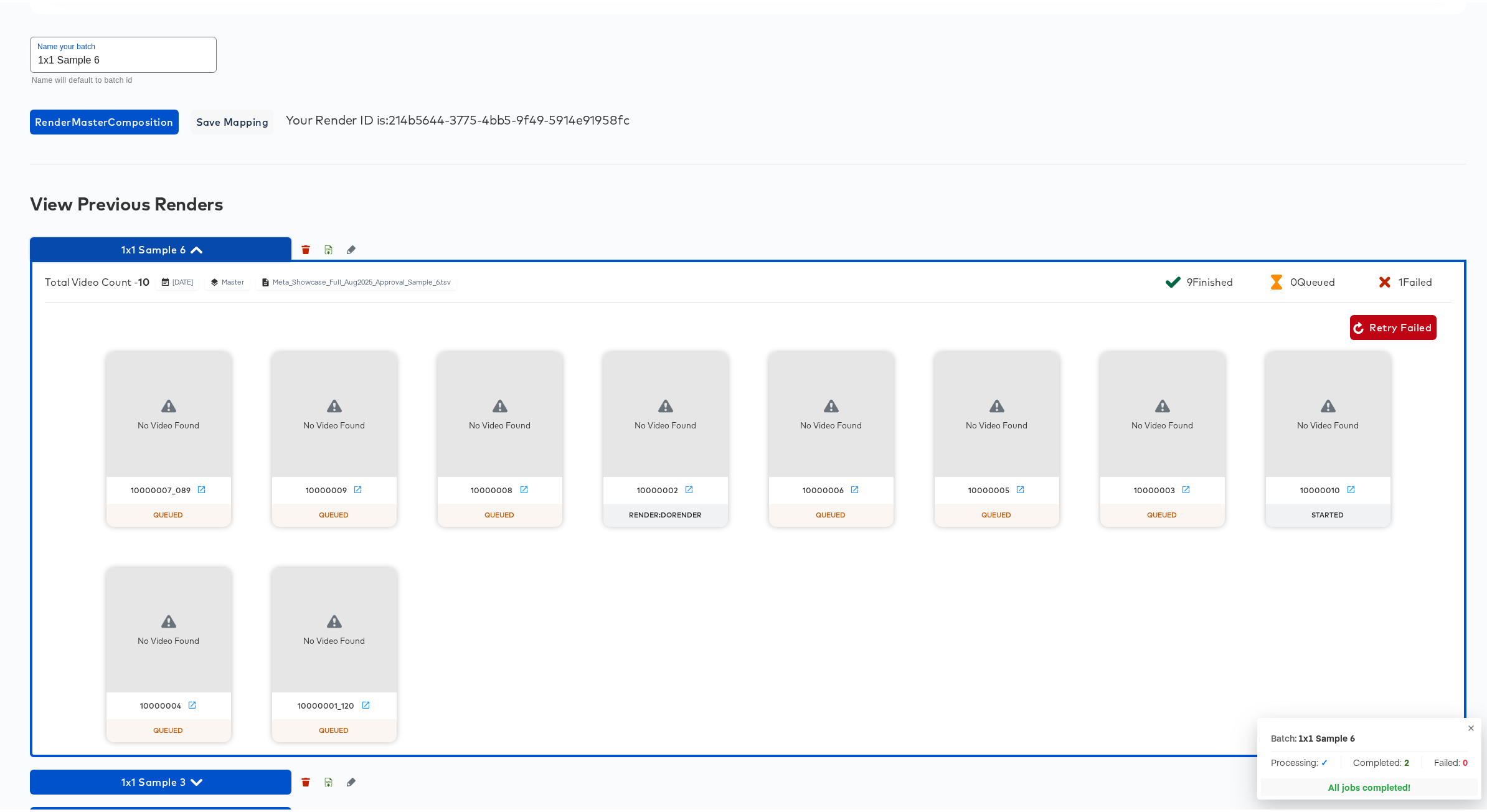
click at [197, 248] on icon "button" at bounding box center [197, 248] width 12 height 12
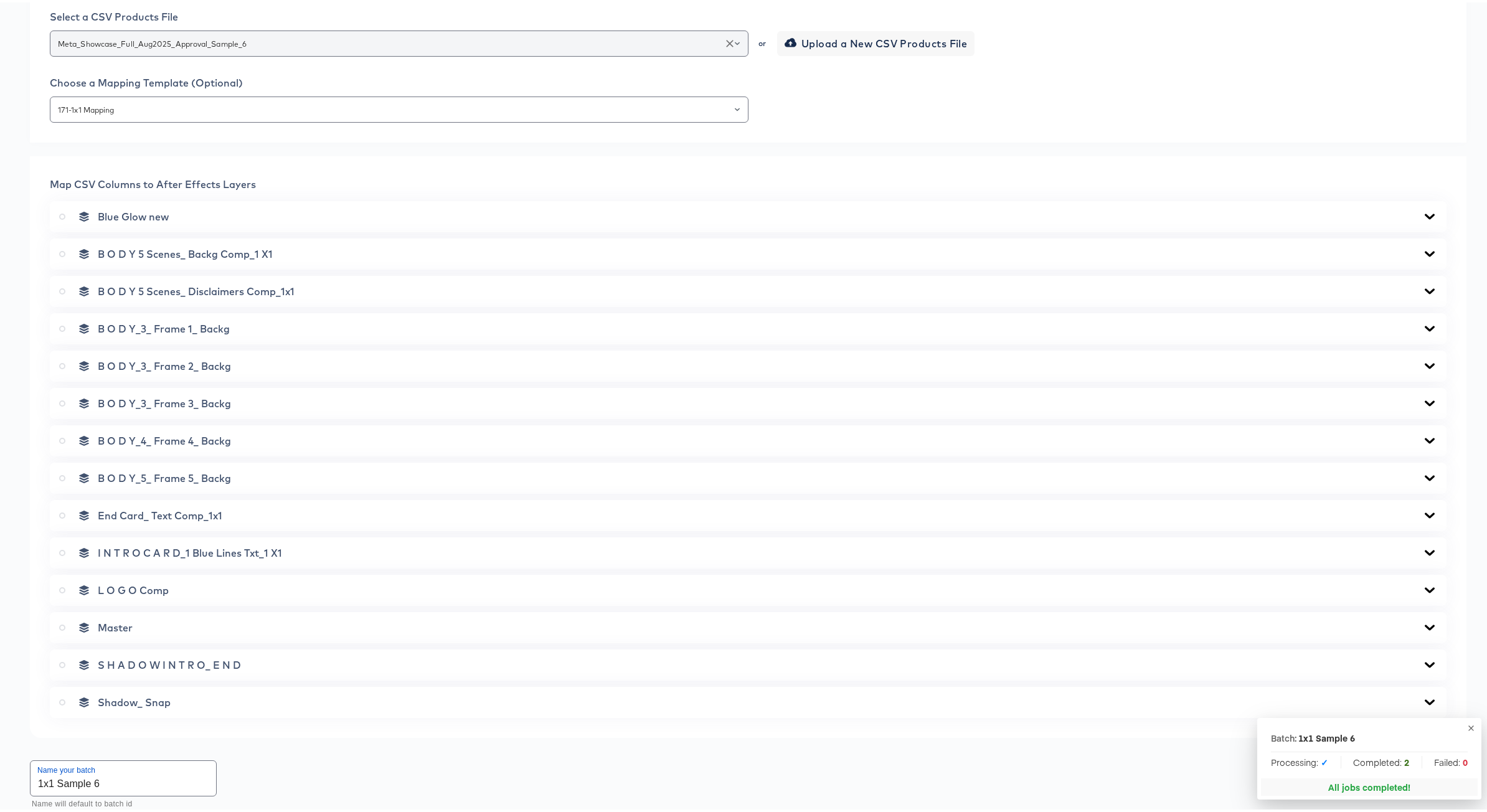
scroll to position [0, 0]
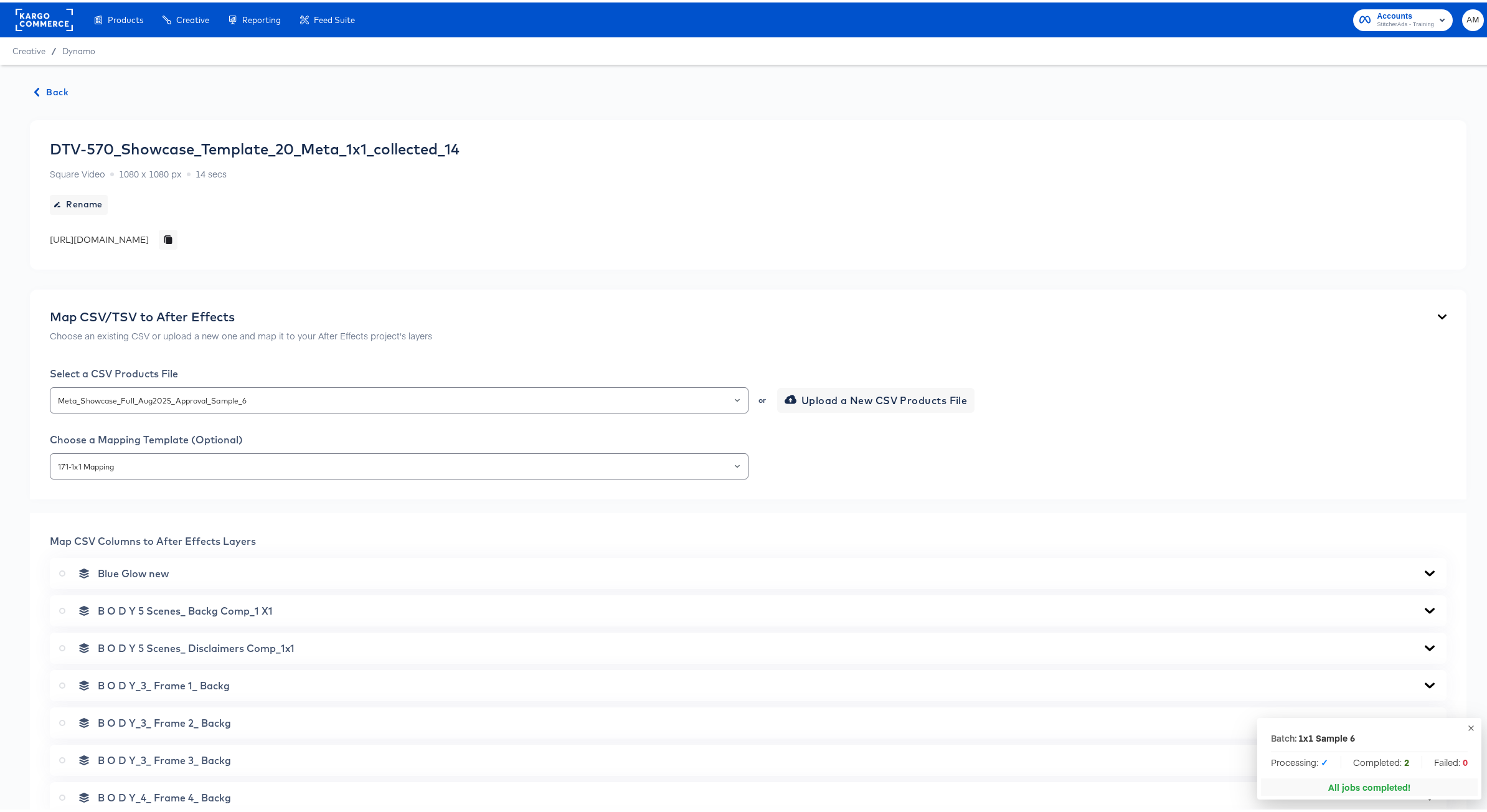
click at [37, 85] on icon "button" at bounding box center [36, 89] width 8 height 8
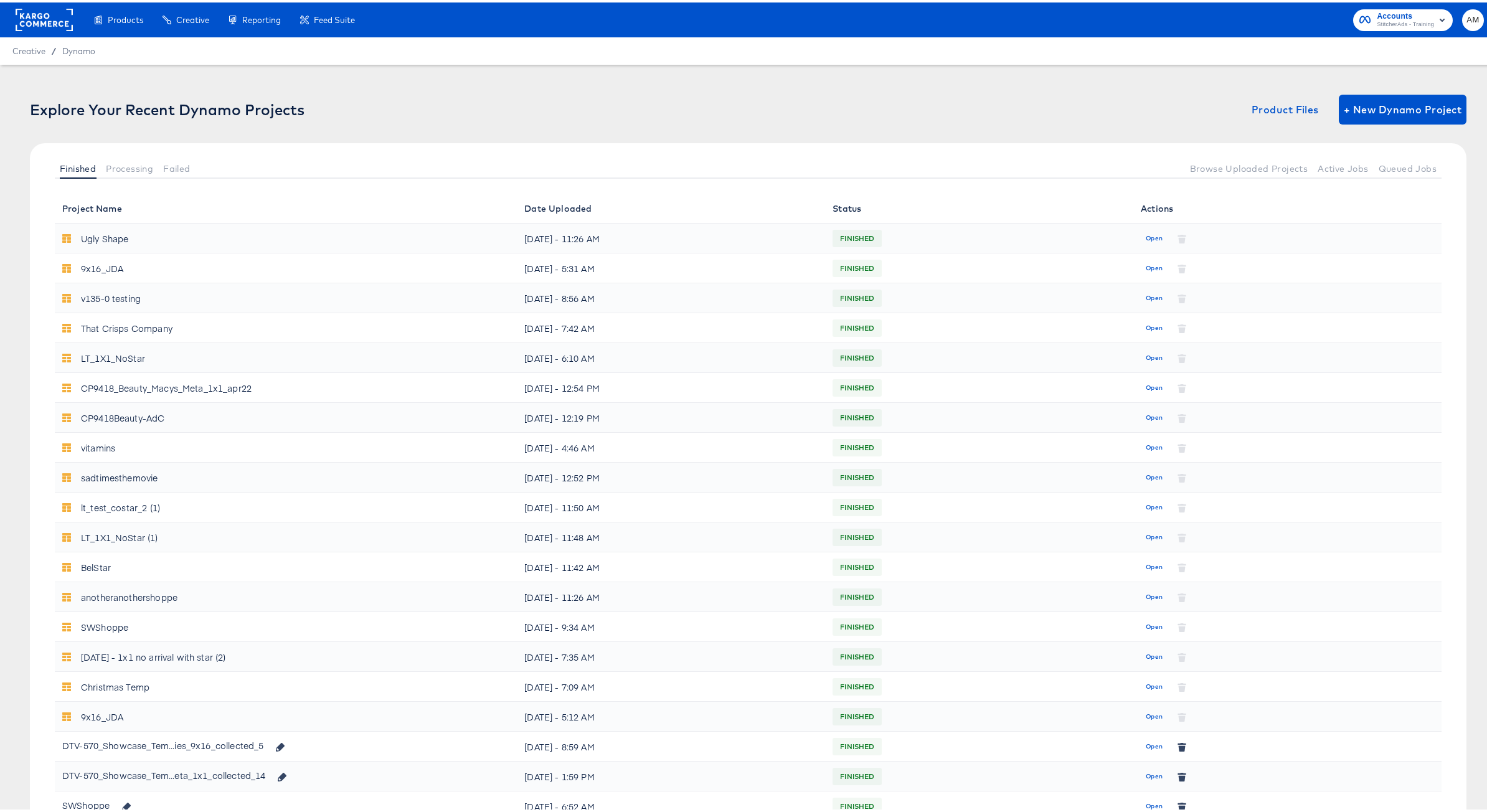
scroll to position [243, 0]
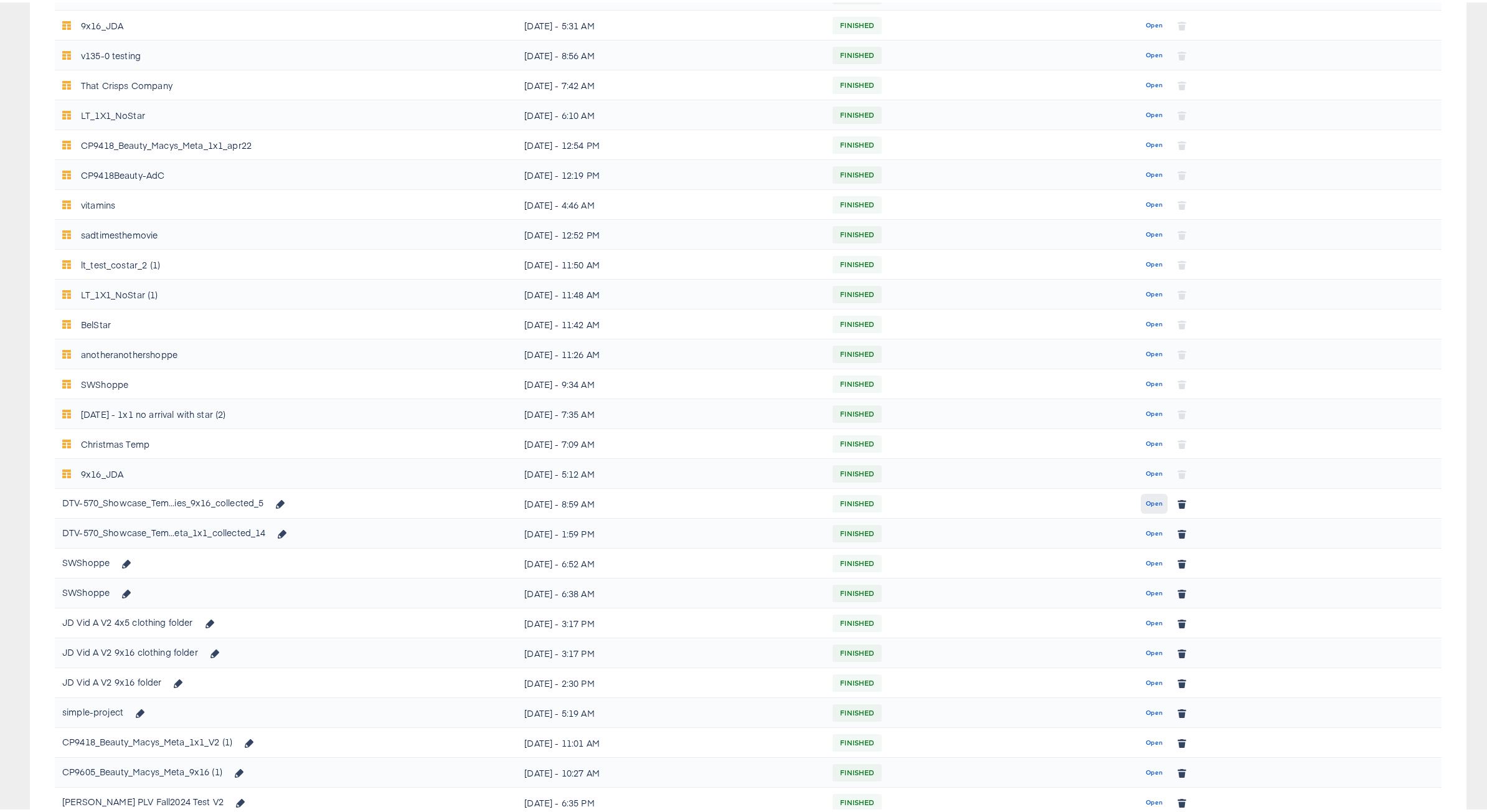
click at [1149, 505] on span "Open" at bounding box center [1155, 501] width 17 height 11
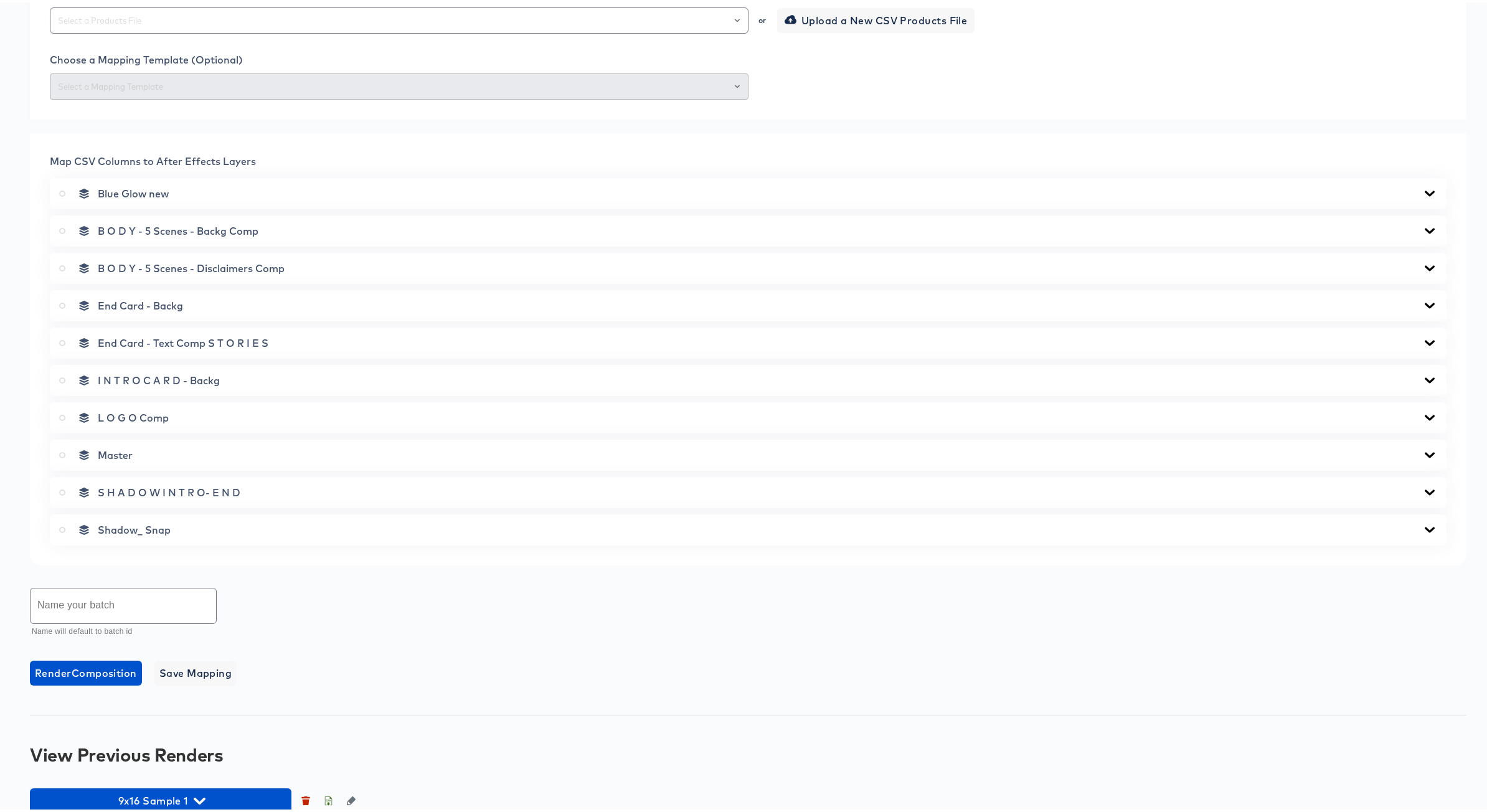
scroll to position [548, 0]
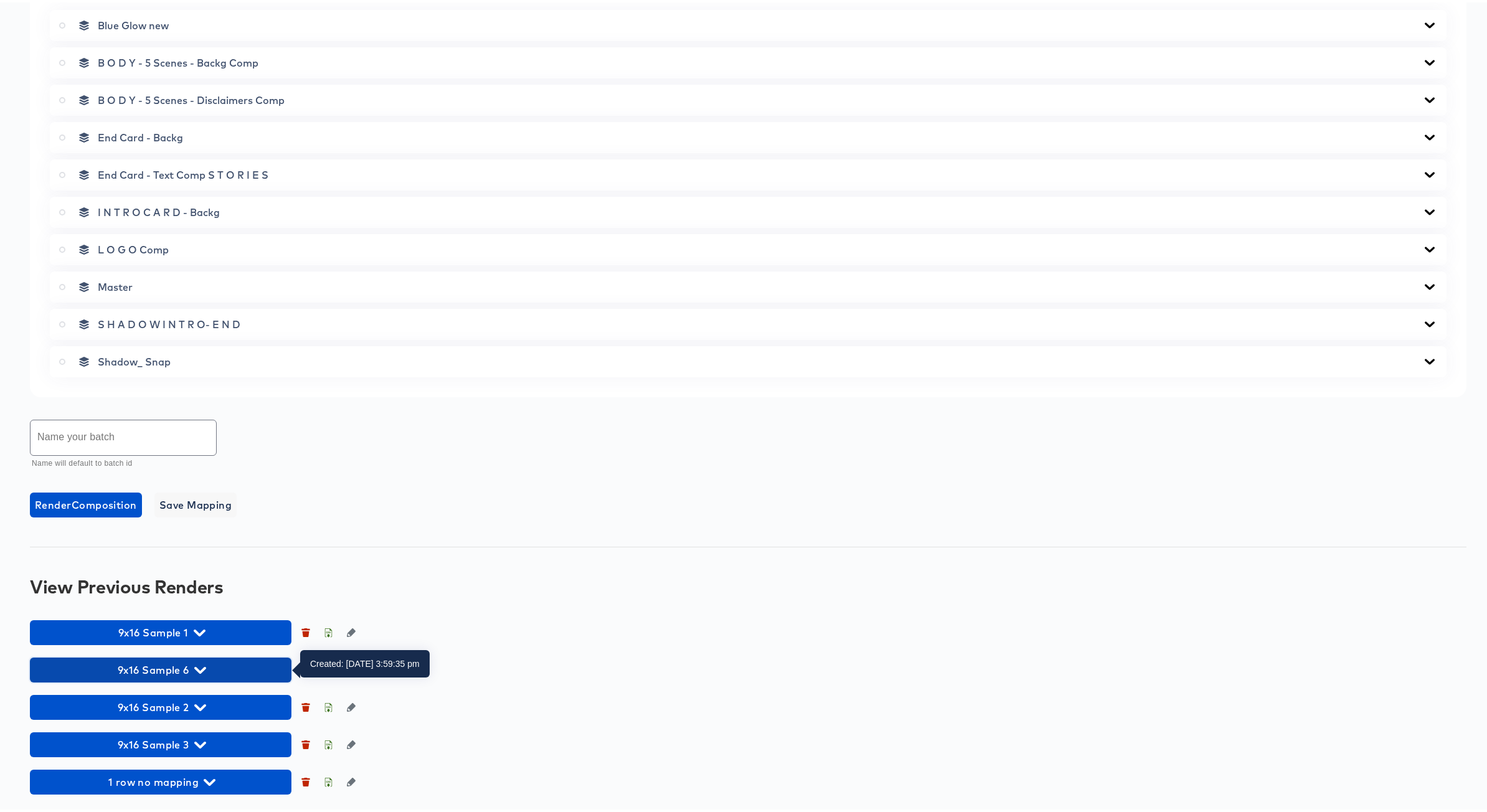
click at [195, 667] on icon "button" at bounding box center [201, 668] width 12 height 12
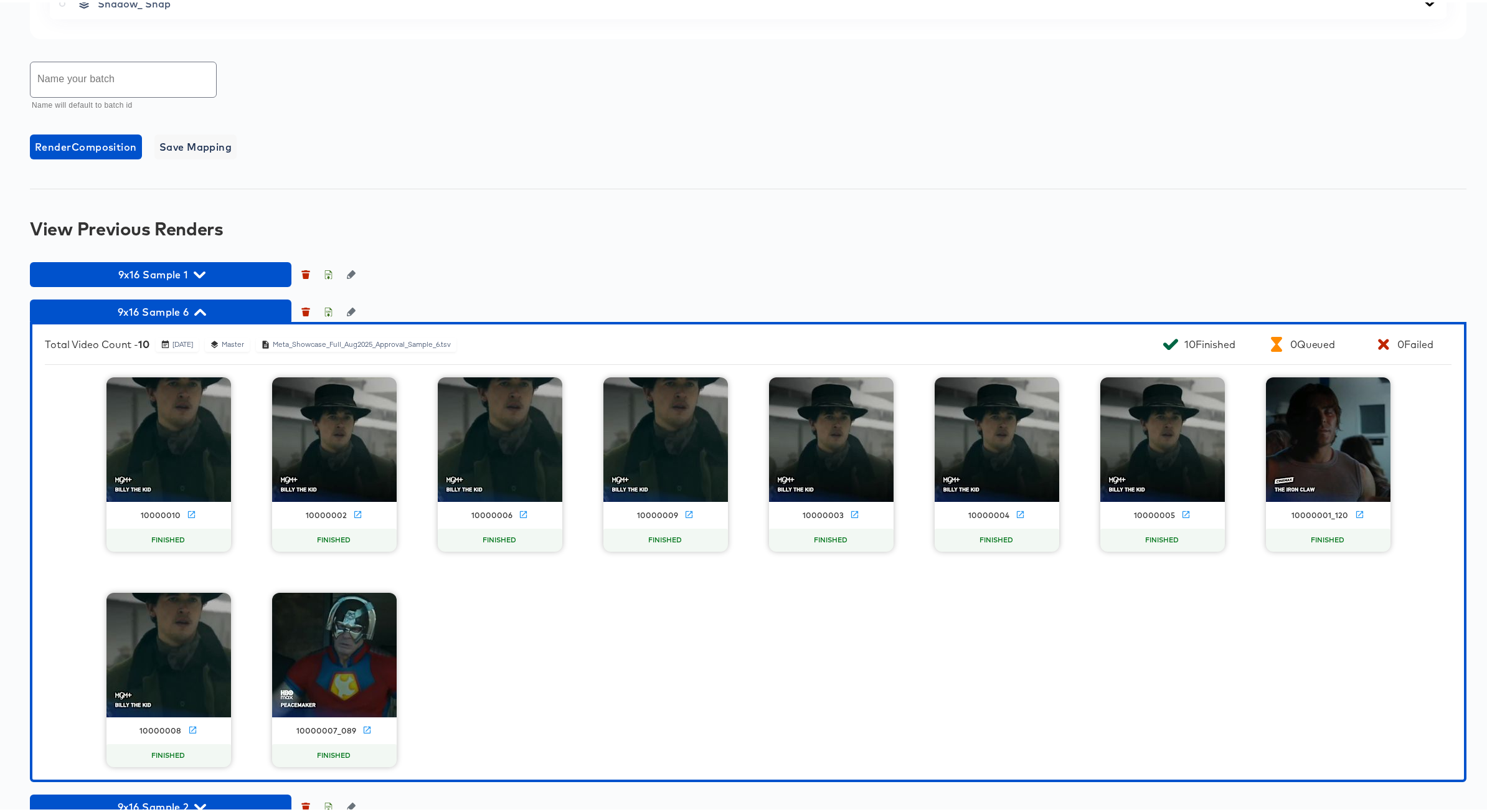
scroll to position [909, 0]
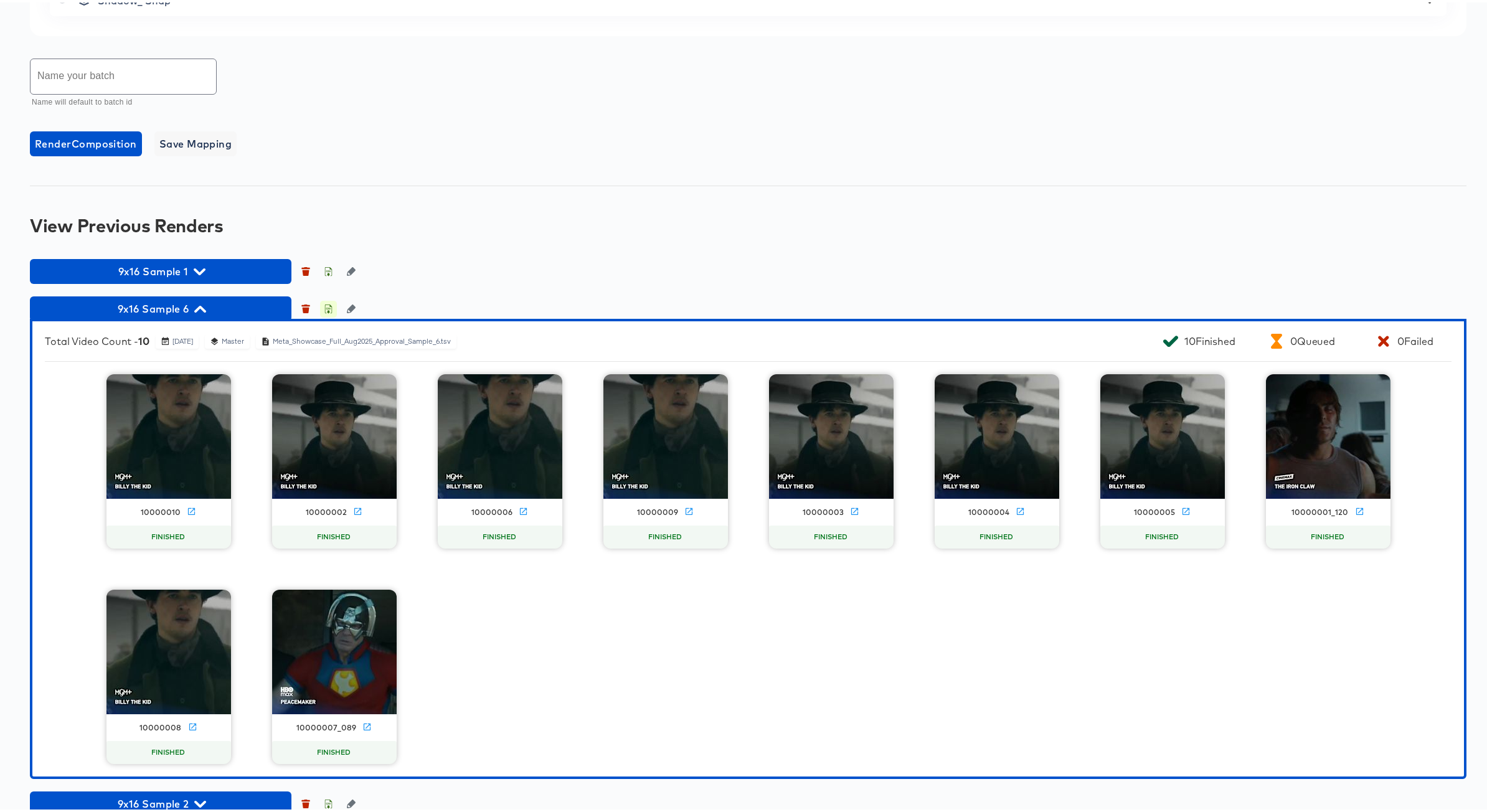
click at [326, 305] on icon "button" at bounding box center [329, 307] width 5 height 5
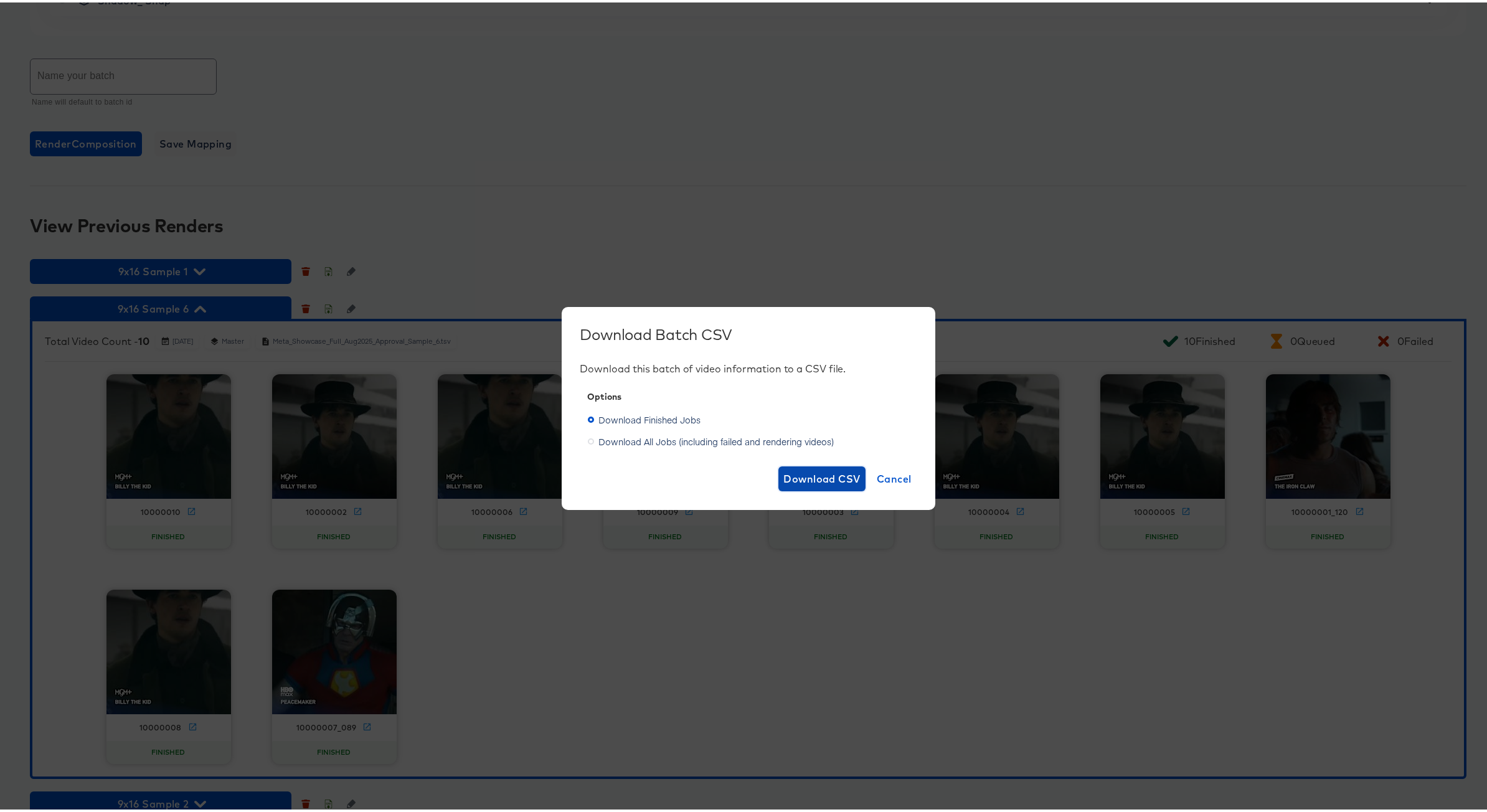
click at [808, 477] on span "Download CSV" at bounding box center [821, 476] width 77 height 18
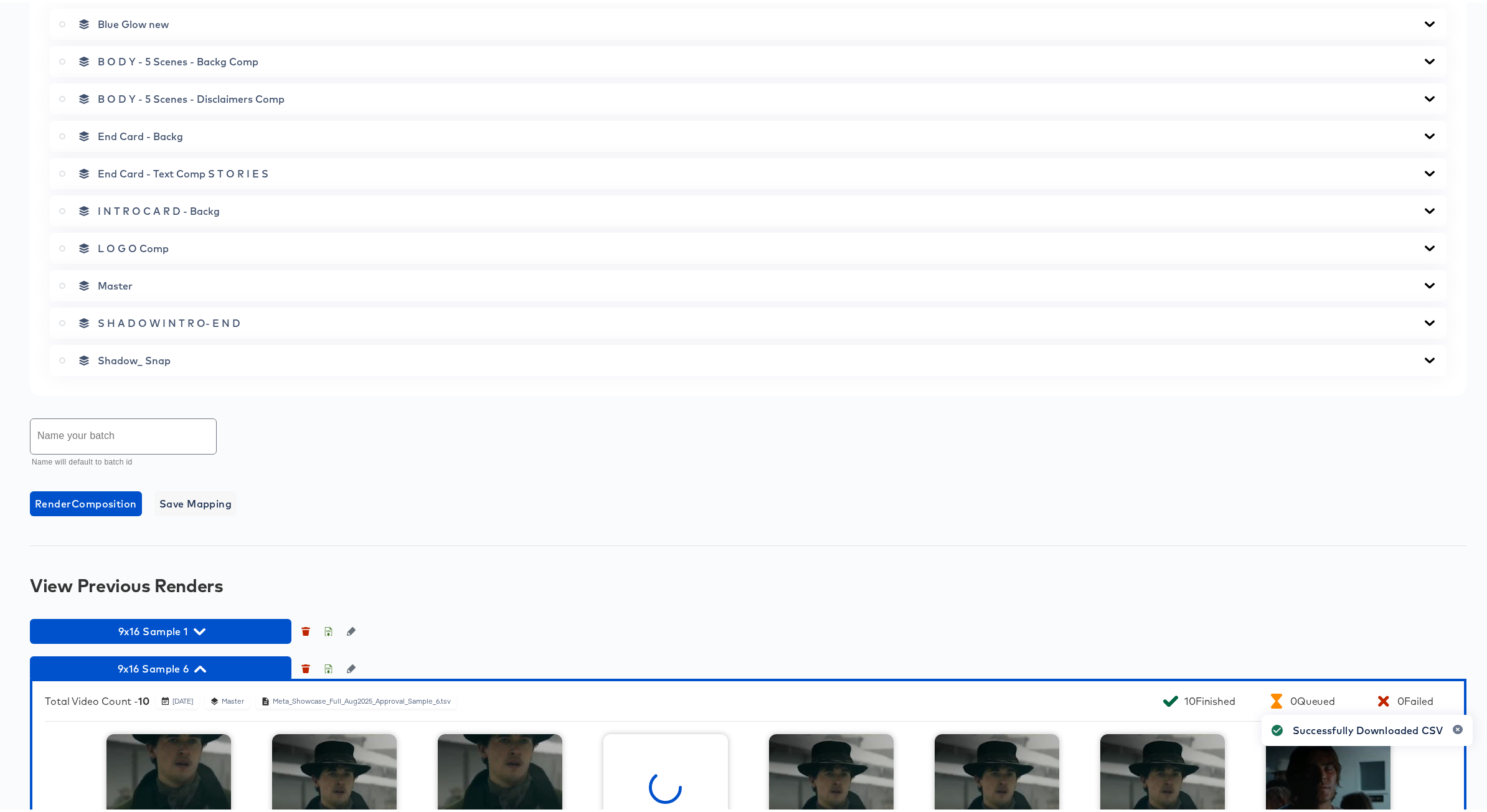
scroll to position [0, 0]
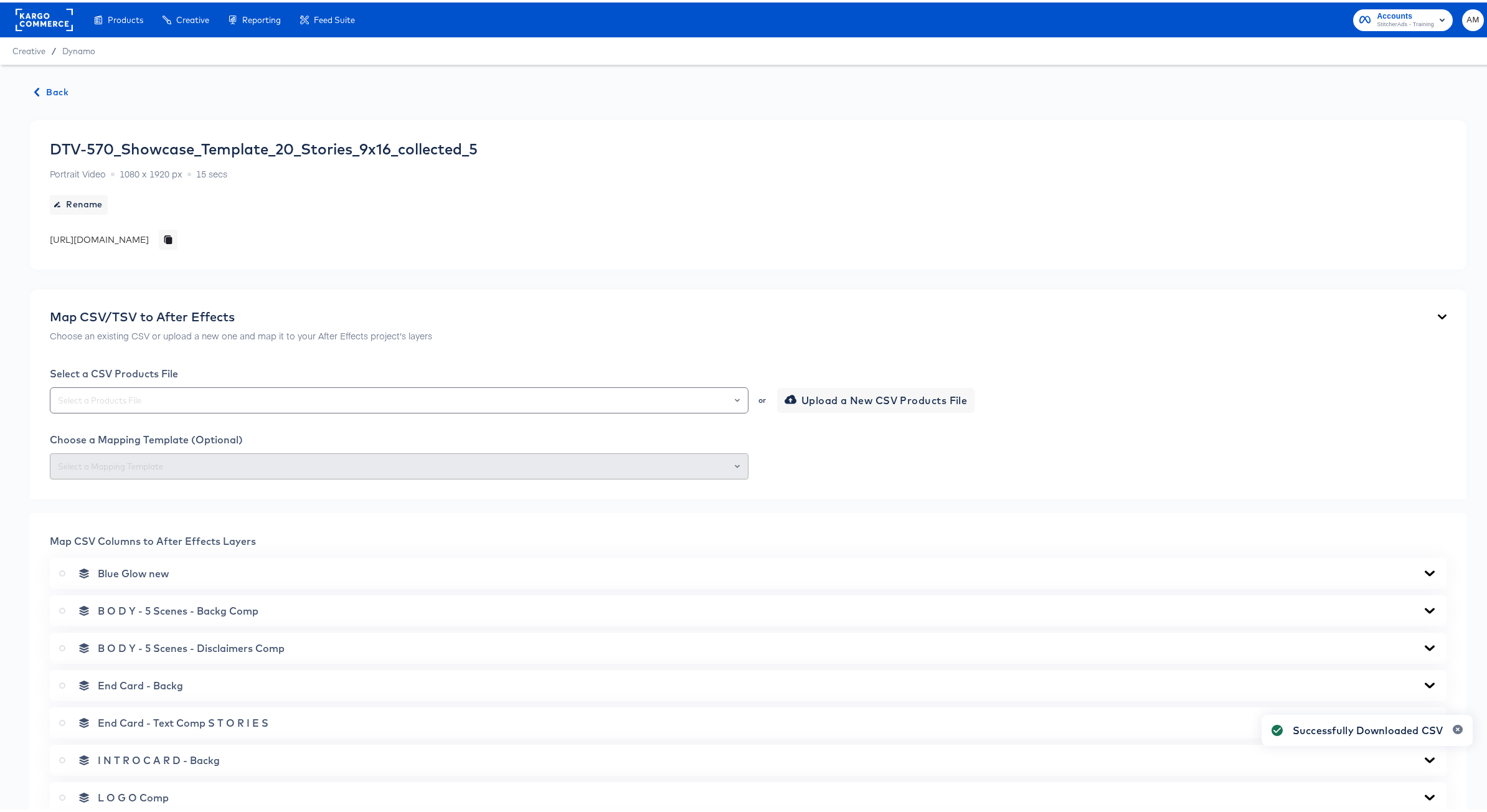
click at [50, 89] on span "Back" at bounding box center [52, 90] width 34 height 15
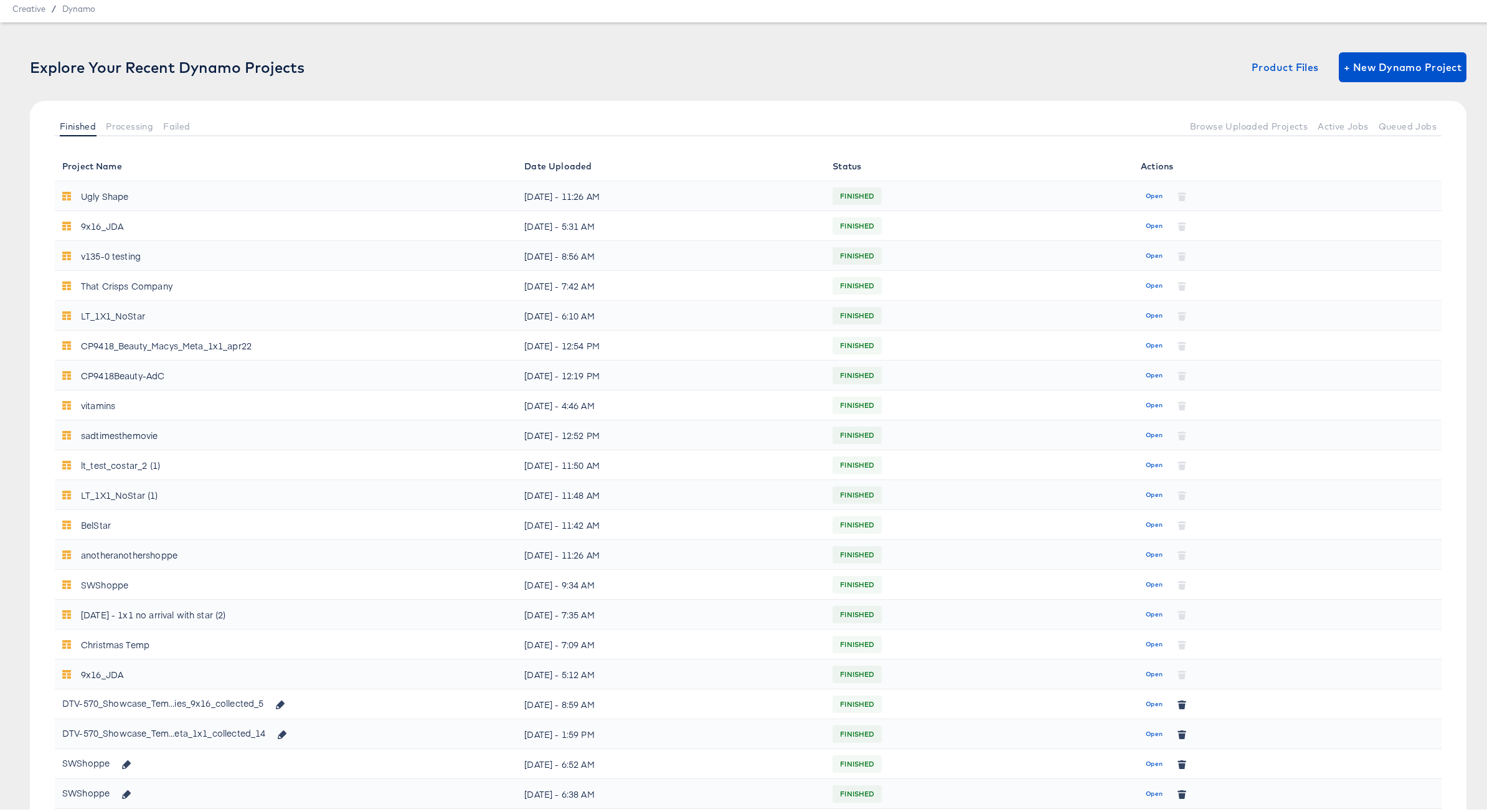
scroll to position [44, 0]
click at [1147, 724] on span "Open" at bounding box center [1155, 730] width 17 height 11
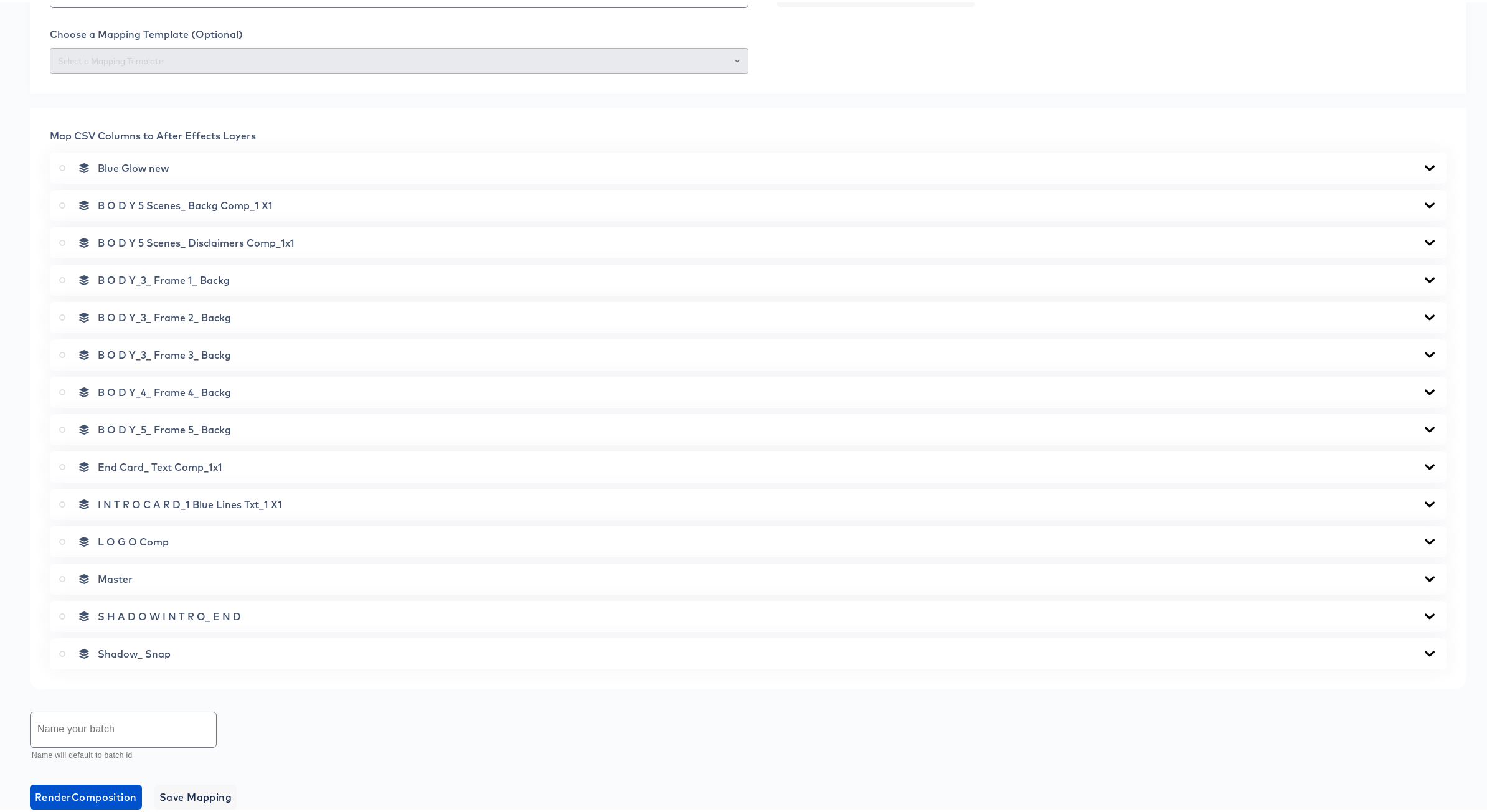
scroll to position [623, 0]
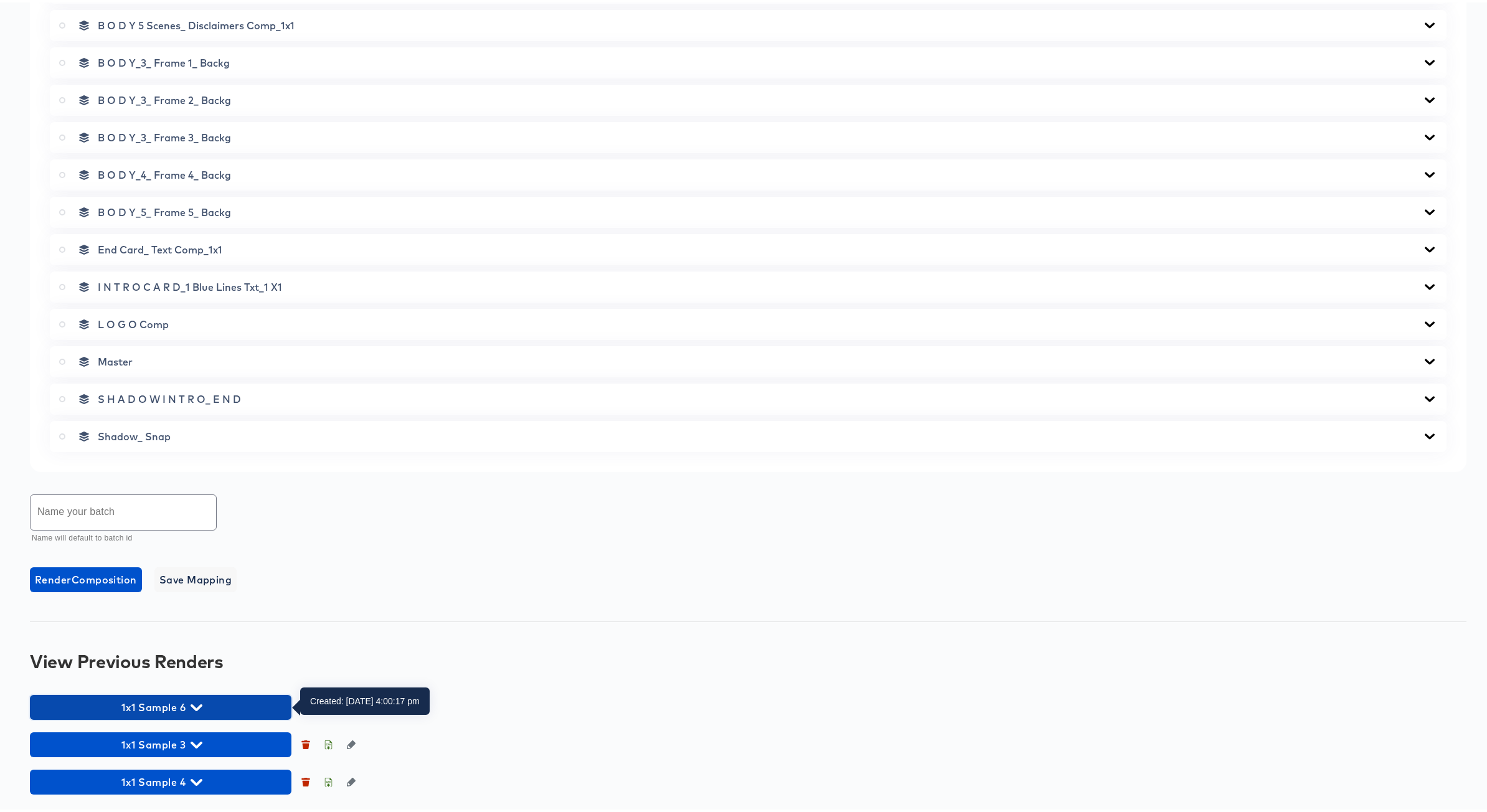
click at [195, 705] on icon "button" at bounding box center [197, 704] width 12 height 7
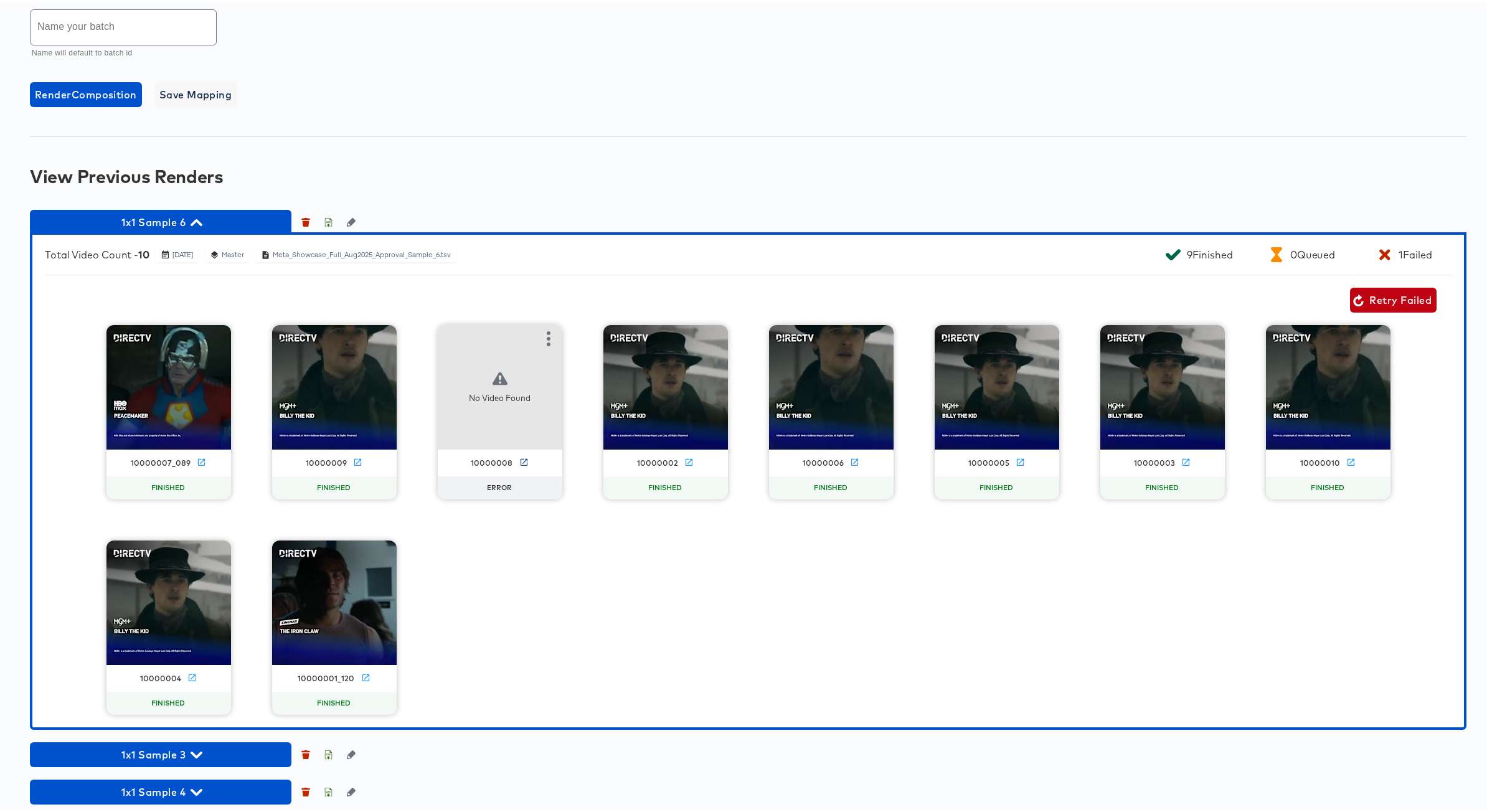
scroll to position [1109, 0]
click at [1248, 293] on span "Retry Failed" at bounding box center [1393, 297] width 76 height 18
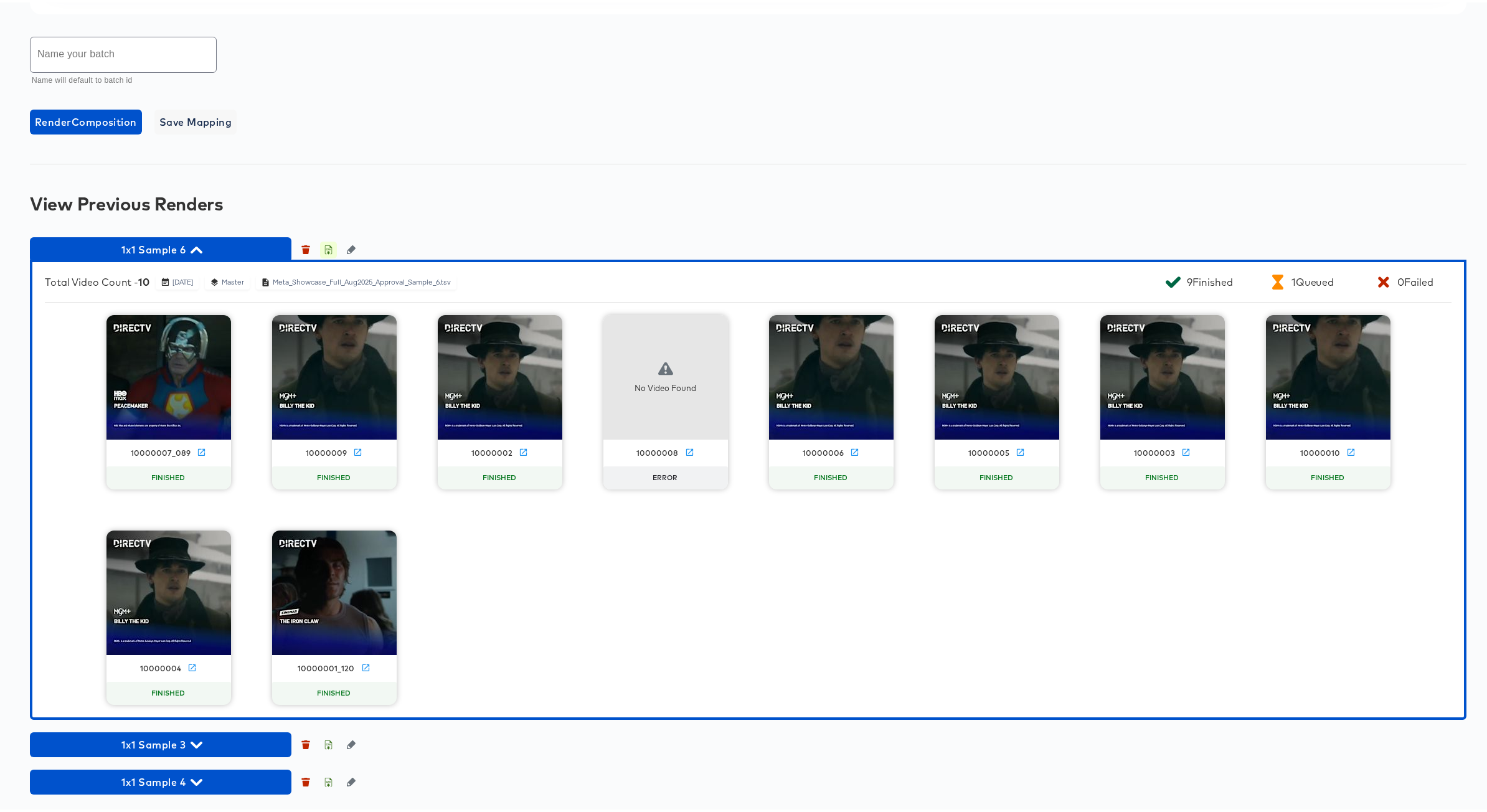
click at [328, 249] on icon "button" at bounding box center [329, 249] width 5 height 5
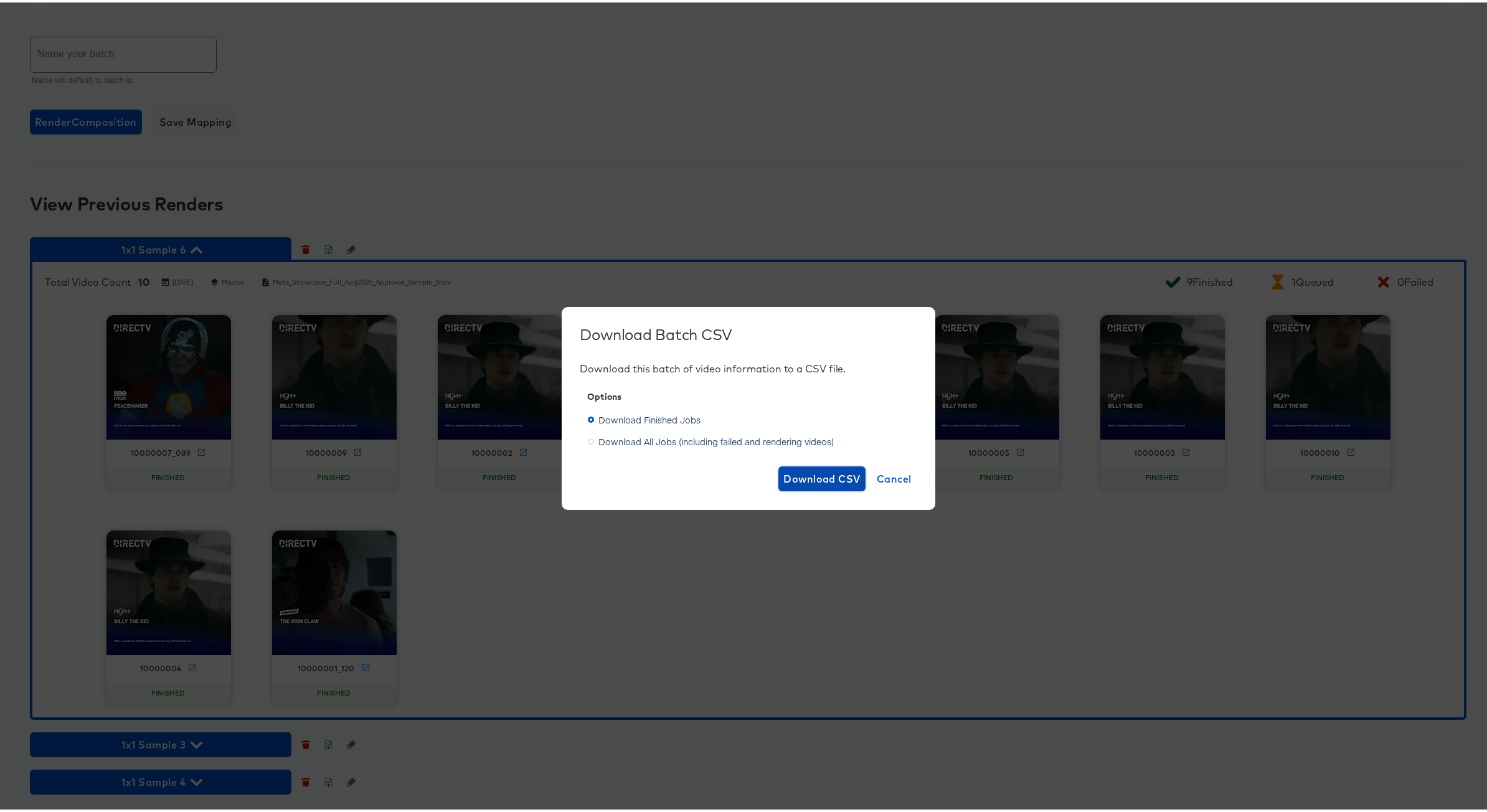
click at [806, 473] on span "Download CSV" at bounding box center [821, 476] width 77 height 18
